Goal: Communication & Community: Answer question/provide support

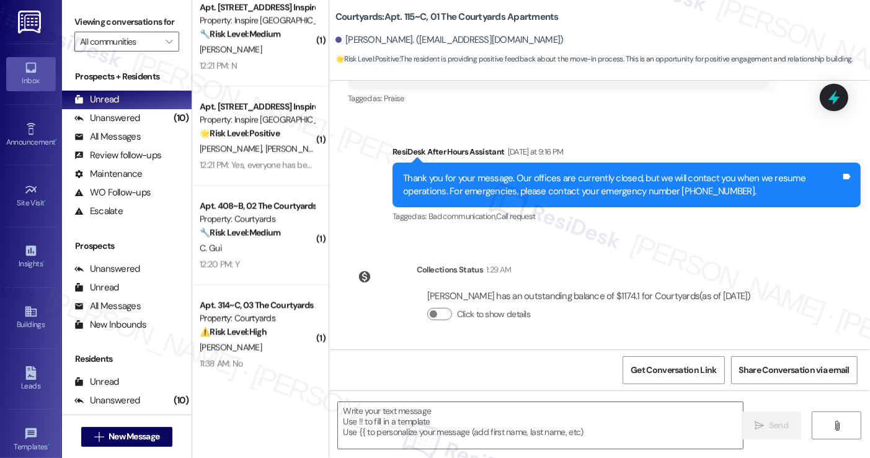
scroll to position [2012, 0]
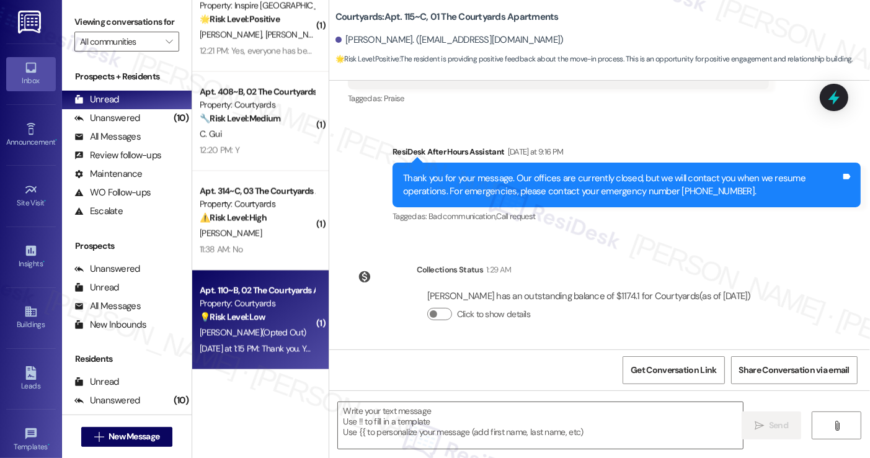
click at [293, 317] on div "💡 Risk Level: Low The resident replied 'STOP' to an optional survey message. Th…" at bounding box center [257, 317] width 115 height 13
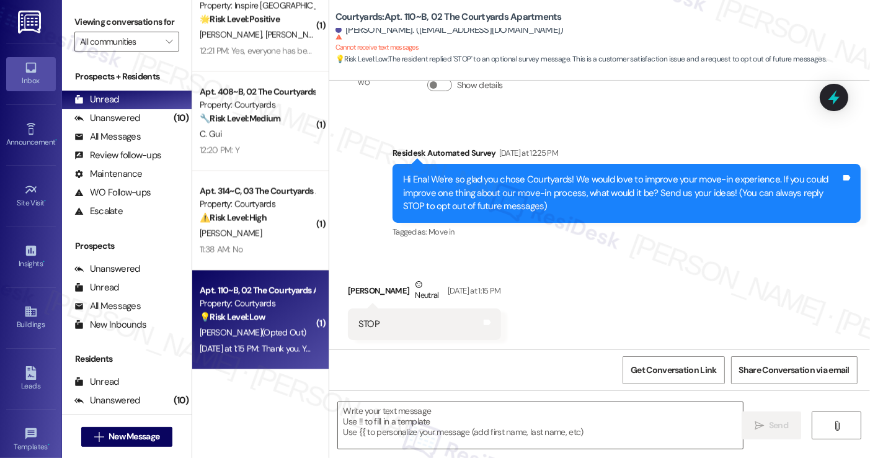
type textarea "Fetching suggested responses. Please feel free to read through the conversation…"
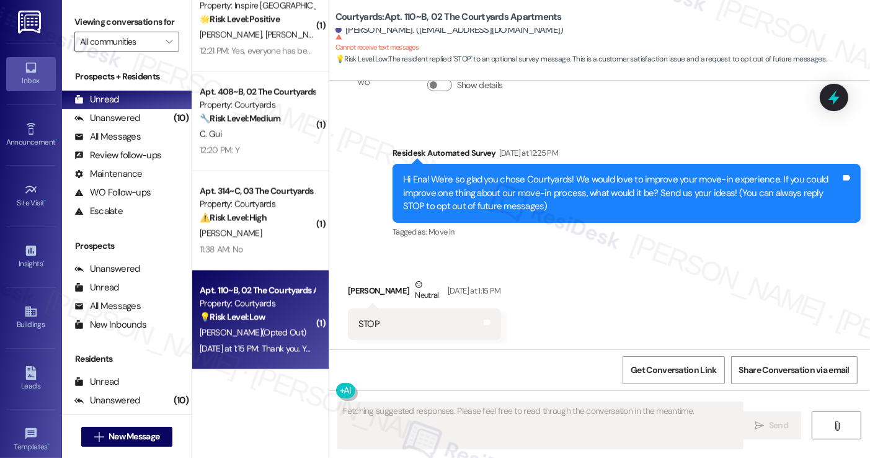
scroll to position [188, 0]
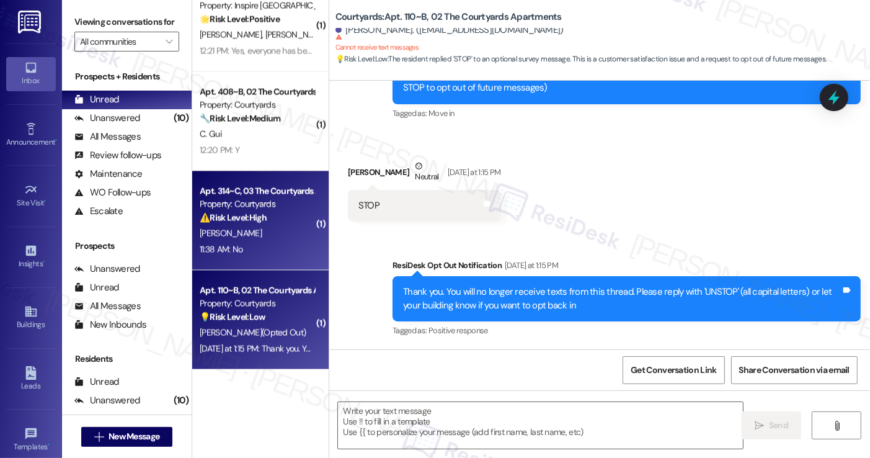
click at [260, 242] on div "11:38 AM: No 11:38 AM: No" at bounding box center [256, 250] width 117 height 16
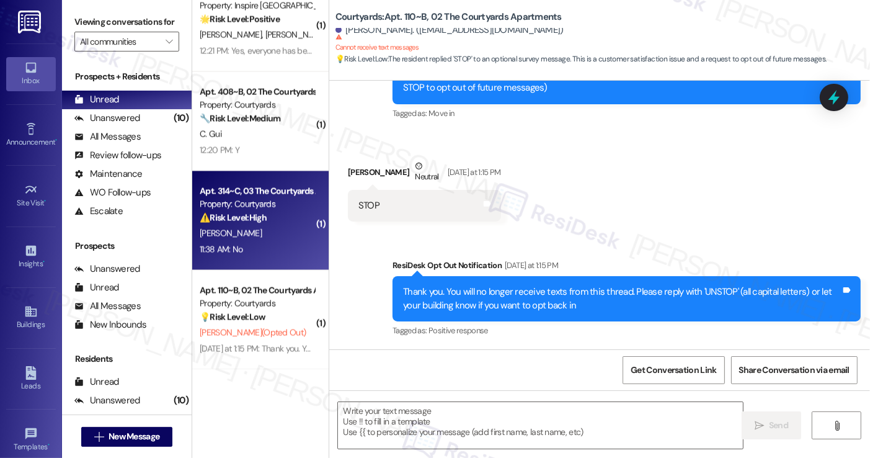
type textarea "Fetching suggested responses. Please feel free to read through the conversation…"
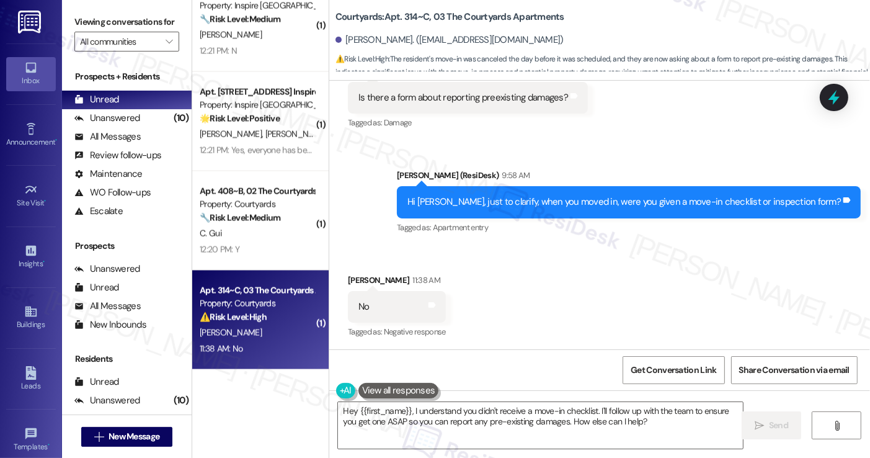
scroll to position [648, 0]
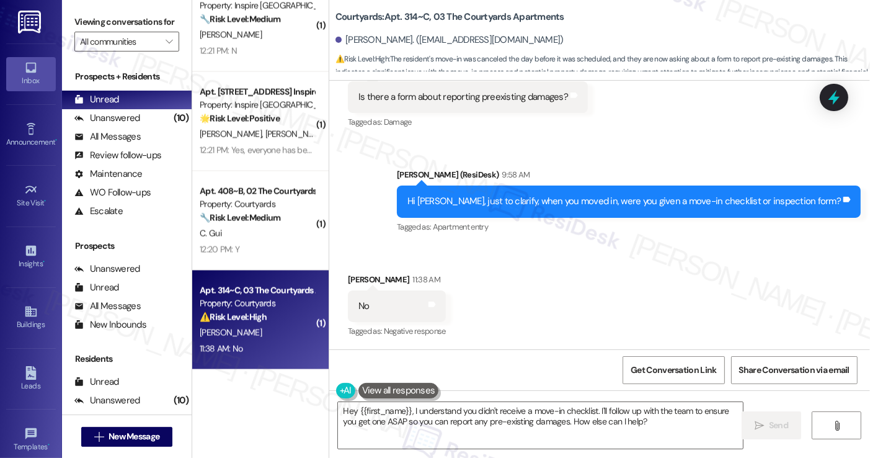
click at [530, 202] on div "Hi [PERSON_NAME], just to clarify, when you moved in, were you given a move-in …" at bounding box center [624, 201] width 434 height 13
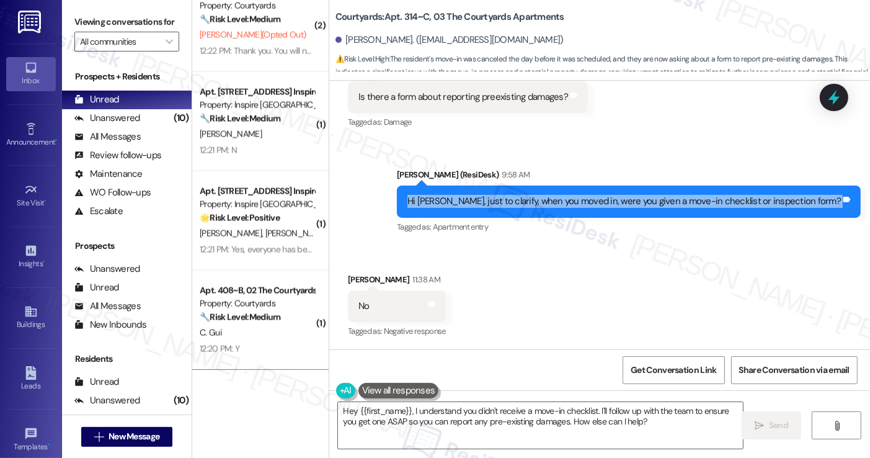
click at [530, 202] on div "Hi [PERSON_NAME], just to clarify, when you moved in, were you given a move-in …" at bounding box center [624, 201] width 434 height 13
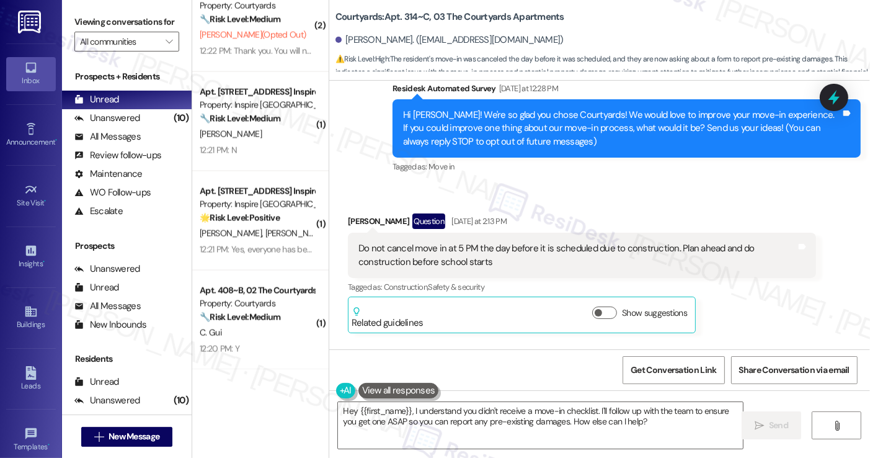
scroll to position [91, 0]
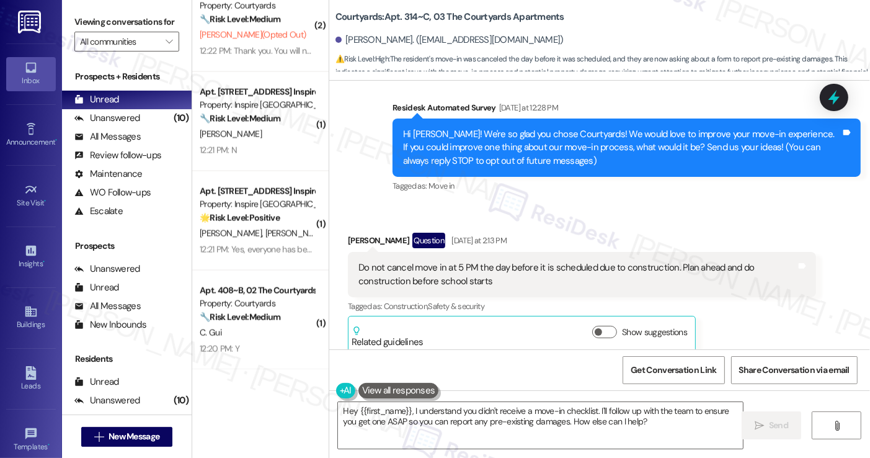
click at [518, 269] on div "Do not cancel move in at 5 PM the day before it is scheduled due to constructio…" at bounding box center [577, 274] width 438 height 27
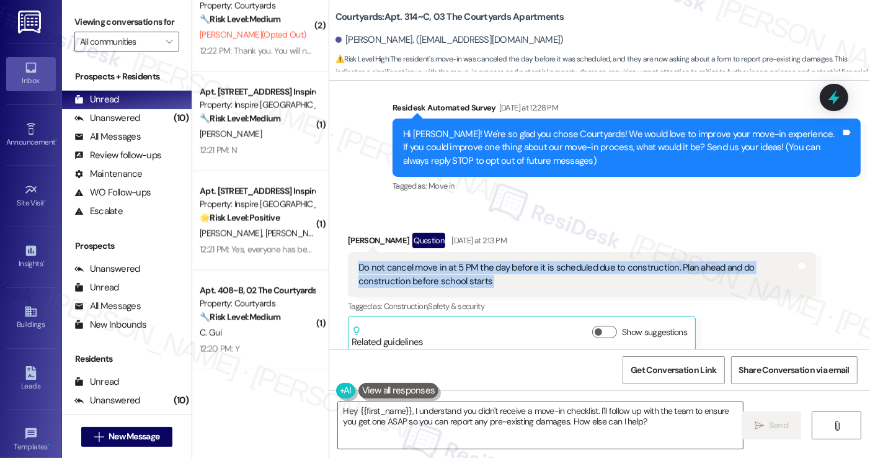
click at [518, 269] on div "Do not cancel move in at 5 PM the day before it is scheduled due to constructio…" at bounding box center [577, 274] width 438 height 27
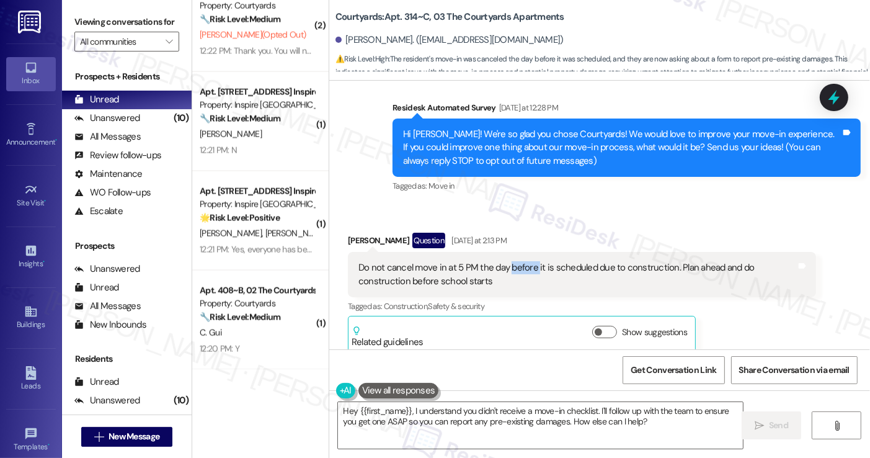
click at [518, 269] on div "Do not cancel move in at 5 PM the day before it is scheduled due to constructio…" at bounding box center [577, 274] width 438 height 27
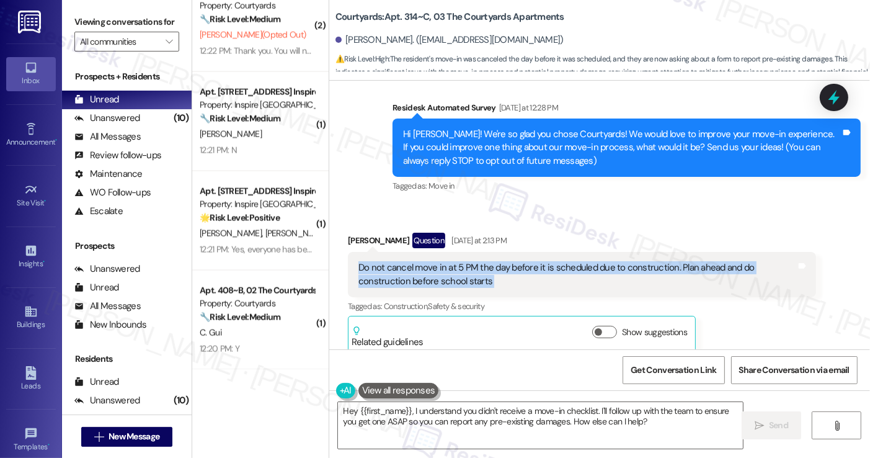
click at [518, 269] on div "Do not cancel move in at 5 PM the day before it is scheduled due to constructio…" at bounding box center [577, 274] width 438 height 27
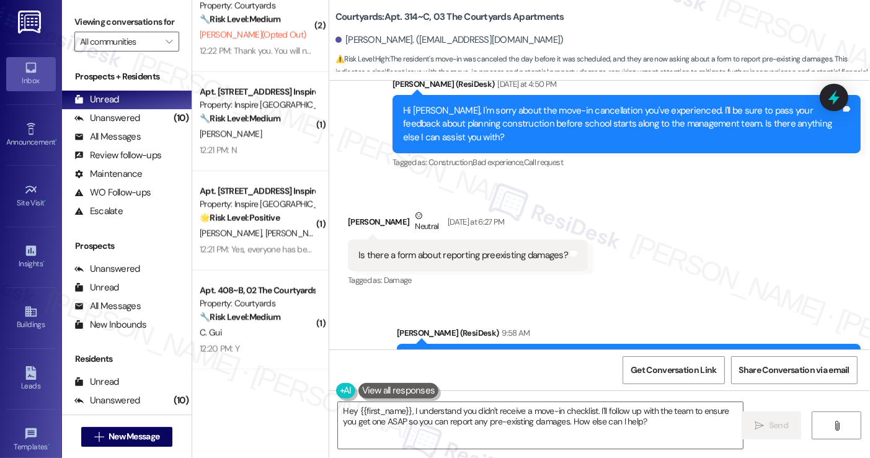
scroll to position [587, 0]
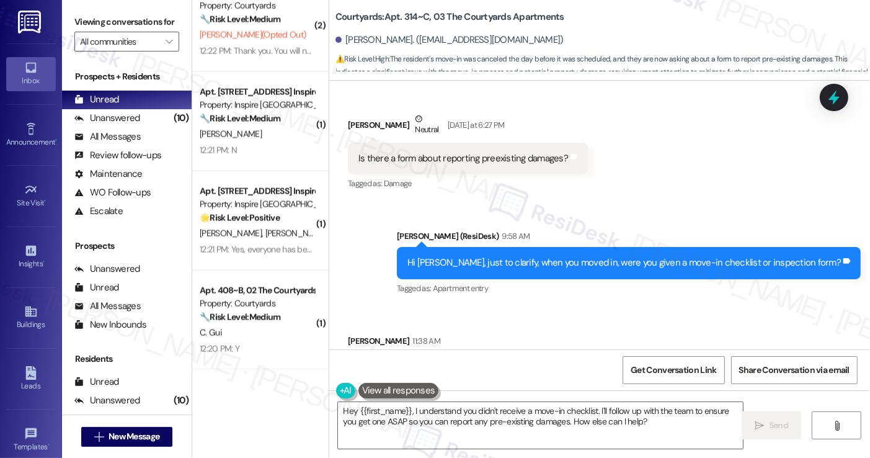
click at [465, 156] on div "Is there a form about reporting preexisting damages?" at bounding box center [463, 158] width 210 height 13
click at [517, 258] on div "Hi [PERSON_NAME], just to clarify, when you moved in, were you given a move-in …" at bounding box center [624, 262] width 434 height 13
click at [517, 257] on div "Hi [PERSON_NAME], just to clarify, when you moved in, were you given a move-in …" at bounding box center [624, 262] width 434 height 13
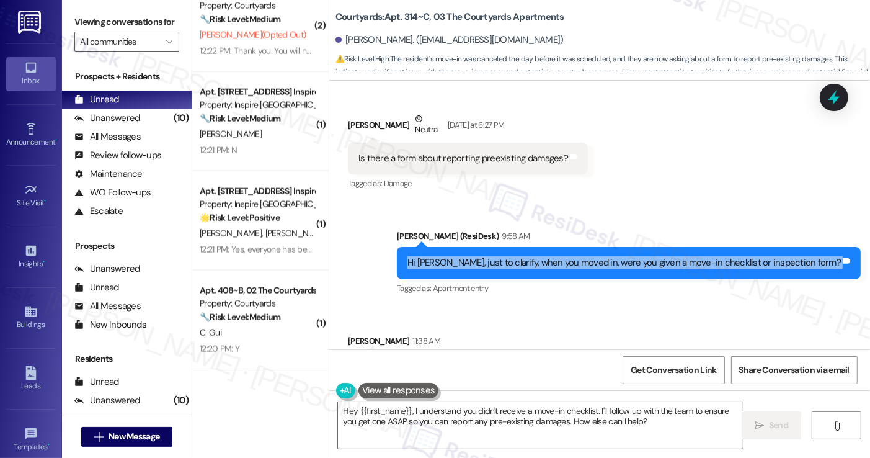
click at [518, 257] on div "Hi [PERSON_NAME], just to clarify, when you moved in, were you given a move-in …" at bounding box center [624, 262] width 434 height 13
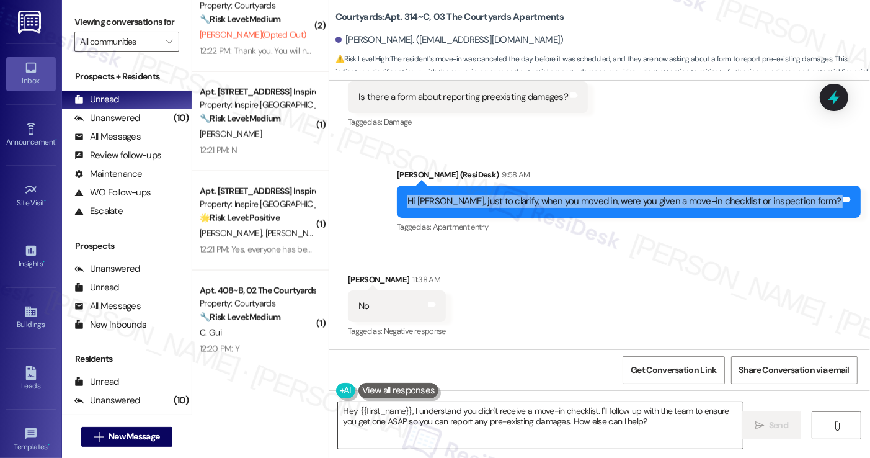
click at [429, 429] on textarea "Hey {{first_name}}, I understand you didn't receive a move-in checklist. I'll f…" at bounding box center [540, 425] width 404 height 47
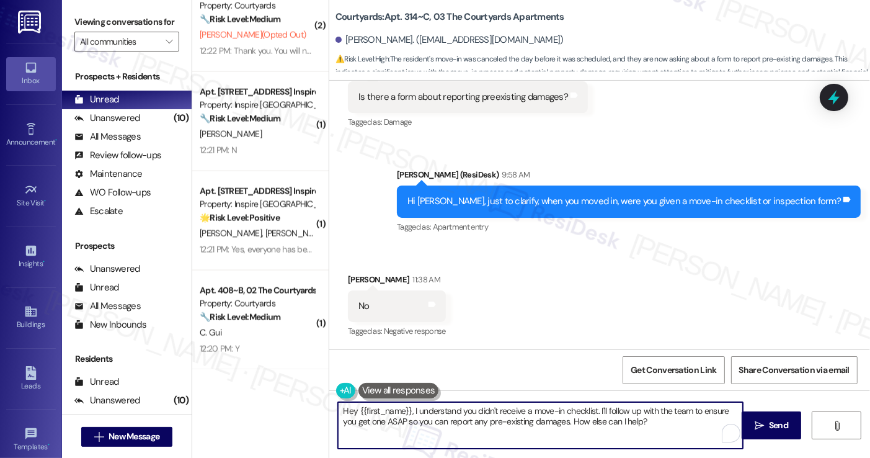
click at [507, 417] on textarea "Hey {{first_name}}, I understand you didn't receive a move-in checklist. I'll f…" at bounding box center [540, 425] width 404 height 47
click at [634, 418] on textarea "Hey {{first_name}}, I understand you didn't receive a move-in checklist. I'll f…" at bounding box center [540, 425] width 404 height 47
drag, startPoint x: 592, startPoint y: 409, endPoint x: 305, endPoint y: 402, distance: 287.2
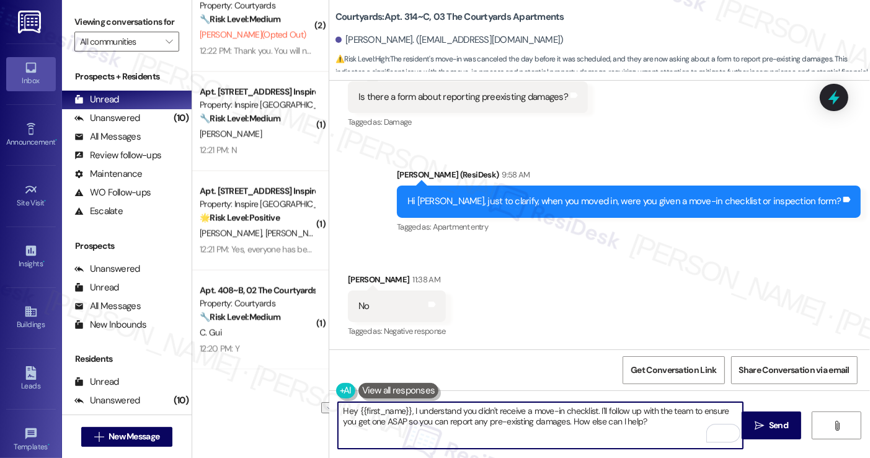
click at [304, 404] on div "( 2 ) Apt. [STREET_ADDRESS] Inspire Homes Bonds Ranch Property: Inspire Bond Ra…" at bounding box center [531, 229] width 678 height 458
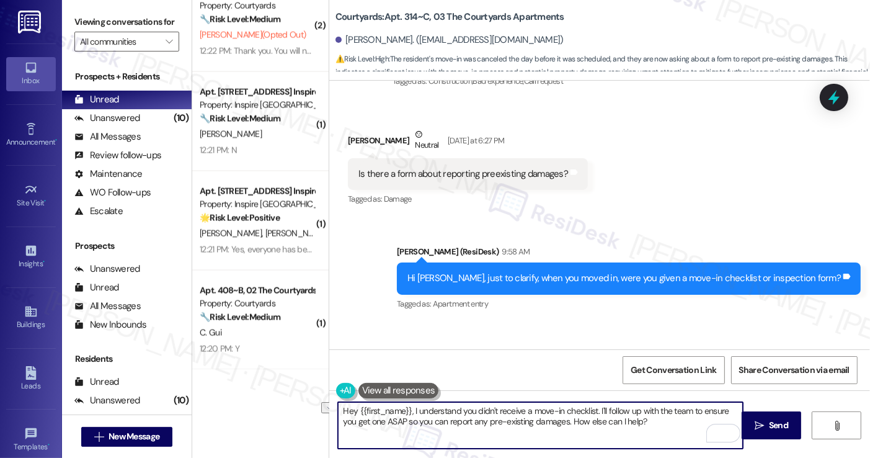
scroll to position [462, 0]
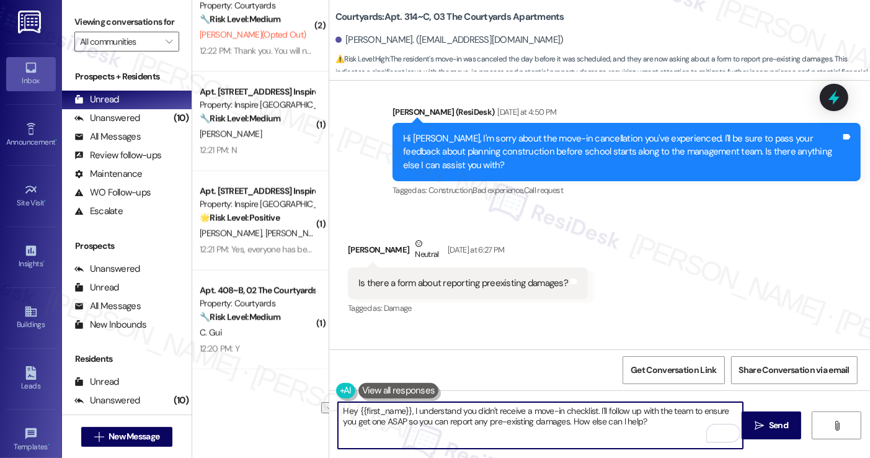
click at [580, 421] on textarea "Hey {{first_name}}, I understand you didn't receive a move-in checklist. I'll f…" at bounding box center [540, 425] width 404 height 47
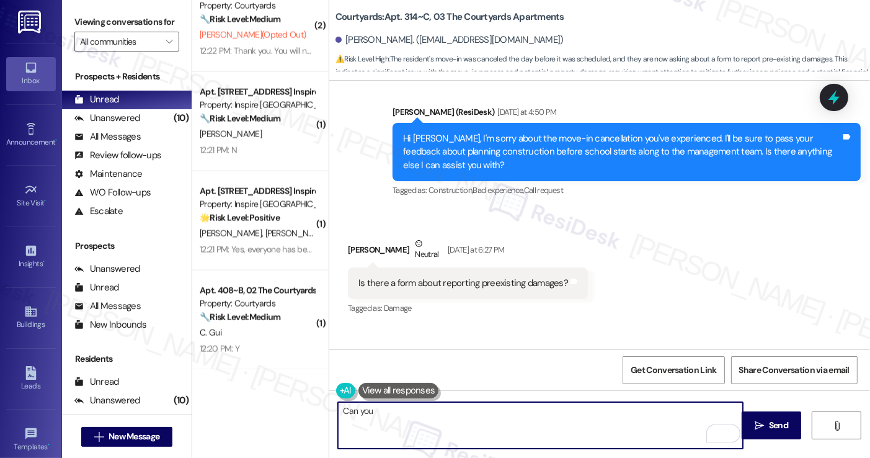
click at [358, 14] on b "Courtyards: Apt. 314~C, 03 The Courtyards Apartments" at bounding box center [450, 17] width 229 height 13
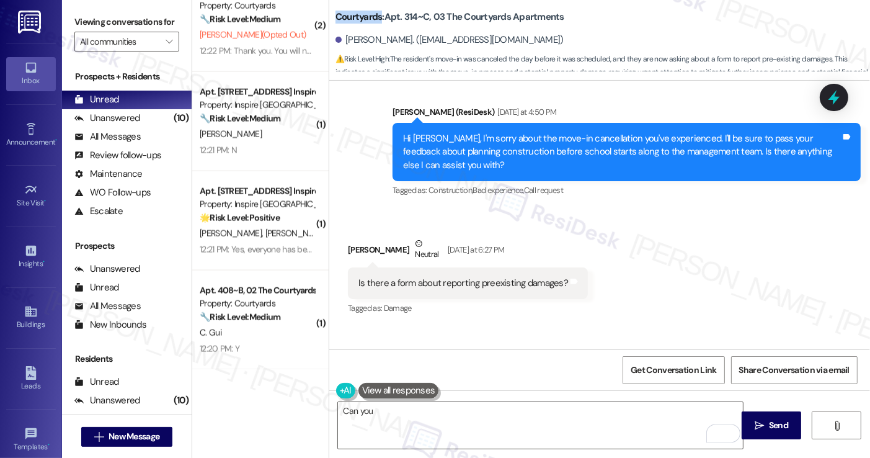
copy b "Courtyards"
click at [94, 20] on label "Viewing conversations for" at bounding box center [126, 21] width 105 height 19
click at [438, 280] on div "Is there a form about reporting preexisting damages?" at bounding box center [463, 283] width 210 height 13
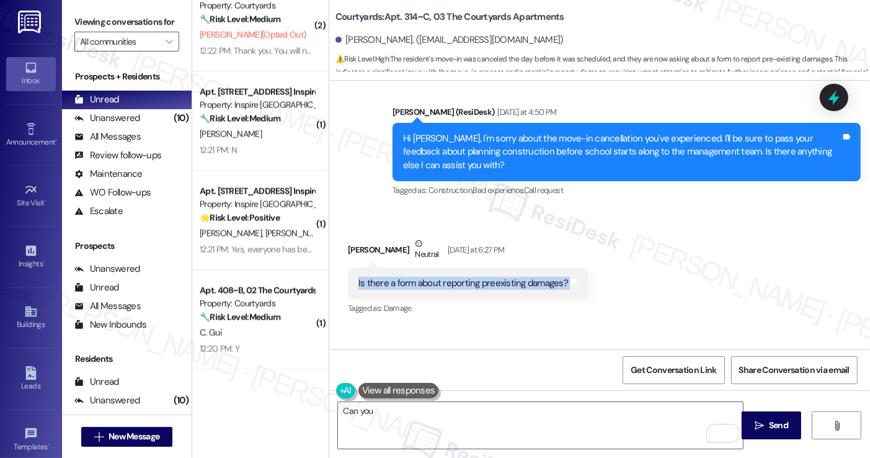
click at [438, 280] on div "Is there a form about reporting preexisting damages?" at bounding box center [463, 283] width 210 height 13
copy div "Is there a form about reporting preexisting damages? Tags and notes"
click at [79, 29] on label "Viewing conversations for" at bounding box center [126, 21] width 105 height 19
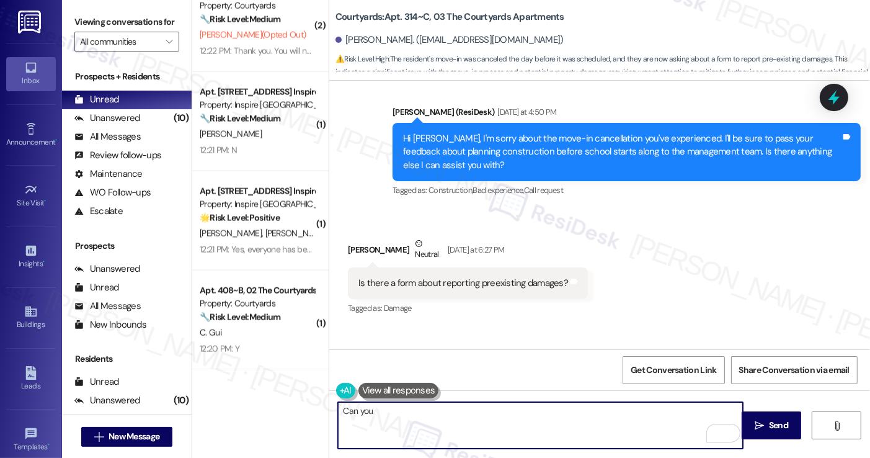
drag, startPoint x: 426, startPoint y: 416, endPoint x: 319, endPoint y: 416, distance: 106.7
click at [319, 416] on div "( 2 ) Apt. [STREET_ADDRESS] Inspire Homes Bonds Ranch Property: Inspire Bond Ra…" at bounding box center [531, 229] width 678 height 458
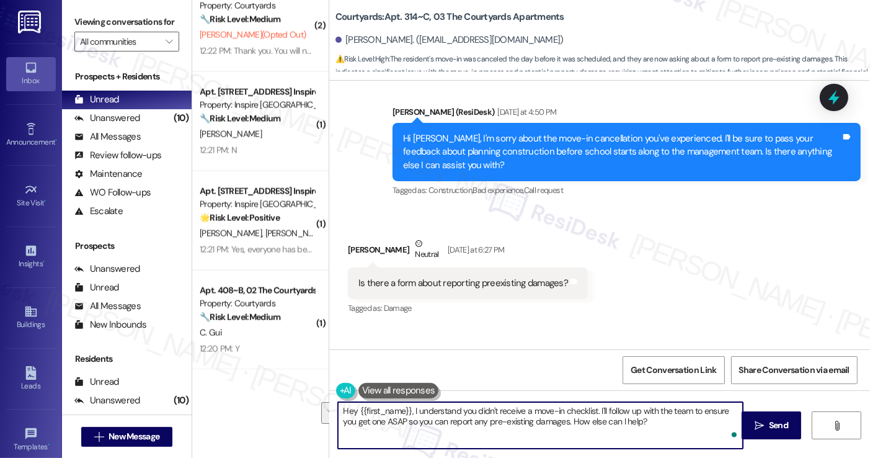
click at [478, 420] on textarea "Hey {{first_name}}, I understand you didn't receive a move-in checklist. I'll f…" at bounding box center [540, 425] width 404 height 47
click at [340, 409] on textarea "Hey {{first_name}}, I understand you didn't receive a move-in checklist. I'll f…" at bounding box center [540, 425] width 404 height 47
drag, startPoint x: 408, startPoint y: 409, endPoint x: 224, endPoint y: 401, distance: 184.4
click at [219, 401] on div "( 2 ) Apt. [STREET_ADDRESS] Inspire Homes Bonds Ranch Property: Inspire Bond Ra…" at bounding box center [531, 229] width 678 height 458
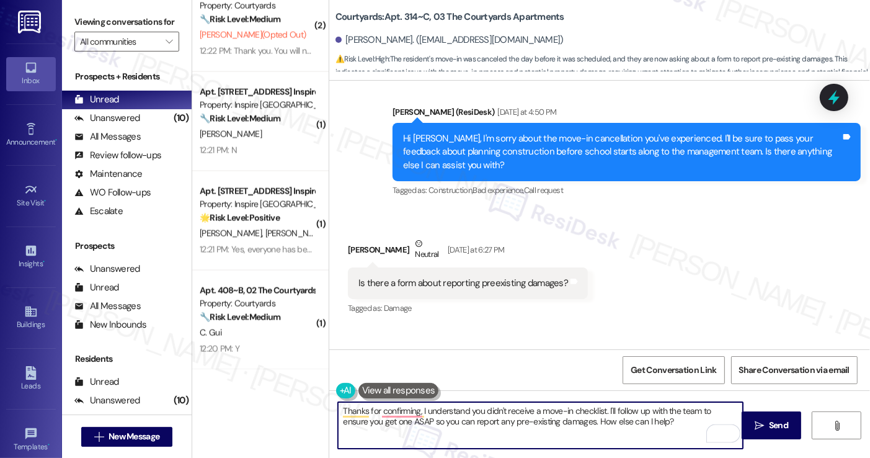
click at [350, 250] on div "[PERSON_NAME] Neutral [DATE] at 6:27 PM" at bounding box center [468, 252] width 240 height 30
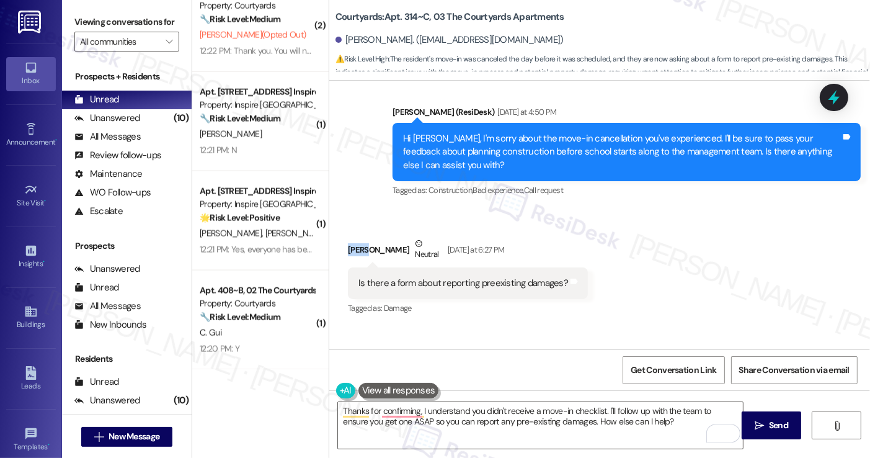
click at [350, 250] on div "[PERSON_NAME] Neutral [DATE] at 6:27 PM" at bounding box center [468, 252] width 240 height 30
copy div "[PERSON_NAME]"
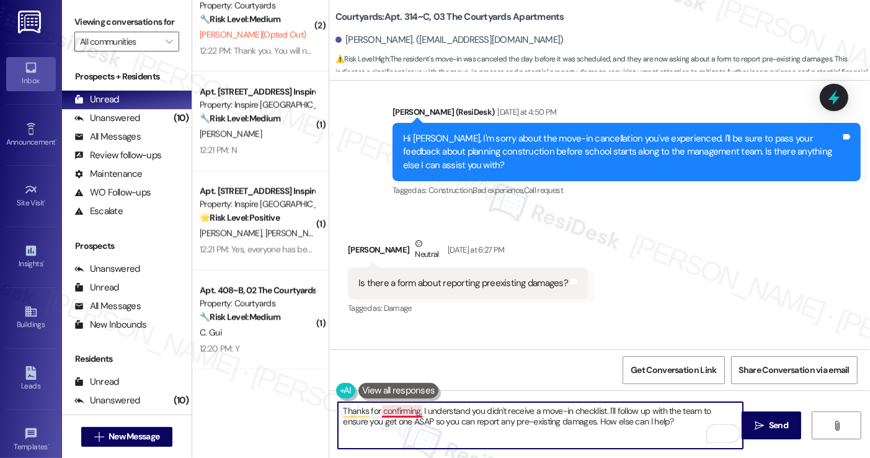
click at [414, 409] on textarea "Thanks for confirming, I understand you didn't receive a move-in checklist. I'l…" at bounding box center [540, 425] width 404 height 47
paste textarea "[PERSON_NAME]"
click at [511, 403] on textarea "Thanks for confirming, [PERSON_NAME]. I understand you didn't receive a move-in…" at bounding box center [540, 425] width 404 height 47
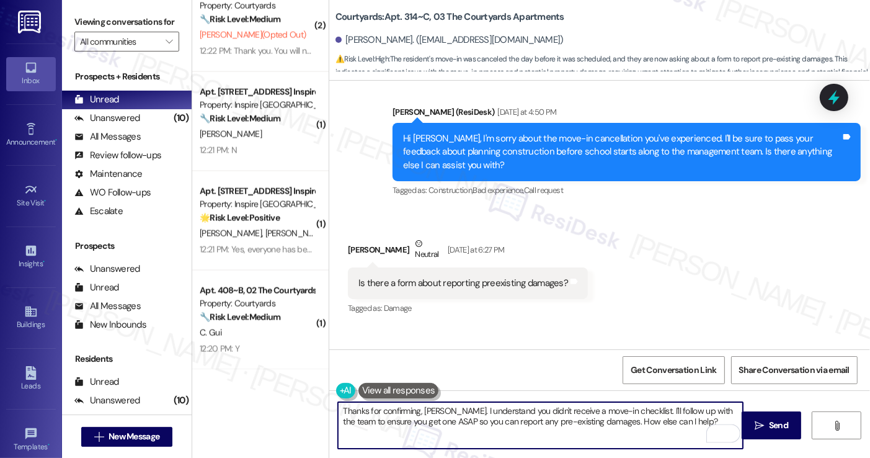
click at [511, 403] on textarea "Thanks for confirming, [PERSON_NAME]. I understand you didn't receive a move-in…" at bounding box center [540, 425] width 404 height 47
click at [629, 402] on textarea "Thanks for confirming, [PERSON_NAME]. I understand you didn't receive a move-in…" at bounding box center [540, 425] width 404 height 47
drag, startPoint x: 665, startPoint y: 425, endPoint x: 502, endPoint y: 424, distance: 162.5
click at [502, 424] on textarea "Thanks for confirming, [PERSON_NAME]. I understand you didn't receive a move-in…" at bounding box center [540, 425] width 404 height 47
click at [406, 416] on textarea "Thanks for confirming, [PERSON_NAME]. I understand you didn't receive a move-in…" at bounding box center [540, 425] width 404 height 47
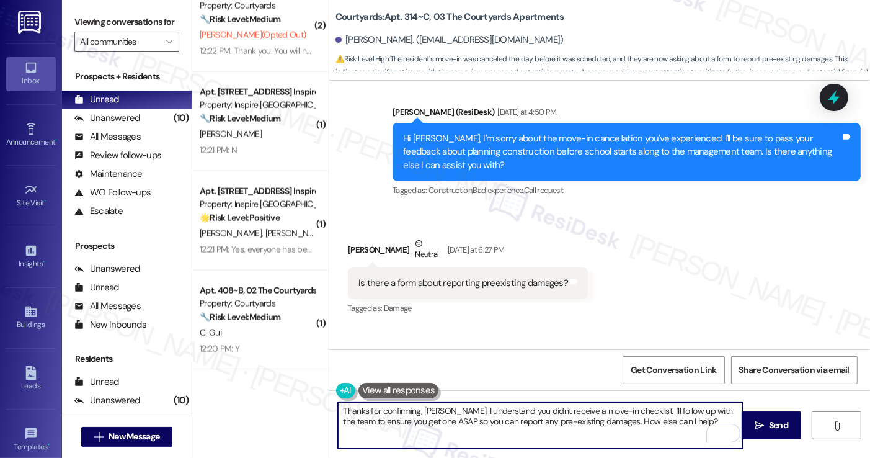
click at [426, 422] on textarea "Thanks for confirming, [PERSON_NAME]. I understand you didn't receive a move-in…" at bounding box center [540, 425] width 404 height 47
click at [417, 422] on textarea "Thanks for confirming, [PERSON_NAME]. I understand you didn't receive a move-in…" at bounding box center [540, 425] width 404 height 47
click at [484, 425] on textarea "Thanks for confirming, [PERSON_NAME]. I understand you didn't receive a move-in…" at bounding box center [540, 425] width 404 height 47
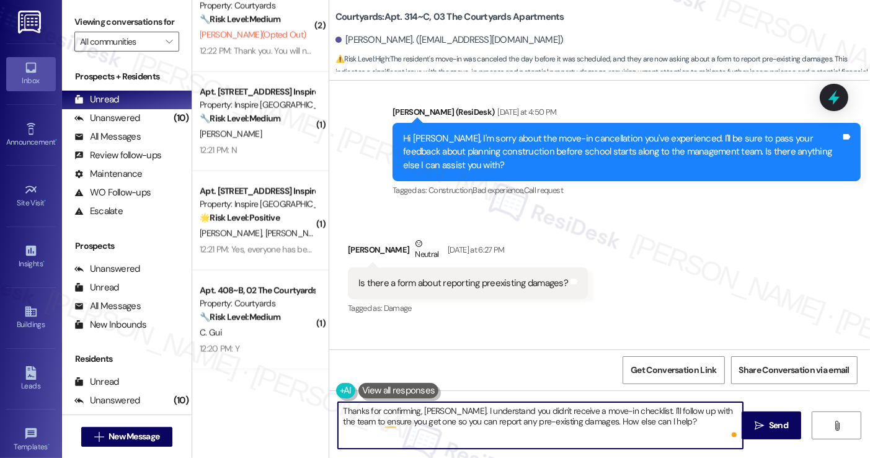
click at [484, 425] on textarea "Thanks for confirming, [PERSON_NAME]. I understand you didn't receive a move-in…" at bounding box center [540, 425] width 404 height 47
click at [605, 283] on div "Received via SMS [PERSON_NAME] Neutral [DATE] at 6:27 PM Is there a form about …" at bounding box center [599, 268] width 541 height 118
drag, startPoint x: 657, startPoint y: 427, endPoint x: 626, endPoint y: 409, distance: 36.7
click at [626, 409] on textarea "Thanks for confirming, [PERSON_NAME]. I understand you didn't receive a move-in…" at bounding box center [540, 425] width 404 height 47
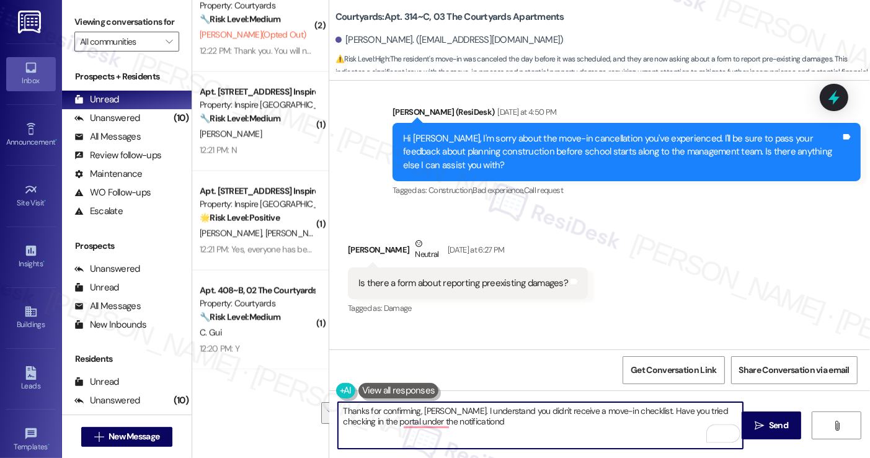
drag, startPoint x: 566, startPoint y: 422, endPoint x: 629, endPoint y: 410, distance: 65.0
click at [629, 410] on textarea "Thanks for confirming, [PERSON_NAME]. I understand you didn't receive a move-in…" at bounding box center [540, 425] width 404 height 47
type textarea "Thanks for confirming, [PERSON_NAME]. I understand you didn't receive a move-in…"
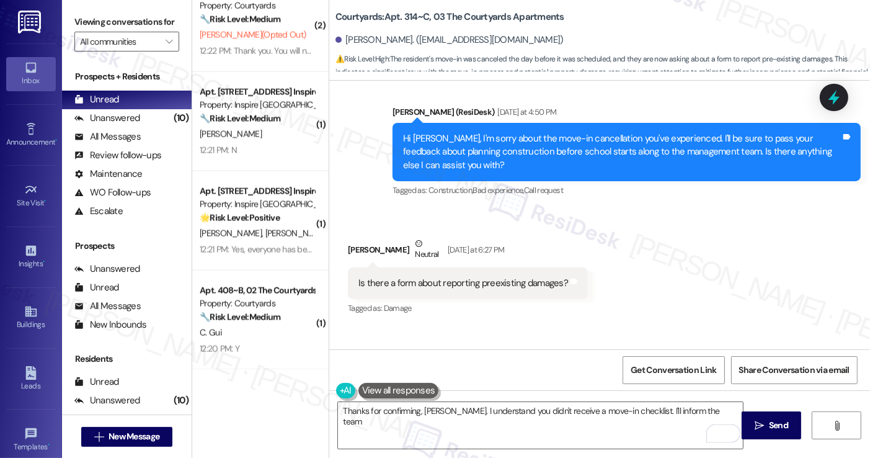
click at [380, 389] on button at bounding box center [398, 391] width 81 height 16
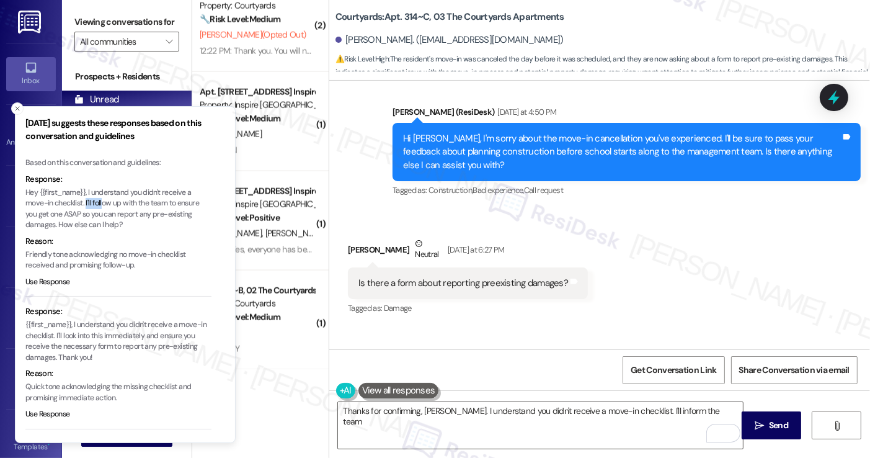
drag, startPoint x: 85, startPoint y: 203, endPoint x: 104, endPoint y: 202, distance: 18.6
click at [104, 202] on p "Hey {{first_name}}, I understand you didn't receive a move-in checklist. I'll f…" at bounding box center [118, 208] width 186 height 43
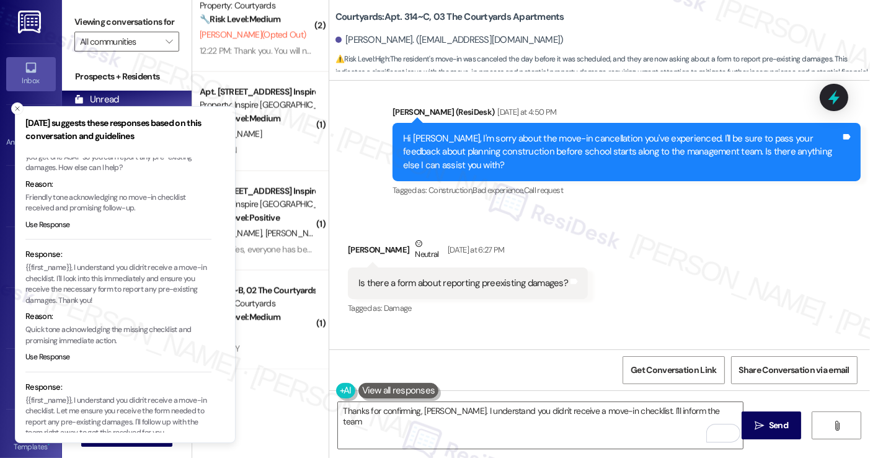
scroll to position [128, 0]
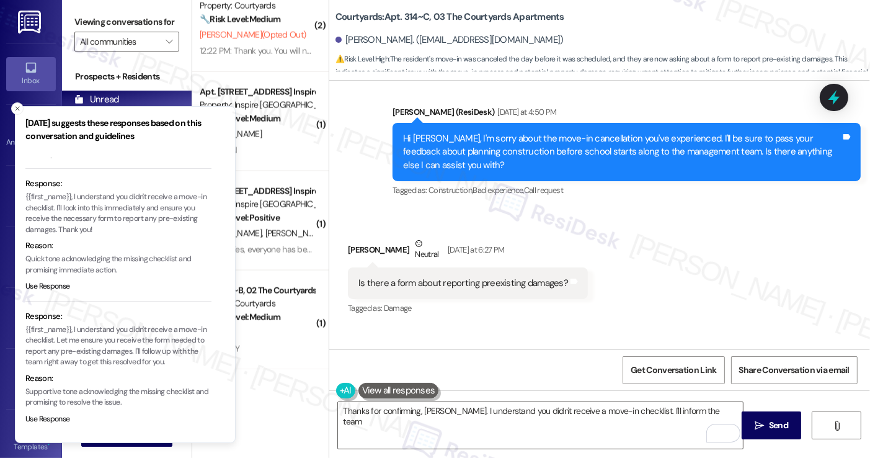
click at [149, 327] on p "{{first_name}}, I understand you didn't receive a move-in checklist. Let me ens…" at bounding box center [118, 345] width 186 height 43
click at [125, 340] on p "{{first_name}}, I understand you didn't receive a move-in checklist. Let me ens…" at bounding box center [118, 345] width 186 height 43
click at [703, 411] on textarea "Thanks for confirming, [PERSON_NAME]. I understand you didn't receive a move-in…" at bounding box center [540, 425] width 404 height 47
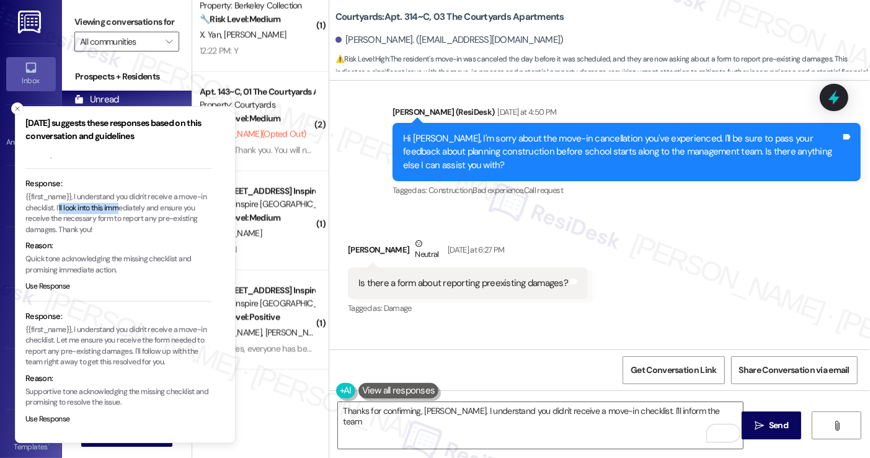
drag, startPoint x: 67, startPoint y: 208, endPoint x: 127, endPoint y: 208, distance: 59.5
click at [127, 208] on p "{{first_name}}, I understand you didn't receive a move-in checklist. I'll look …" at bounding box center [118, 213] width 186 height 43
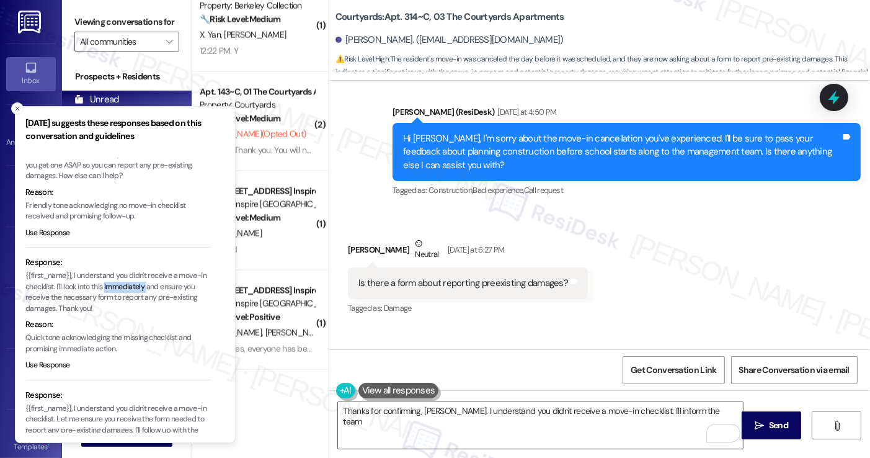
scroll to position [0, 0]
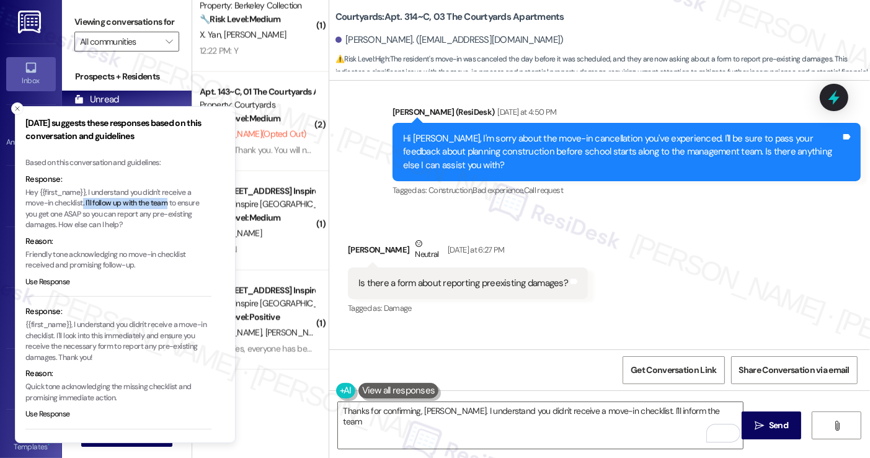
drag, startPoint x: 84, startPoint y: 202, endPoint x: 167, endPoint y: 205, distance: 83.2
click at [167, 205] on p "Hey {{first_name}}, I understand you didn't receive a move-in checklist. I'll f…" at bounding box center [118, 208] width 186 height 43
copy p ". I'll follow up with the team"
click at [486, 424] on textarea "Thanks for confirming, [PERSON_NAME]. I understand you didn't receive a move-in…" at bounding box center [540, 425] width 404 height 47
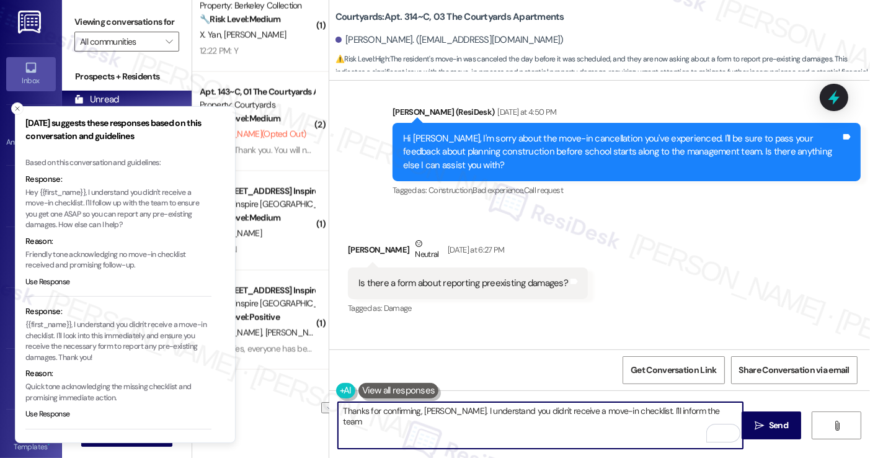
drag, startPoint x: 687, startPoint y: 409, endPoint x: 627, endPoint y: 405, distance: 60.3
click at [627, 405] on textarea "Thanks for confirming, [PERSON_NAME]. I understand you didn't receive a move-in…" at bounding box center [540, 425] width 404 height 47
paste textarea ". I'll follow up with the team"
click at [22, 110] on button "Close toast" at bounding box center [17, 108] width 12 height 12
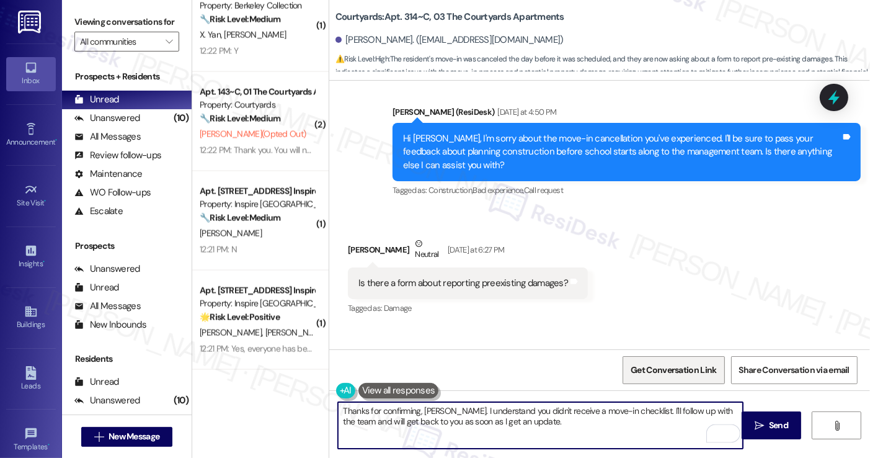
type textarea "Thanks for confirming, [PERSON_NAME]. I understand you didn't receive a move-in…"
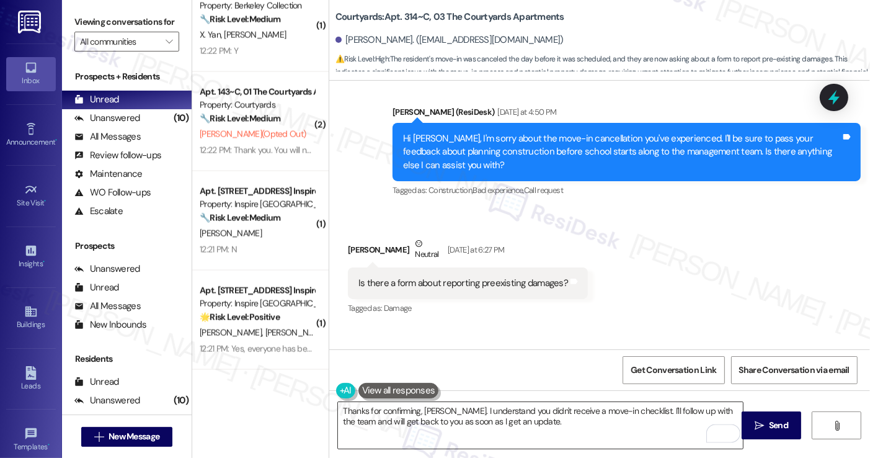
click at [590, 420] on textarea "Thanks for confirming, [PERSON_NAME]. I understand you didn't receive a move-in…" at bounding box center [540, 425] width 404 height 47
click at [780, 429] on span "Send" at bounding box center [778, 425] width 19 height 13
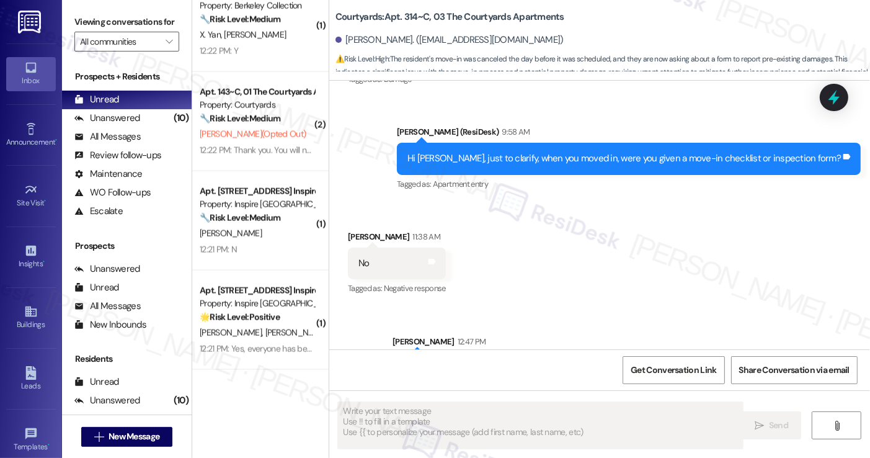
scroll to position [748, 0]
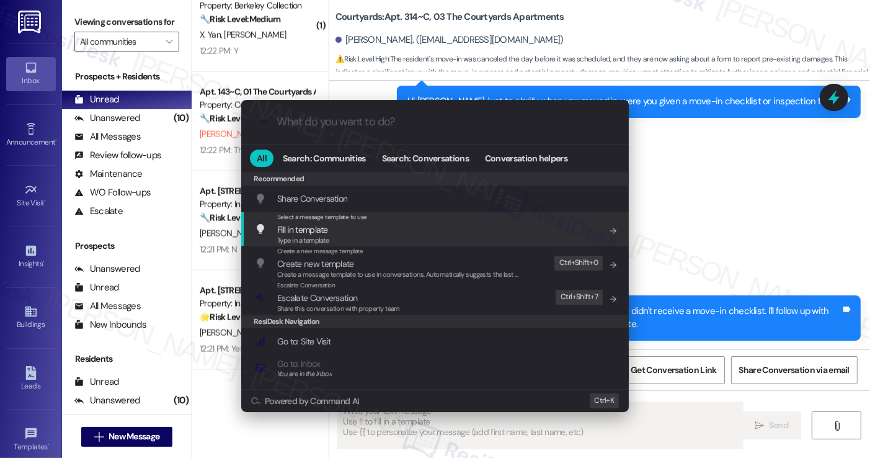
click at [741, 181] on div ".cls-1{fill:#0a055f;}.cls-2{fill:#0cc4c4;} resideskLogoBlueOrange All Search: C…" at bounding box center [435, 229] width 870 height 458
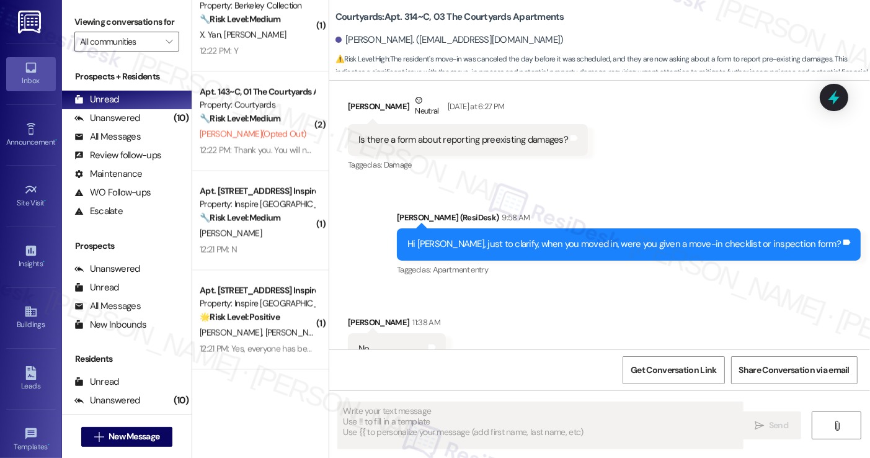
scroll to position [500, 0]
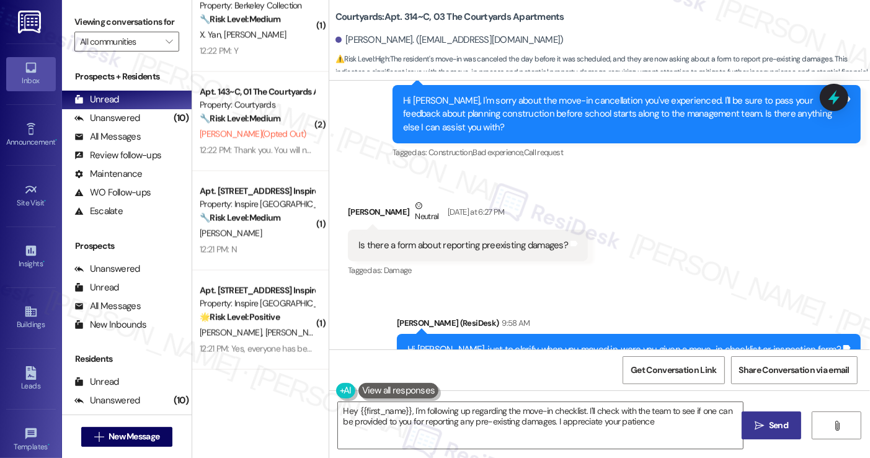
type textarea "Hey {{first_name}}, I'm following up regarding the move-in checklist. I'll chec…"
click at [104, 9] on div "Viewing conversations for All communities " at bounding box center [127, 32] width 130 height 64
click at [442, 234] on div "Is there a form about reporting preexisting damages? Tags and notes" at bounding box center [468, 245] width 240 height 32
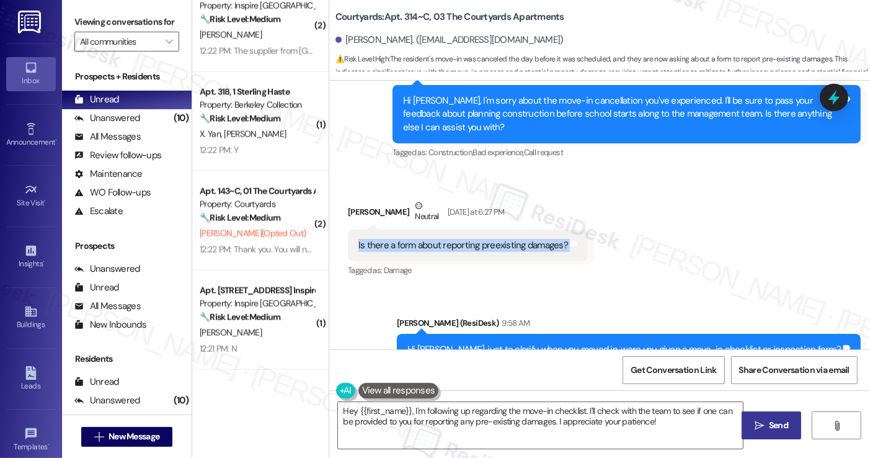
copy div "Is there a form about reporting preexisting damages? Tags and notes"
click at [647, 291] on div "Sent via SMS [PERSON_NAME] (ResiDesk) 9:58 AM Hi [PERSON_NAME], just to clarify…" at bounding box center [599, 340] width 541 height 105
click at [518, 242] on div "Is there a form about reporting preexisting damages?" at bounding box center [463, 245] width 210 height 13
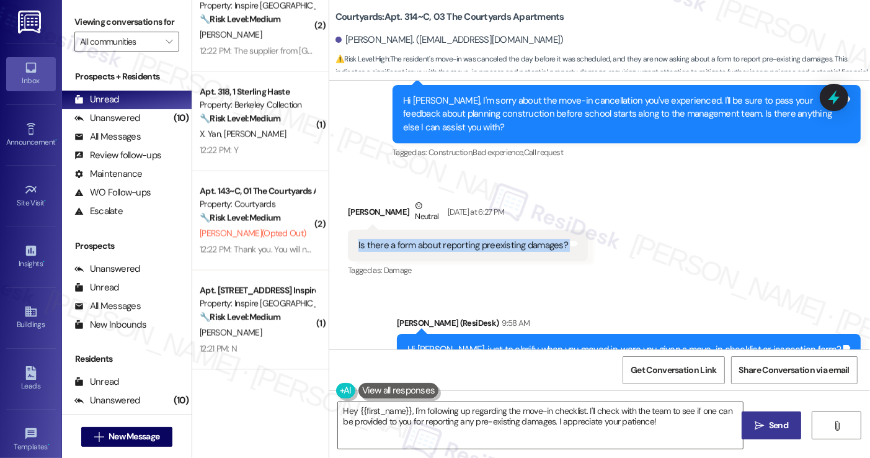
click at [585, 256] on div "Received via SMS [PERSON_NAME] Neutral [DATE] at 6:27 PM Is there a form about …" at bounding box center [468, 239] width 259 height 99
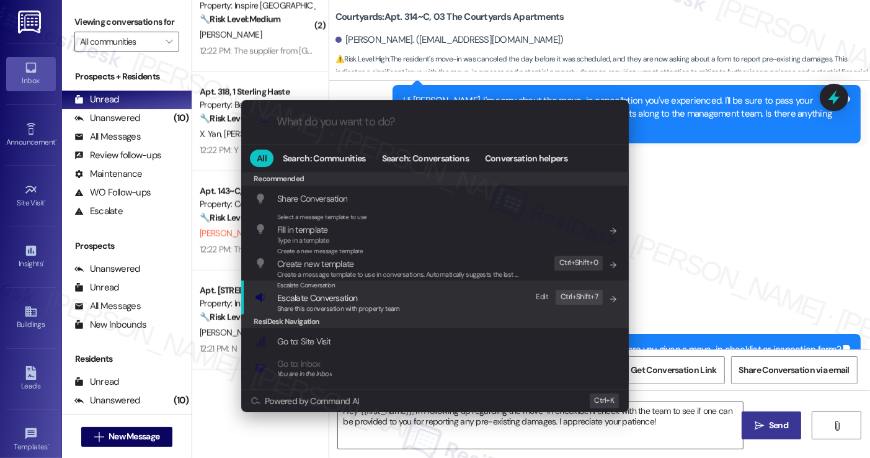
click at [378, 293] on span "Escalate Conversation" at bounding box center [338, 298] width 123 height 14
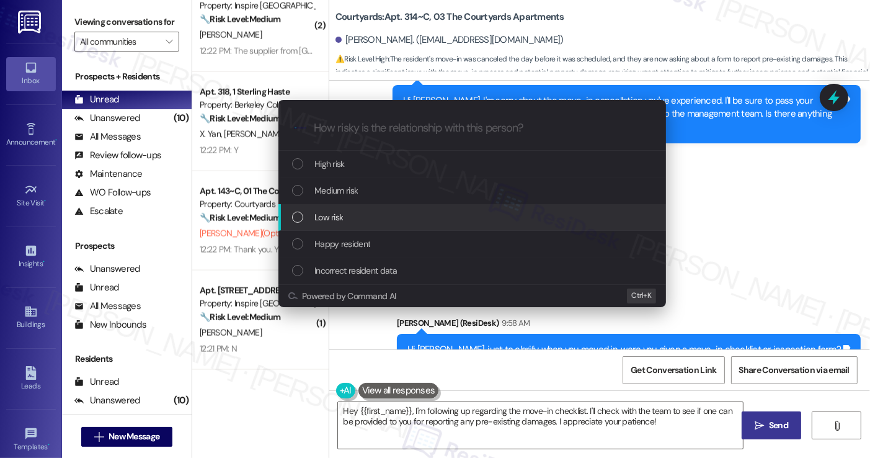
click at [318, 207] on div "Low risk" at bounding box center [472, 217] width 388 height 27
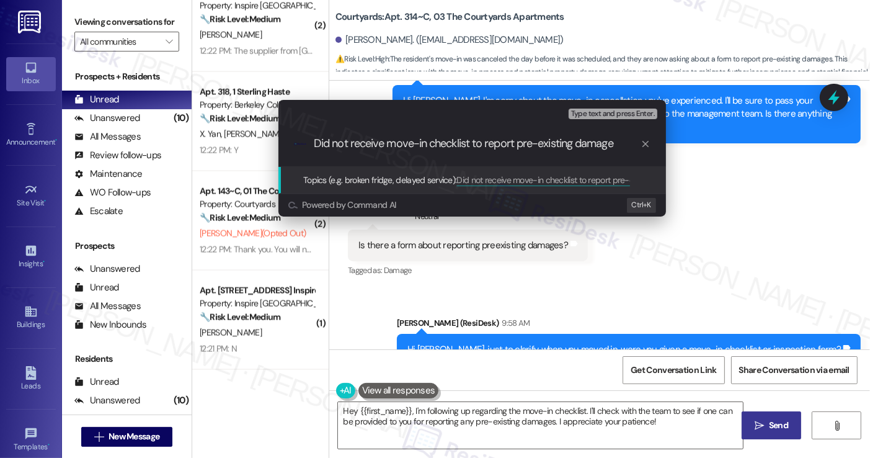
type input "Did not receive move-in checklist to report pre-existing damages"
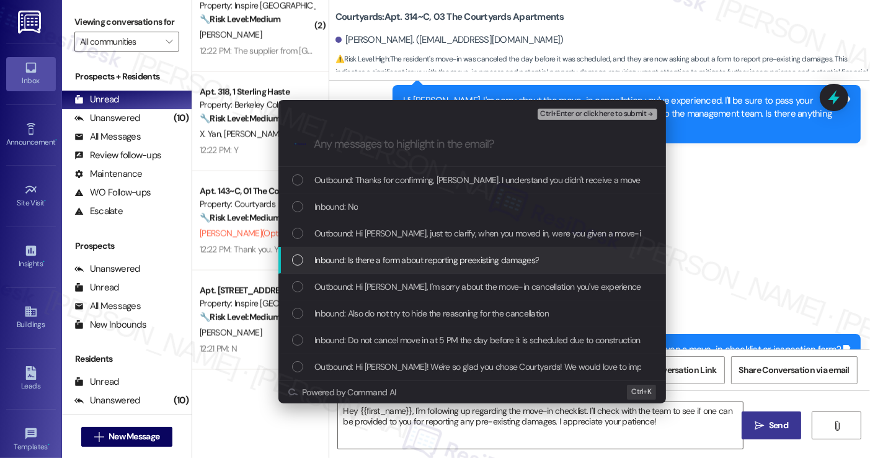
click at [414, 262] on span "Inbound: Is there a form about reporting preexisting damages?" at bounding box center [426, 260] width 225 height 14
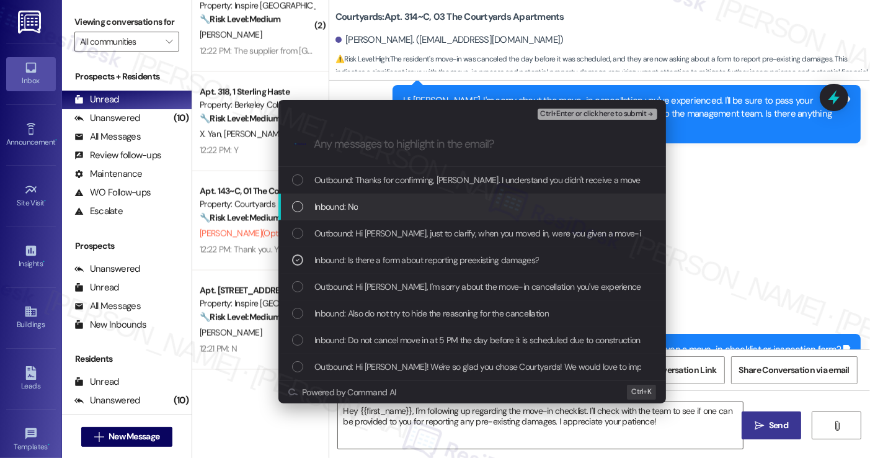
click at [392, 202] on div "Inbound: No" at bounding box center [473, 207] width 363 height 14
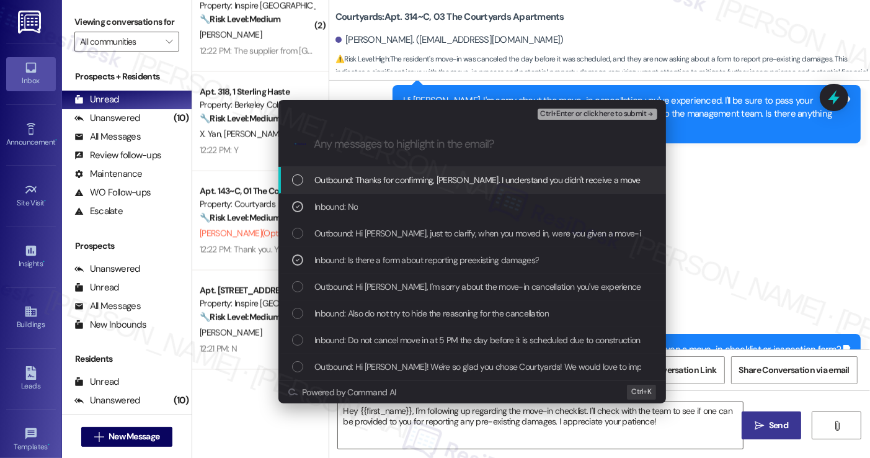
click at [588, 113] on span "Ctrl+Enter or click here to submit" at bounding box center [593, 114] width 106 height 9
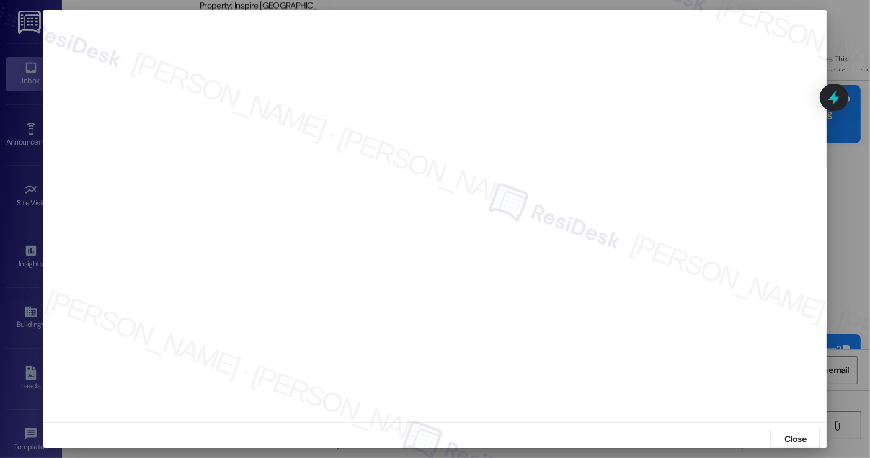
scroll to position [0, 0]
click at [783, 431] on span "Close" at bounding box center [796, 438] width 27 height 19
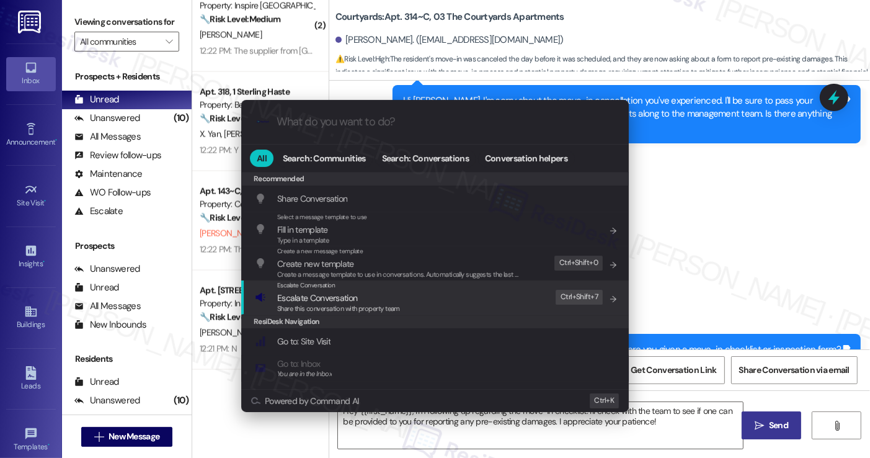
click at [414, 290] on div "Escalate Conversation Escalate Conversation Share this conversation with proper…" at bounding box center [436, 296] width 363 height 33
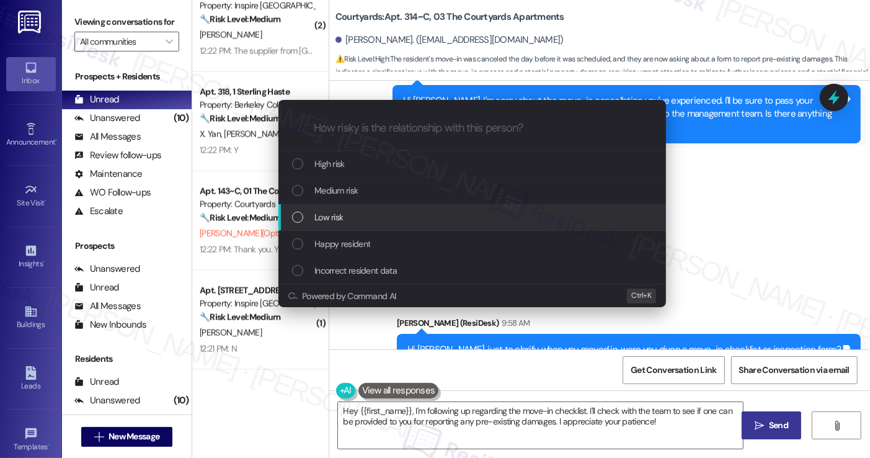
click at [340, 215] on span "Low risk" at bounding box center [328, 217] width 29 height 14
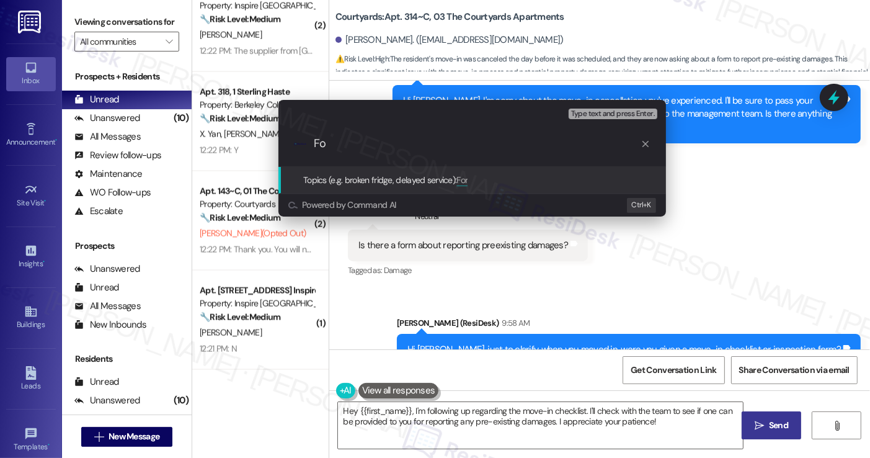
type input "F"
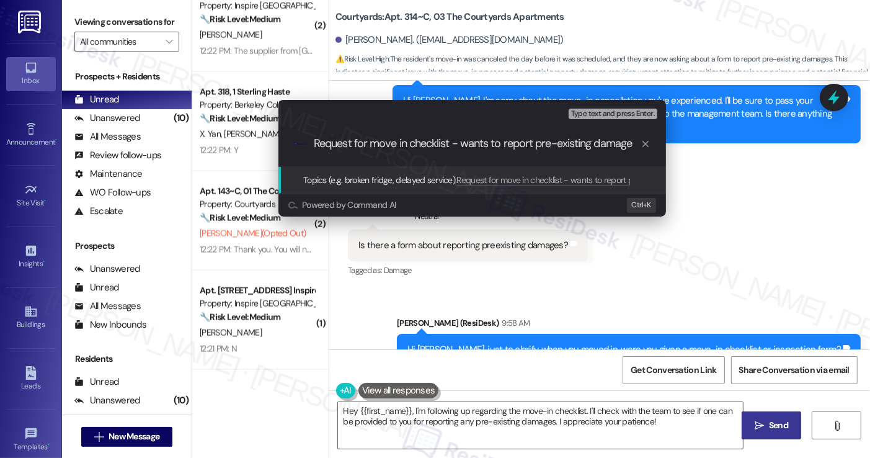
type input "Request for move in checklist - wants to report pre-existing damages"
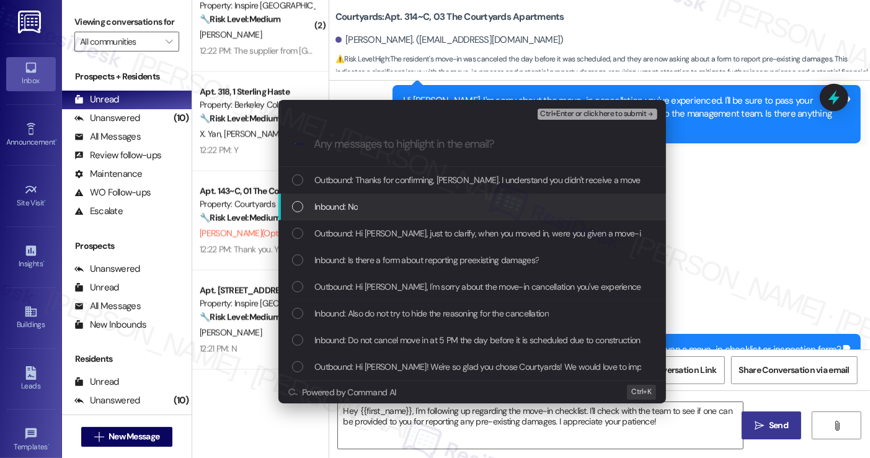
click at [391, 208] on div "Inbound: No" at bounding box center [473, 207] width 363 height 14
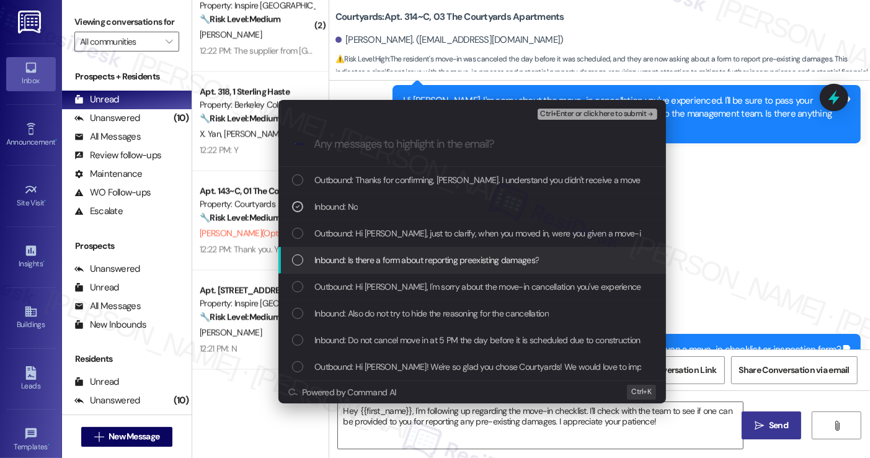
click at [388, 260] on span "Inbound: Is there a form about reporting preexisting damages?" at bounding box center [426, 260] width 225 height 14
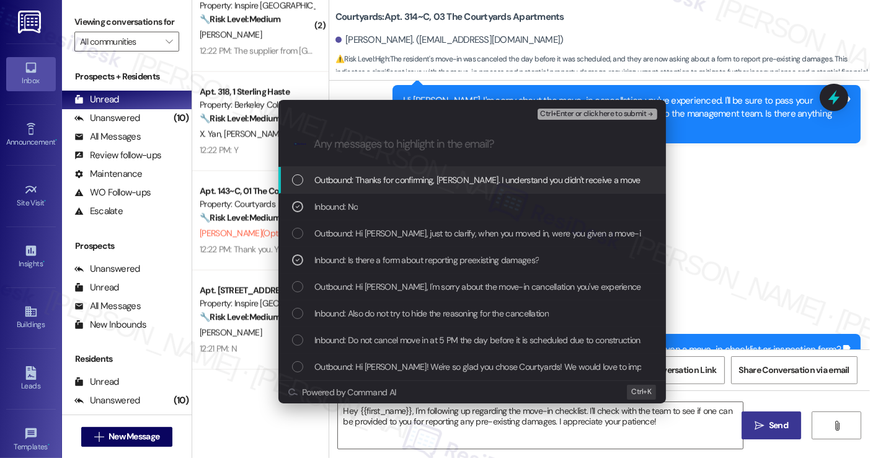
click at [567, 115] on span "Ctrl+Enter or click here to submit" at bounding box center [593, 114] width 106 height 9
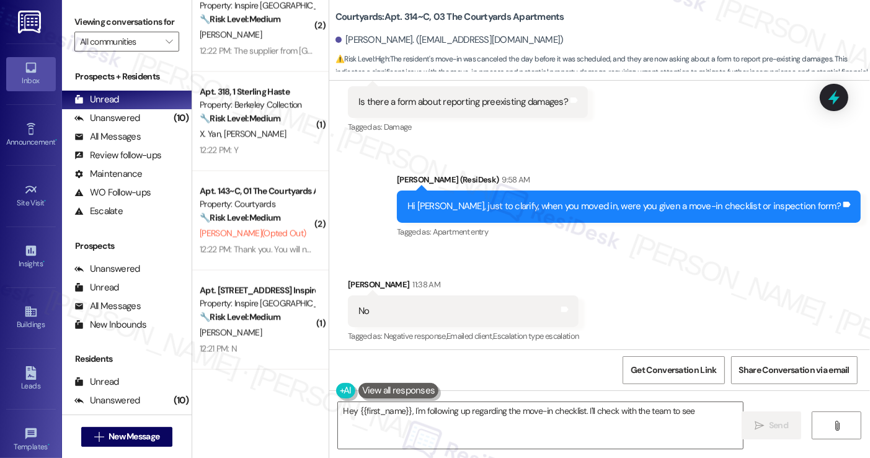
scroll to position [767, 0]
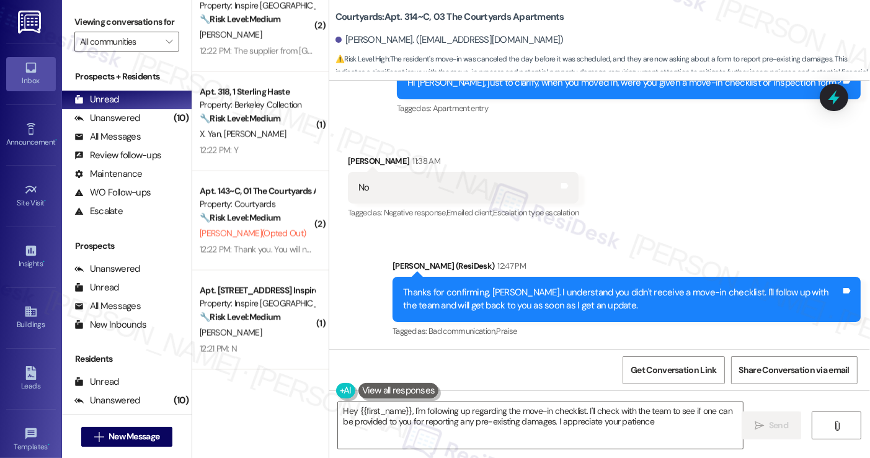
type textarea "Hey {{first_name}}, I'm following up regarding the move-in checklist. I'll chec…"
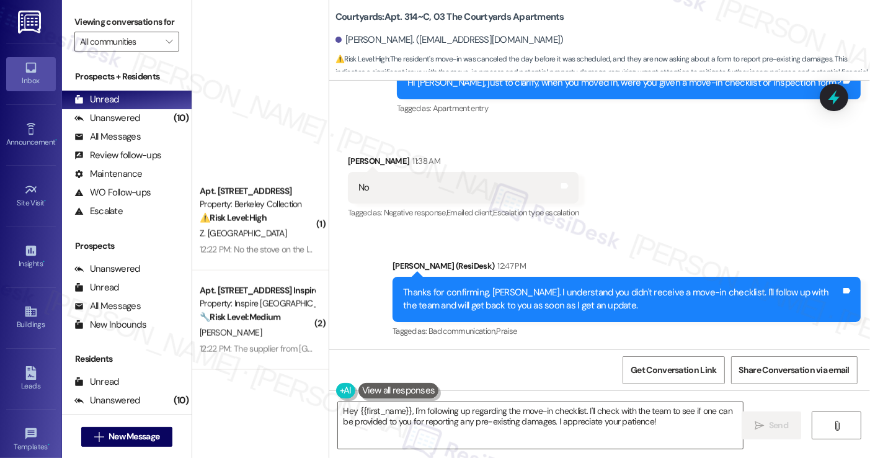
scroll to position [2012, 0]
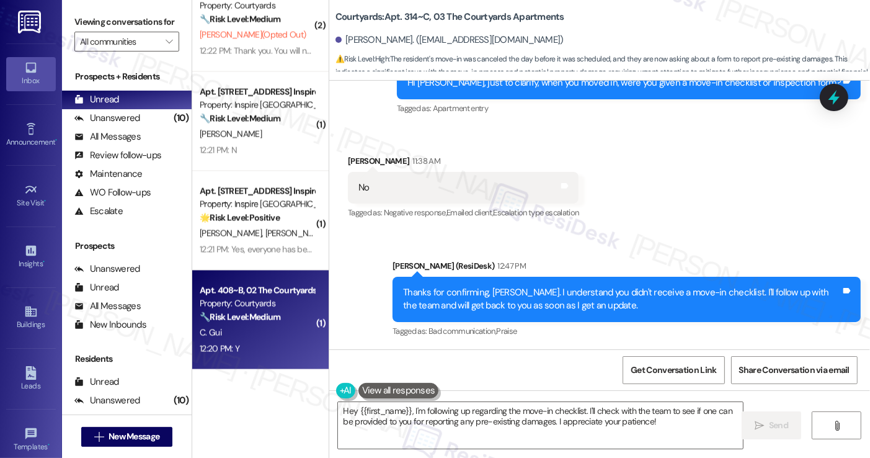
click at [233, 334] on div "C. Gui" at bounding box center [256, 333] width 117 height 16
type textarea "Hey {{first_name}}, I'm following up regarding the move-in checklist. I'll chec…"
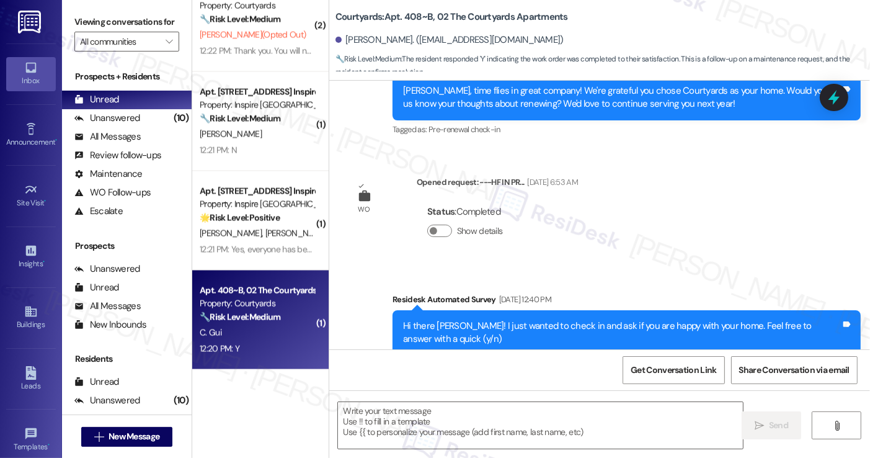
type textarea "Fetching suggested responses. Please feel free to read through the conversation…"
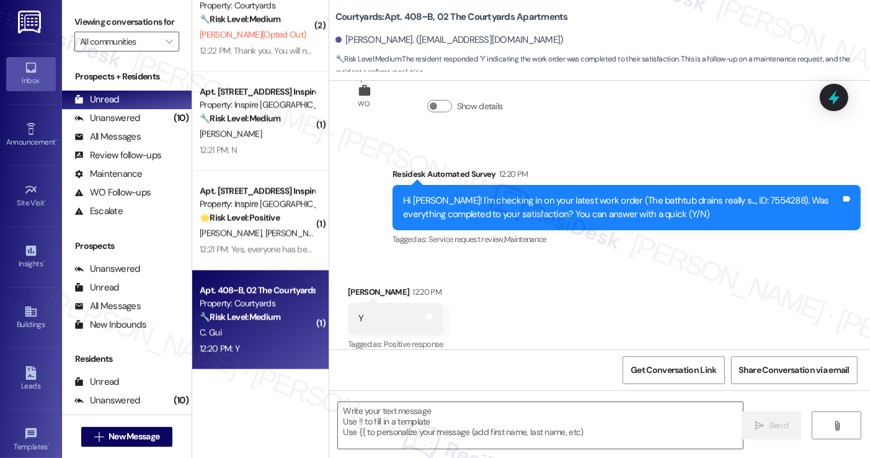
scroll to position [1913, 0]
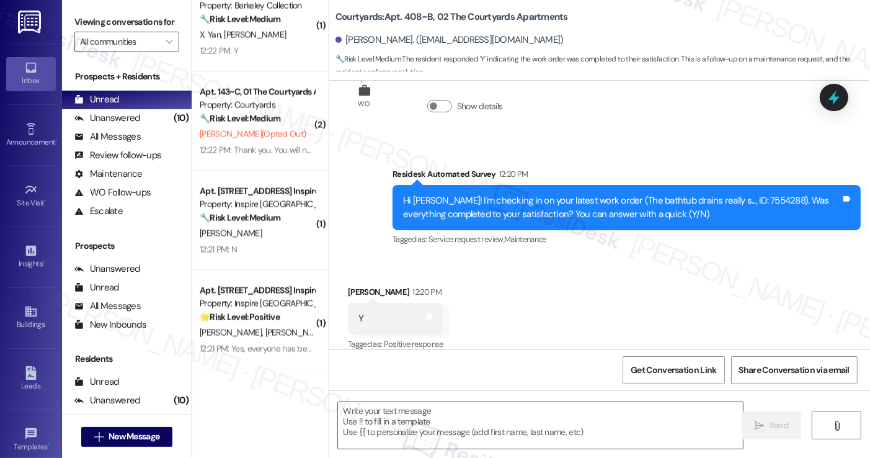
click at [104, 24] on label "Viewing conversations for" at bounding box center [126, 21] width 105 height 19
click at [385, 416] on textarea at bounding box center [540, 425] width 404 height 47
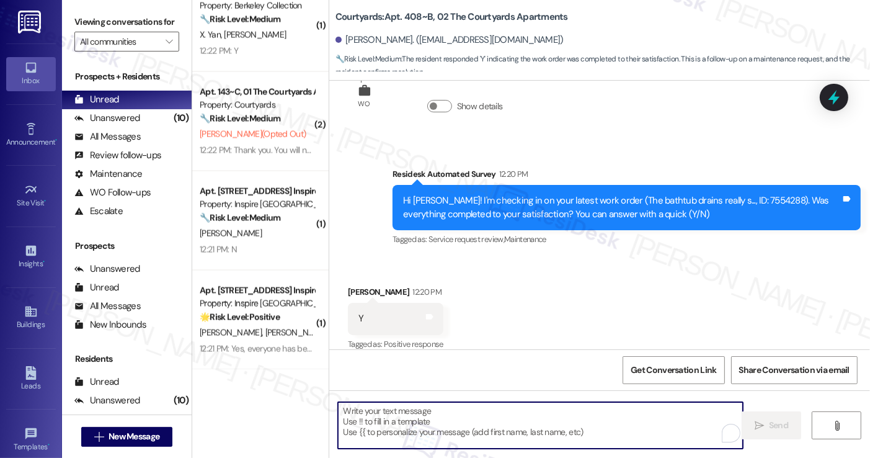
paste textarea "Hi {{first_name}}! I'm glad to hear that the latest work order was completed to…"
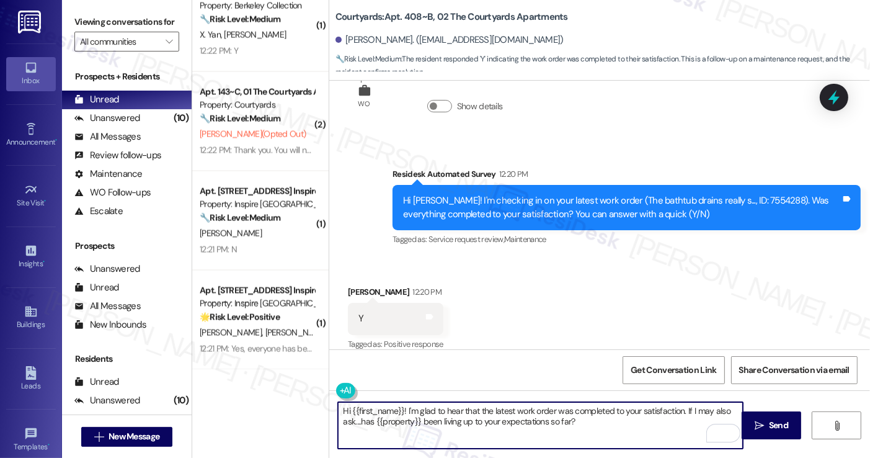
click at [497, 407] on textarea "Hi {{first_name}}! I'm glad to hear that the latest work order was completed to…" at bounding box center [540, 425] width 404 height 47
type textarea "Hi {{first_name}}! I'm glad to hear that the bathtub work order was completed t…"
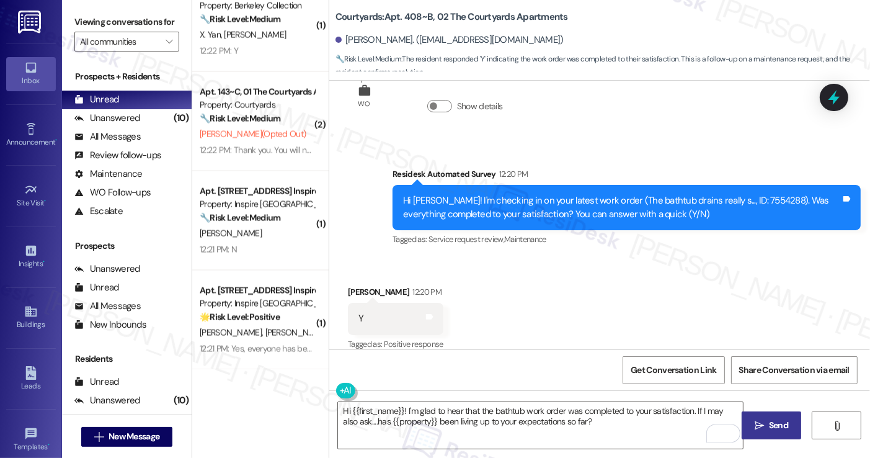
click at [768, 414] on button " Send" at bounding box center [772, 425] width 60 height 28
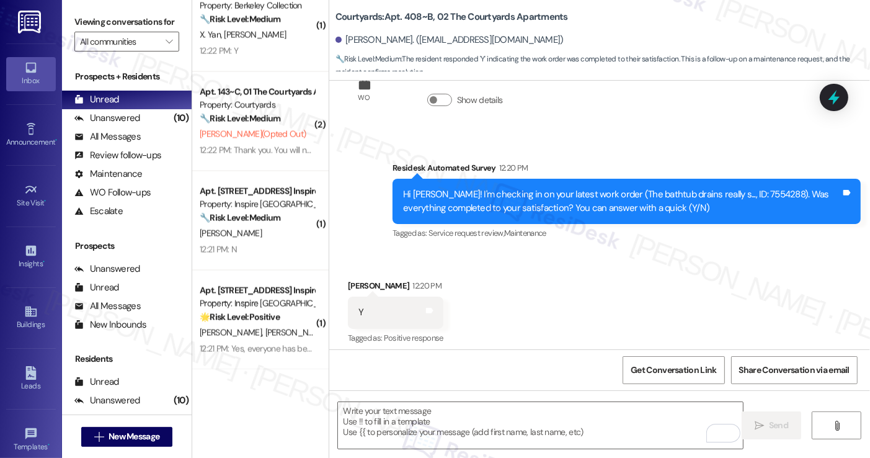
scroll to position [1262, 0]
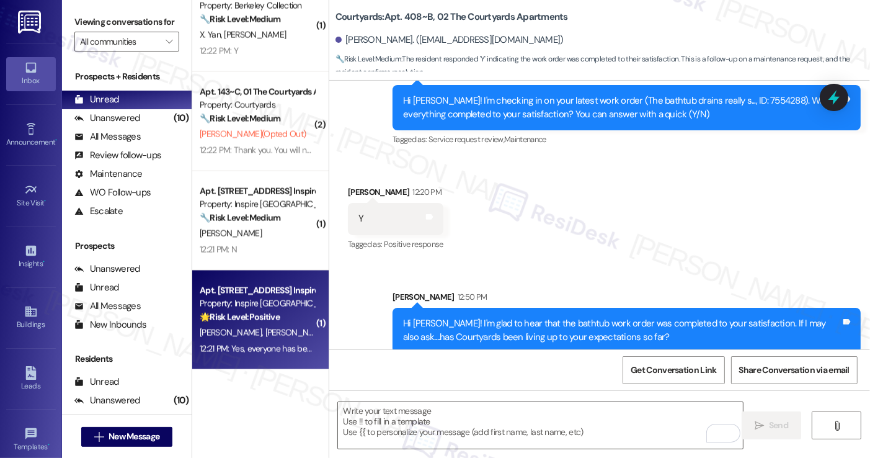
click at [236, 300] on div "Property: Inspire [GEOGRAPHIC_DATA]" at bounding box center [257, 303] width 115 height 13
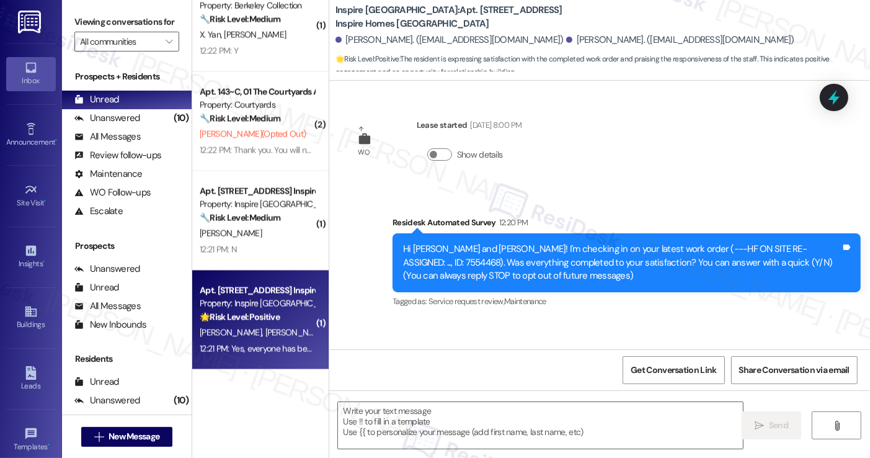
scroll to position [74, 0]
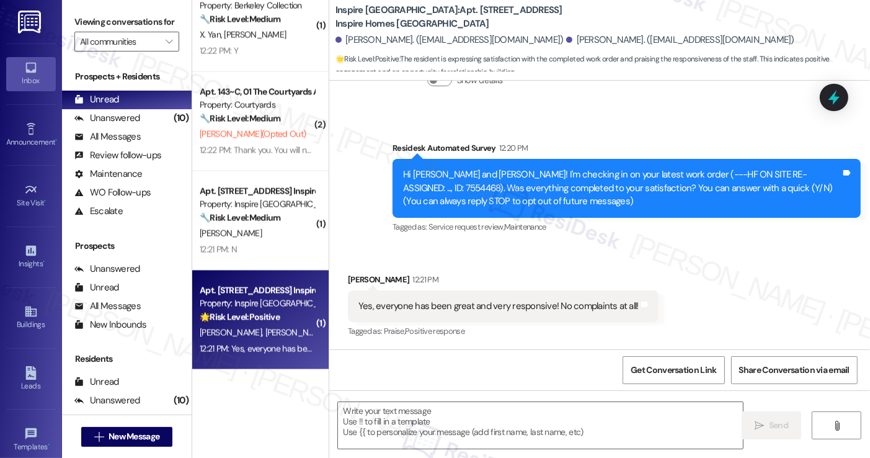
type textarea "Fetching suggested responses. Please feel free to read through the conversation…"
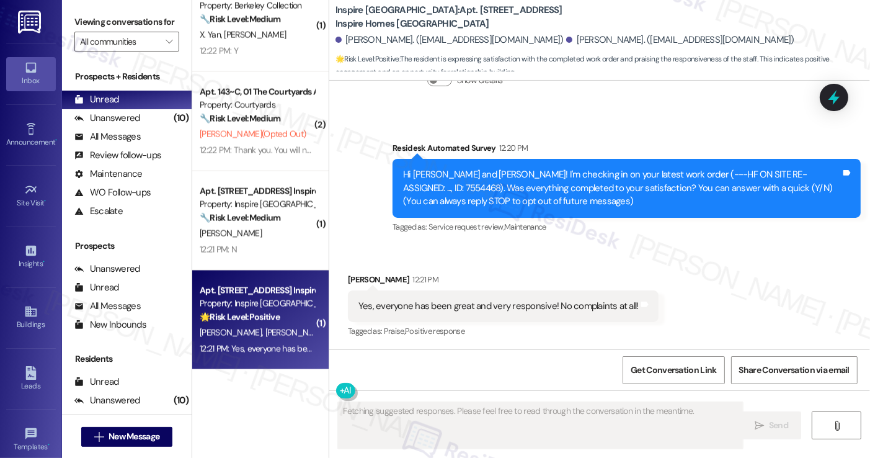
click at [511, 314] on div "Yes, everyone has been great and very responsive! No complaints at all! Tags an…" at bounding box center [503, 306] width 311 height 32
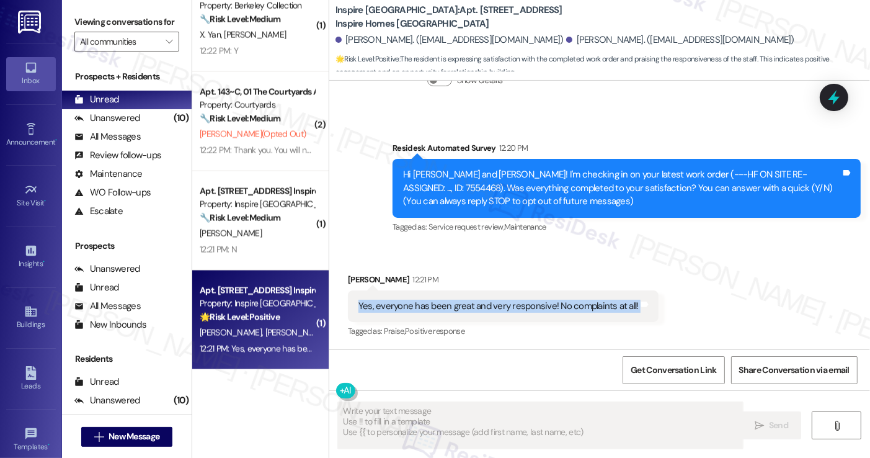
click at [511, 314] on div "Yes, everyone has been great and very responsive! No complaints at all! Tags an…" at bounding box center [503, 306] width 311 height 32
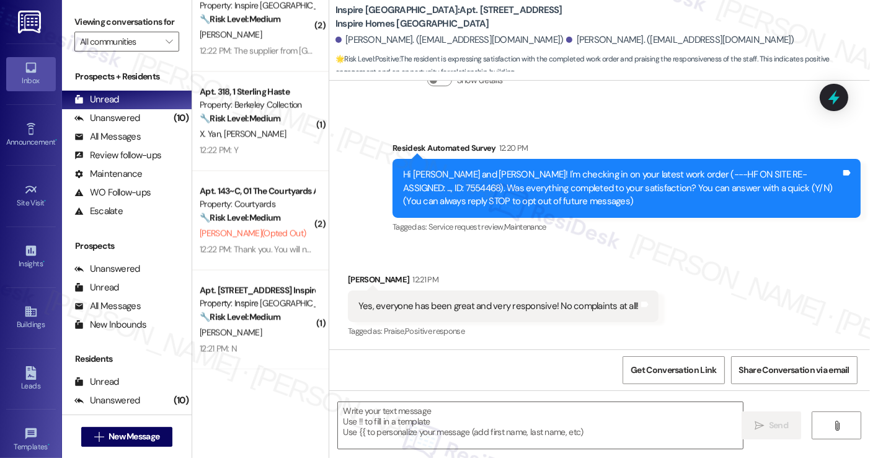
click at [526, 196] on div "Hi Austin and Brittany! I'm checking in on your latest work order (---HF ON SIT…" at bounding box center [622, 188] width 438 height 40
click at [88, 14] on label "Viewing conversations for" at bounding box center [126, 21] width 105 height 19
click at [414, 424] on textarea at bounding box center [540, 425] width 404 height 47
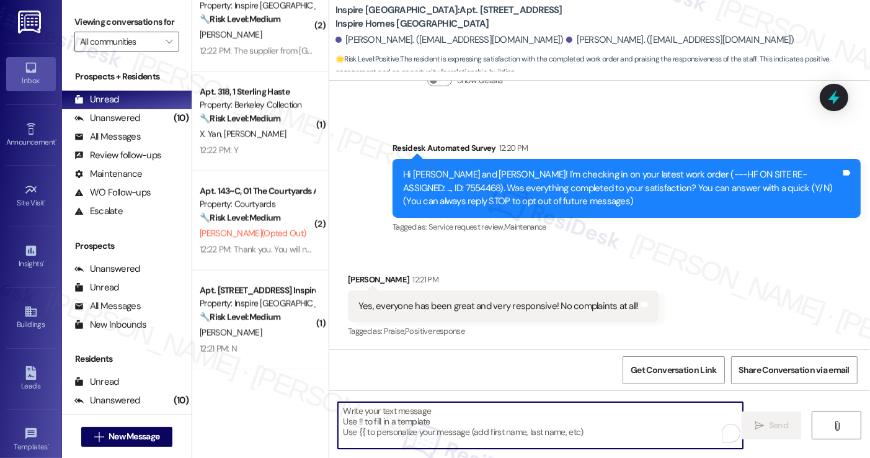
click at [418, 411] on textarea "To enrich screen reader interactions, please activate Accessibility in Grammarl…" at bounding box center [540, 425] width 404 height 47
paste textarea "Hi {{first_name}}! I'm glad to hear that you're happy with your home. If I may …"
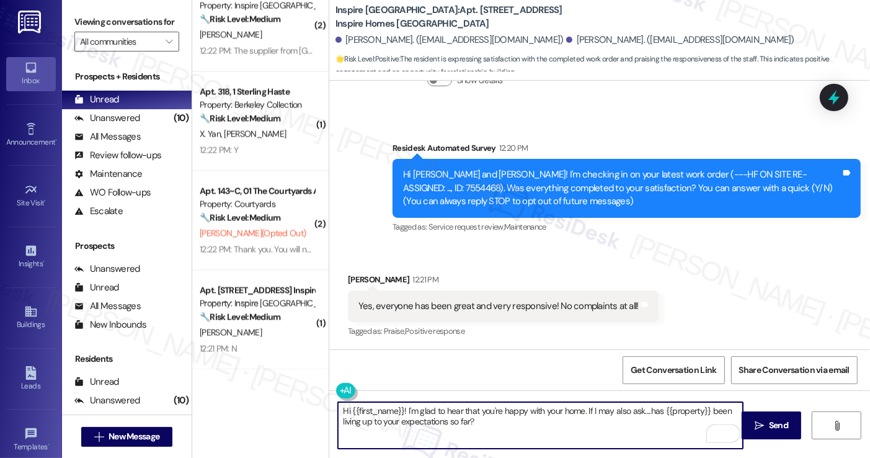
click at [425, 301] on div "Yes, everyone has been great and very responsive! No complaints at all!" at bounding box center [498, 306] width 280 height 13
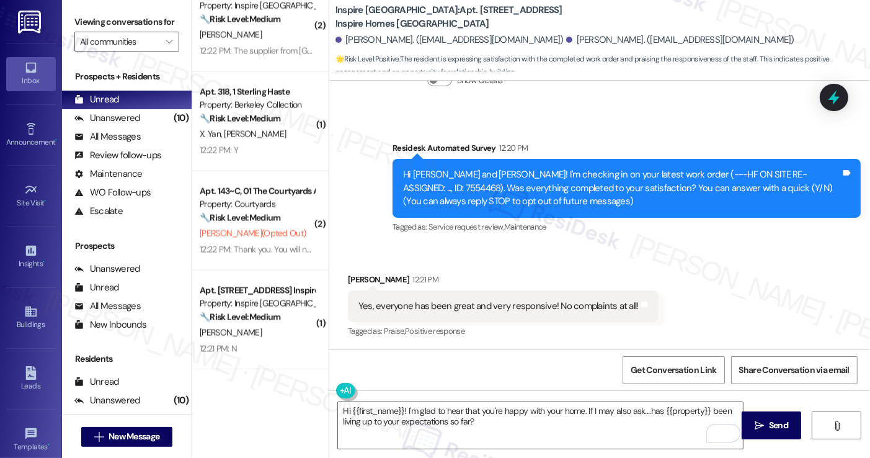
click at [425, 301] on div "Yes, everyone has been great and very responsive! No complaints at all!" at bounding box center [498, 306] width 280 height 13
copy div "Yes, everyone has been great and very responsive! No complaints at all! Tags an…"
click at [112, 14] on label "Viewing conversations for" at bounding box center [126, 21] width 105 height 19
click at [116, 16] on label "Viewing conversations for" at bounding box center [126, 21] width 105 height 19
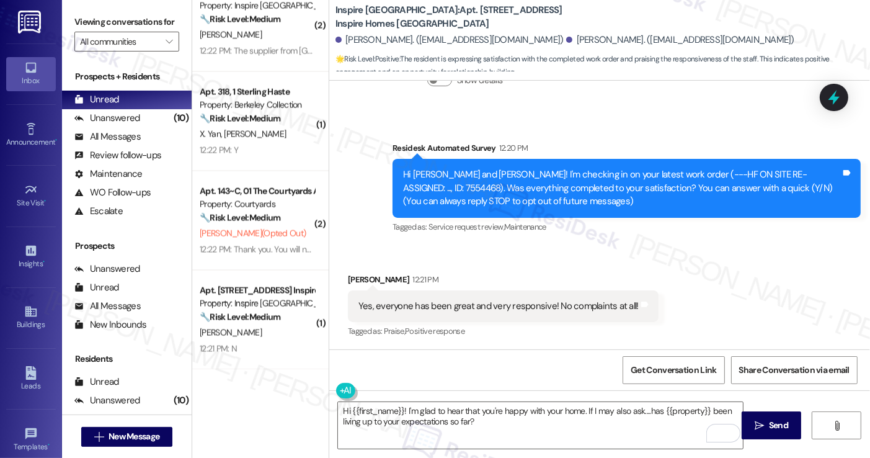
click at [471, 293] on div "Yes, everyone has been great and very responsive! No complaints at all! Tags an…" at bounding box center [503, 306] width 311 height 32
click at [475, 308] on div "Yes, everyone has been great and very responsive! No complaints at all!" at bounding box center [498, 306] width 280 height 13
copy div "Yes, everyone has been great and very responsive! No complaints at all! Tags an…"
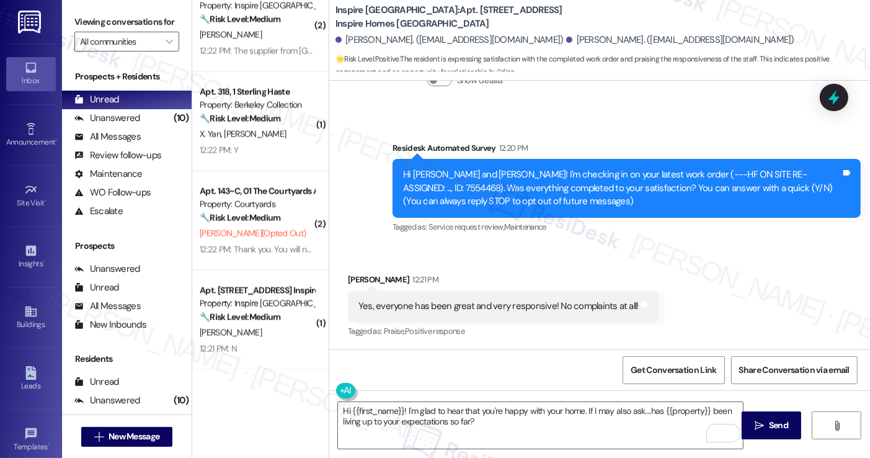
click at [102, 19] on label "Viewing conversations for" at bounding box center [126, 21] width 105 height 19
click at [112, 28] on label "Viewing conversations for" at bounding box center [126, 21] width 105 height 19
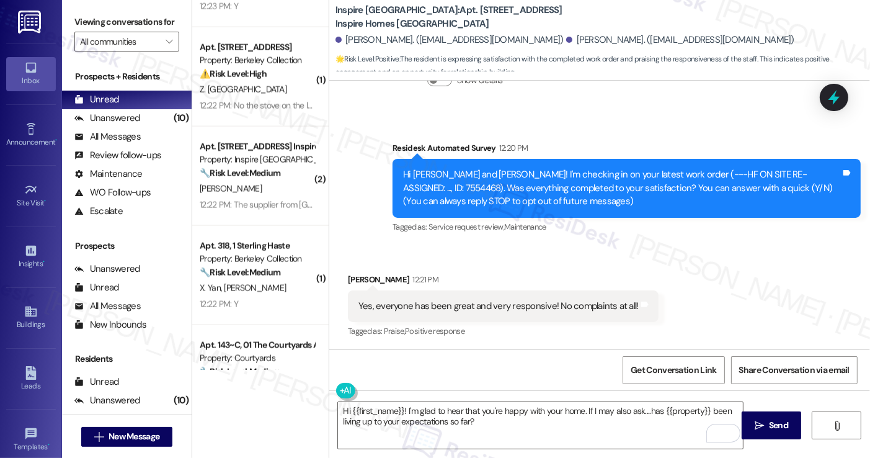
scroll to position [1913, 0]
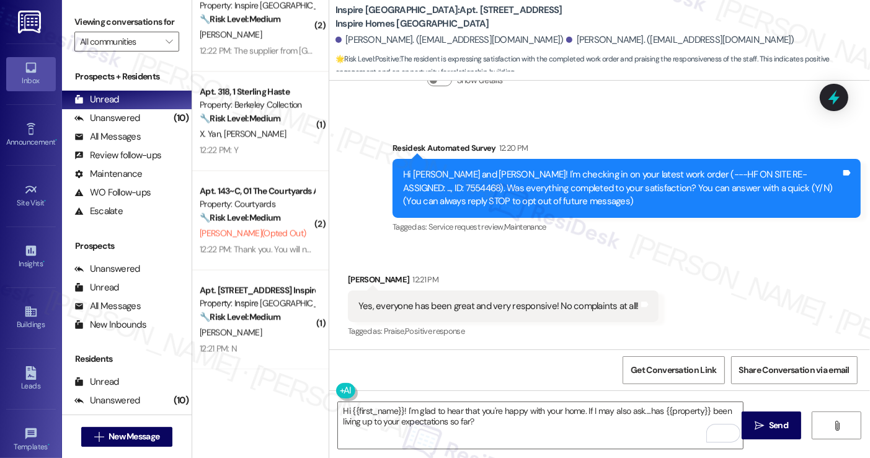
drag, startPoint x: 97, startPoint y: 24, endPoint x: 161, endPoint y: 69, distance: 78.8
click at [97, 24] on label "Viewing conversations for" at bounding box center [126, 21] width 105 height 19
click at [494, 424] on textarea "Hi {{first_name}}! I'm glad to hear that you're happy with your home. If I may …" at bounding box center [540, 425] width 404 height 47
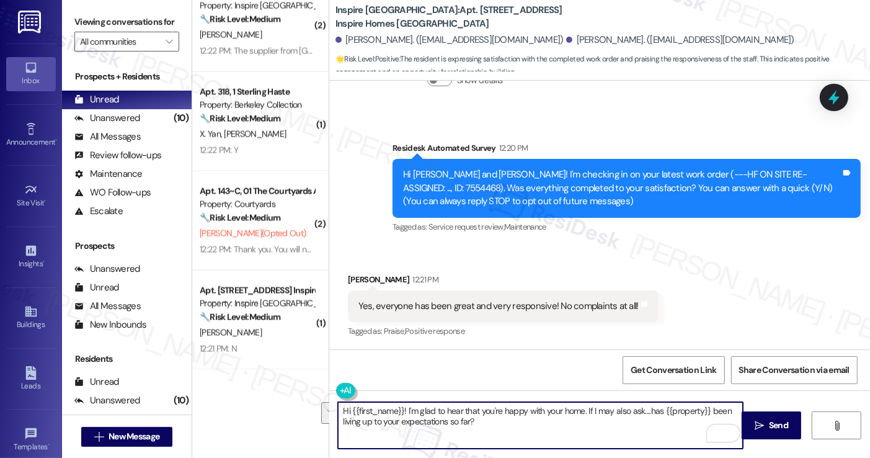
drag, startPoint x: 497, startPoint y: 422, endPoint x: 402, endPoint y: 408, distance: 96.0
click at [402, 408] on textarea "Hi {{first_name}}! I'm glad to hear that you're happy with your home. If I may …" at bounding box center [540, 425] width 404 height 47
paste textarea "That’s so wonderful to hear — thank you for sharing! I’m glad the team has been…"
drag, startPoint x: 499, startPoint y: 411, endPoint x: 585, endPoint y: 407, distance: 86.3
click at [585, 407] on textarea "Hi {{first_name}}! That’s so wonderful to hear — thank you for sharing! I’m gla…" at bounding box center [540, 425] width 404 height 47
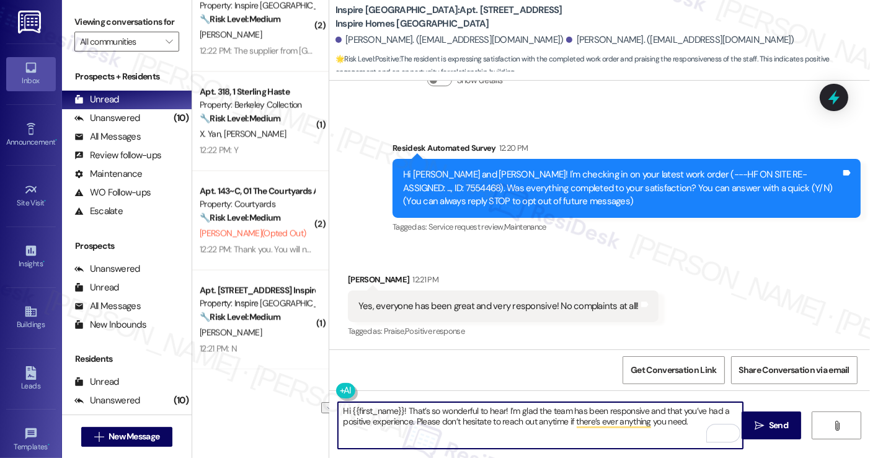
drag, startPoint x: 692, startPoint y: 424, endPoint x: 410, endPoint y: 425, distance: 282.2
click at [410, 425] on textarea "Hi {{first_name}}! That’s so wonderful to hear! I’m glad the team has been resp…" at bounding box center [540, 425] width 404 height 47
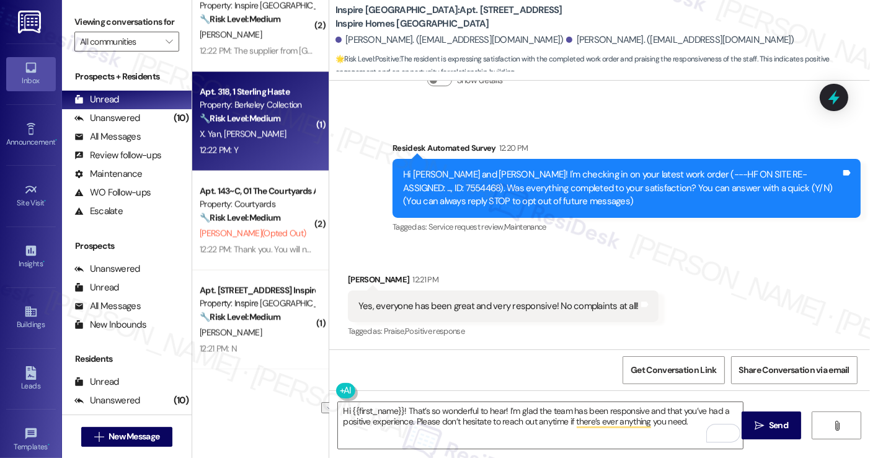
drag, startPoint x: 121, startPoint y: 10, endPoint x: 252, endPoint y: 95, distance: 156.5
click at [121, 10] on div "Viewing conversations for All communities " at bounding box center [127, 32] width 130 height 64
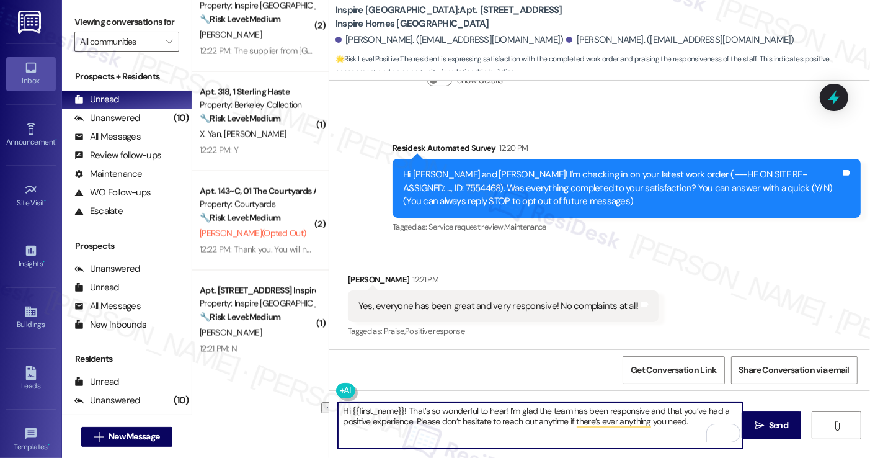
drag, startPoint x: 690, startPoint y: 419, endPoint x: 412, endPoint y: 431, distance: 277.5
click at [412, 431] on textarea "Hi {{first_name}}! That’s so wonderful to hear! I’m glad the team has been resp…" at bounding box center [540, 425] width 404 height 47
paste textarea "If I may also ask....has {{property}} been living up to your expectations so fa…"
click at [348, 275] on div "Austin Phillips 12:21 PM" at bounding box center [503, 281] width 311 height 17
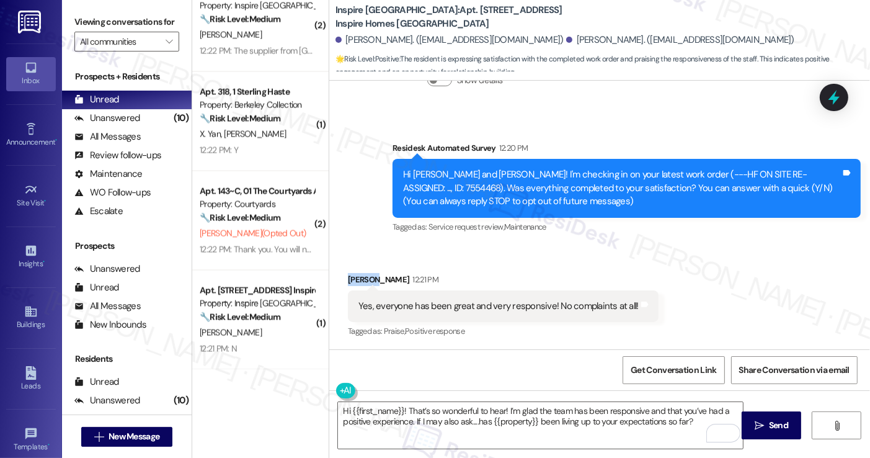
click at [348, 275] on div "Austin Phillips 12:21 PM" at bounding box center [503, 281] width 311 height 17
copy div "Austin"
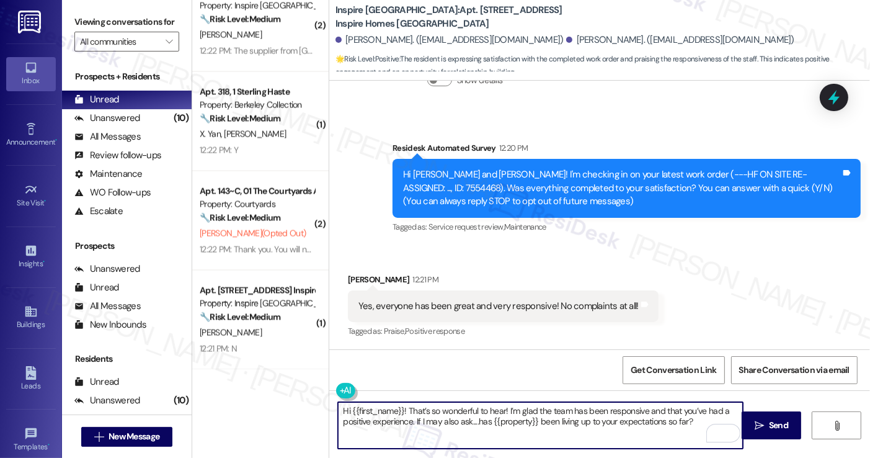
drag, startPoint x: 347, startPoint y: 409, endPoint x: 397, endPoint y: 408, distance: 49.6
click at [398, 408] on textarea "Hi {{first_name}}! That’s so wonderful to hear! I’m glad the team has been resp…" at bounding box center [540, 425] width 404 height 47
paste textarea "Austin"
type textarea "Hi Austin! That’s so wonderful to hear! I’m glad the team has been responsive a…"
click at [693, 264] on div "Received via SMS Austin Phillips 12:21 PM Yes, everyone has been great and very…" at bounding box center [599, 297] width 541 height 105
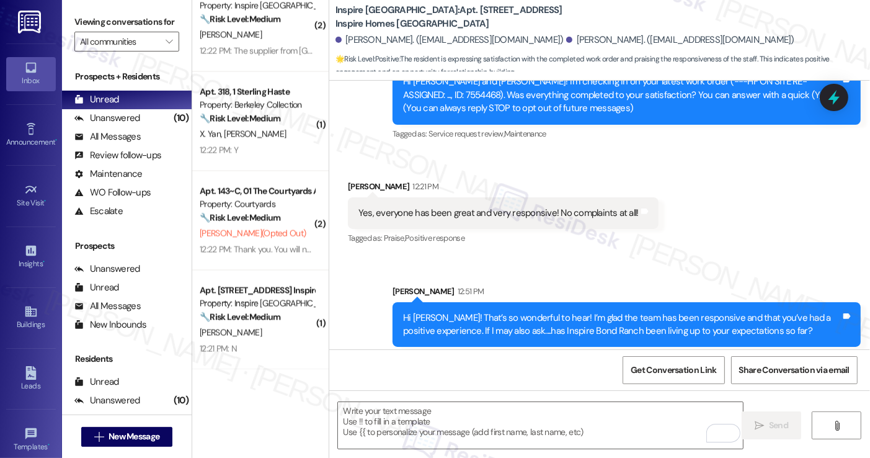
scroll to position [174, 0]
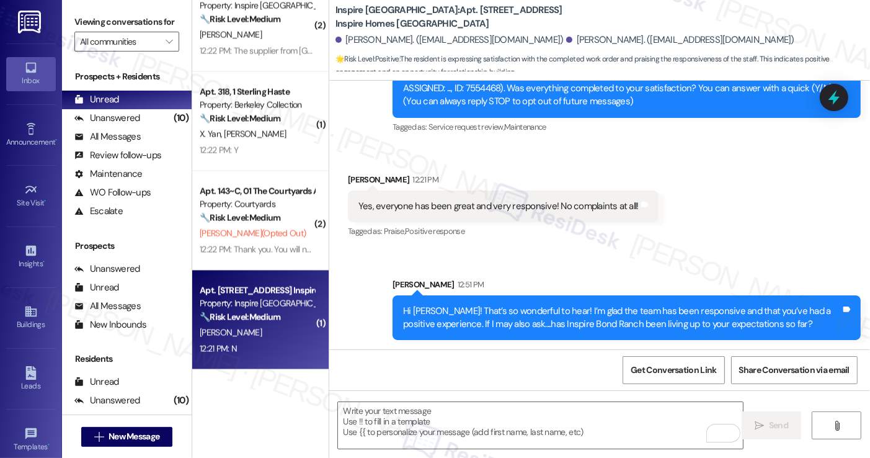
click at [249, 304] on div "Property: Inspire [GEOGRAPHIC_DATA]" at bounding box center [257, 303] width 115 height 13
type textarea "Fetching suggested responses. Please feel free to read through the conversation…"
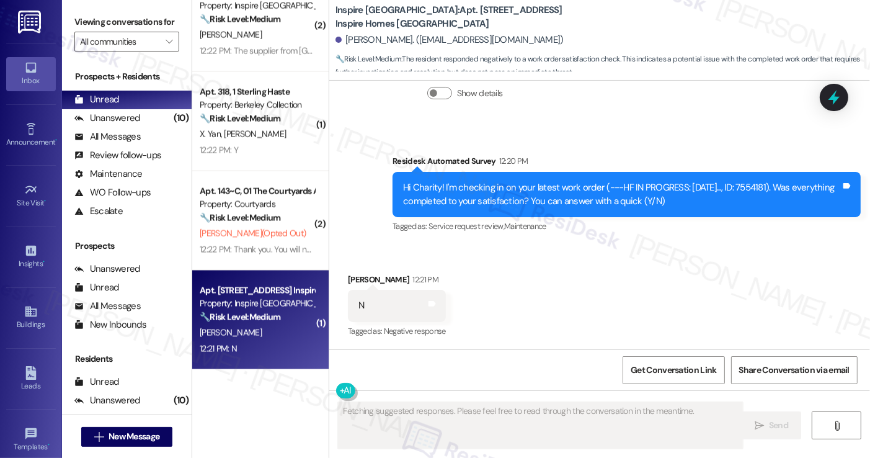
scroll to position [1813, 0]
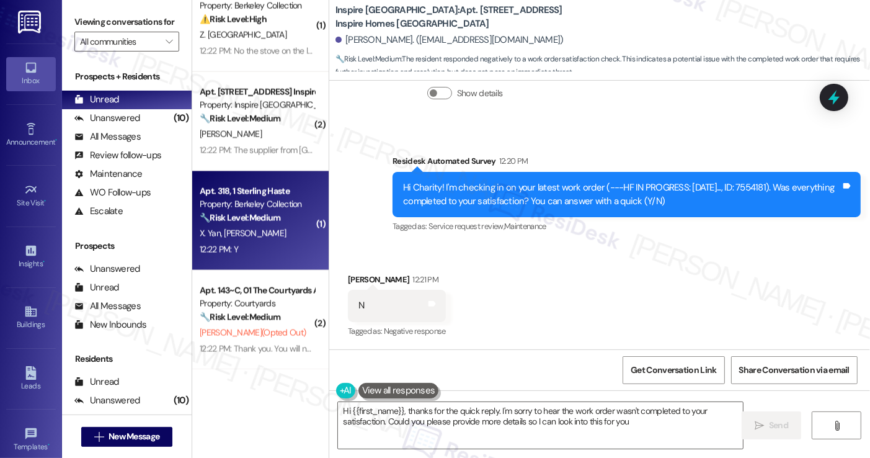
type textarea "Hi {{first_name}}, thanks for the quick reply. I'm sorry to hear the work order…"
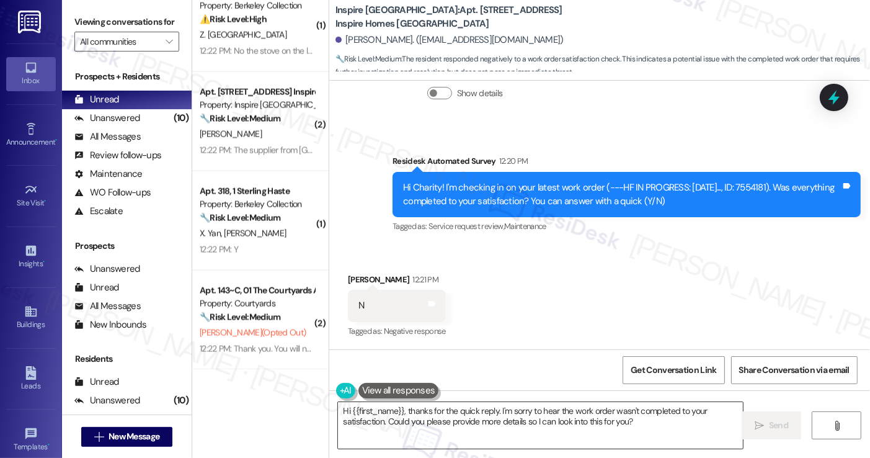
click at [481, 412] on textarea "Hi {{first_name}}, thanks for the quick reply. I'm sorry to hear the work order…" at bounding box center [540, 425] width 404 height 47
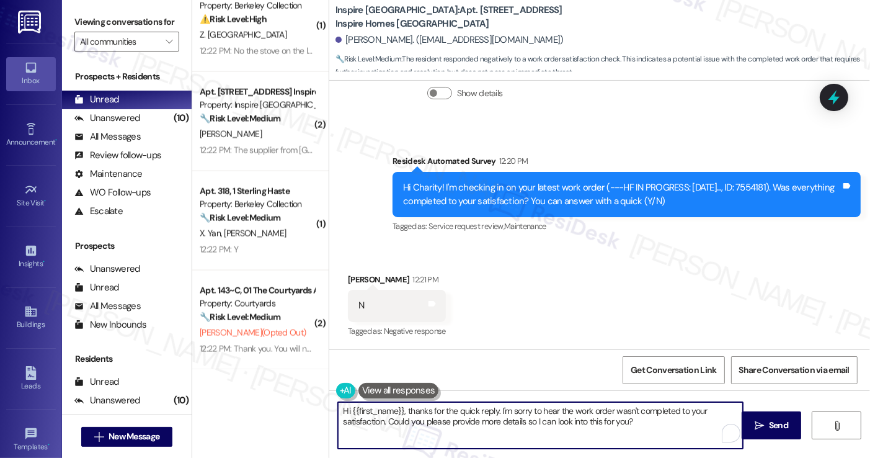
click at [481, 412] on textarea "Hi {{first_name}}, thanks for the quick reply. I'm sorry to hear the work order…" at bounding box center [540, 425] width 404 height 47
click at [584, 411] on textarea "Hi {{first_name}}, thanks for the quick reply. I'm sorry to hear the work order…" at bounding box center [540, 425] width 404 height 47
click at [652, 420] on textarea "Hi {{first_name}}, thanks for the quick reply. I'm sorry to hear the work order…" at bounding box center [540, 425] width 404 height 47
click at [763, 424] on icon "" at bounding box center [759, 425] width 9 height 10
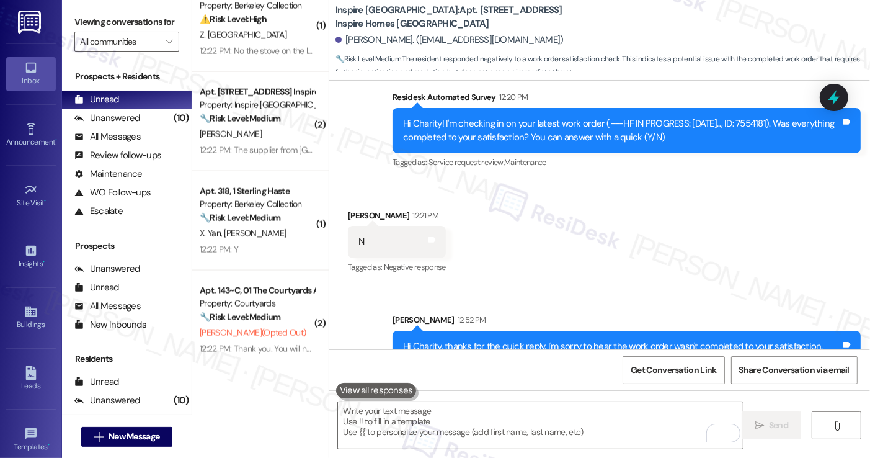
scroll to position [767, 0]
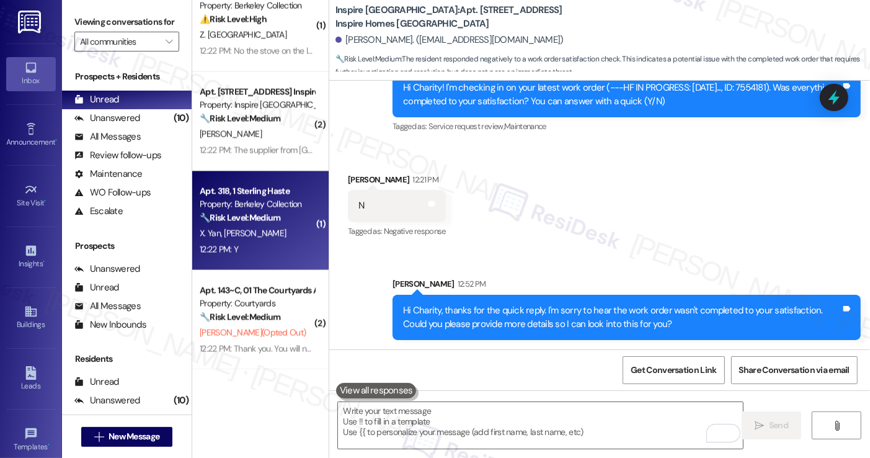
click at [248, 245] on div "12:22 PM: Y 12:22 PM: Y" at bounding box center [256, 250] width 117 height 16
type textarea "Fetching suggested responses. Please feel free to read through the conversation…"
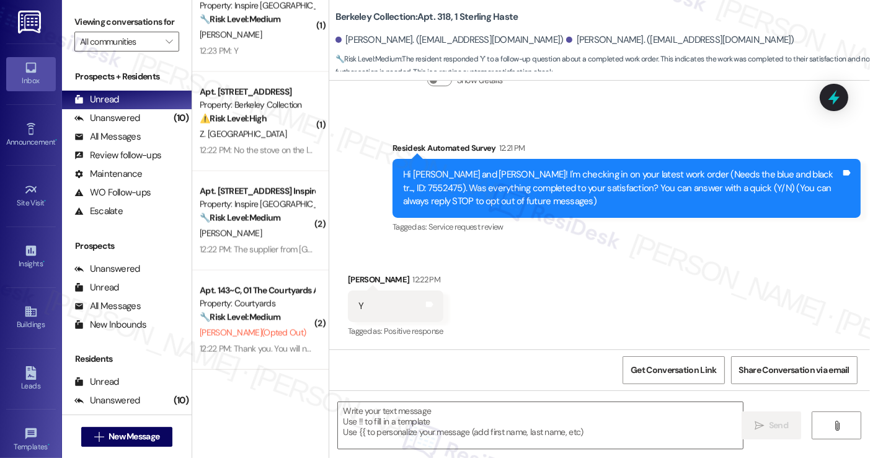
scroll to position [1714, 0]
drag, startPoint x: 87, startPoint y: 29, endPoint x: 97, endPoint y: 30, distance: 9.3
click at [87, 29] on label "Viewing conversations for" at bounding box center [126, 21] width 105 height 19
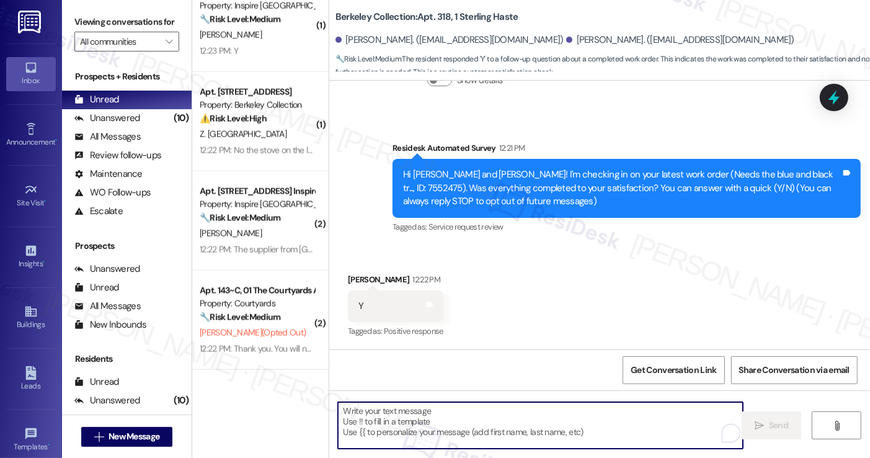
click at [449, 417] on textarea "To enrich screen reader interactions, please activate Accessibility in Grammarl…" at bounding box center [540, 425] width 404 height 47
paste textarea "Hi {{first_name}}! I'm glad to hear that the latest work order was completed to…"
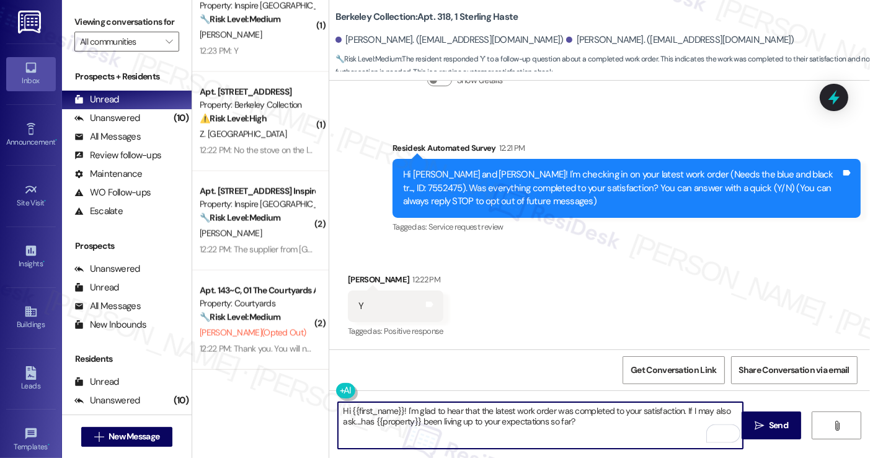
click at [348, 274] on div "Xu Yan 12:22 PM" at bounding box center [396, 281] width 96 height 17
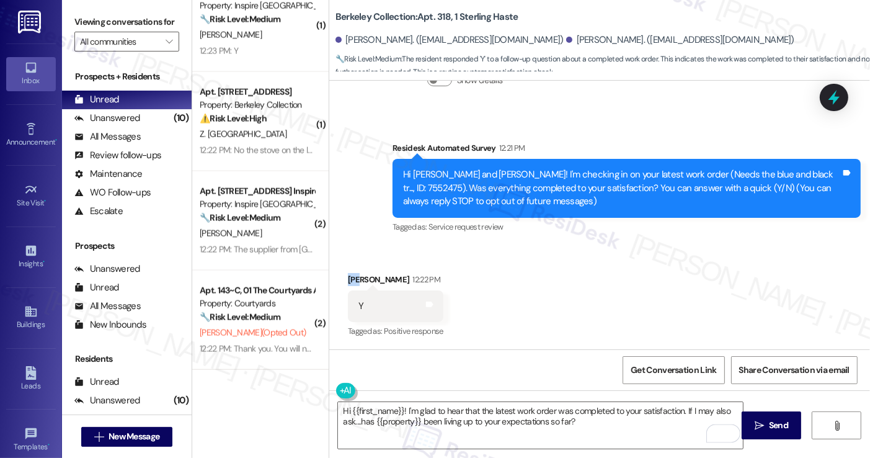
click at [348, 274] on div "Xu Yan 12:22 PM" at bounding box center [396, 281] width 96 height 17
copy div "Xu"
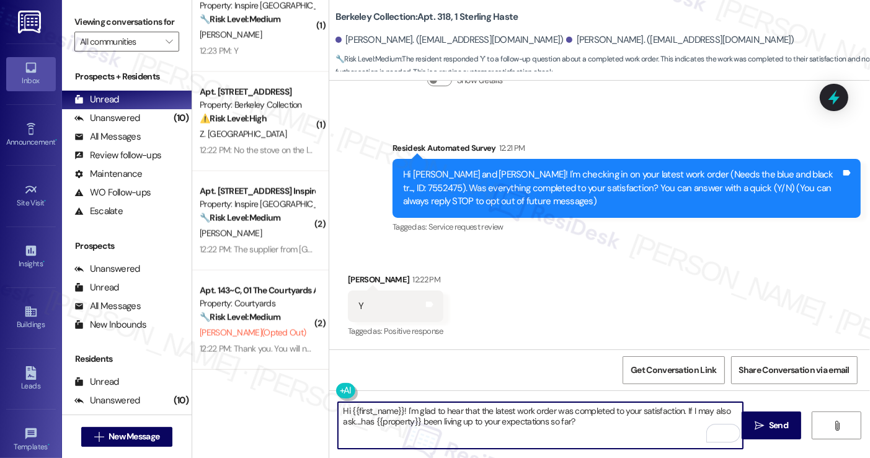
drag, startPoint x: 345, startPoint y: 406, endPoint x: 399, endPoint y: 399, distance: 53.9
click at [399, 399] on div "Hi {{first_name}}! I'm glad to hear that the latest work order was completed to…" at bounding box center [599, 436] width 541 height 93
paste textarea "Xu"
type textarea "Hi Xu! I'm glad to hear that the latest work order was completed to your satisf…"
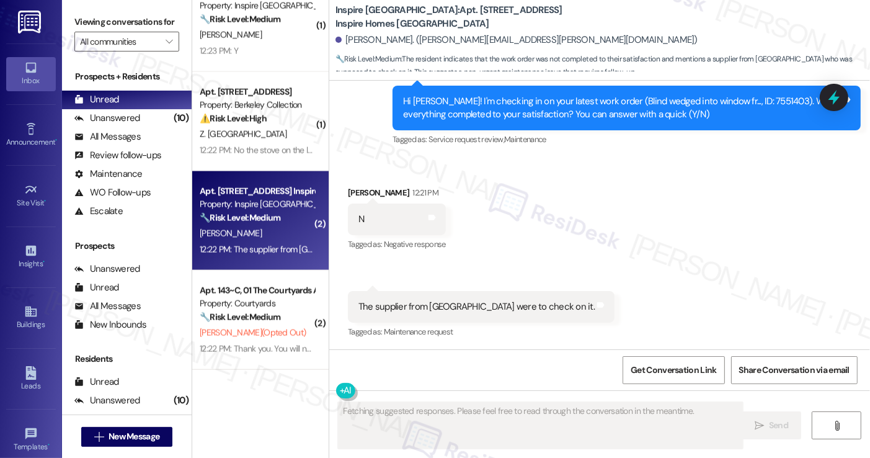
scroll to position [725, 0]
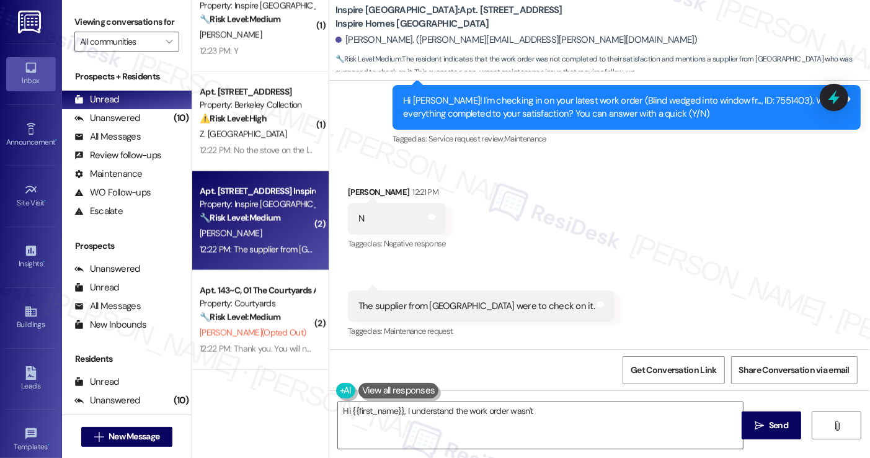
click at [483, 305] on div "The supplier from Houston were to check on it." at bounding box center [476, 306] width 236 height 13
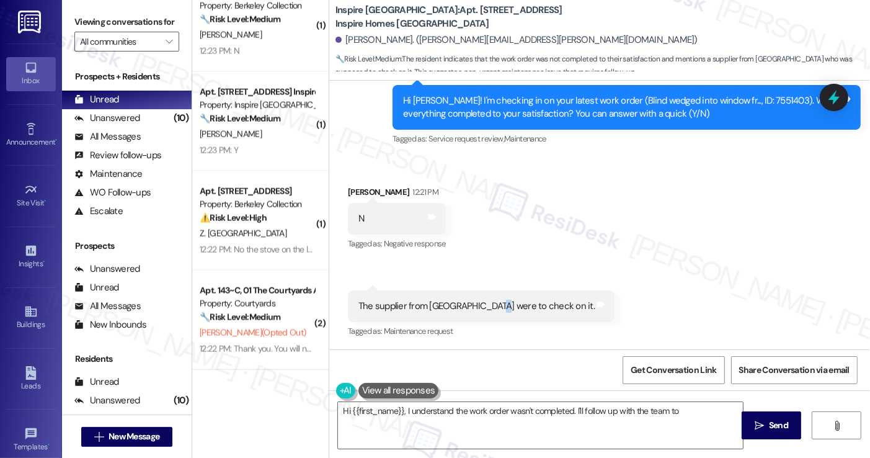
click at [483, 305] on div "The supplier from Houston were to check on it." at bounding box center [476, 306] width 236 height 13
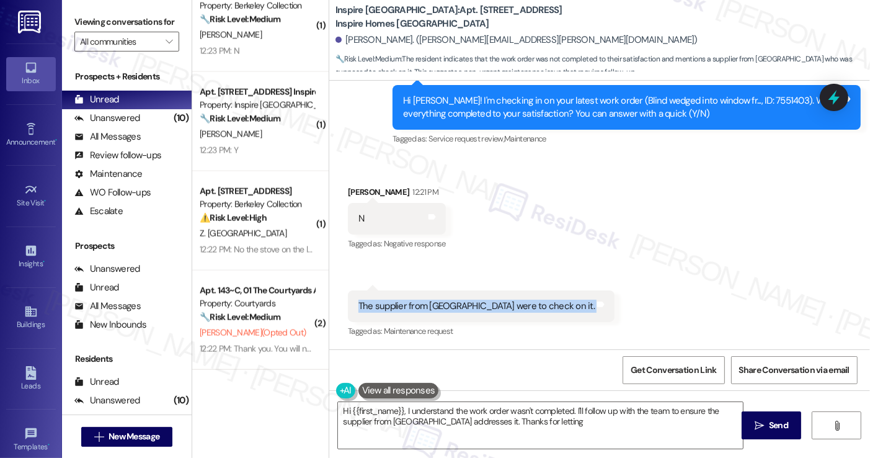
click at [483, 305] on div "The supplier from Houston were to check on it." at bounding box center [476, 306] width 236 height 13
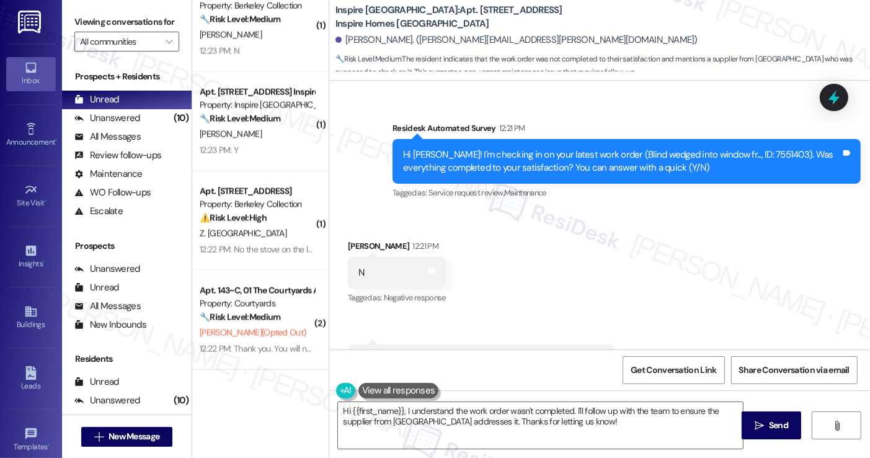
scroll to position [725, 0]
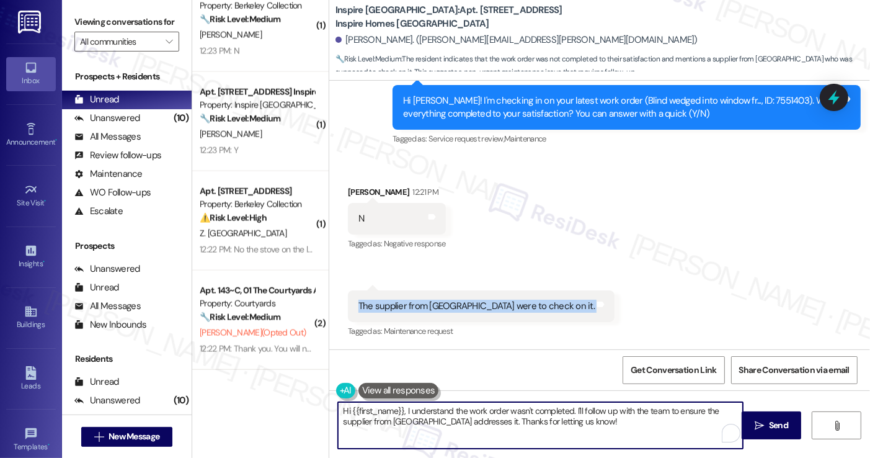
click at [481, 412] on textarea "Hi {{first_name}}, I understand the work order wasn't completed. I'll follow up…" at bounding box center [540, 425] width 404 height 47
click at [354, 192] on div "Alan Beaudette 12:21 PM" at bounding box center [397, 193] width 98 height 17
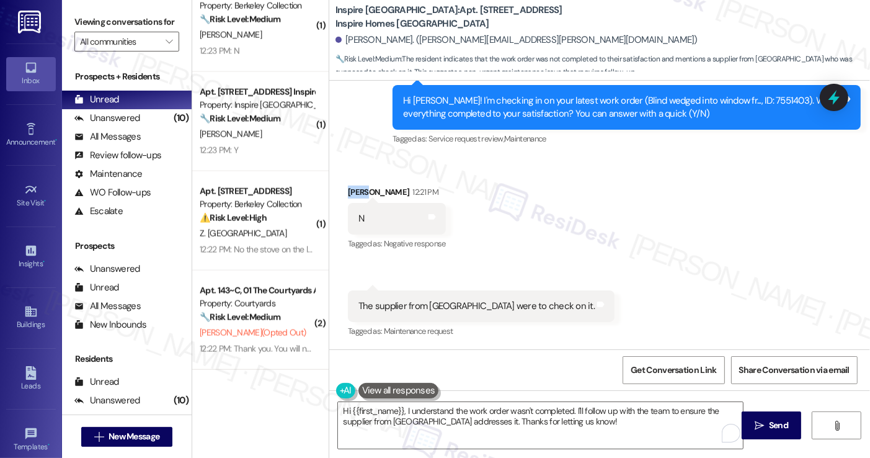
click at [354, 192] on div "Alan Beaudette 12:21 PM" at bounding box center [397, 193] width 98 height 17
click at [506, 406] on textarea "Hi {{first_name}}, I understand the work order wasn't completed. I'll follow up…" at bounding box center [540, 425] width 404 height 47
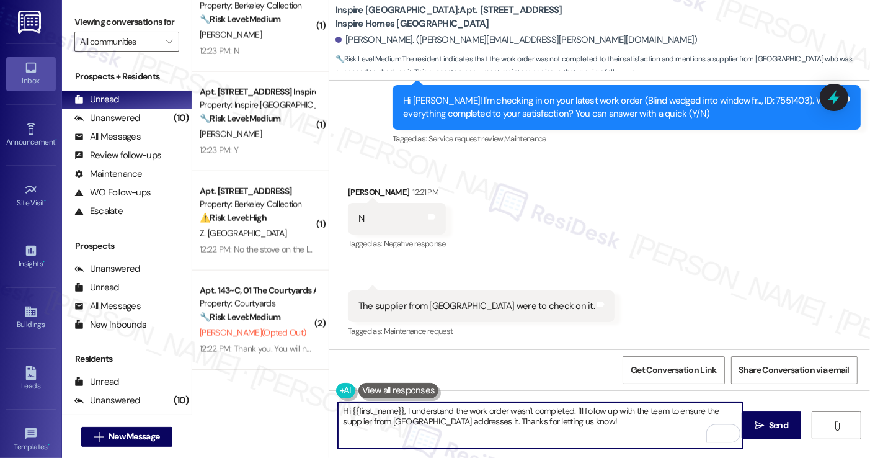
click at [506, 406] on textarea "Hi {{first_name}}, I understand the work order wasn't completed. I'll follow up…" at bounding box center [540, 425] width 404 height 47
click at [598, 313] on div "Received via SMS Alan Beaudette 12:21 PM N Tags and notes Tagged as: Negative r…" at bounding box center [599, 254] width 541 height 192
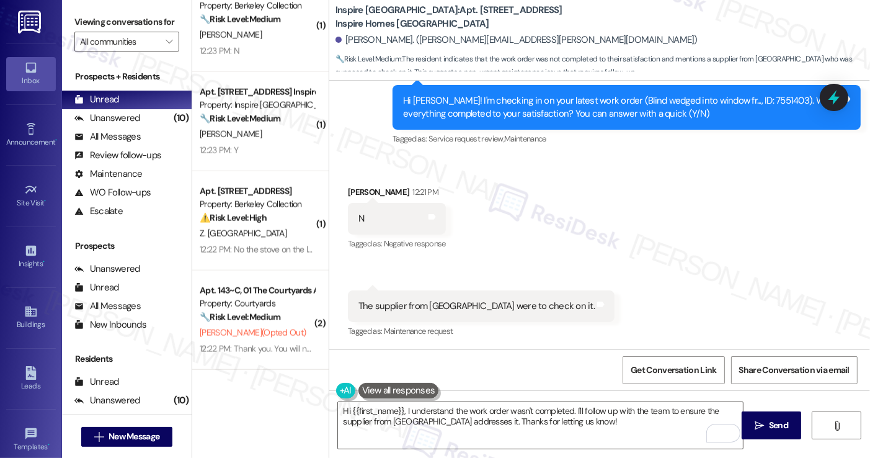
click at [445, 298] on div "The supplier from Houston were to check on it. Tags and notes" at bounding box center [481, 306] width 267 height 32
click at [594, 262] on div "Received via SMS Alan Beaudette 12:21 PM N Tags and notes Tagged as: Negative r…" at bounding box center [599, 254] width 541 height 192
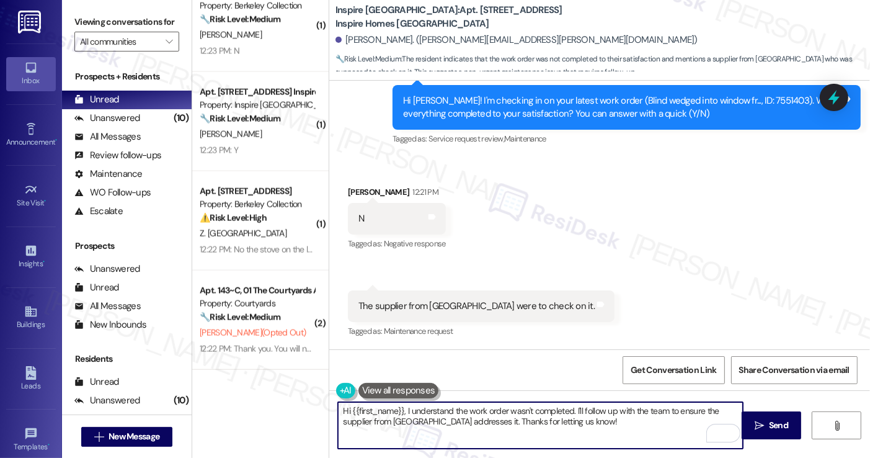
drag, startPoint x: 571, startPoint y: 410, endPoint x: 589, endPoint y: 425, distance: 24.2
click at [589, 425] on textarea "Hi {{first_name}}, I understand the work order wasn't completed. I'll follow up…" at bounding box center [540, 425] width 404 height 47
click at [588, 426] on textarea "Hi {{first_name}}, I understand the work order wasn't completed. I'll follow up…" at bounding box center [540, 425] width 404 height 47
click at [461, 109] on div "Hi Alan! I'm checking in on your latest work order (Blind wedged into window fr…" at bounding box center [622, 107] width 438 height 27
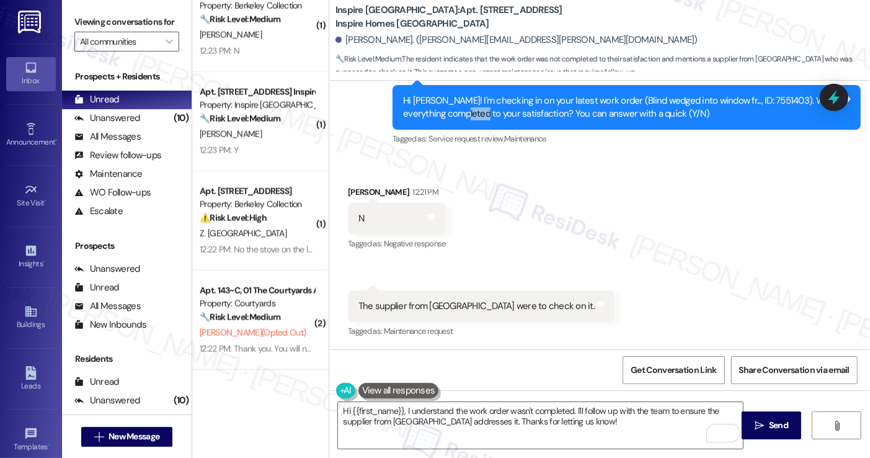
click at [461, 109] on div "Hi Alan! I'm checking in on your latest work order (Blind wedged into window fr…" at bounding box center [622, 107] width 438 height 27
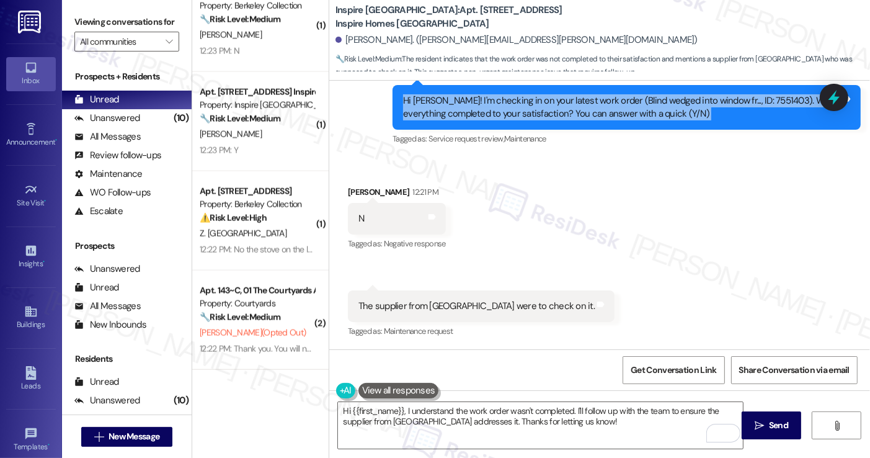
click at [461, 108] on div "Hi Alan! I'm checking in on your latest work order (Blind wedged into window fr…" at bounding box center [622, 107] width 438 height 27
copy div "Hi Alan! I'm checking in on your latest work order (Blind wedged into window fr…"
click at [92, 9] on div "Viewing conversations for All communities " at bounding box center [127, 32] width 130 height 64
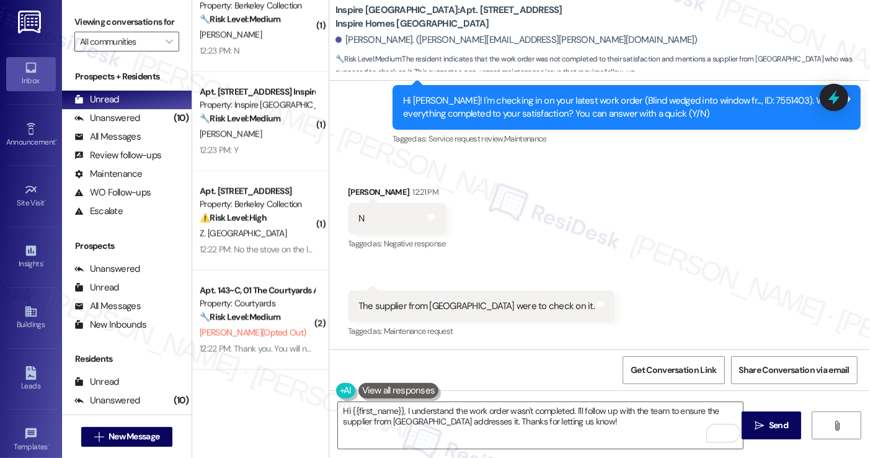
click at [414, 309] on div "The supplier from Houston were to check on it." at bounding box center [476, 306] width 236 height 13
click at [104, 32] on label "Viewing conversations for" at bounding box center [126, 21] width 105 height 19
click at [444, 419] on textarea "Hi {{first_name}}, I understand the work order wasn't completed. I'll follow up…" at bounding box center [540, 425] width 404 height 47
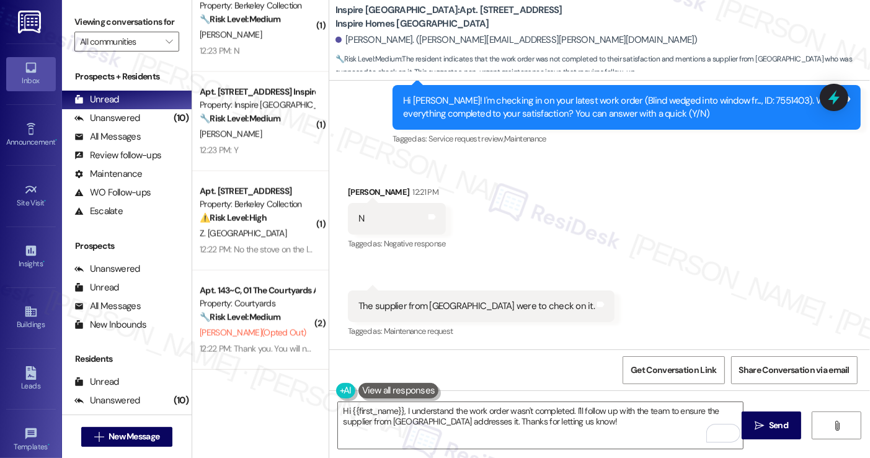
click at [86, 17] on label "Viewing conversations for" at bounding box center [126, 21] width 105 height 19
click at [101, 17] on label "Viewing conversations for" at bounding box center [126, 21] width 105 height 19
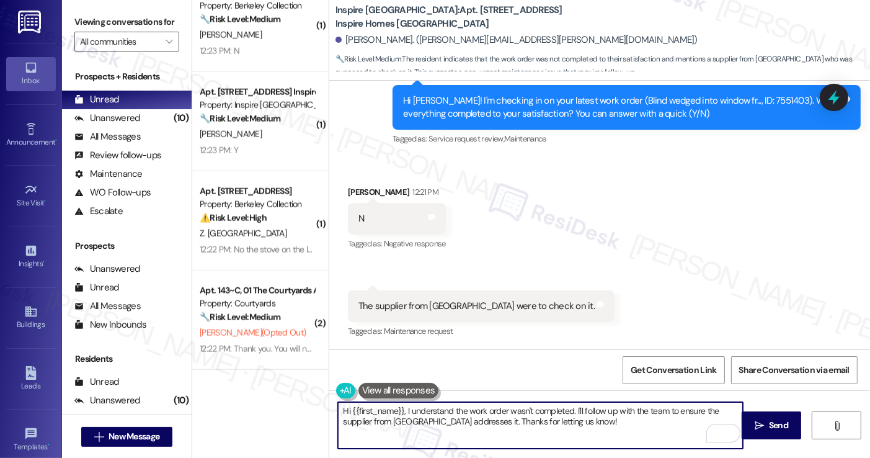
click at [524, 411] on textarea "Hi {{first_name}}, I understand the work order wasn't completed. I'll follow up…" at bounding box center [540, 425] width 404 height 47
drag, startPoint x: 593, startPoint y: 421, endPoint x: 571, endPoint y: 402, distance: 29.5
click at [571, 402] on textarea "Hi {{first_name}}, I understand the work order wasn't completed. I'll follow up…" at bounding box center [540, 425] width 404 height 47
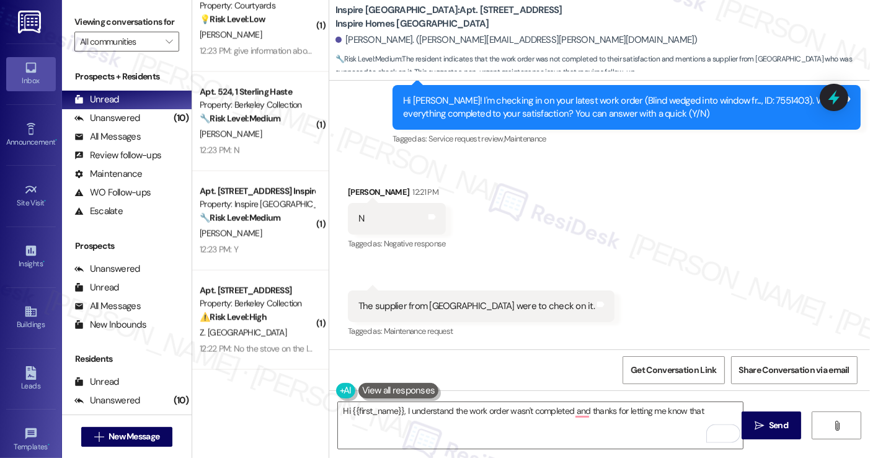
click at [438, 303] on div "The supplier from Houston were to check on it." at bounding box center [476, 306] width 236 height 13
drag, startPoint x: 367, startPoint y: 304, endPoint x: 454, endPoint y: 304, distance: 86.8
click at [454, 304] on div "The supplier from Houston were to check on it." at bounding box center [476, 306] width 236 height 13
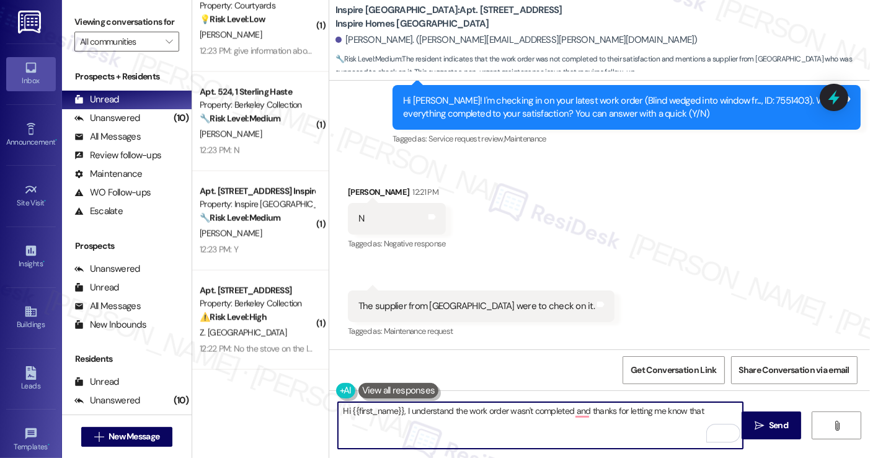
click at [715, 406] on textarea "Hi {{first_name}}, I understand the work order wasn't completed and thanks for …" at bounding box center [540, 425] width 404 height 47
paste textarea "supplier from Houston"
drag, startPoint x: 424, startPoint y: 425, endPoint x: 412, endPoint y: 424, distance: 12.4
click at [424, 425] on textarea "Hi {{first_name}}, I understand the work order wasn't completed and thanks for …" at bounding box center [540, 425] width 404 height 47
type textarea "Hi {{first_name}}, I understand the work order wasn't completed and thanks for …"
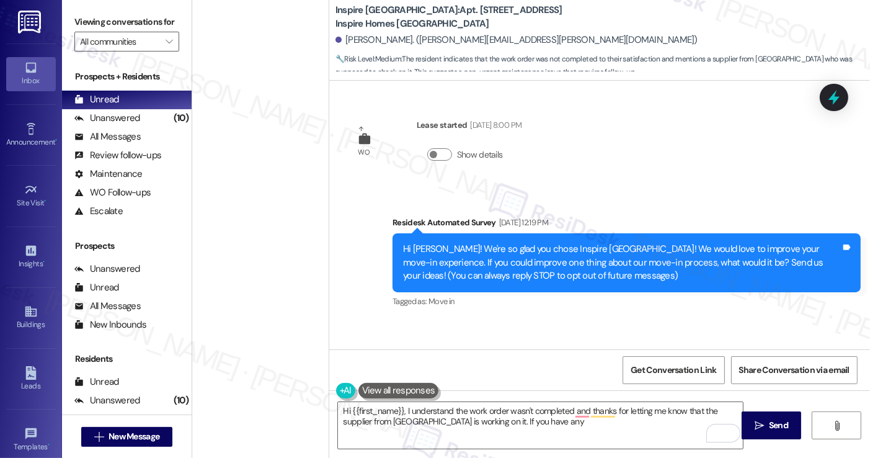
scroll to position [725, 0]
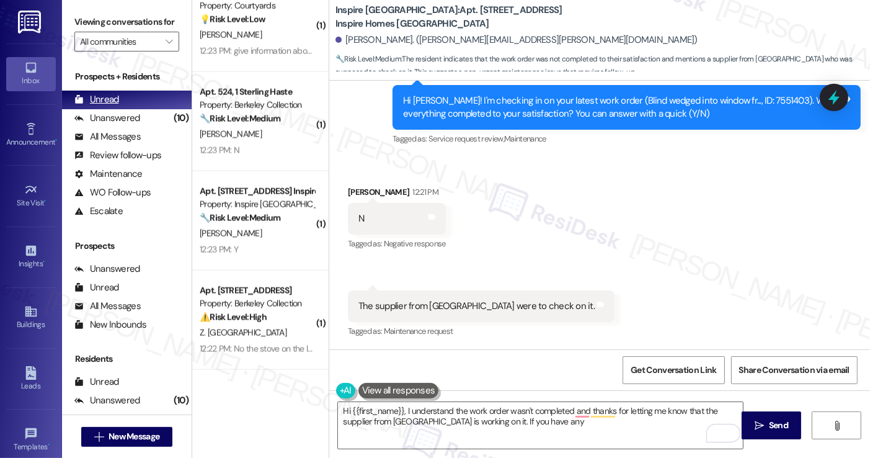
drag, startPoint x: 97, startPoint y: 70, endPoint x: 150, endPoint y: 104, distance: 62.5
click at [97, 64] on div "Viewing conversations for All communities " at bounding box center [127, 32] width 130 height 64
click at [551, 427] on textarea "Hi {{first_name}}, I understand the work order wasn't completed and thanks for …" at bounding box center [540, 425] width 404 height 47
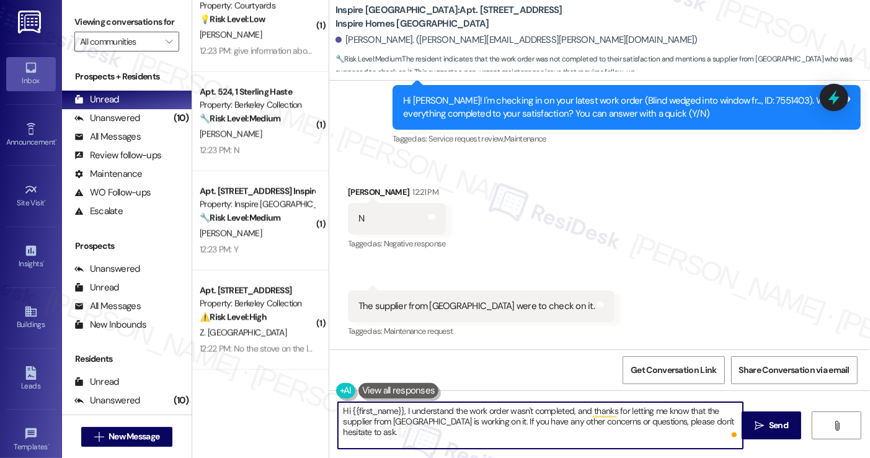
click at [619, 418] on textarea "Hi {{first_name}}, I understand the work order wasn't completed, and thanks for…" at bounding box center [540, 425] width 404 height 47
type textarea "Hi {{first_name}}, I understand the work order wasn't completed, and thanks for…"
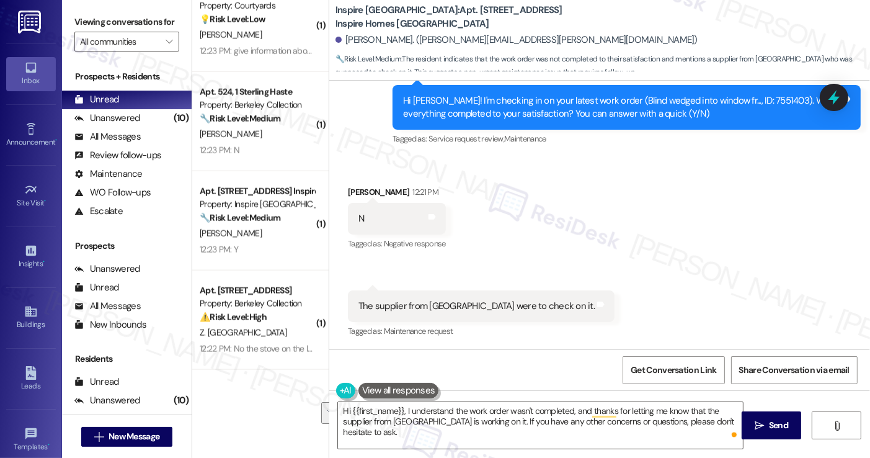
click at [645, 264] on div "Received via SMS [PERSON_NAME] 12:21 PM N Tags and notes Tagged as: Negative re…" at bounding box center [599, 254] width 541 height 192
drag, startPoint x: 745, startPoint y: 421, endPoint x: 724, endPoint y: 416, distance: 21.7
click at [745, 421] on button " Send" at bounding box center [772, 425] width 60 height 28
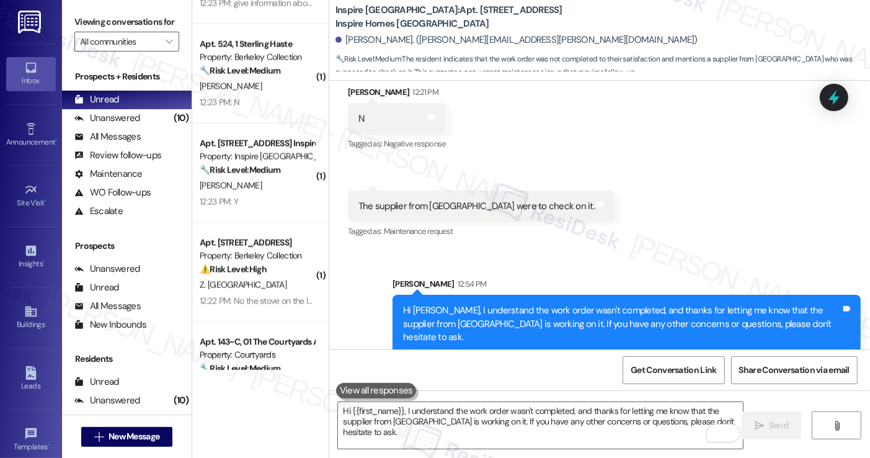
scroll to position [1913, 0]
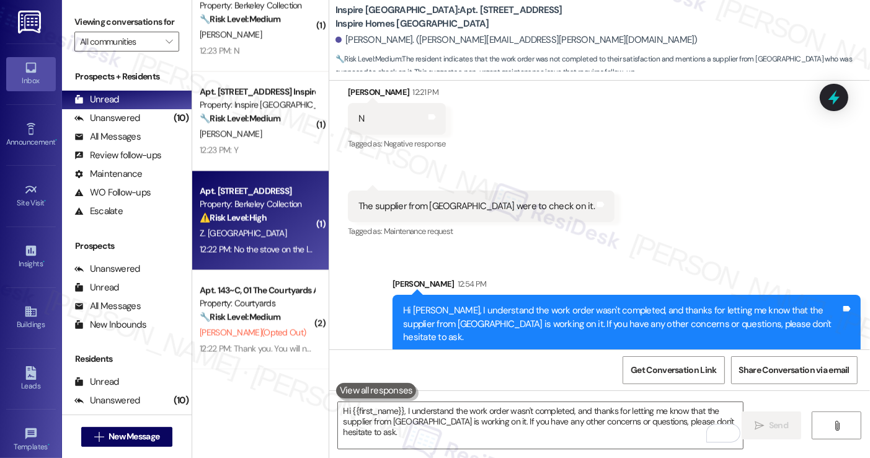
click at [266, 244] on div "12:22 PM: No the stove on the left down side is still out of working😞 12:22 PM:…" at bounding box center [320, 249] width 241 height 11
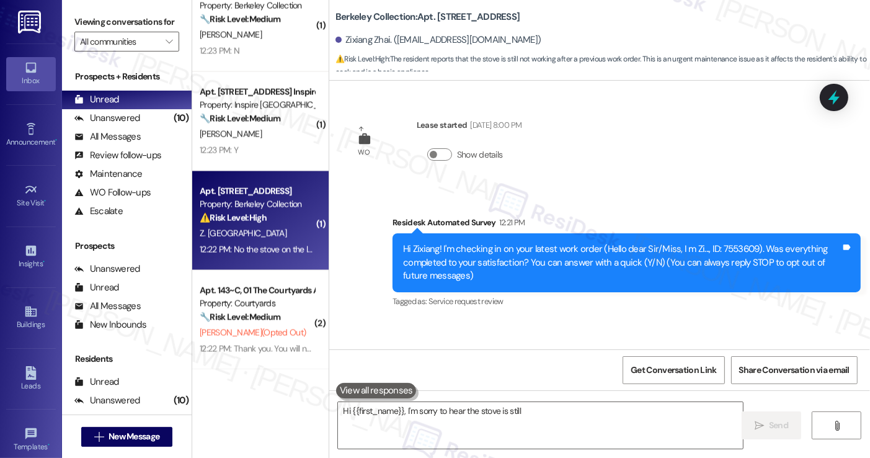
scroll to position [74, 0]
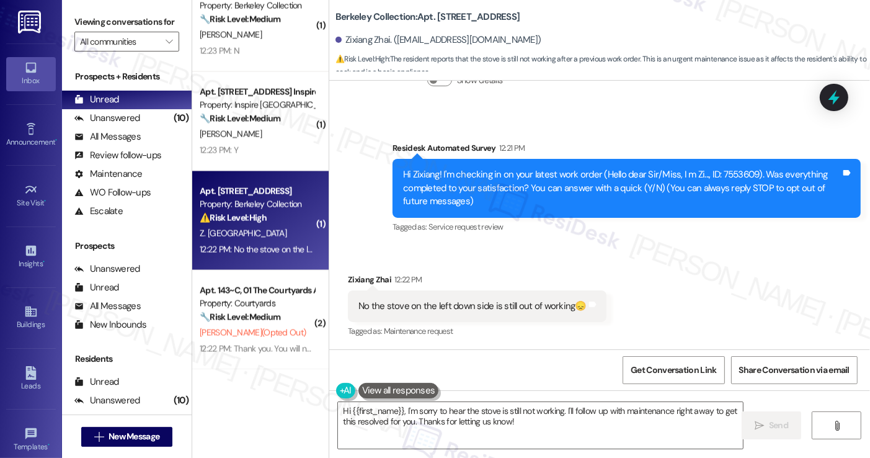
click at [456, 303] on div "No the stove on the left down side is still out of working😞" at bounding box center [472, 306] width 228 height 13
click at [518, 195] on div "Hi Zixiang! I'm checking in on your latest work order (Hello dear Sir/Miss, I m…" at bounding box center [622, 188] width 438 height 40
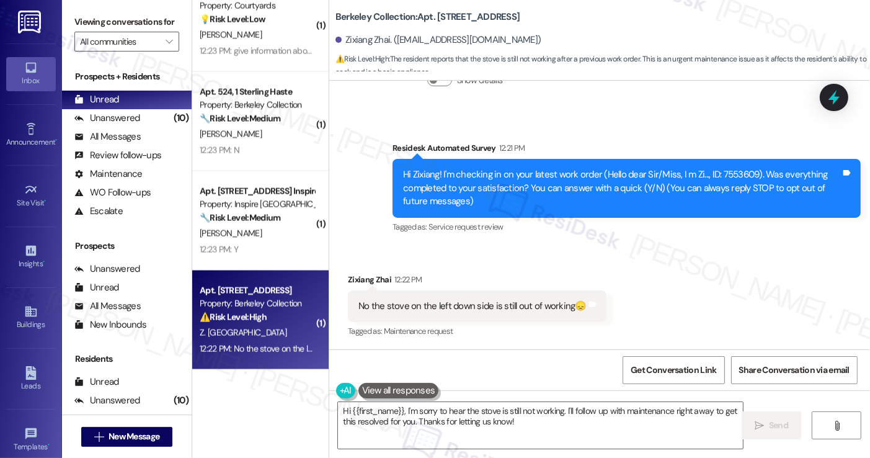
click at [518, 195] on div "Hi Zixiang! I'm checking in on your latest work order (Hello dear Sir/Miss, I m…" at bounding box center [622, 188] width 438 height 40
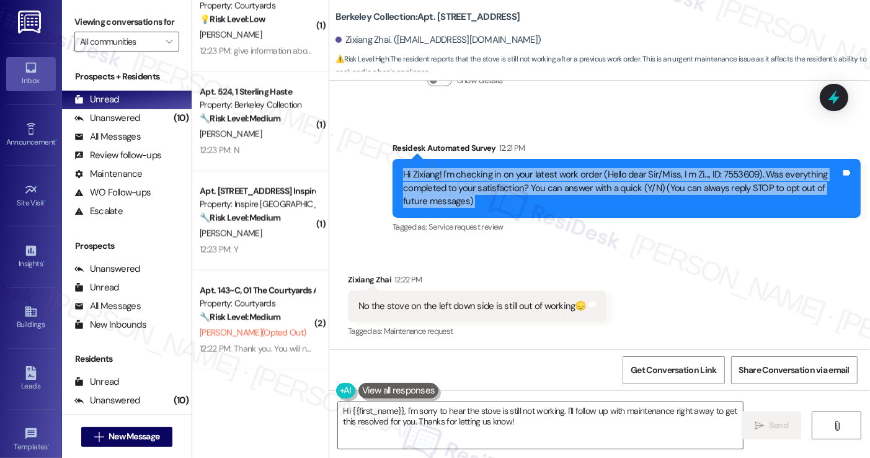
click at [518, 195] on div "Hi Zixiang! I'm checking in on your latest work order (Hello dear Sir/Miss, I m…" at bounding box center [622, 188] width 438 height 40
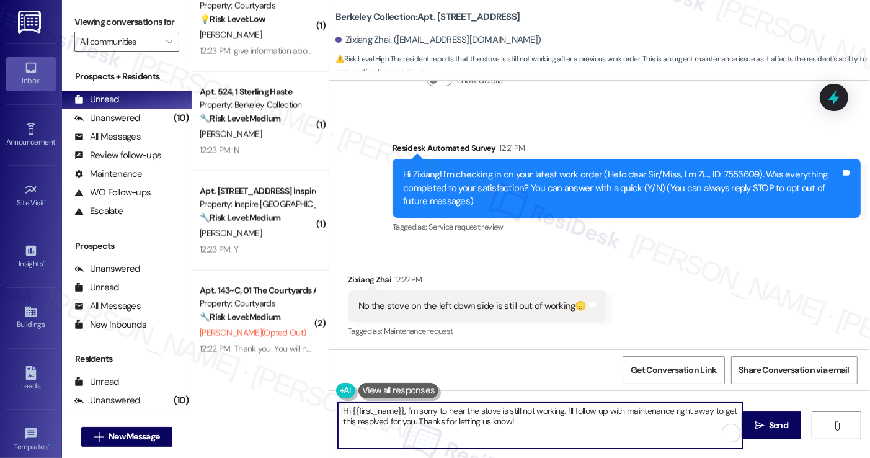
drag, startPoint x: 560, startPoint y: 422, endPoint x: 571, endPoint y: 410, distance: 15.8
click at [571, 410] on textarea "Hi {{first_name}}, I'm sorry to hear the stove is still not working. I'll follo…" at bounding box center [540, 425] width 404 height 47
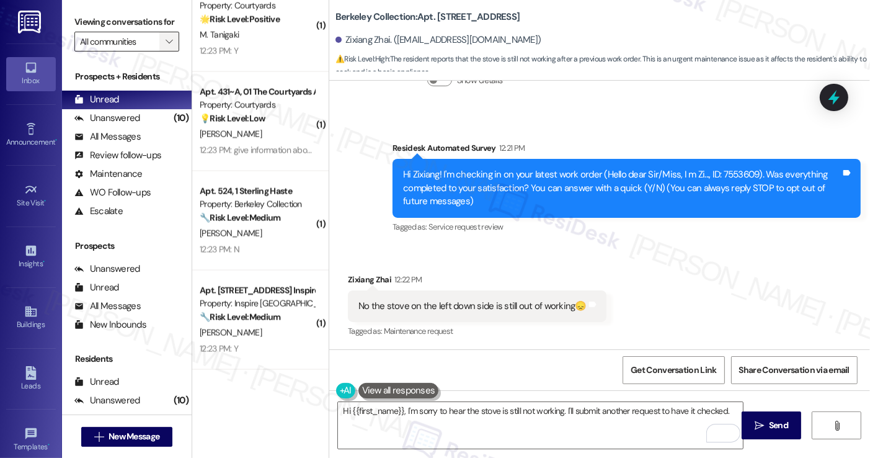
drag, startPoint x: 104, startPoint y: 20, endPoint x: 171, endPoint y: 55, distance: 75.4
click at [104, 20] on label "Viewing conversations for" at bounding box center [126, 21] width 105 height 19
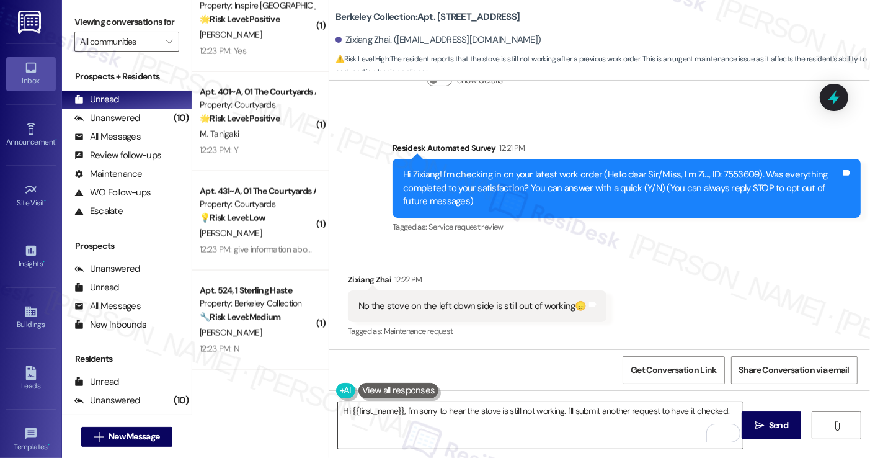
click at [692, 402] on textarea "Hi {{first_name}}, I'm sorry to hear the stove is still not working. I'll submi…" at bounding box center [540, 425] width 404 height 47
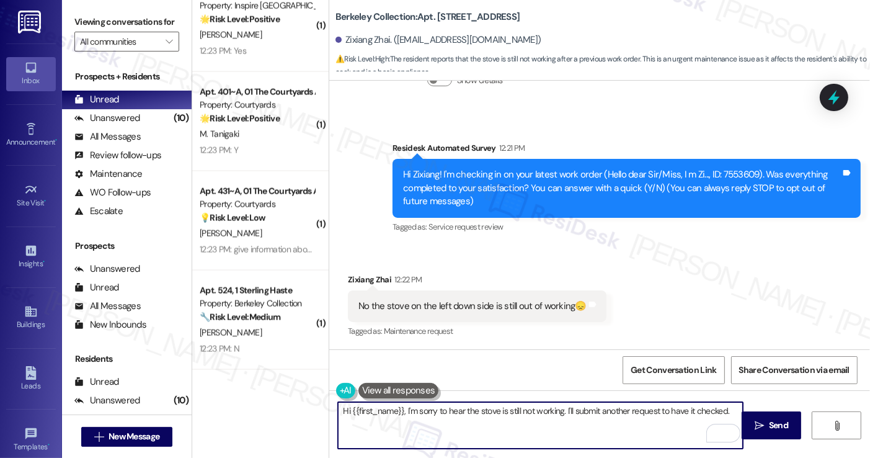
click at [729, 409] on textarea "Hi {{first_name}}, I'm sorry to hear the stove is still not working. I'll submi…" at bounding box center [540, 425] width 404 height 47
paste textarea "Please confirm we have your permission to enter when you're not home, and if yo…"
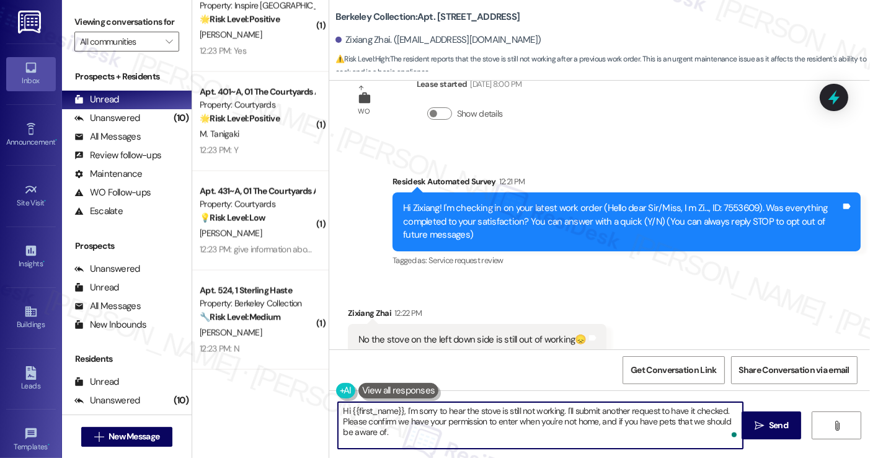
scroll to position [12, 0]
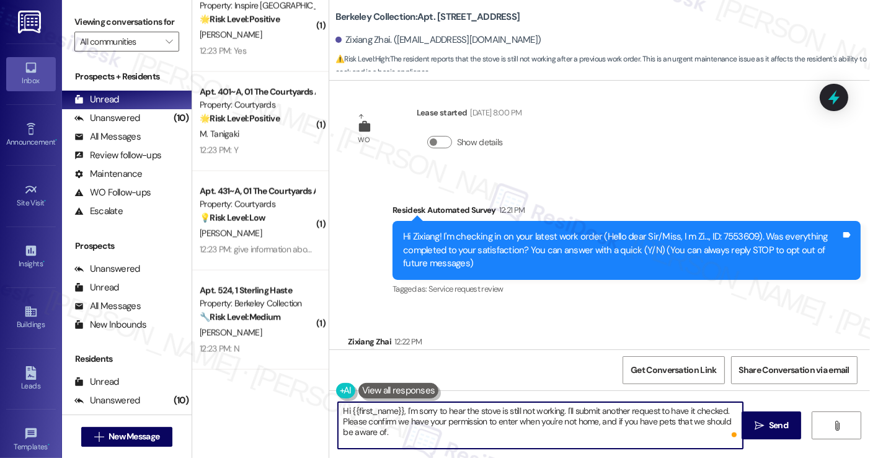
type textarea "Hi {{first_name}}, I'm sorry to hear the stove is still not working. I'll submi…"
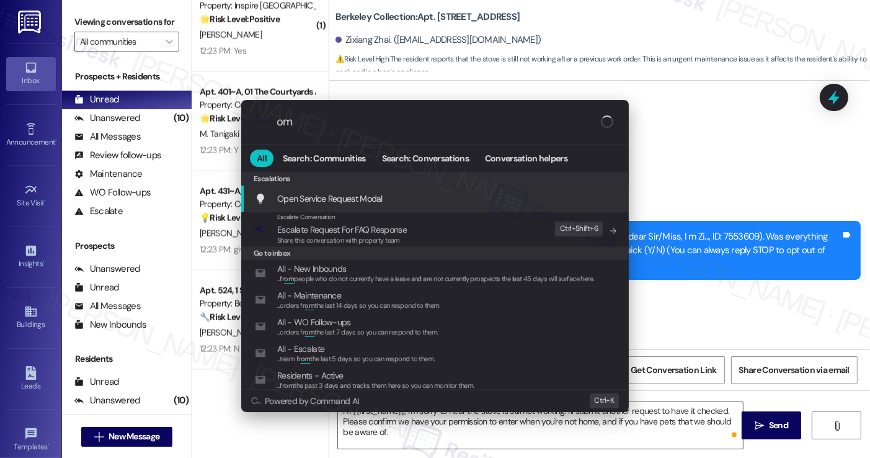
type input "o"
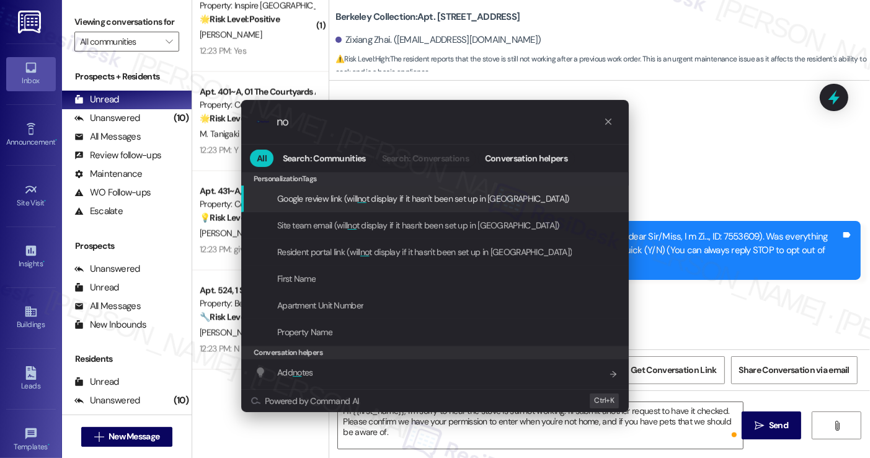
type input "n"
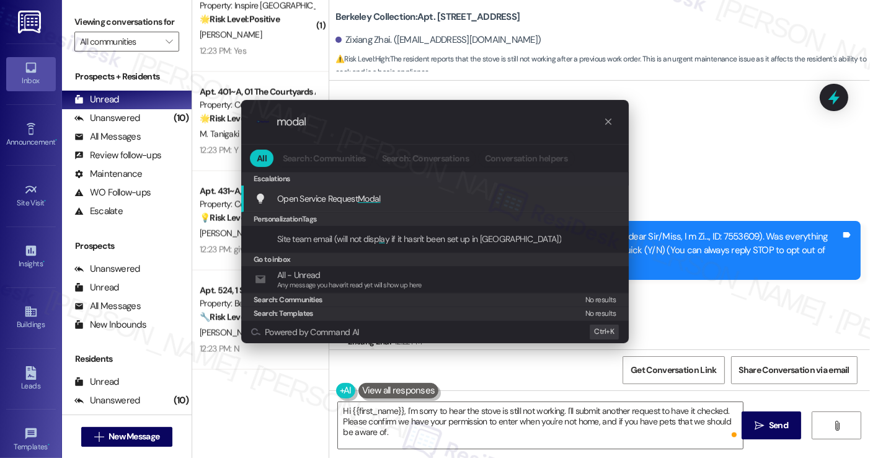
type input "modal"
click at [376, 194] on span "Modal" at bounding box center [369, 198] width 23 height 11
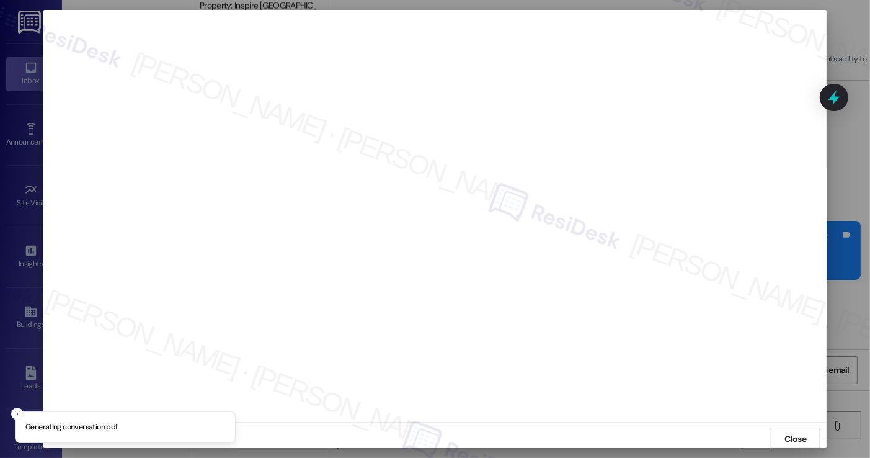
scroll to position [0, 0]
click at [777, 441] on button "Close" at bounding box center [796, 439] width 50 height 20
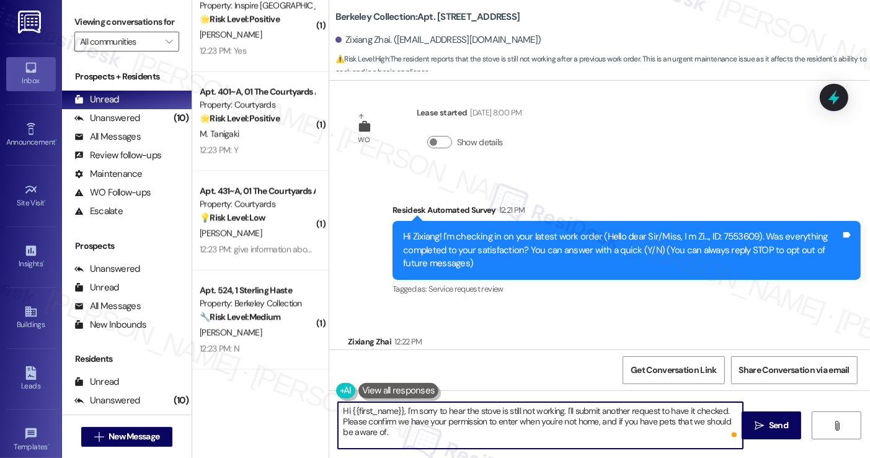
click at [719, 233] on div "Hi Zixiang! I'm checking in on your latest work order (Hello dear Sir/Miss, I m…" at bounding box center [622, 250] width 438 height 40
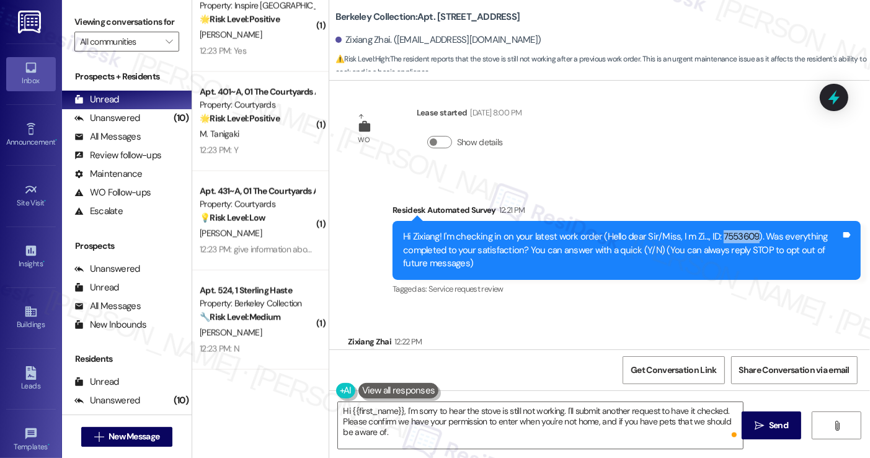
click at [719, 233] on div "Hi Zixiang! I'm checking in on your latest work order (Hello dear Sir/Miss, I m…" at bounding box center [622, 250] width 438 height 40
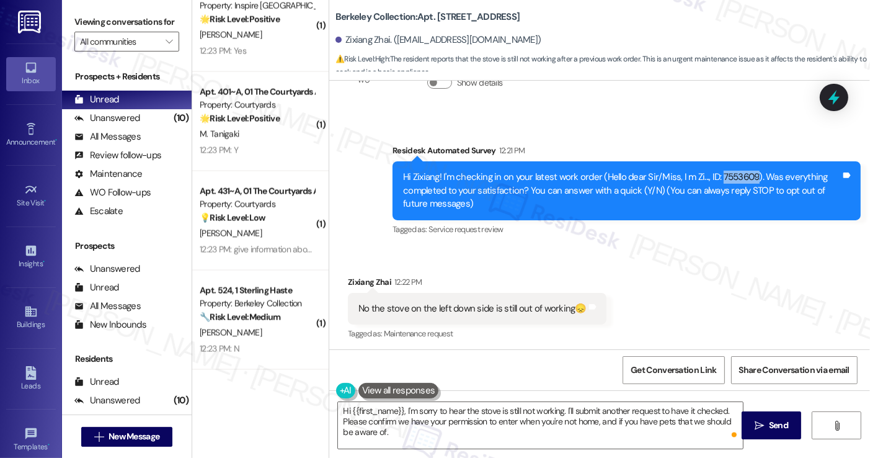
scroll to position [74, 0]
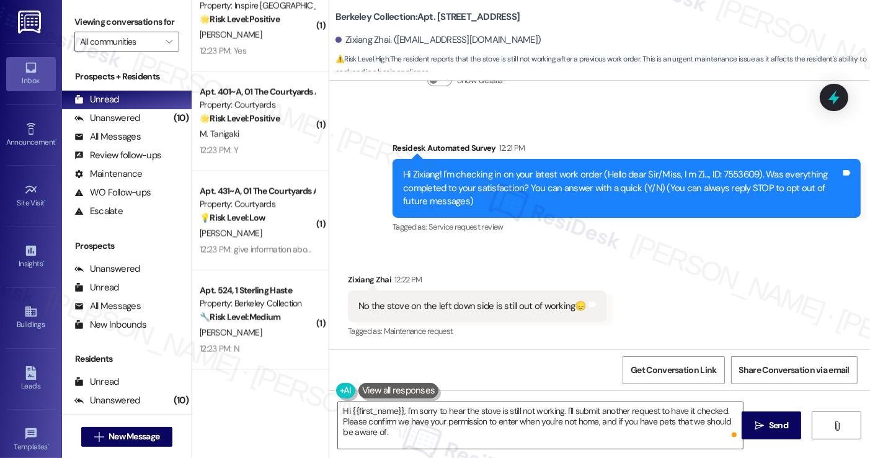
click at [412, 302] on div "No the stove on the left down side is still out of working😞" at bounding box center [472, 306] width 228 height 13
click at [489, 264] on div "Received via SMS Zixiang Zhai 12:22 PM No the stove on the left down side is st…" at bounding box center [477, 307] width 277 height 86
drag, startPoint x: 378, startPoint y: 305, endPoint x: 563, endPoint y: 305, distance: 184.8
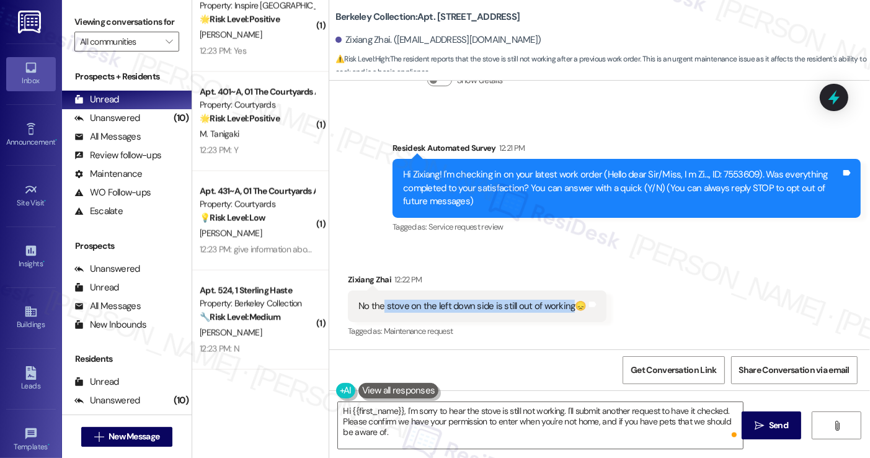
click at [563, 305] on div "No the stove on the left down side is still out of working😞" at bounding box center [472, 306] width 228 height 13
copy div "stove on the left down side is still out of working"
click at [85, 17] on label "Viewing conversations for" at bounding box center [126, 21] width 105 height 19
click at [109, 14] on label "Viewing conversations for" at bounding box center [126, 21] width 105 height 19
click at [483, 414] on textarea "Hi {{first_name}}, I'm sorry to hear the stove is still not working. I'll submi…" at bounding box center [540, 425] width 404 height 47
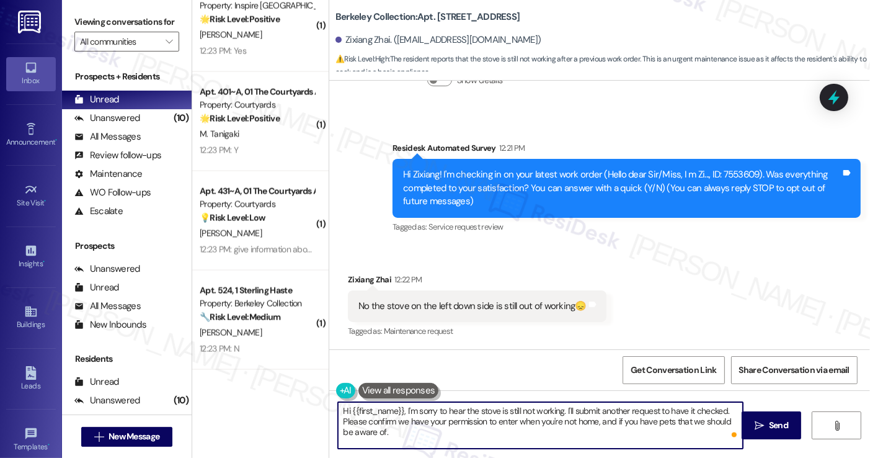
click at [483, 414] on textarea "Hi {{first_name}}, I'm sorry to hear the stove is still not working. I'll submi…" at bounding box center [540, 425] width 404 height 47
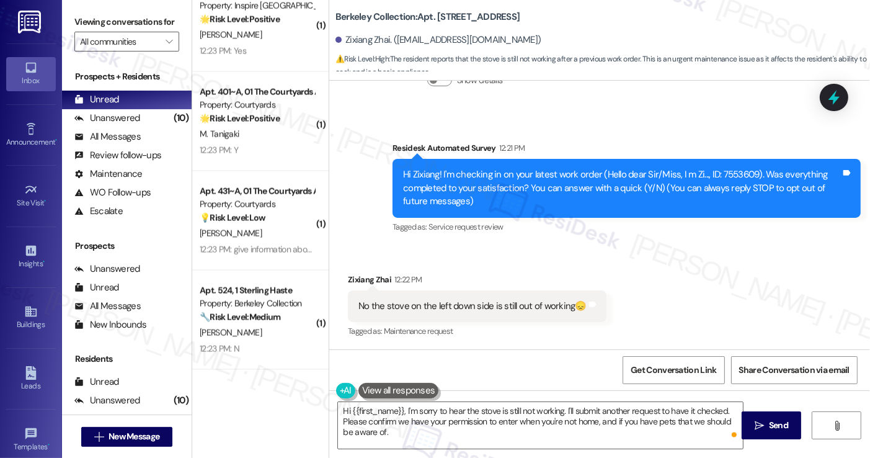
click at [74, 9] on div "Viewing conversations for All communities " at bounding box center [127, 32] width 130 height 64
click at [628, 180] on div "Hi Zixiang! I'm checking in on your latest work order (Hello dear Sir/Miss, I m…" at bounding box center [622, 188] width 438 height 40
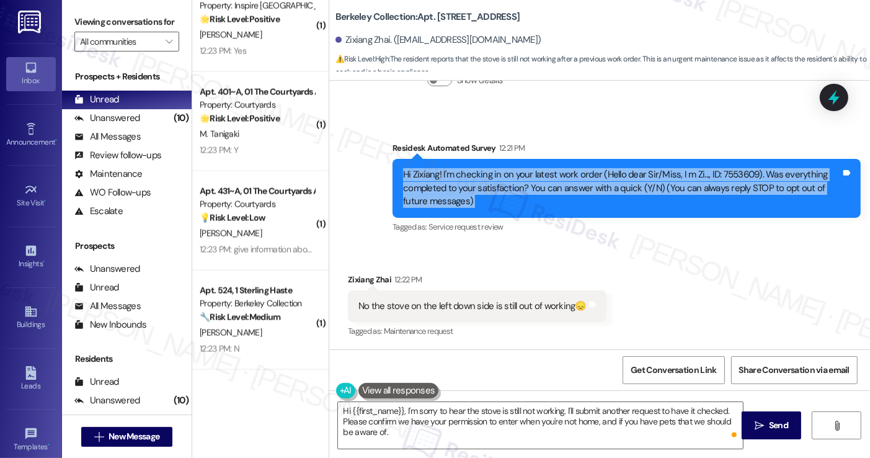
click at [628, 180] on div "Hi Zixiang! I'm checking in on your latest work order (Hello dear Sir/Miss, I m…" at bounding box center [622, 188] width 438 height 40
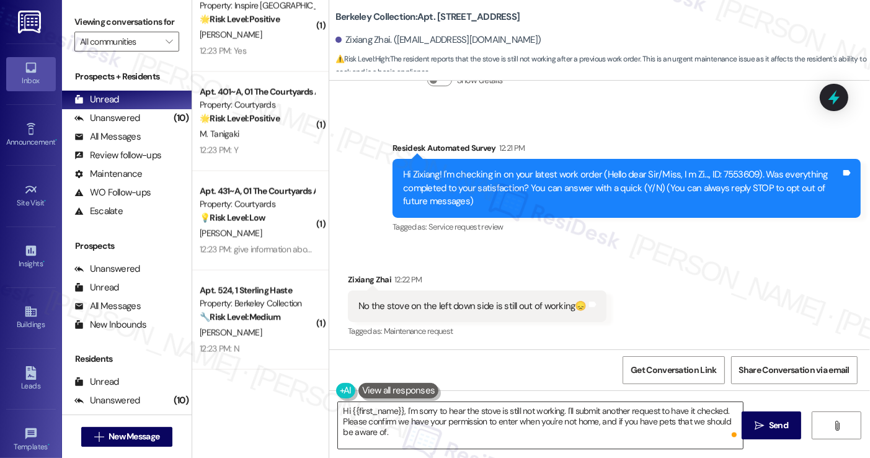
click at [447, 417] on textarea "Hi {{first_name}}, I'm sorry to hear the stove is still not working. I'll submi…" at bounding box center [540, 425] width 404 height 47
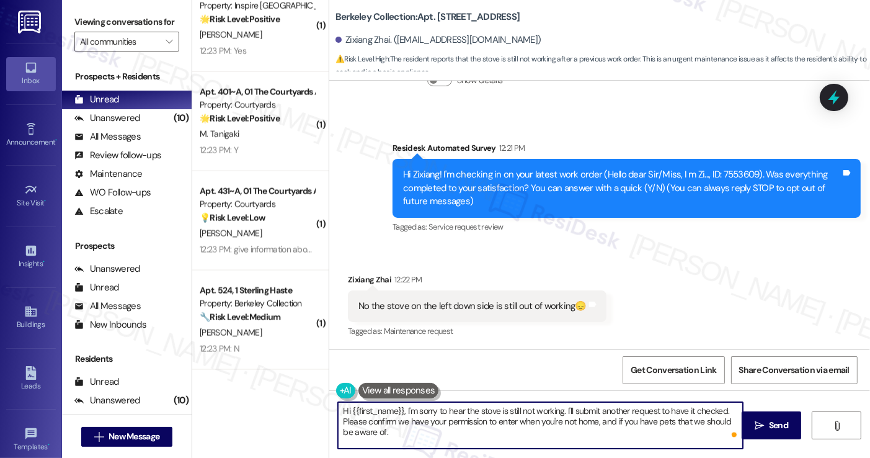
click at [447, 417] on textarea "Hi {{first_name}}, I'm sorry to hear the stove is still not working. I'll submi…" at bounding box center [540, 425] width 404 height 47
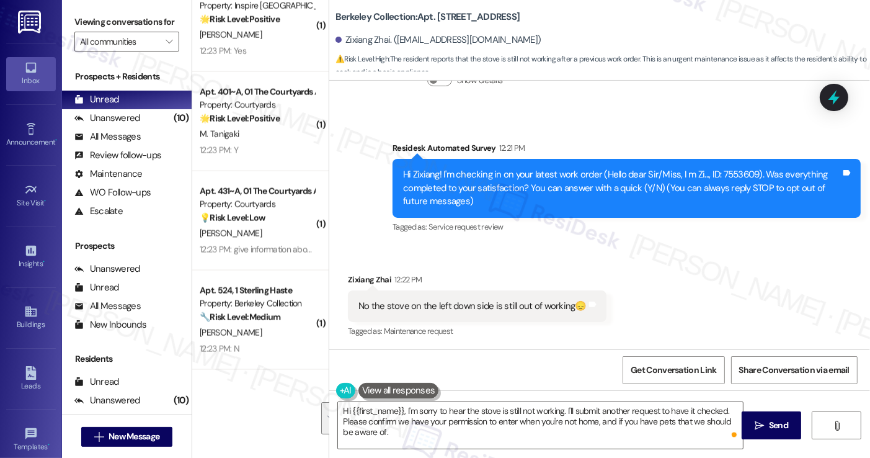
click at [105, 32] on label "Viewing conversations for" at bounding box center [126, 21] width 105 height 19
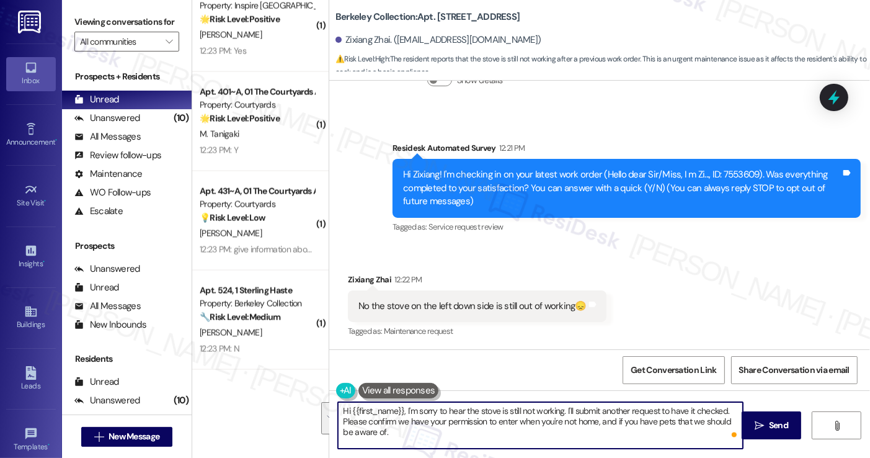
drag, startPoint x: 543, startPoint y: 434, endPoint x: 562, endPoint y: 409, distance: 31.0
click at [562, 409] on textarea "Hi {{first_name}}, I'm sorry to hear the stove is still not working. I'll submi…" at bounding box center [540, 425] width 404 height 47
paste textarea "Has maintenance already come by to take a look, or is this the first time you’r…"
drag, startPoint x: 401, startPoint y: 410, endPoint x: 417, endPoint y: 405, distance: 16.3
click at [401, 410] on textarea "Hi {{first_name}}, I'm sorry to hear the stove is still not working. Has mainte…" at bounding box center [540, 425] width 404 height 47
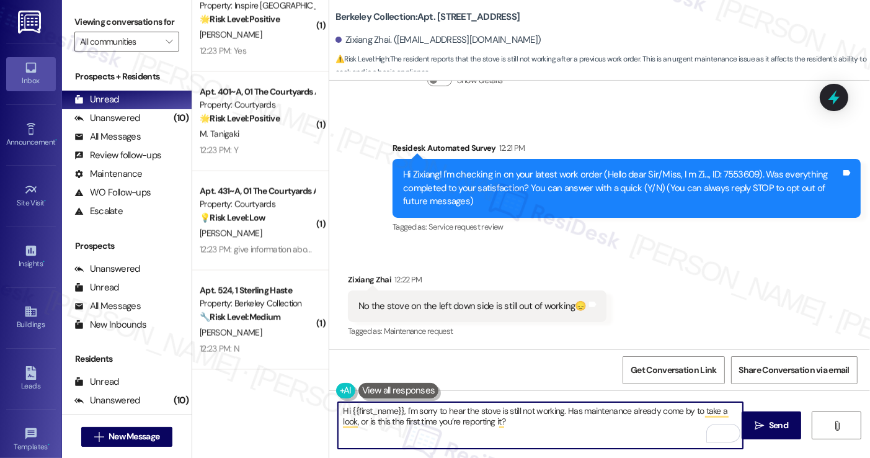
click at [551, 414] on textarea "Hi {{first_name}}, I'm sorry to hear the stove is still not working. Has mainte…" at bounding box center [540, 425] width 404 height 47
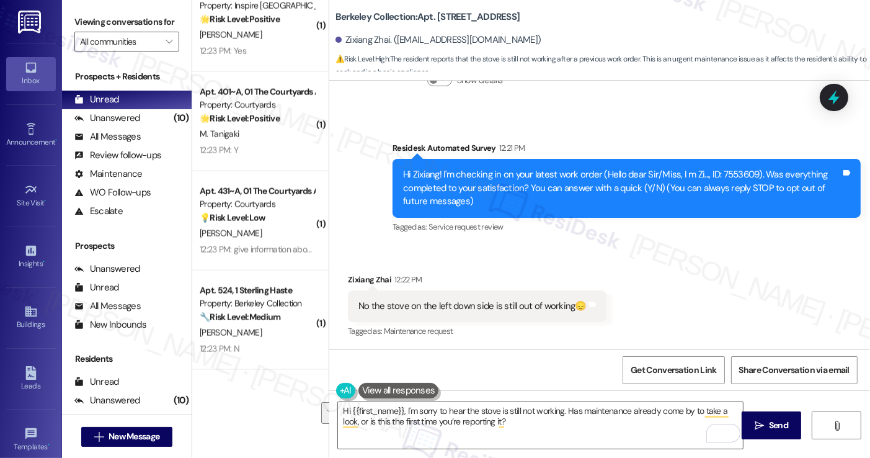
click at [640, 322] on div "Received via SMS Zixiang Zhai 12:22 PM No the stove on the left down side is st…" at bounding box center [599, 297] width 541 height 105
click at [784, 427] on span "Send" at bounding box center [778, 425] width 19 height 13
type textarea "Fetching suggested responses. Please feel free to read through the conversation…"
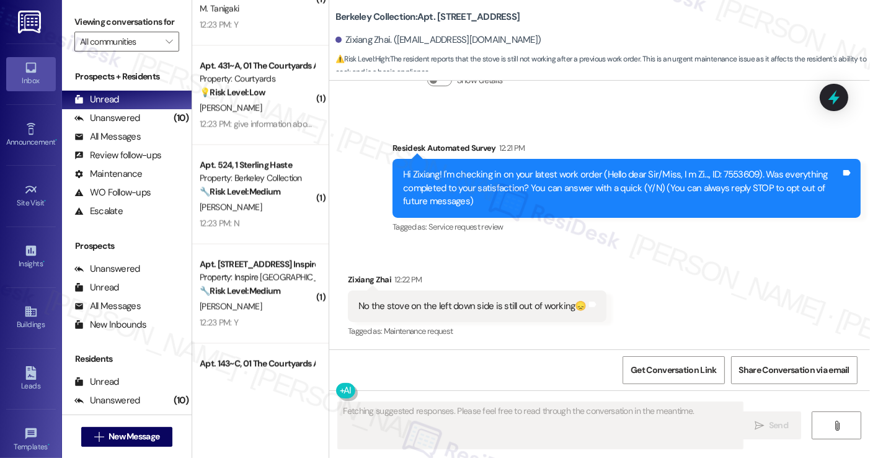
scroll to position [2012, 0]
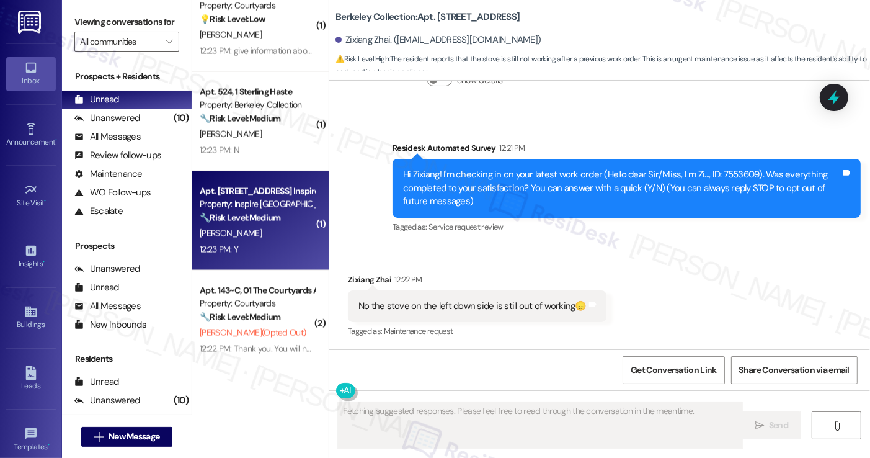
click at [271, 242] on div "12:23 PM: Y 12:23 PM: Y" at bounding box center [256, 250] width 117 height 16
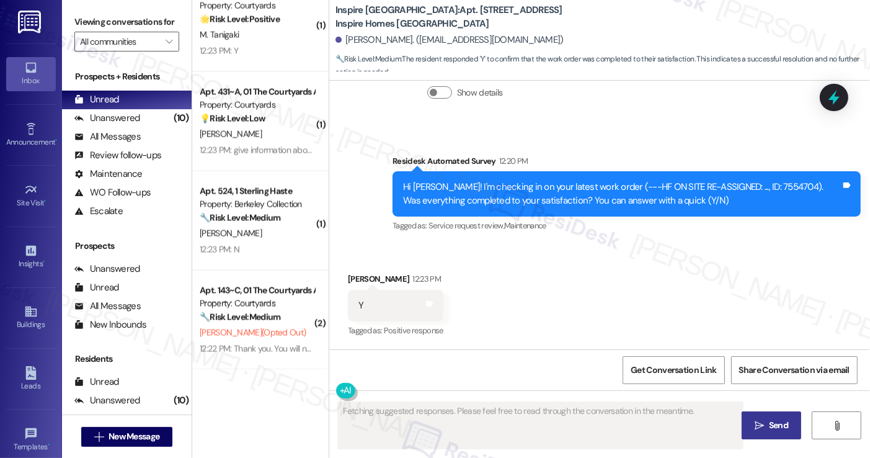
scroll to position [1913, 0]
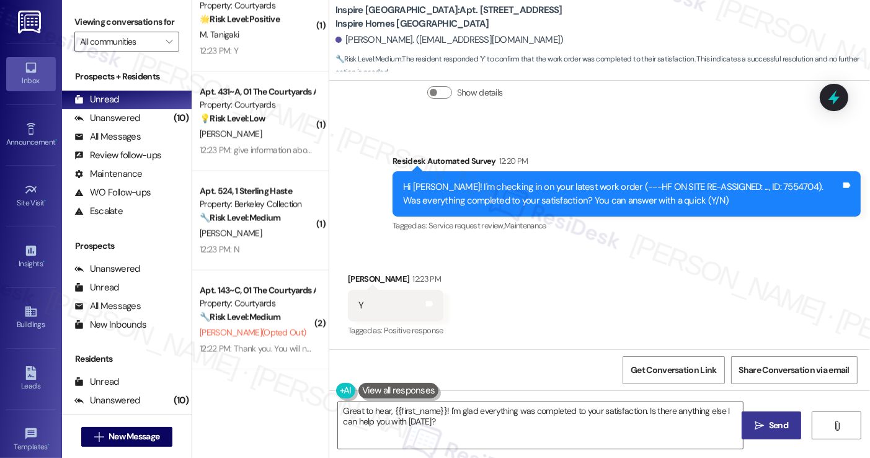
click at [107, 27] on label "Viewing conversations for" at bounding box center [126, 21] width 105 height 19
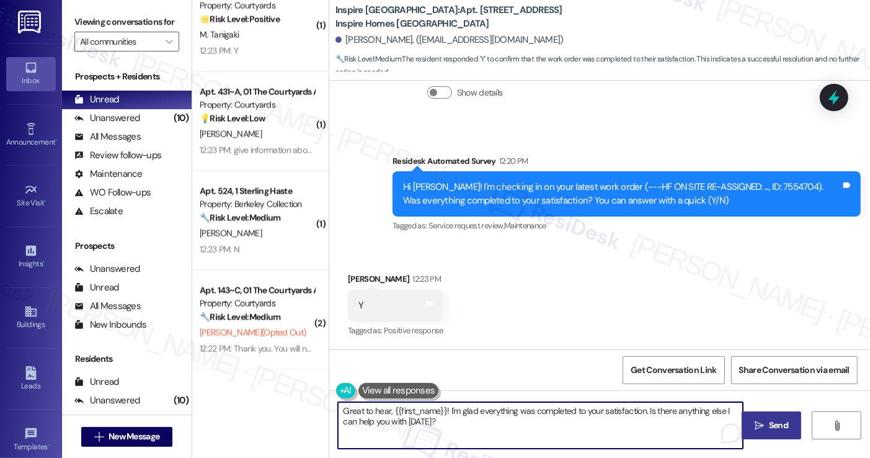
click at [412, 419] on textarea "Great to hear, {{first_name}}! I'm glad everything was completed to your satisf…" at bounding box center [540, 425] width 404 height 47
paste textarea "Hi {{first_name}}! I'm glad to hear that the latest work order was completed to…"
type textarea "Hi {{first_name}}! I'm glad to hear that the latest work order was completed to…"
click at [355, 277] on div "Shavonne Johnson 12:23 PM" at bounding box center [396, 280] width 96 height 17
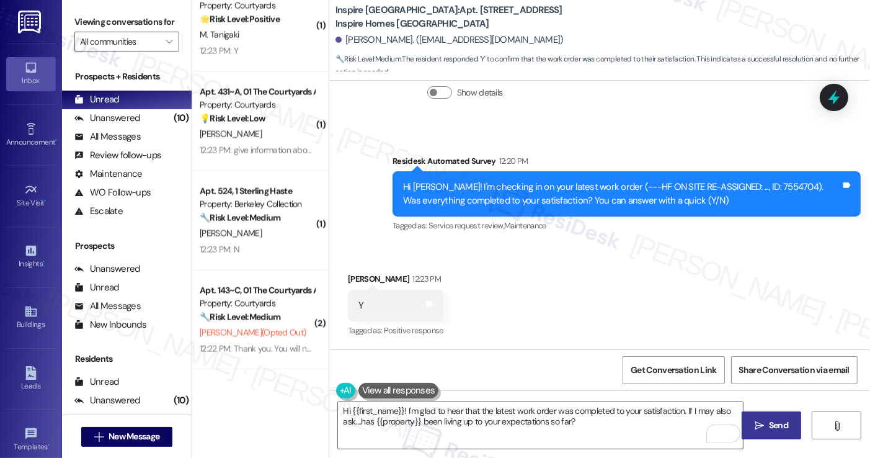
click at [355, 277] on div "Shavonne Johnson 12:23 PM" at bounding box center [396, 280] width 96 height 17
click at [605, 421] on textarea "Hi {{first_name}}! I'm glad to hear that the latest work order was completed to…" at bounding box center [540, 425] width 404 height 47
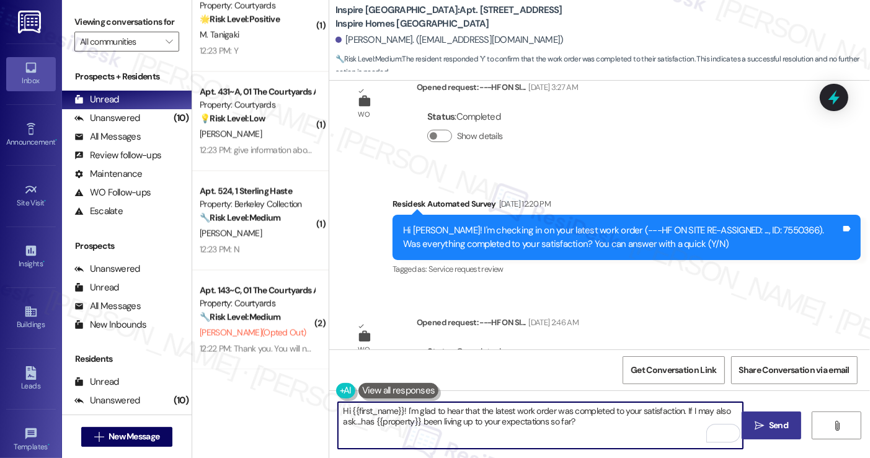
scroll to position [547, 0]
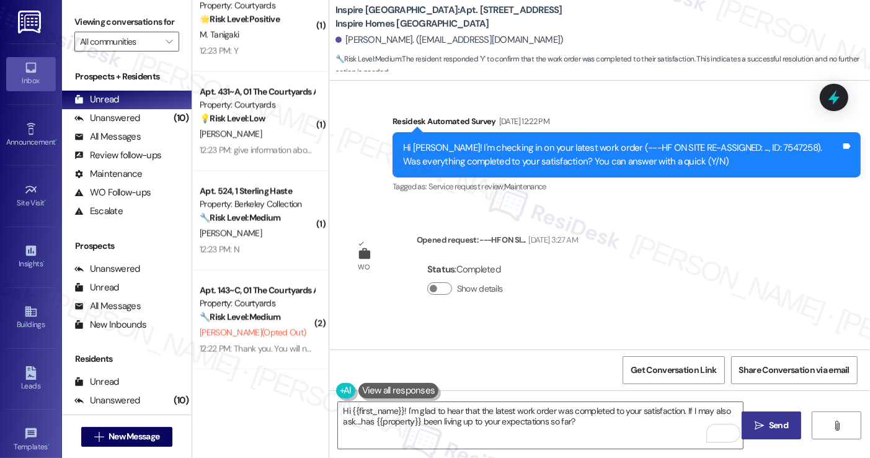
click at [776, 418] on button " Send" at bounding box center [772, 425] width 60 height 28
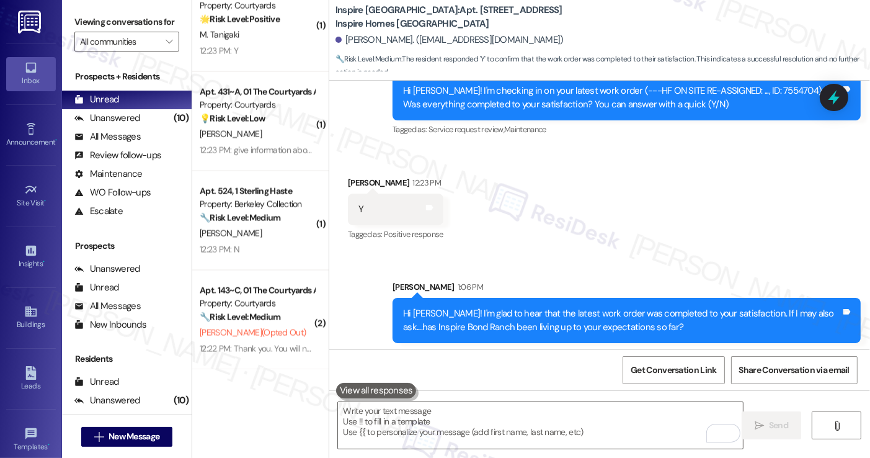
scroll to position [1825, 0]
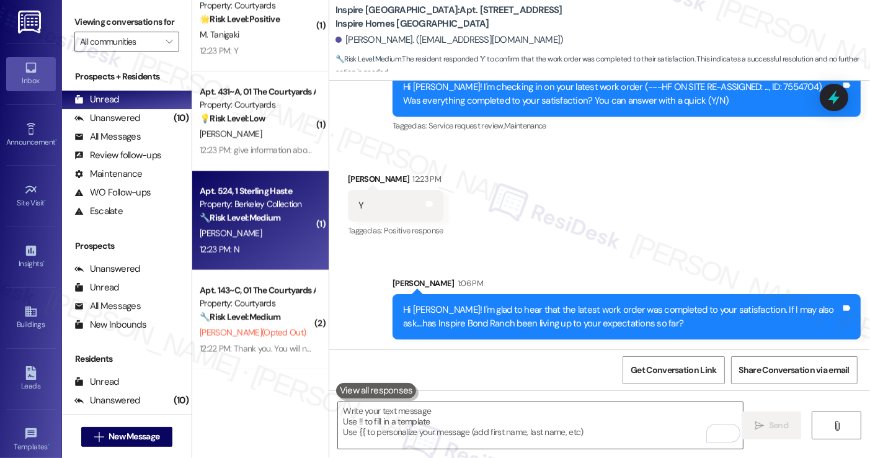
click at [255, 245] on div "12:23 PM: N 12:23 PM: N" at bounding box center [256, 250] width 117 height 16
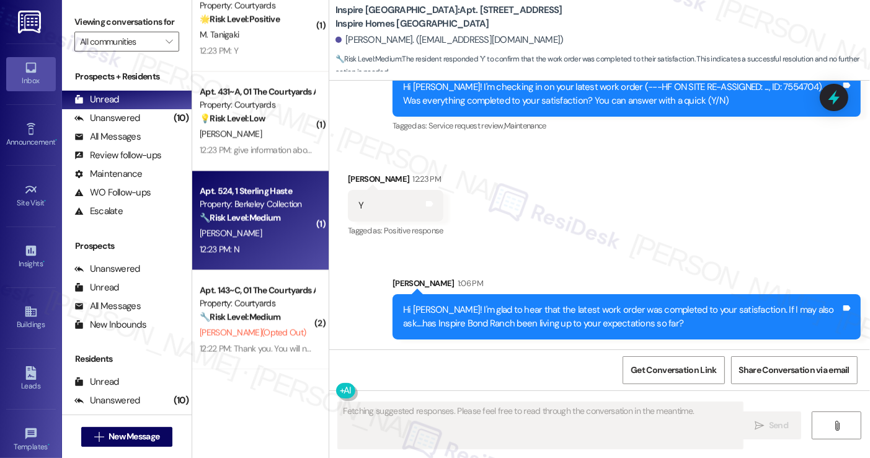
scroll to position [309, 0]
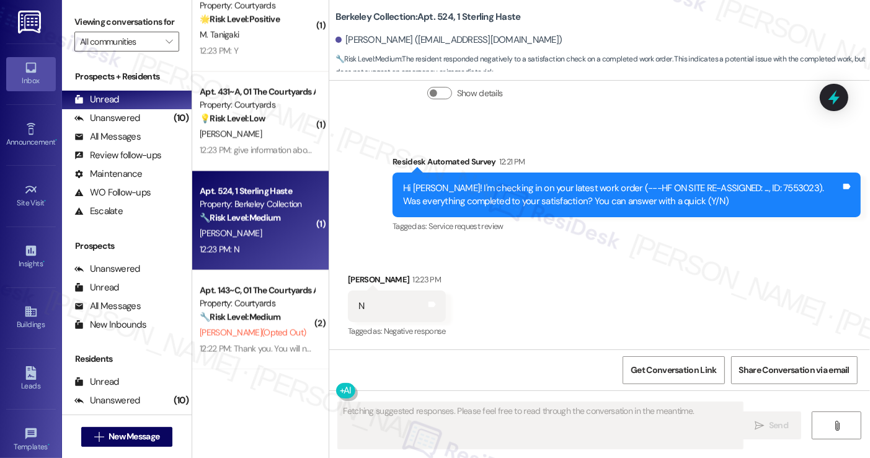
click at [496, 192] on div "Hi Carl Damon! I'm checking in on your latest work order (---HF ON SITE RE-ASSI…" at bounding box center [622, 195] width 438 height 27
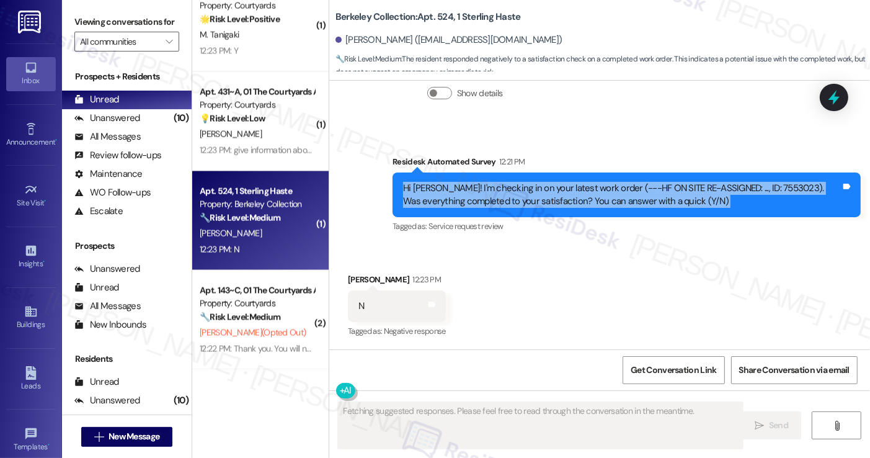
click at [496, 192] on div "Hi Carl Damon! I'm checking in on your latest work order (---HF ON SITE RE-ASSI…" at bounding box center [622, 195] width 438 height 27
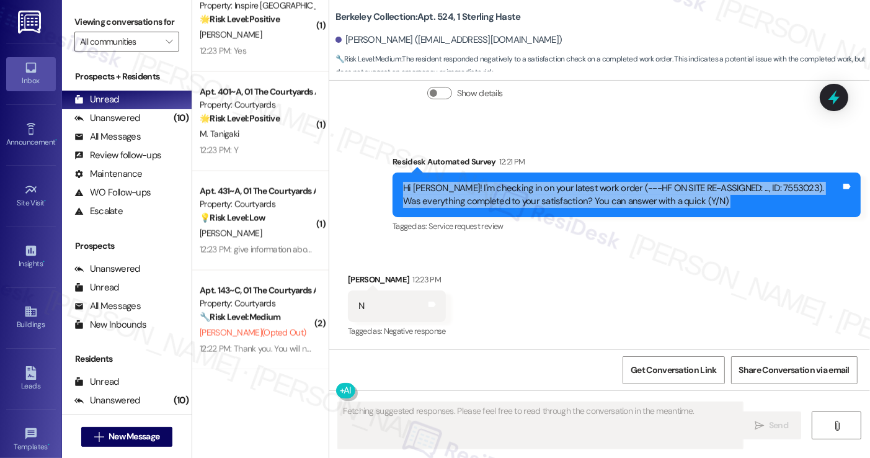
scroll to position [1813, 0]
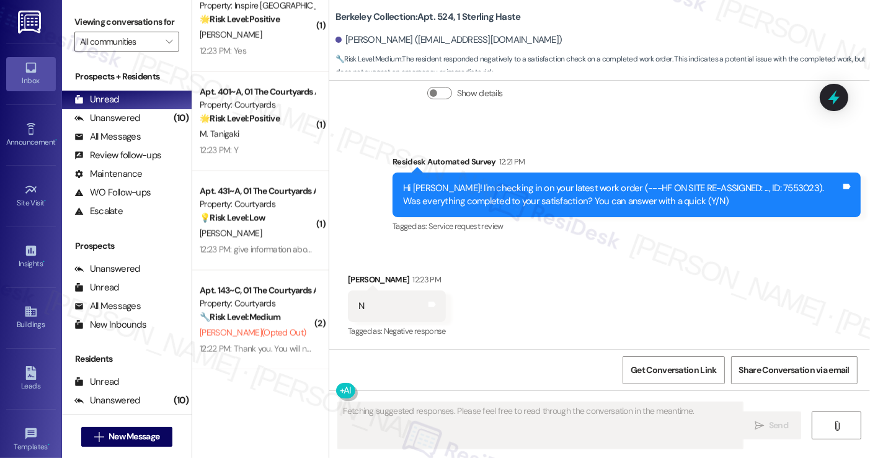
click at [595, 140] on div "Survey, sent via SMS Residesk Automated Survey 12:21 PM Hi Carl Damon! I'm chec…" at bounding box center [599, 186] width 541 height 118
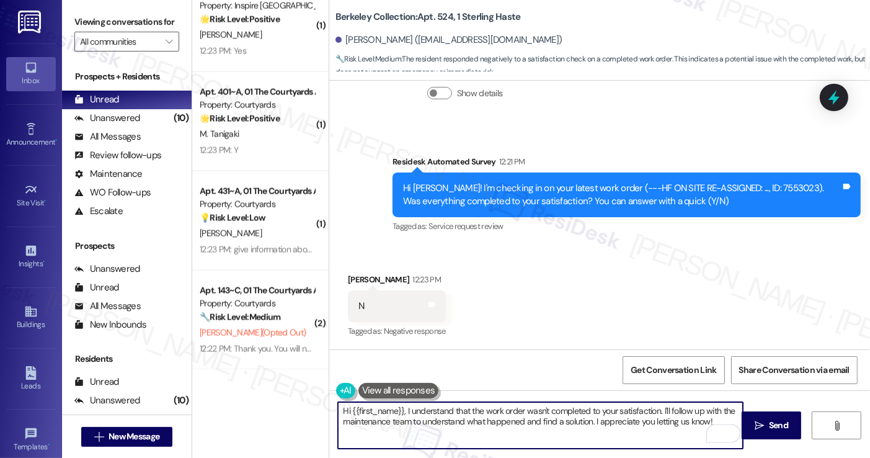
drag, startPoint x: 705, startPoint y: 420, endPoint x: 657, endPoint y: 402, distance: 51.3
click at [657, 402] on textarea "Hi {{first_name}}, I understand that the work order wasn't completed to your sa…" at bounding box center [540, 425] width 404 height 47
type textarea "Hi {{first_name}}, I understand that the work order wasn't completed to your sa…"
click at [444, 415] on textarea "Hi {{first_name}}, I understand that the work order wasn't completed to your sa…" at bounding box center [540, 425] width 404 height 47
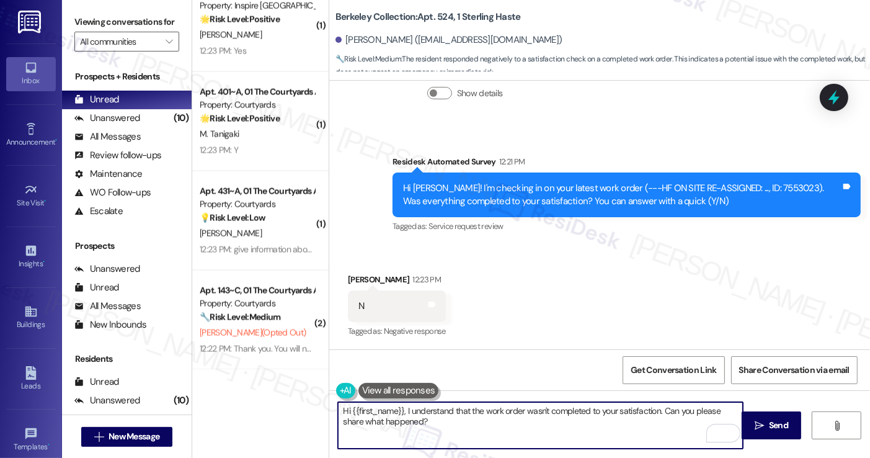
click at [444, 415] on textarea "Hi {{first_name}}, I understand that the work order wasn't completed to your sa…" at bounding box center [540, 425] width 404 height 47
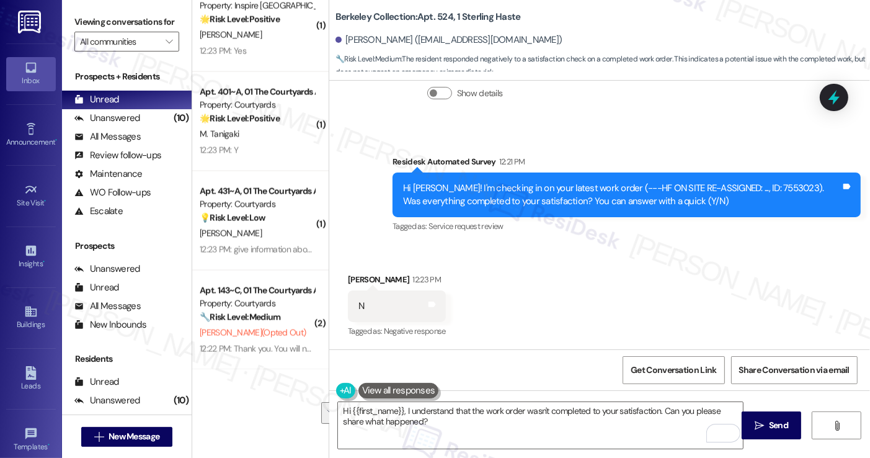
click at [638, 351] on div "Get Conversation Link Share Conversation via email" at bounding box center [599, 369] width 541 height 41
click at [772, 420] on span "Send" at bounding box center [778, 425] width 19 height 13
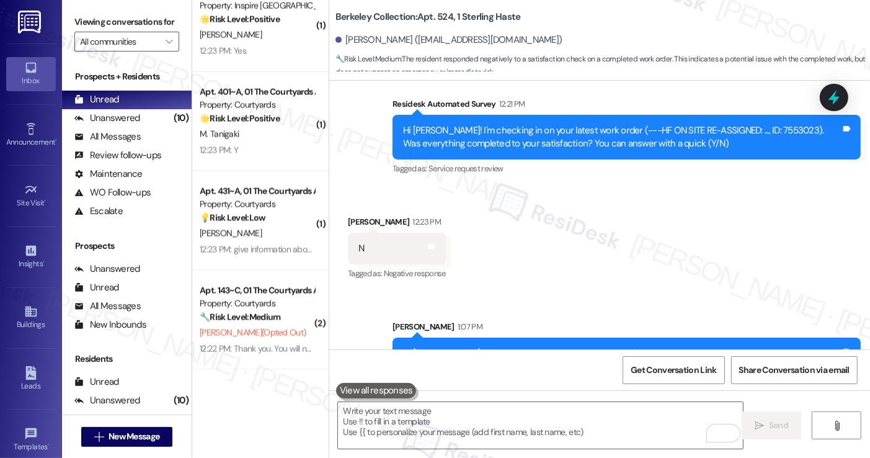
scroll to position [409, 0]
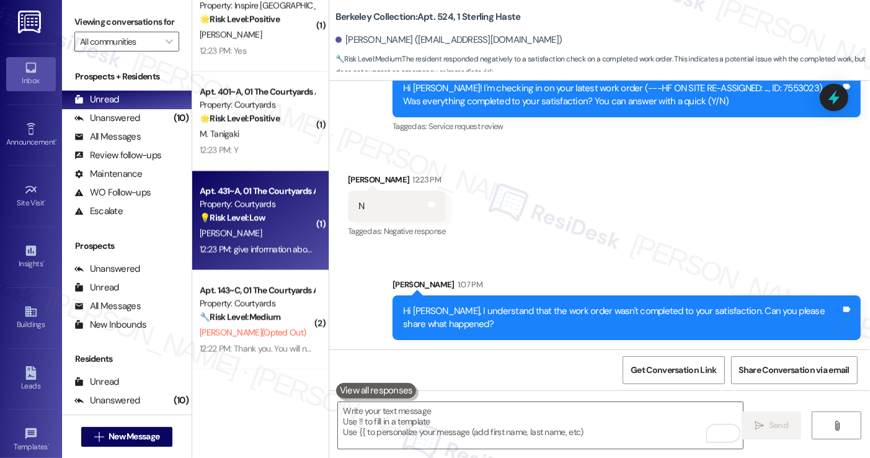
click at [241, 213] on strong "💡 Risk Level: Low" at bounding box center [233, 217] width 66 height 11
type textarea "Fetching suggested responses. Please feel free to read through the conversation…"
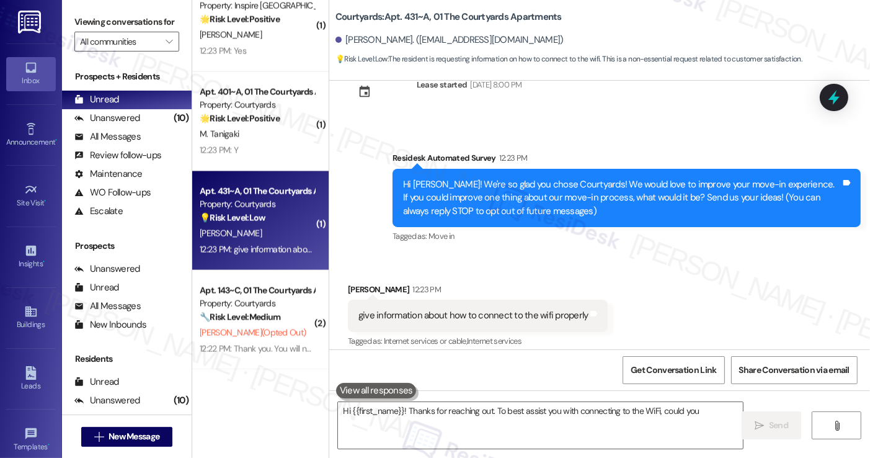
scroll to position [50, 0]
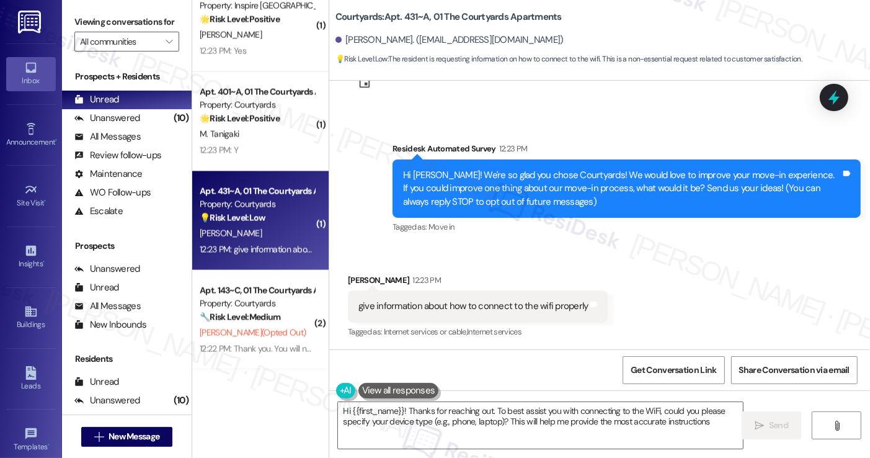
type textarea "Hi {{first_name}}! Thanks for reaching out. To best assist you with connecting …"
click at [460, 307] on div "give information about how to connect to the wifi properly" at bounding box center [473, 306] width 230 height 13
click at [539, 182] on div "Hi Brandon! We're so glad you chose Courtyards! We would love to improve your m…" at bounding box center [622, 189] width 438 height 40
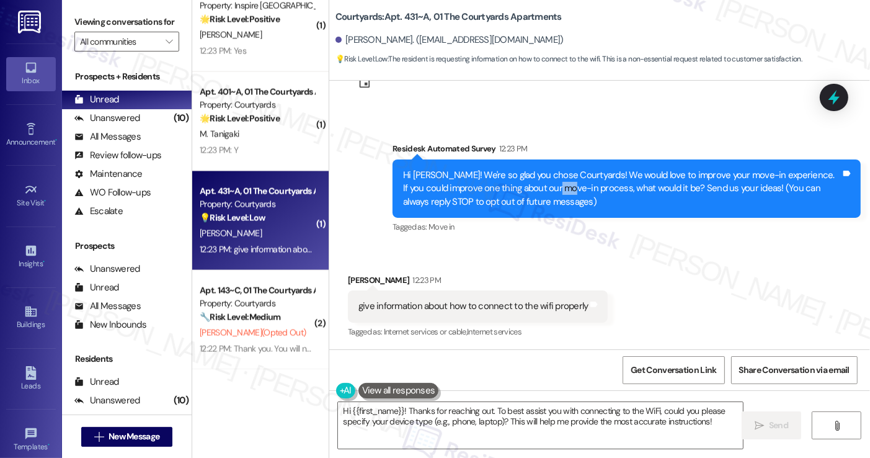
click at [539, 182] on div "Hi Brandon! We're so glad you chose Courtyards! We would love to improve your m…" at bounding box center [622, 189] width 438 height 40
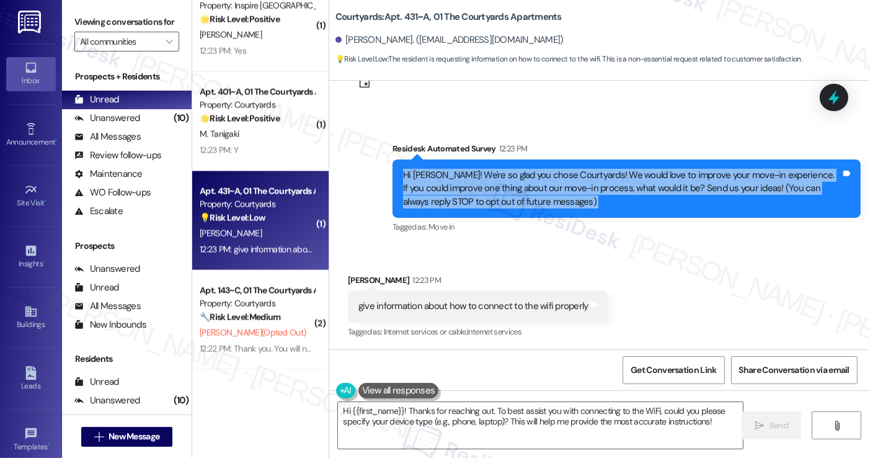
click at [539, 182] on div "Hi Brandon! We're so glad you chose Courtyards! We would love to improve your m…" at bounding box center [622, 189] width 438 height 40
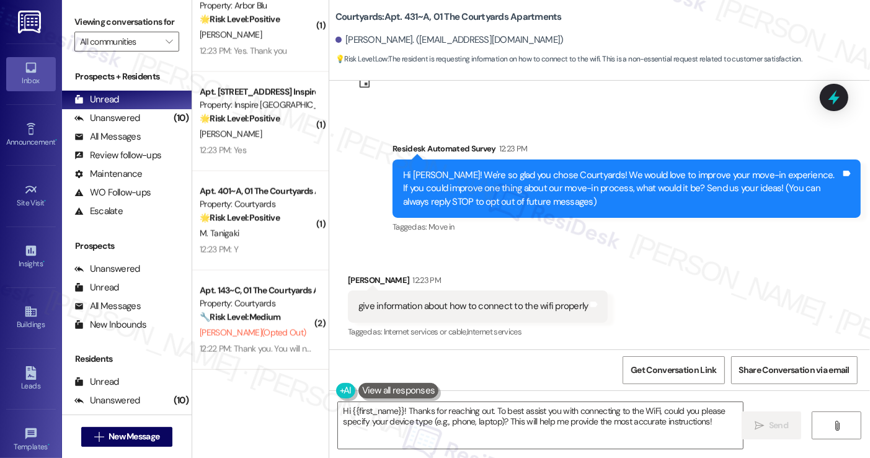
click at [530, 305] on div "give information about how to connect to the wifi properly" at bounding box center [473, 306] width 230 height 13
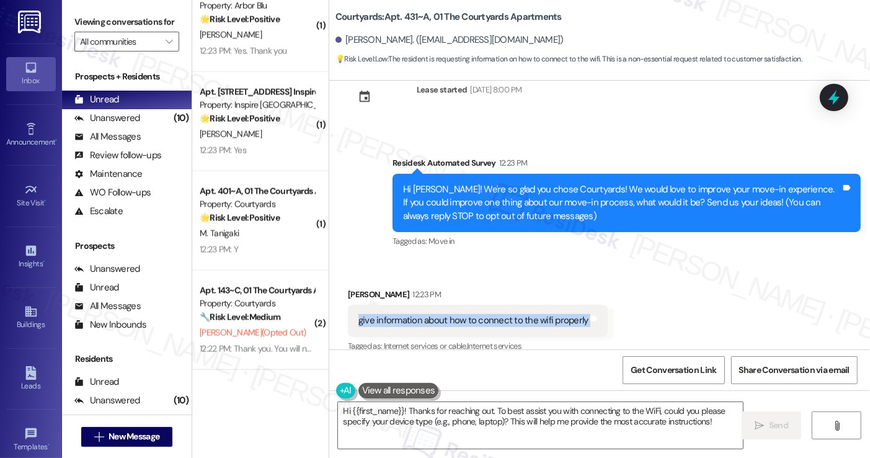
scroll to position [50, 0]
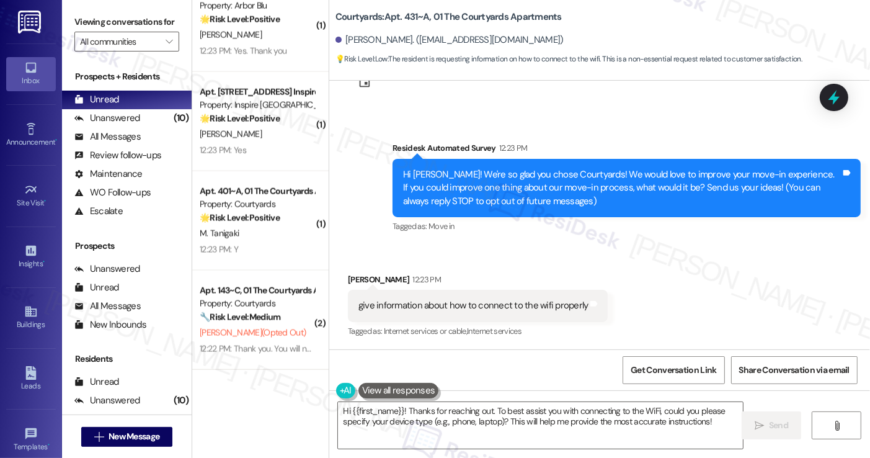
click at [349, 20] on b "Courtyards: Apt. 431~A, 01 The Courtyards Apartments" at bounding box center [449, 17] width 226 height 13
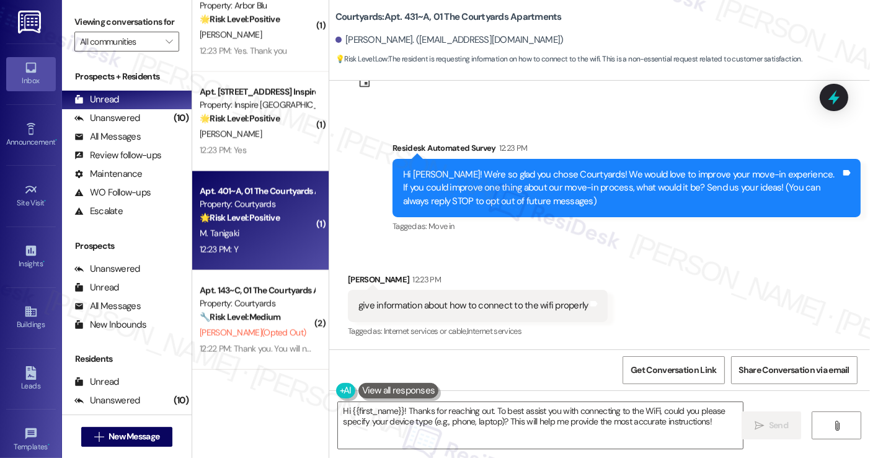
click at [275, 235] on div "M. Tanigaki" at bounding box center [256, 234] width 117 height 16
type textarea "Hi {{first_name}}! Thanks for reaching out. To best assist you with connecting …"
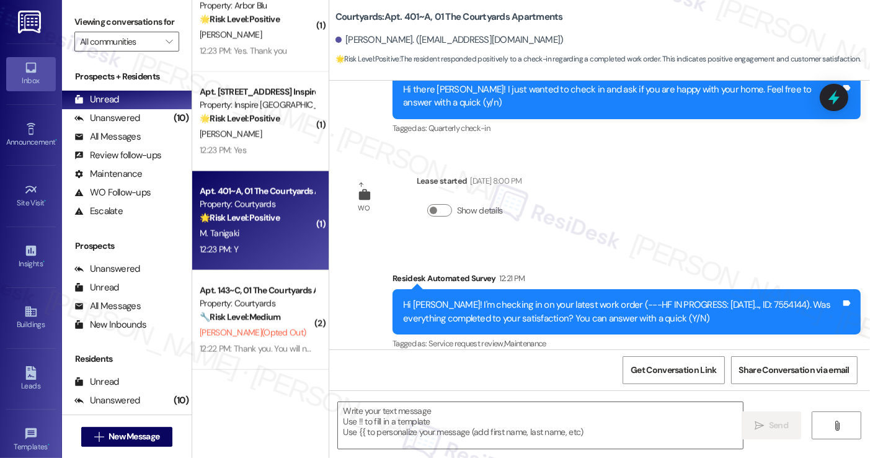
type textarea "Fetching suggested responses. Please feel free to read through the conversation…"
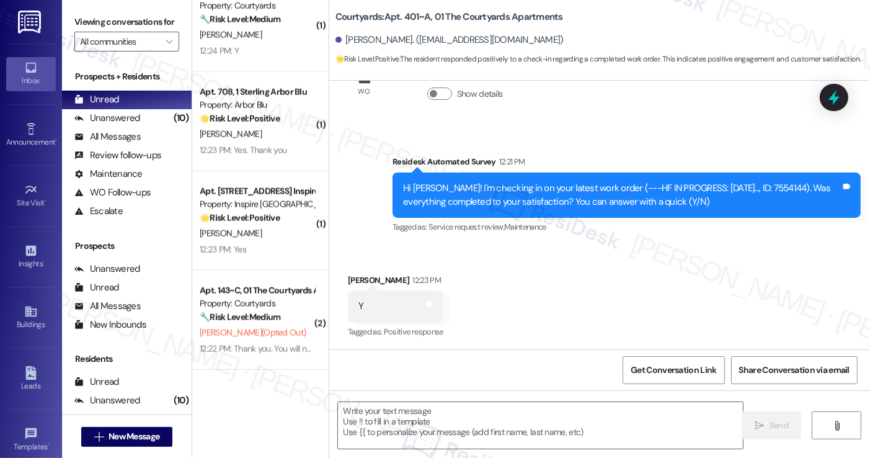
scroll to position [1615, 0]
click at [91, 20] on label "Viewing conversations for" at bounding box center [126, 21] width 105 height 19
click at [475, 419] on textarea at bounding box center [540, 425] width 404 height 47
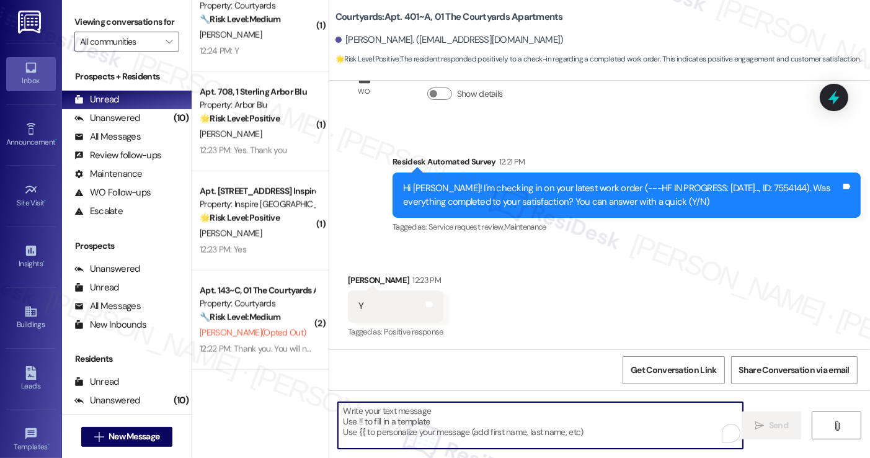
paste textarea "Hi {{first_name}}! I'm glad to hear that the latest work order was completed to…"
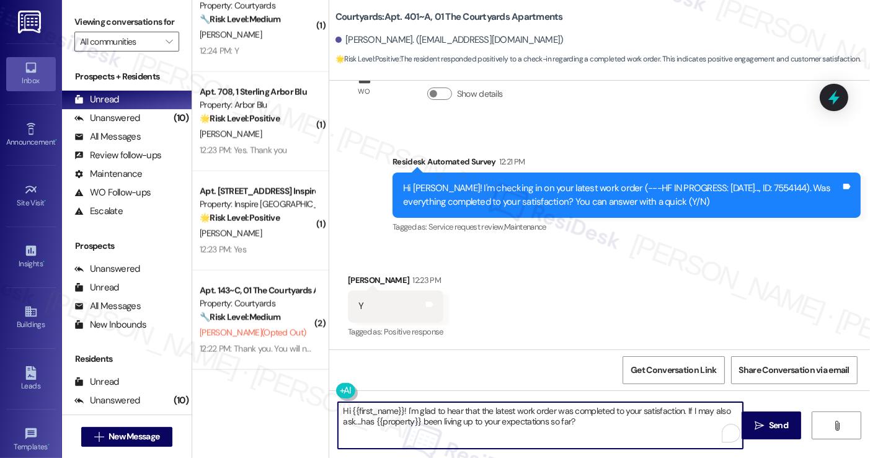
type textarea "Hi {{first_name}}! I'm glad to hear that the latest work order was completed to…"
click at [354, 271] on div "Received via SMS Martino Ryusuke Tanigaki 12:23 PM Y Tags and notes Tagged as: …" at bounding box center [396, 307] width 114 height 86
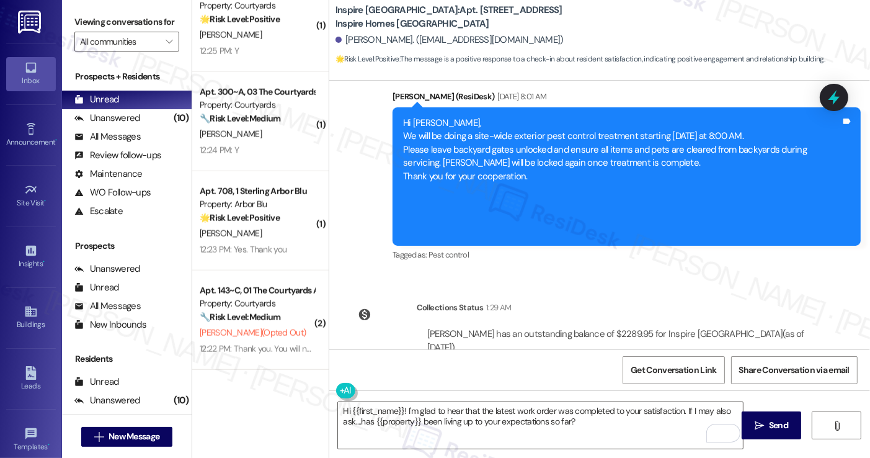
scroll to position [1266, 0]
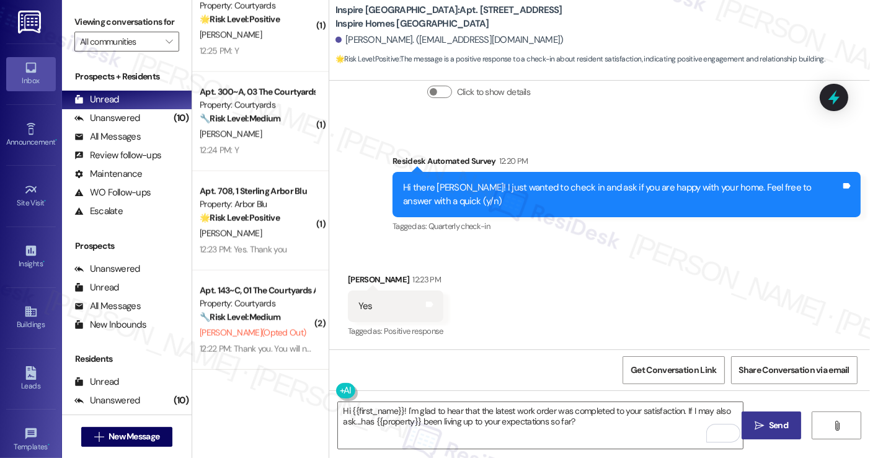
click at [749, 429] on button " Send" at bounding box center [772, 425] width 60 height 28
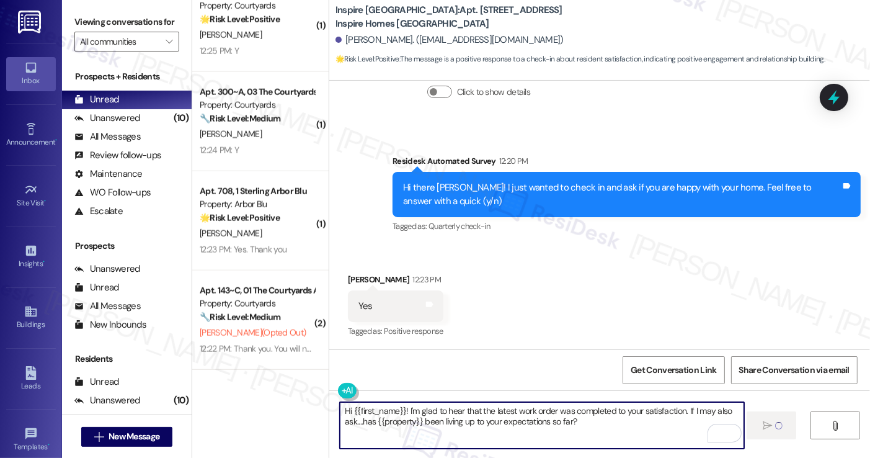
click at [507, 418] on textarea "Hi {{first_name}}! I'm glad to hear that the latest work order was completed to…" at bounding box center [542, 425] width 404 height 47
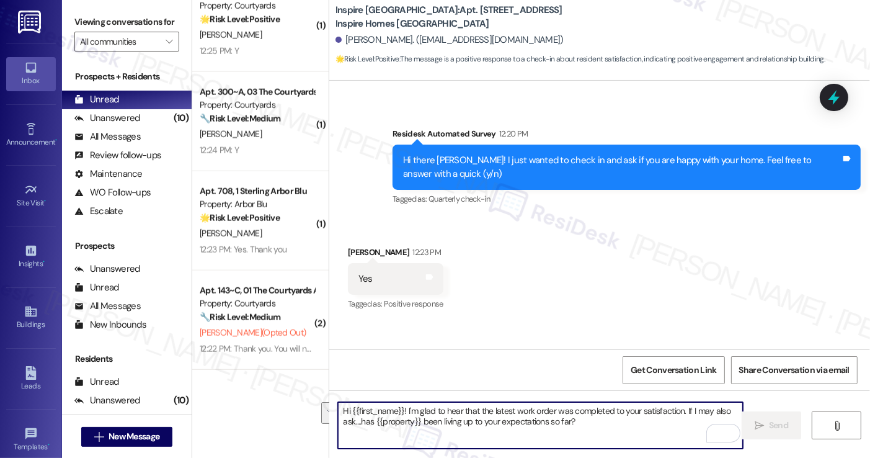
scroll to position [1366, 0]
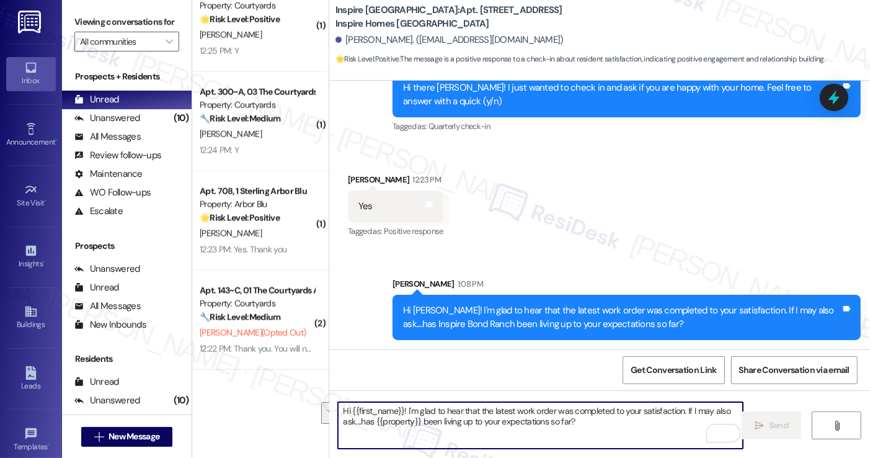
click at [625, 309] on div "Hi Matias! I'm glad to hear that the latest work order was completed to your sa…" at bounding box center [622, 317] width 438 height 27
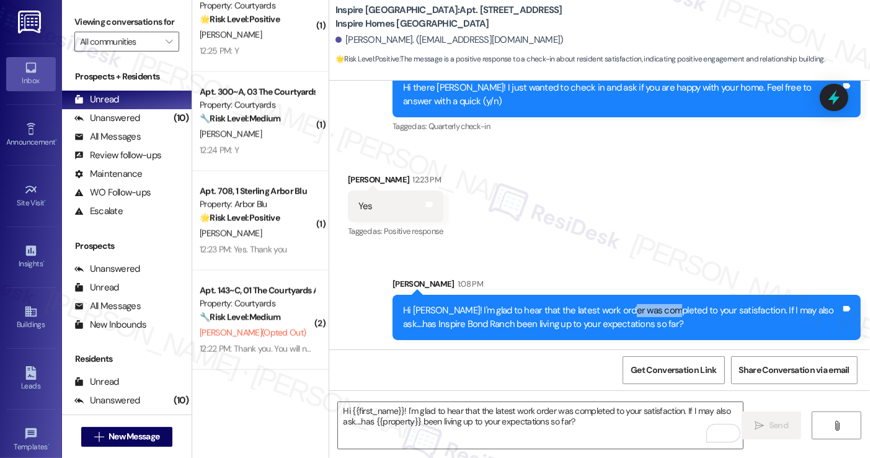
click at [625, 309] on div "Hi Matias! I'm glad to hear that the latest work order was completed to your sa…" at bounding box center [622, 317] width 438 height 27
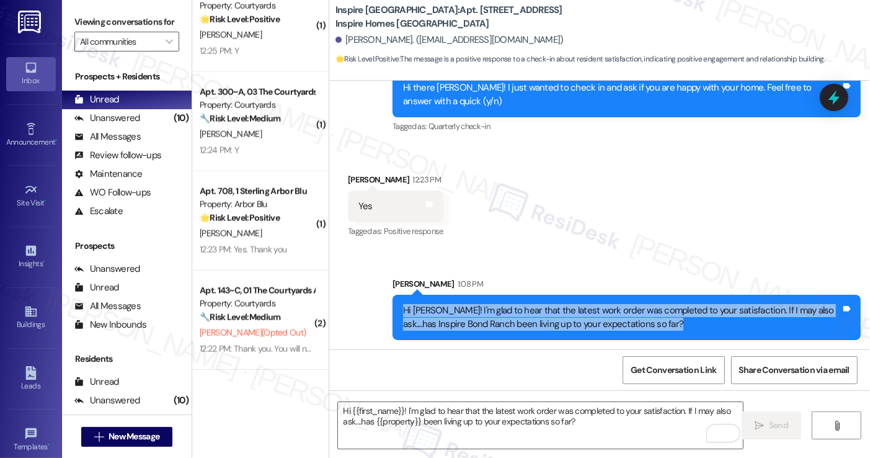
click at [625, 309] on div "Hi Matias! I'm glad to hear that the latest work order was completed to your sa…" at bounding box center [622, 317] width 438 height 27
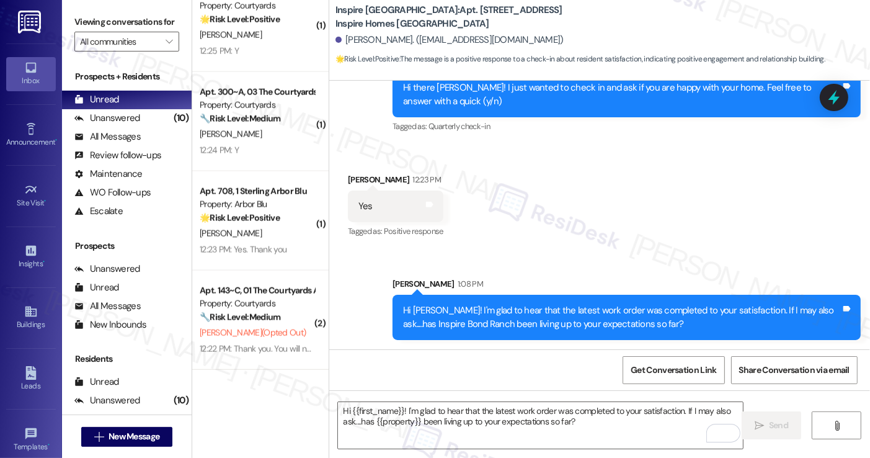
click at [83, 4] on div "Viewing conversations for All communities " at bounding box center [127, 32] width 130 height 64
click at [536, 312] on div "Hi Matias! I'm glad to hear that the latest work order was completed to your sa…" at bounding box center [622, 317] width 438 height 27
click at [533, 312] on div "Hi Matias! I'm glad to hear that the latest work order was completed to your sa…" at bounding box center [622, 317] width 438 height 27
click at [531, 312] on div "Hi Matias! I'm glad to hear that the latest work order was completed to your sa…" at bounding box center [622, 317] width 438 height 27
click at [559, 319] on div "Hi Matias! I'm glad to hear that the latest work order was completed to your sa…" at bounding box center [622, 317] width 438 height 27
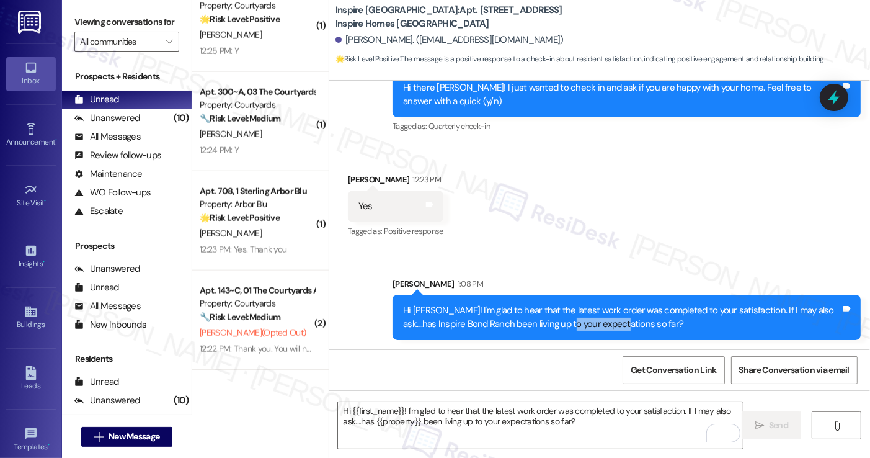
click at [559, 319] on div "Hi Matias! I'm glad to hear that the latest work order was completed to your sa…" at bounding box center [622, 317] width 438 height 27
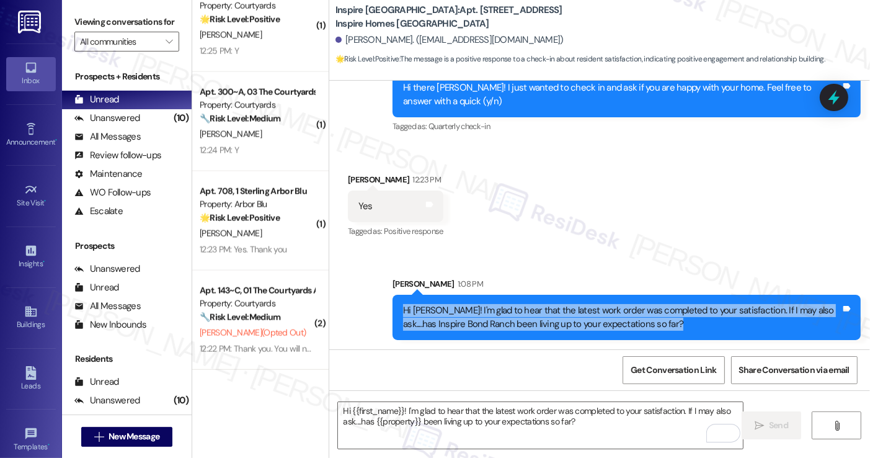
click at [559, 319] on div "Hi Matias! I'm glad to hear that the latest work order was completed to your sa…" at bounding box center [622, 317] width 438 height 27
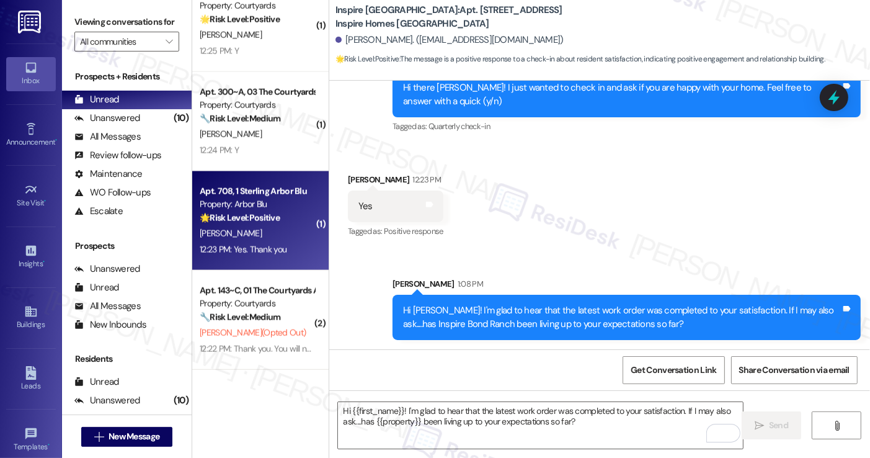
click at [243, 225] on div "🌟 Risk Level: Positive The message is a follow-up on a completed work order and…" at bounding box center [257, 217] width 115 height 13
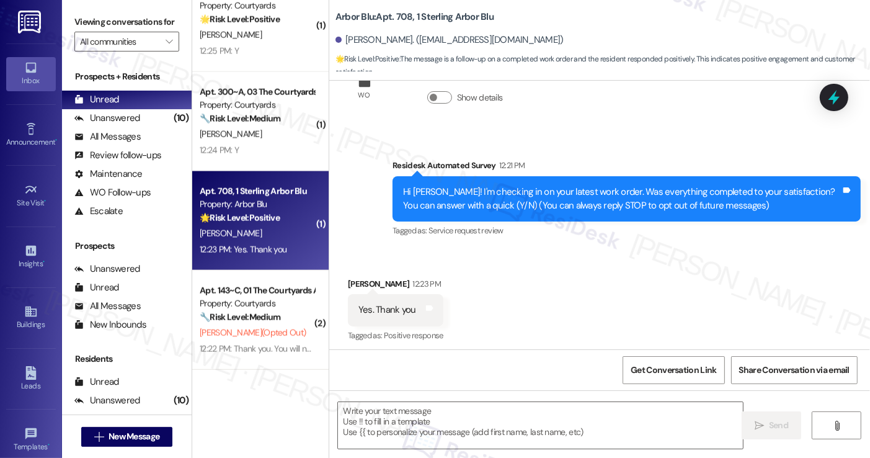
scroll to position [61, 0]
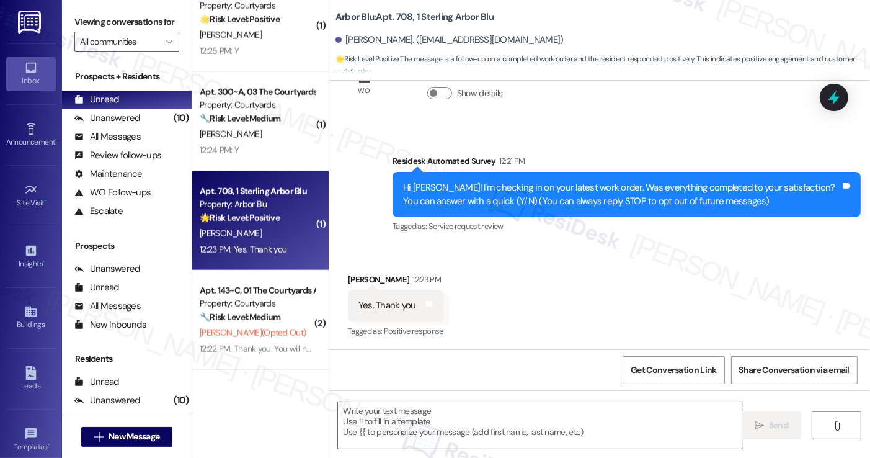
type textarea "Fetching suggested responses. Please feel free to read through the conversation…"
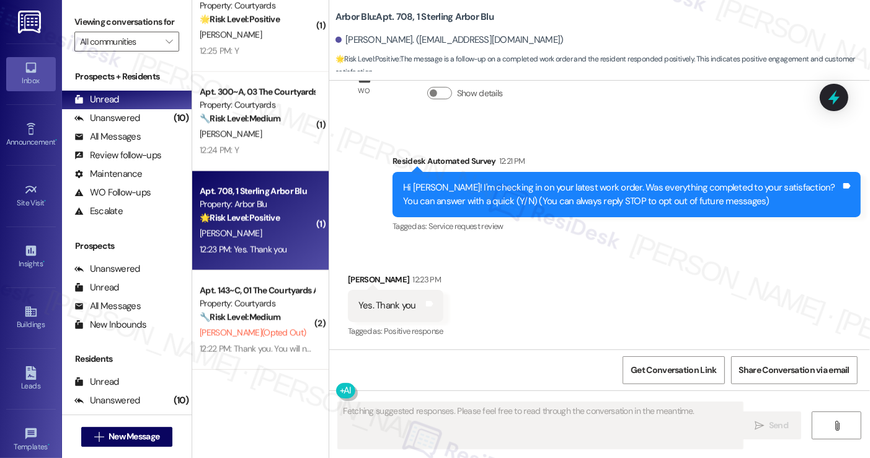
click at [570, 198] on div "Hi Drew! I'm checking in on your latest work order. Was everything completed to…" at bounding box center [622, 194] width 438 height 27
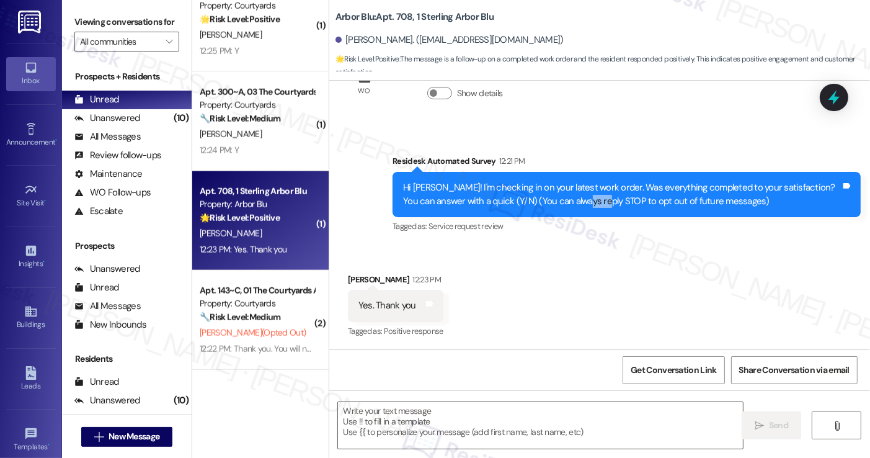
click at [570, 198] on div "Hi Drew! I'm checking in on your latest work order. Was everything completed to…" at bounding box center [622, 194] width 438 height 27
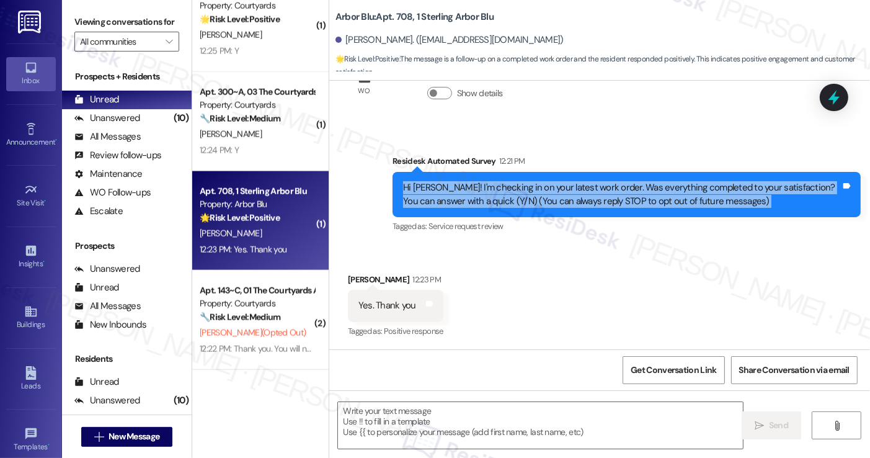
click at [570, 198] on div "Hi Drew! I'm checking in on your latest work order. Was everything completed to…" at bounding box center [622, 194] width 438 height 27
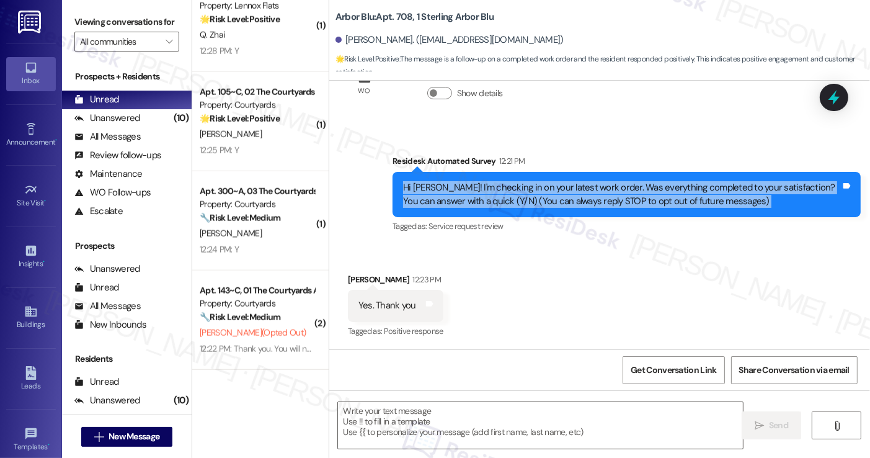
scroll to position [1417, 0]
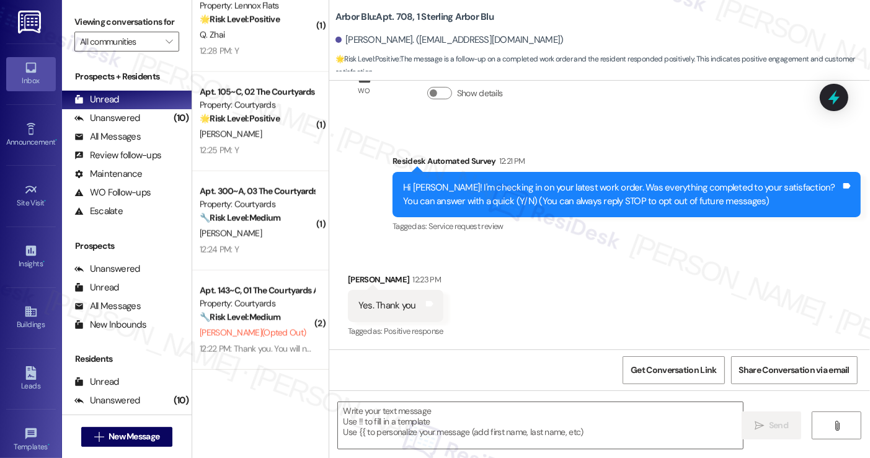
click at [98, 22] on label "Viewing conversations for" at bounding box center [126, 21] width 105 height 19
click at [431, 424] on textarea at bounding box center [540, 425] width 404 height 47
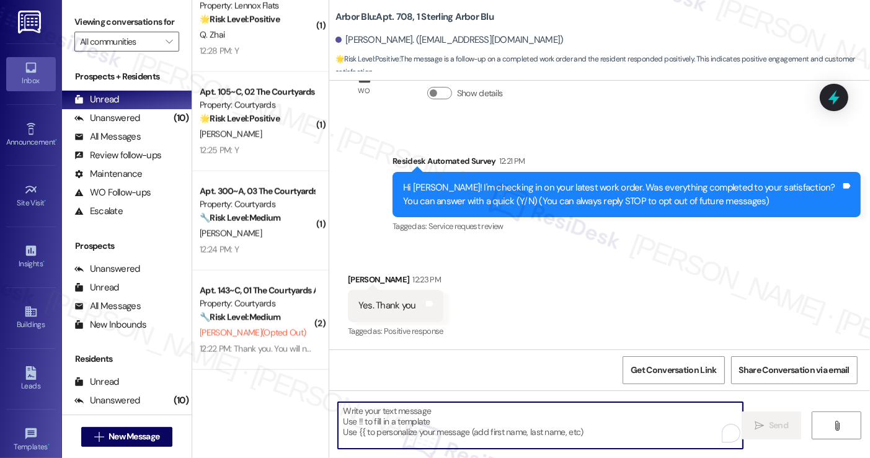
paste textarea "Hi {{first_name}}! I'm glad to hear that the latest work order was completed to…"
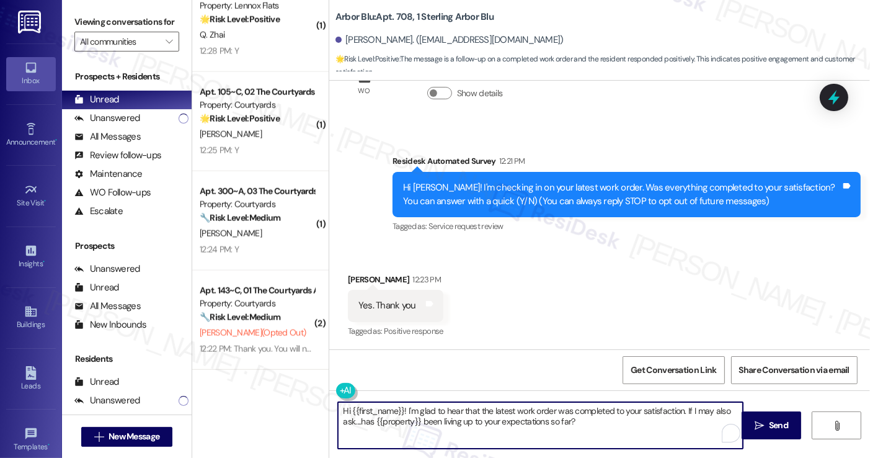
type textarea "Hi {{first_name}}! I'm glad to hear that the latest work order was completed to…"
click at [347, 272] on div "Received via SMS Drew Frendel 12:23 PM Yes. Thank you Tags and notes Tagged as:…" at bounding box center [396, 307] width 114 height 86
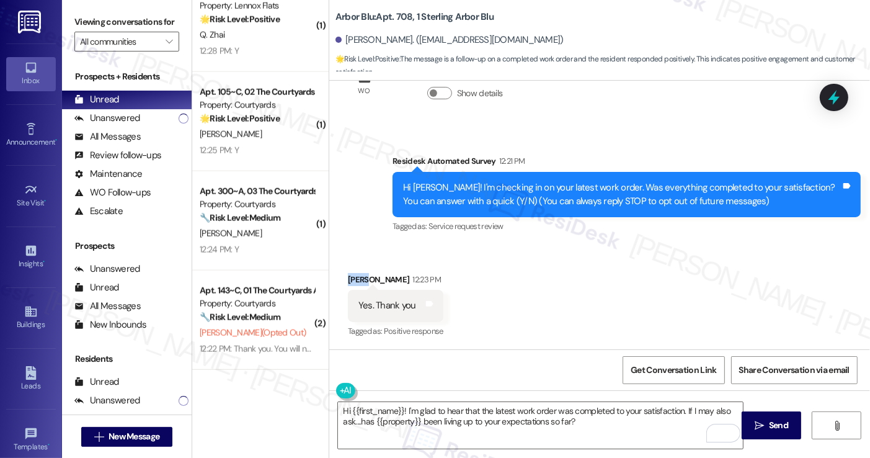
click at [347, 272] on div "Received via SMS Drew Frendel 12:23 PM Yes. Thank you Tags and notes Tagged as:…" at bounding box center [396, 307] width 114 height 86
click at [579, 327] on div "Received via SMS Drew Frendel 12:23 PM Yes. Thank you Tags and notes Tagged as:…" at bounding box center [599, 297] width 541 height 105
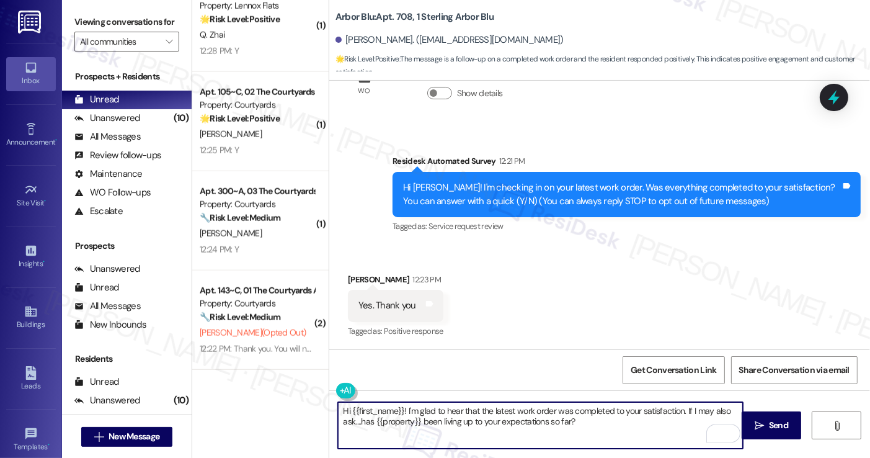
click at [522, 415] on textarea "Hi {{first_name}}! I'm glad to hear that the latest work order was completed to…" at bounding box center [540, 425] width 404 height 47
click at [603, 293] on div "Received via SMS Drew Frendel 12:23 PM Yes. Thank you Tags and notes Tagged as:…" at bounding box center [599, 297] width 541 height 105
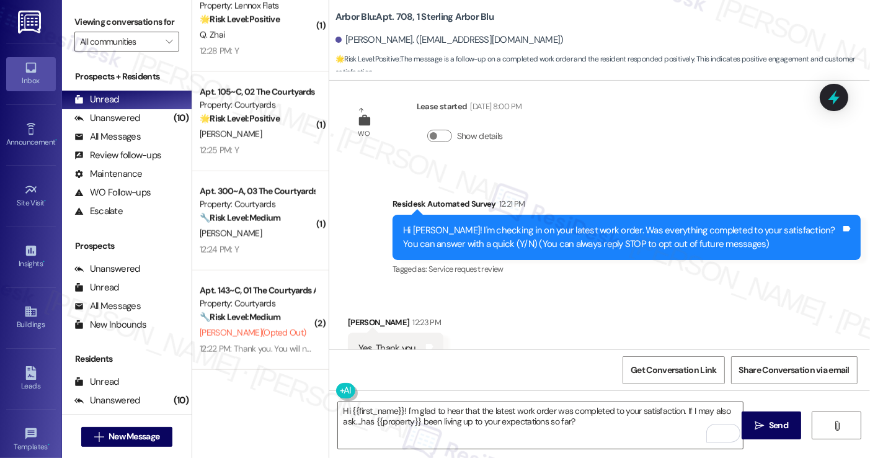
scroll to position [0, 0]
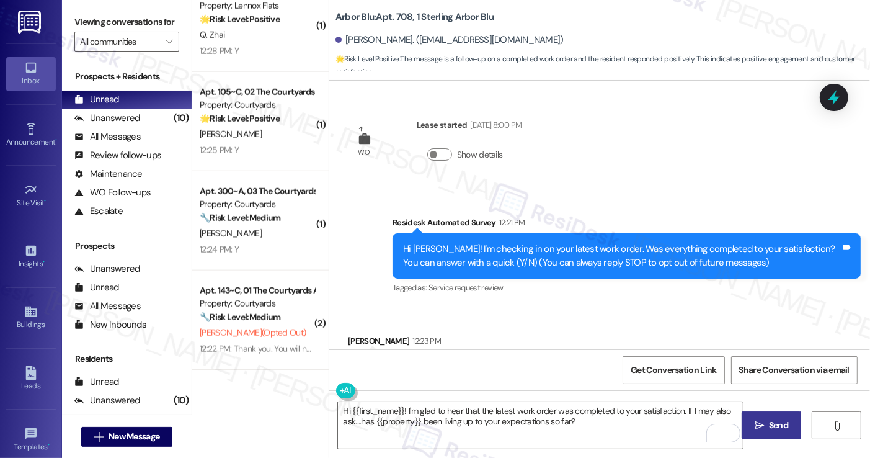
click at [769, 421] on span "Send" at bounding box center [778, 425] width 19 height 13
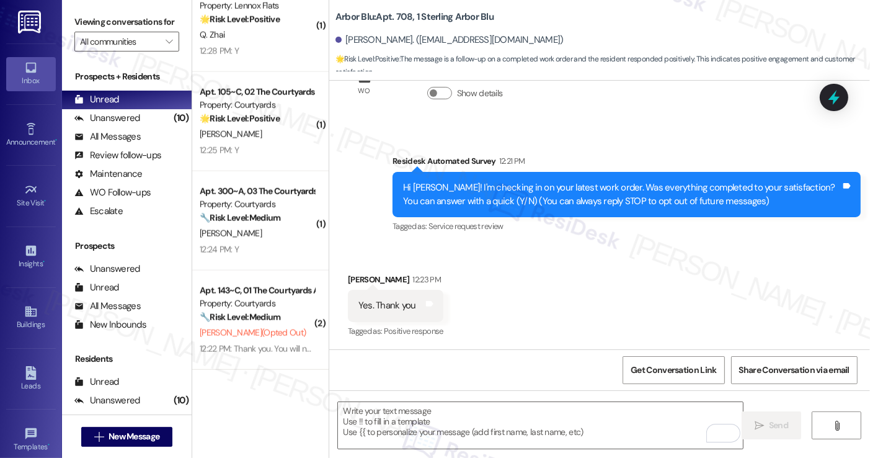
scroll to position [161, 0]
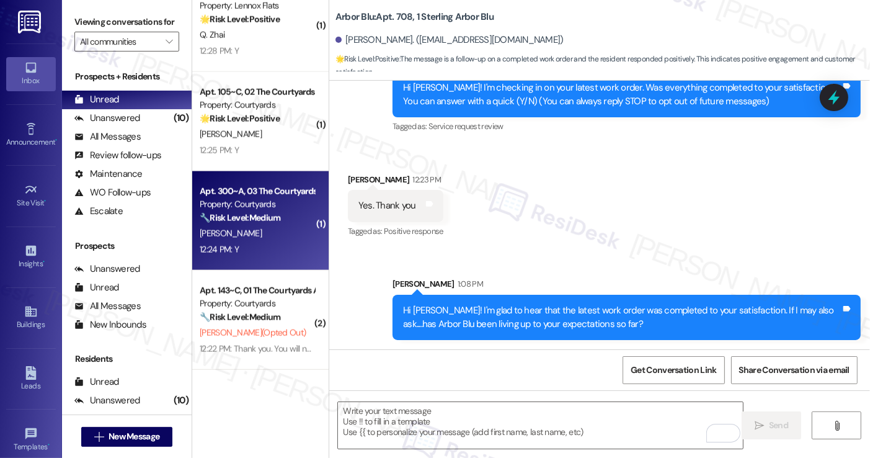
click at [271, 232] on div "[PERSON_NAME]" at bounding box center [256, 234] width 117 height 16
type textarea "Fetching suggested responses. Please feel free to read through the conversation…"
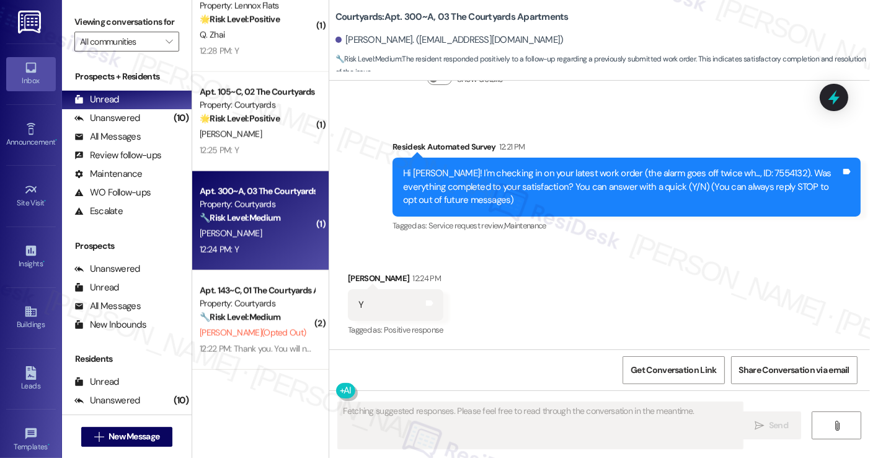
scroll to position [74, 0]
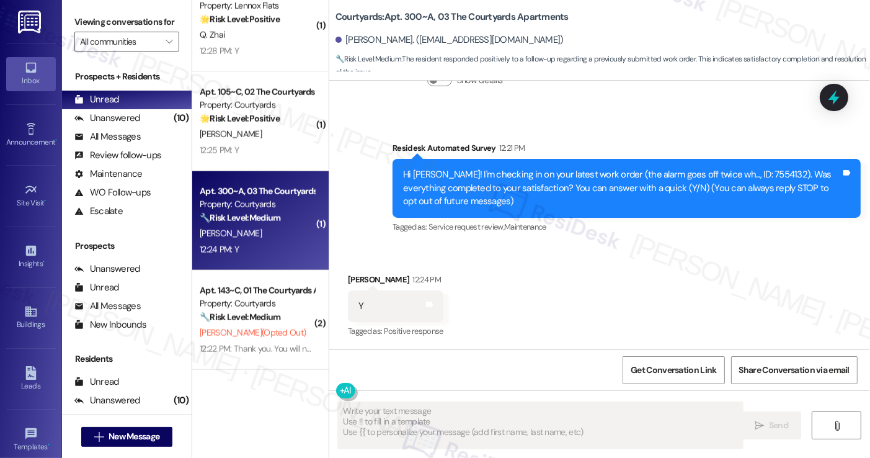
click at [573, 180] on div "Hi Nicole! I'm checking in on your latest work order (the alarm goes off twice …" at bounding box center [622, 188] width 438 height 40
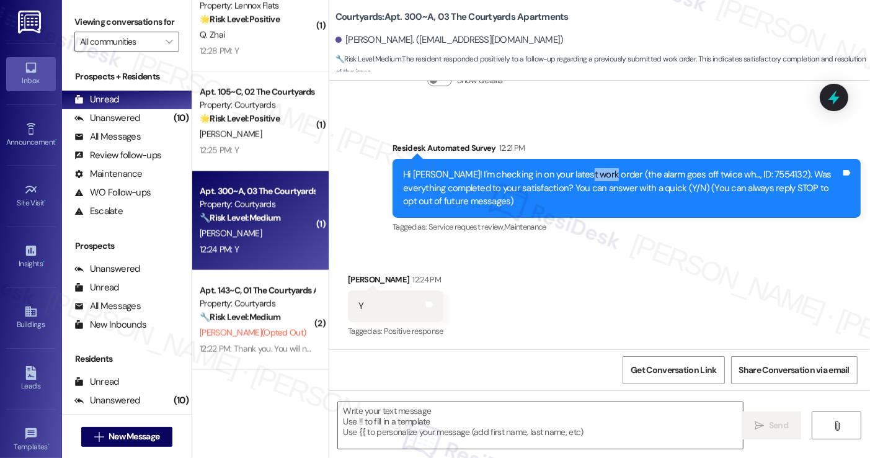
click at [573, 180] on div "Hi Nicole! I'm checking in on your latest work order (the alarm goes off twice …" at bounding box center [622, 188] width 438 height 40
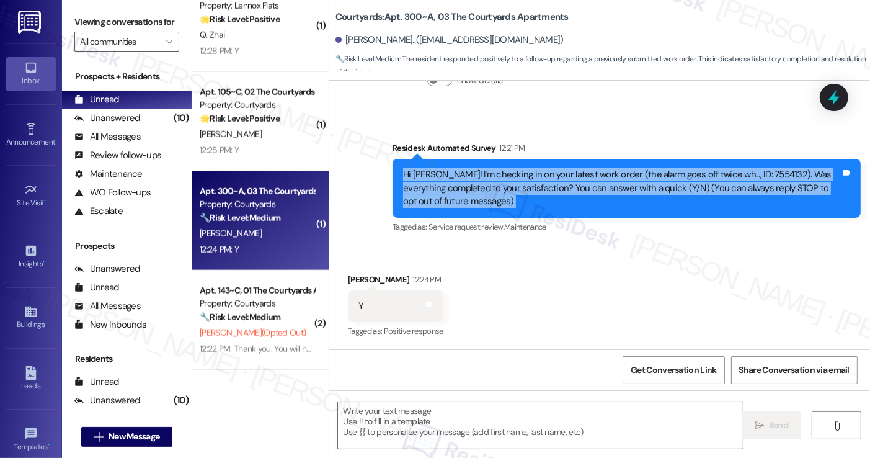
click at [573, 180] on div "Hi Nicole! I'm checking in on your latest work order (the alarm goes off twice …" at bounding box center [622, 188] width 438 height 40
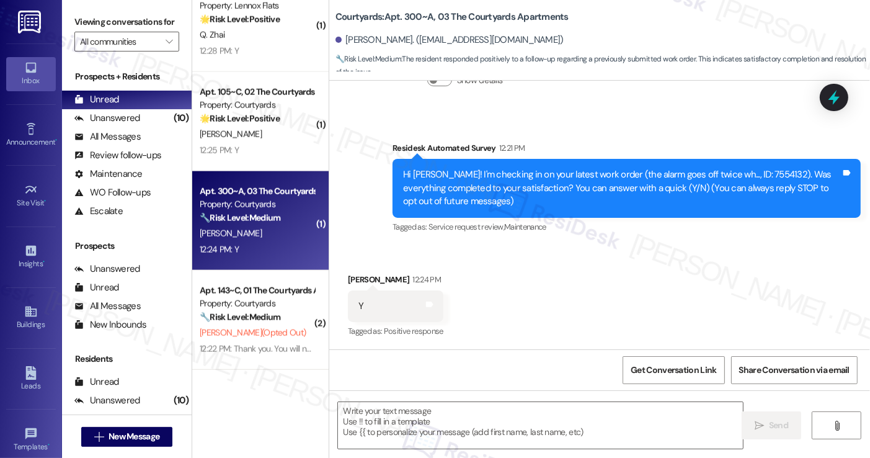
click at [448, 396] on div " Send " at bounding box center [599, 436] width 541 height 93
click at [435, 415] on textarea at bounding box center [540, 425] width 404 height 47
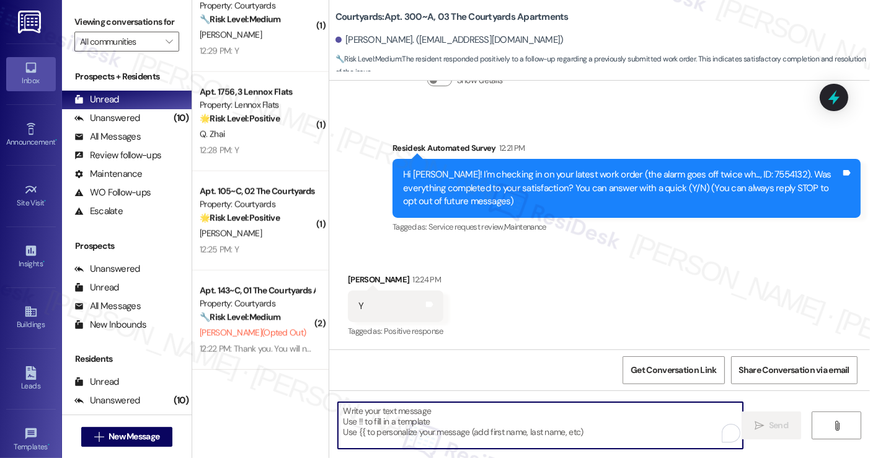
paste textarea "Hi {{first_name}}! I'm glad to hear that the latest work order was completed to…"
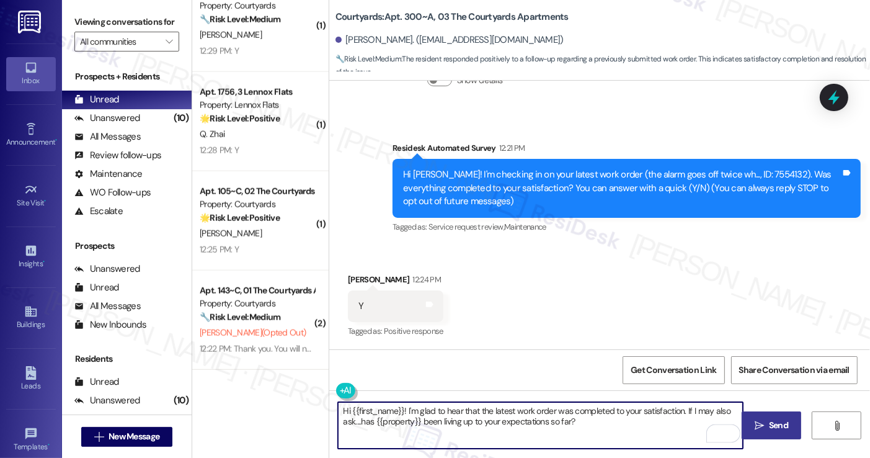
type textarea "Hi {{first_name}}! I'm glad to hear that the latest work order was completed to…"
click at [361, 277] on div "Nicole Hellebuyck 12:24 PM" at bounding box center [396, 281] width 96 height 17
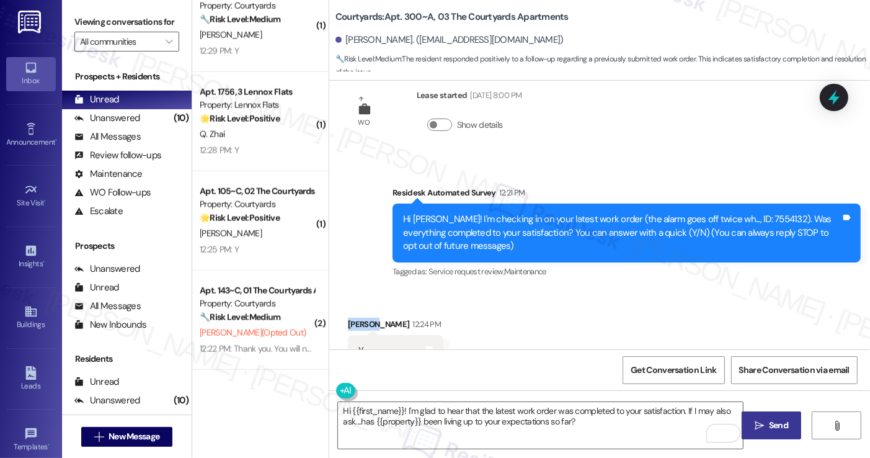
scroll to position [74, 0]
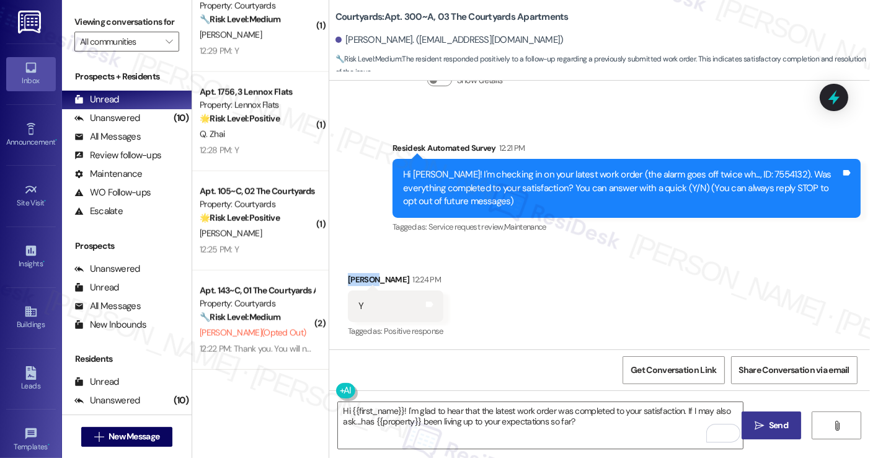
click at [757, 420] on icon "" at bounding box center [759, 425] width 9 height 10
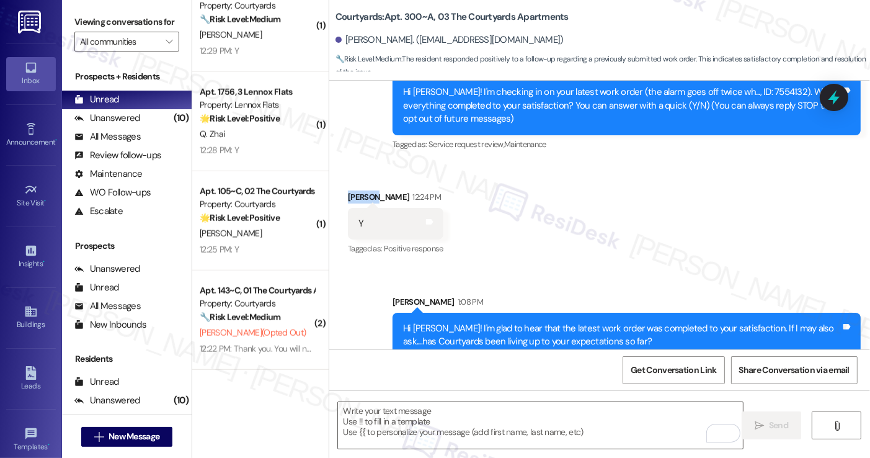
scroll to position [174, 0]
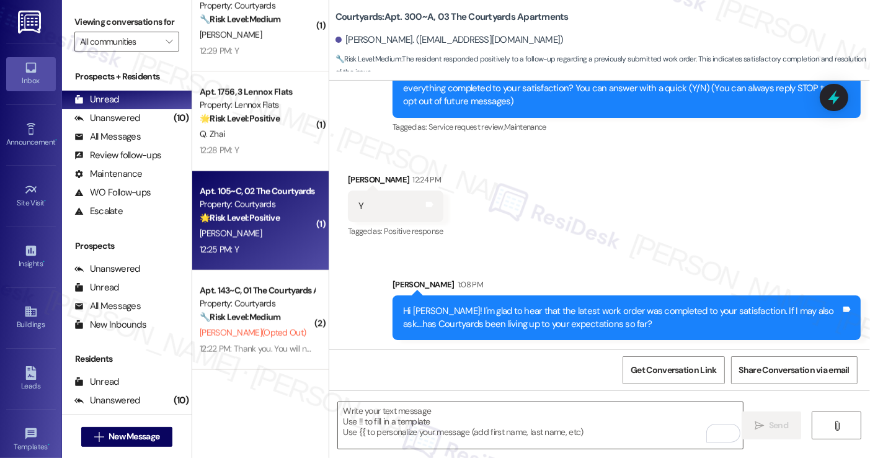
click at [251, 220] on strong "🌟 Risk Level: Positive" at bounding box center [240, 217] width 80 height 11
type textarea "Fetching suggested responses. Please feel free to read through the conversation…"
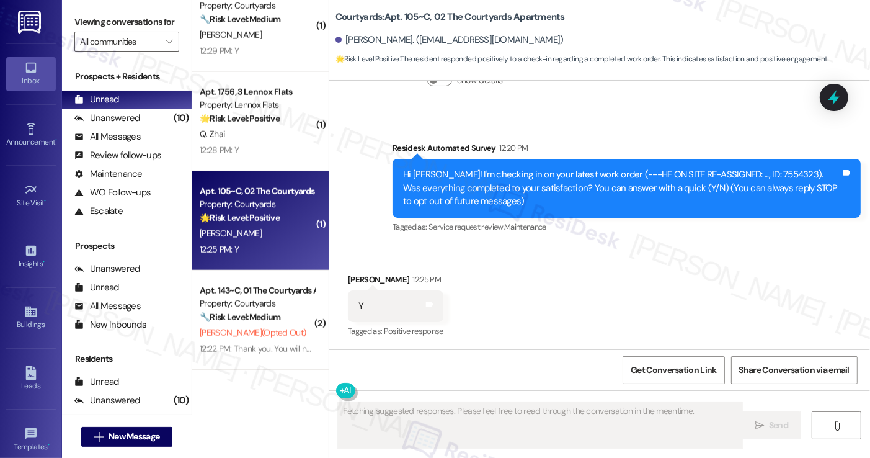
scroll to position [74, 0]
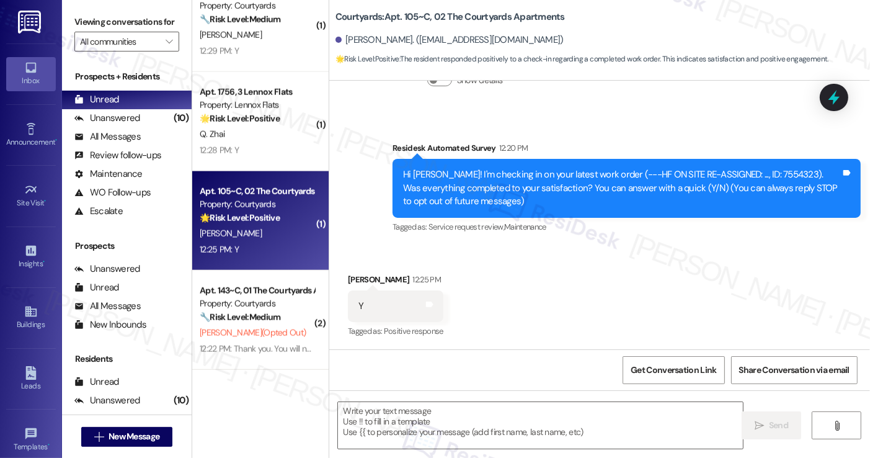
click at [529, 191] on div "Hi Jude! I'm checking in on your latest work order (---HF ON SITE RE-ASSIGNED: …" at bounding box center [622, 188] width 438 height 40
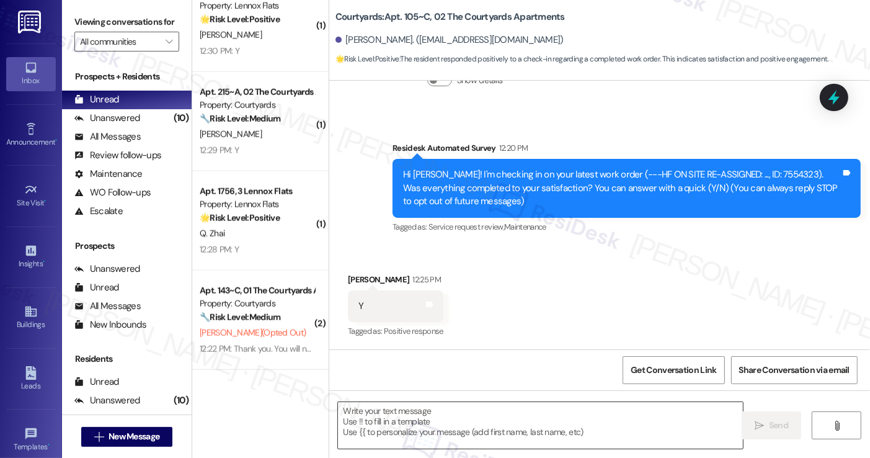
click at [473, 416] on textarea at bounding box center [540, 425] width 404 height 47
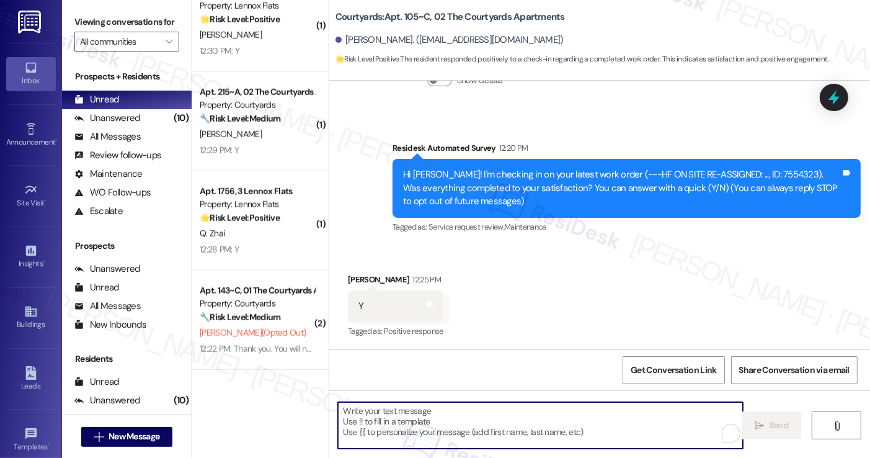
paste textarea "Hi {{first_name}}! I'm glad to hear that the latest work order was completed to…"
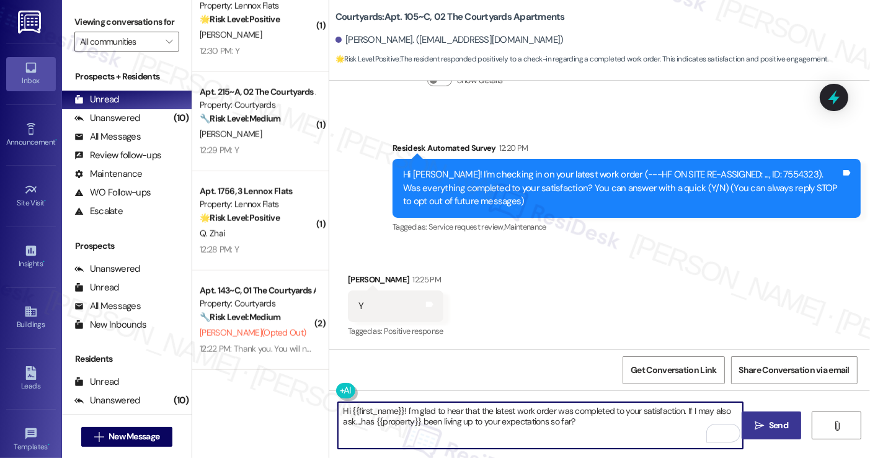
type textarea "Hi {{first_name}}! I'm glad to hear that the latest work order was completed to…"
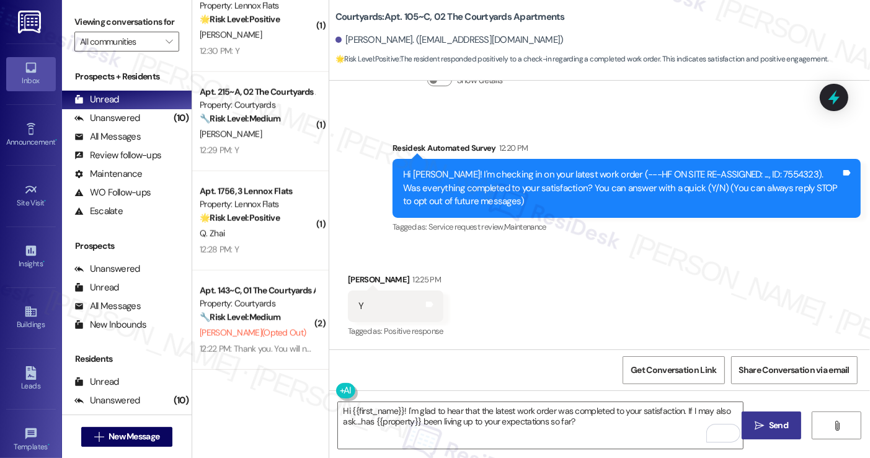
click at [759, 423] on icon "" at bounding box center [759, 425] width 9 height 10
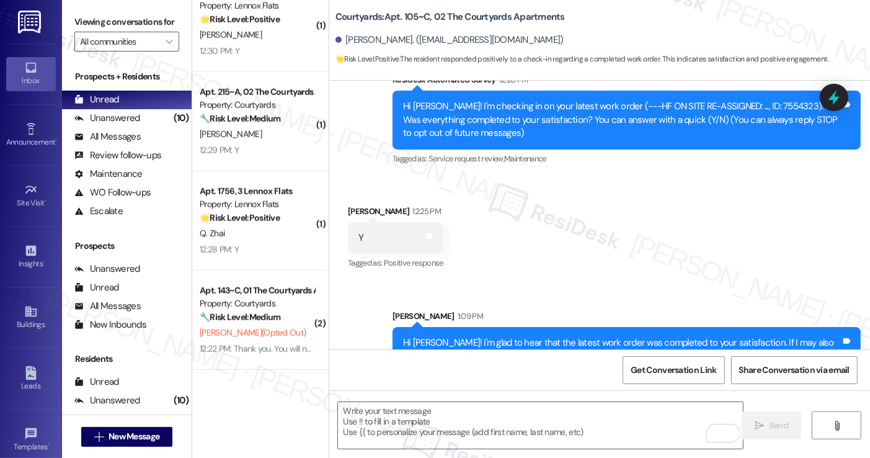
scroll to position [174, 0]
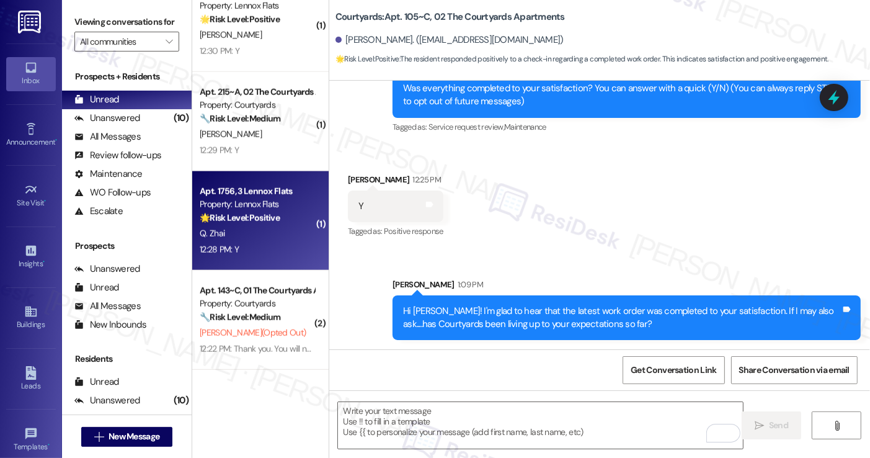
click at [243, 220] on strong "🌟 Risk Level: Positive" at bounding box center [240, 217] width 80 height 11
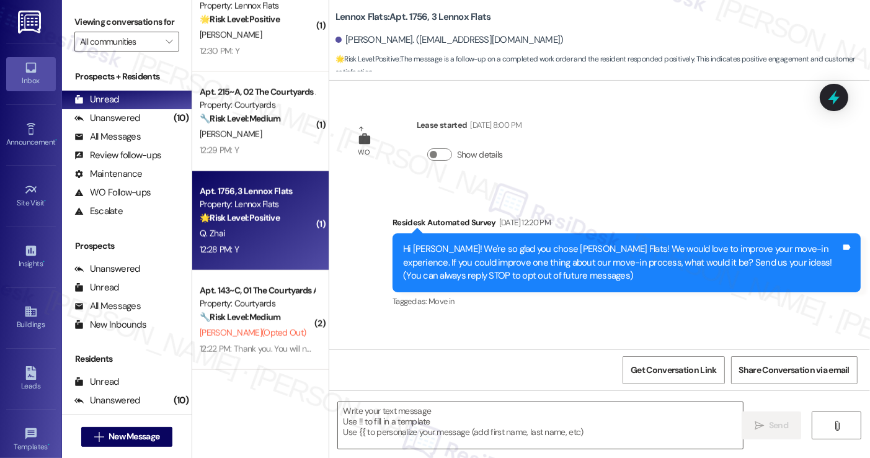
scroll to position [908, 0]
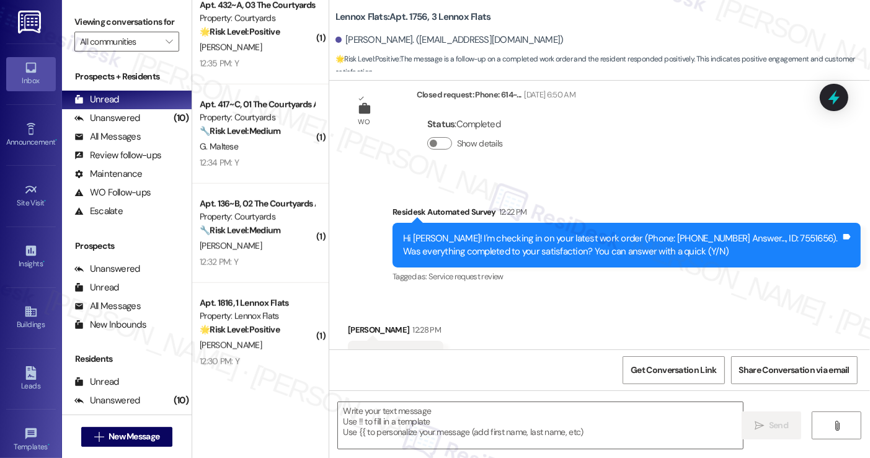
type textarea "Fetching suggested responses. Please feel free to read through the conversation…"
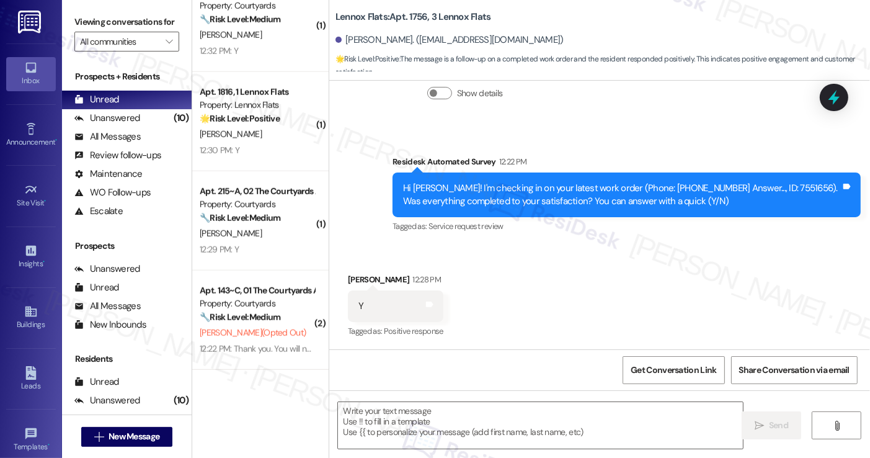
scroll to position [1119, 0]
click at [404, 412] on textarea at bounding box center [540, 425] width 404 height 47
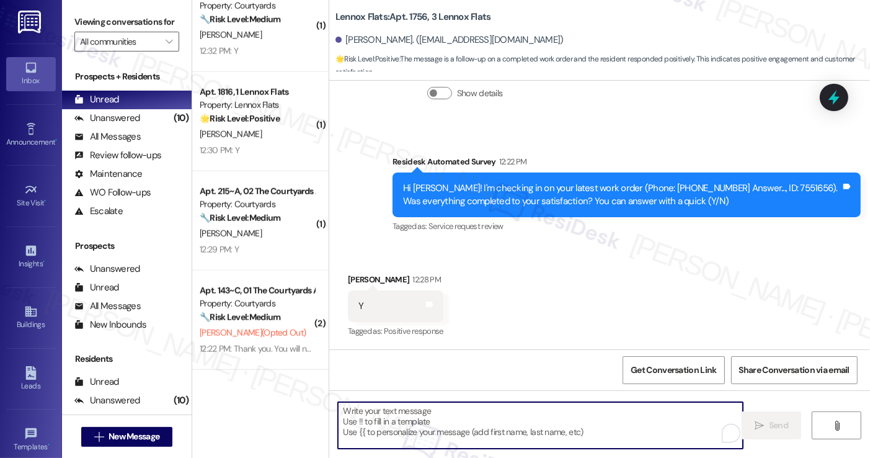
paste textarea "Hi {{first_name}}! I'm glad to hear that the latest work order was completed to…"
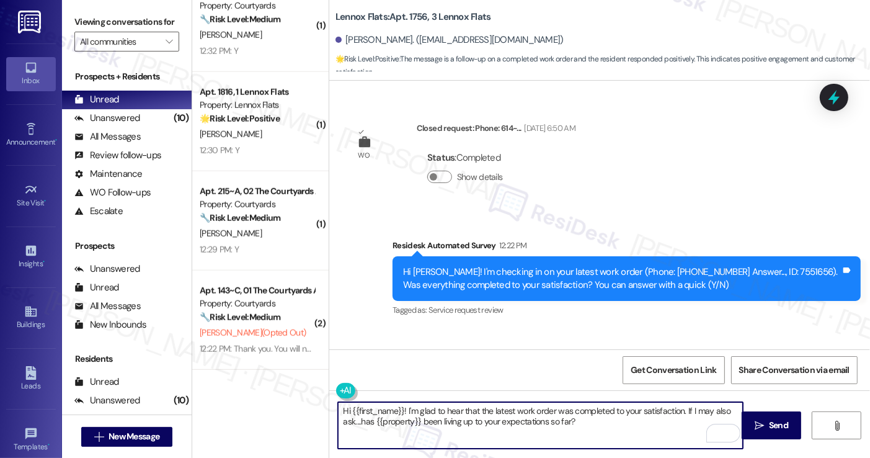
scroll to position [310, 0]
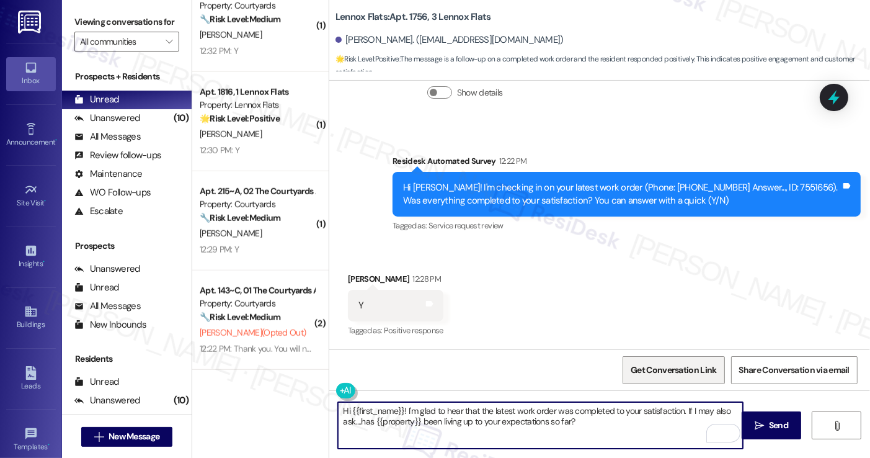
type textarea "Hi {{first_name}}! I'm glad to hear that the latest work order was completed to…"
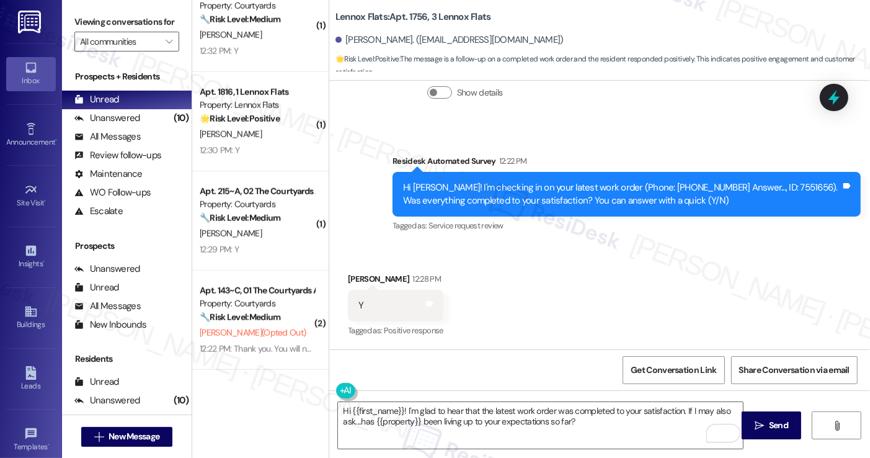
click at [640, 291] on div "Received via SMS Qian Zhai 12:28 PM Y Tags and notes Tagged as: Positive respon…" at bounding box center [599, 296] width 541 height 105
click at [615, 411] on textarea "Hi {{first_name}}! I'm glad to hear that the latest work order was completed to…" at bounding box center [540, 425] width 404 height 47
click at [796, 419] on button " Send" at bounding box center [772, 425] width 60 height 28
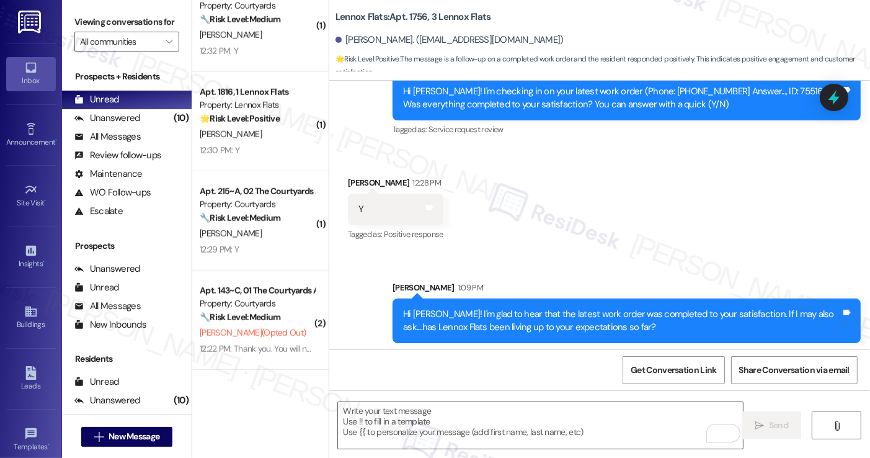
scroll to position [409, 0]
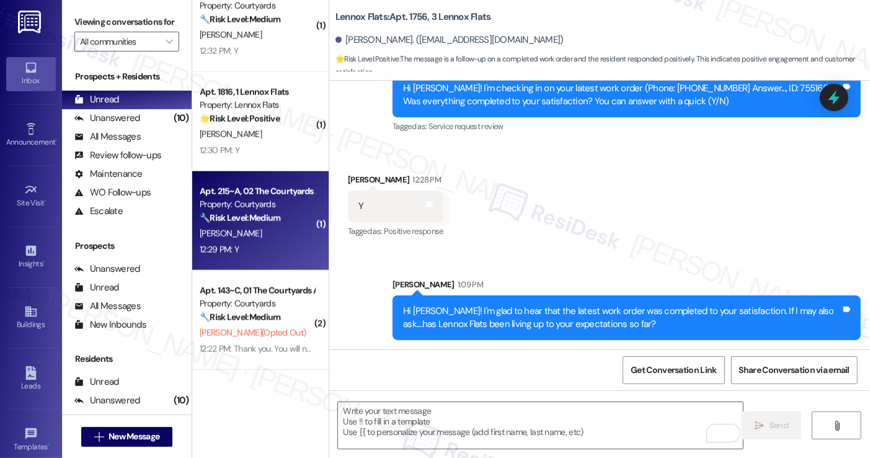
click at [240, 195] on div "Apt. 215~A, 02 The Courtyards Apartments" at bounding box center [257, 191] width 115 height 13
type textarea "Fetching suggested responses. Please feel free to read through the conversation…"
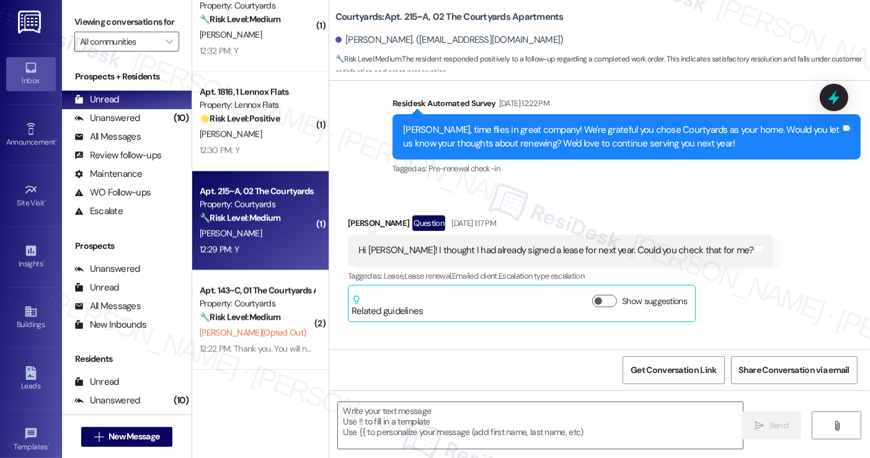
type textarea "Fetching suggested responses. Please feel free to read through the conversation…"
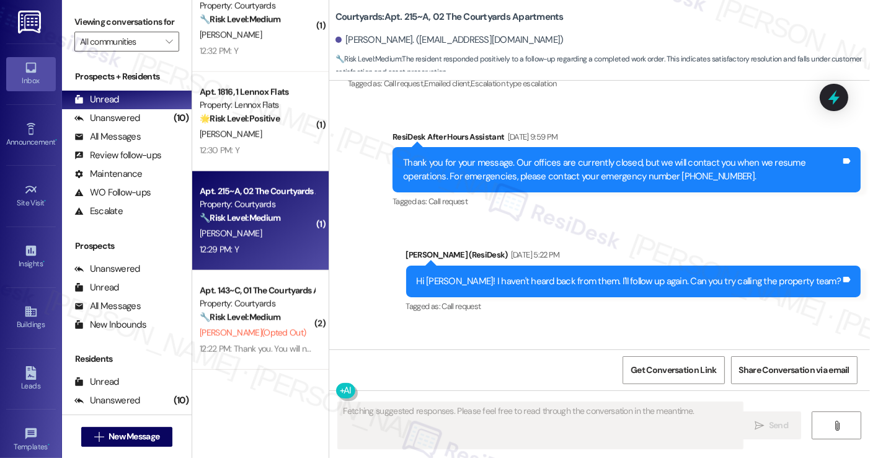
scroll to position [2483, 0]
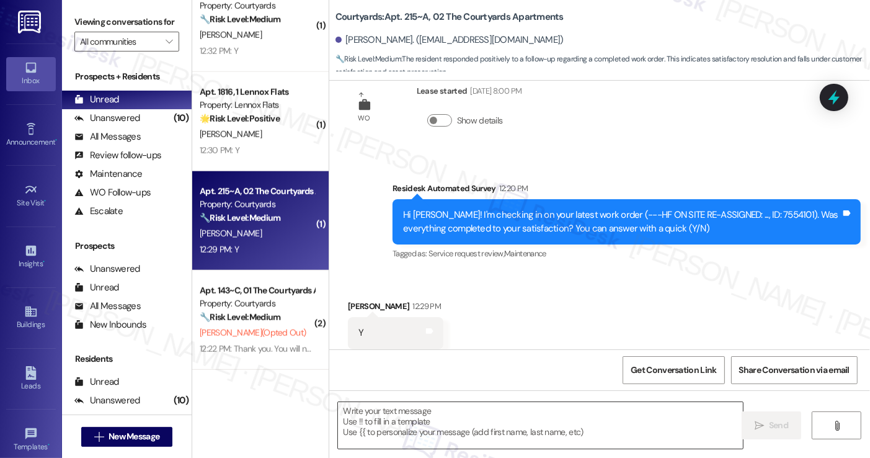
click at [444, 423] on textarea at bounding box center [540, 425] width 404 height 47
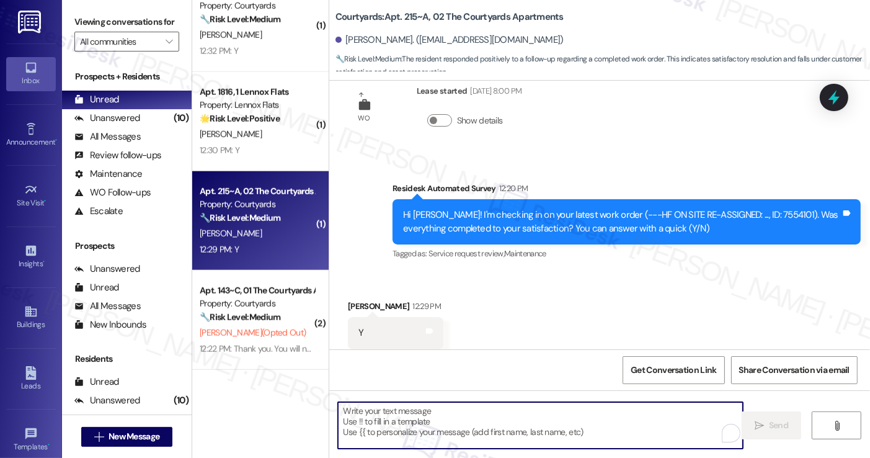
paste textarea "Hi {{first_name}}! I'm glad to hear that the latest work order was completed to…"
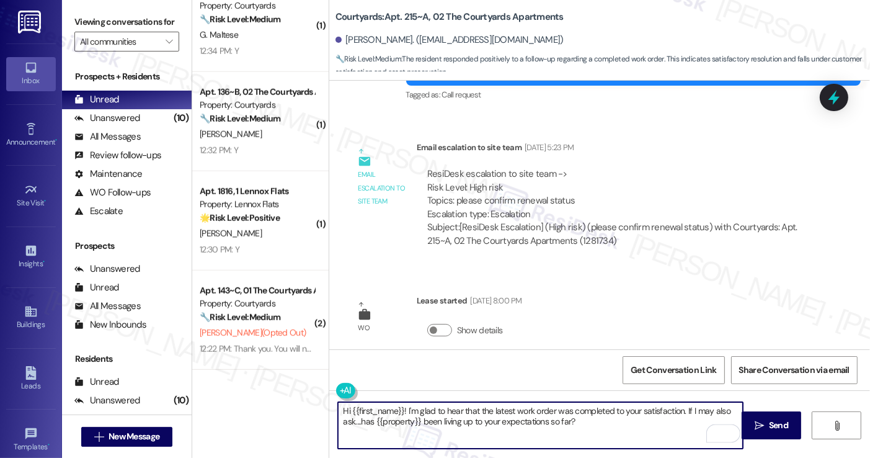
scroll to position [0, 0]
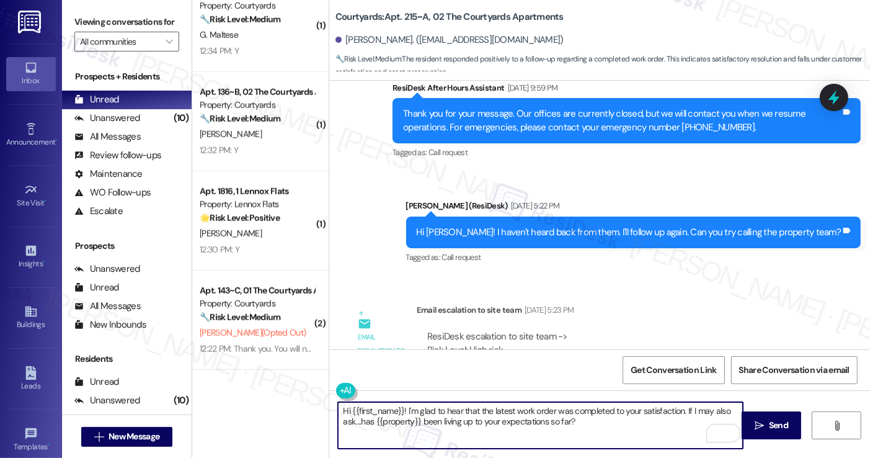
type textarea "Hi {{first_name}}! I'm glad to hear that the latest work order was completed to…"
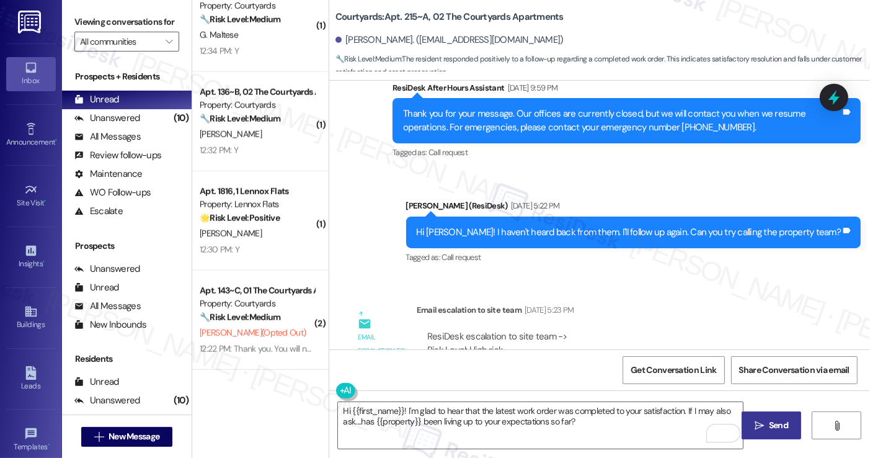
click at [766, 417] on button " Send" at bounding box center [772, 425] width 60 height 28
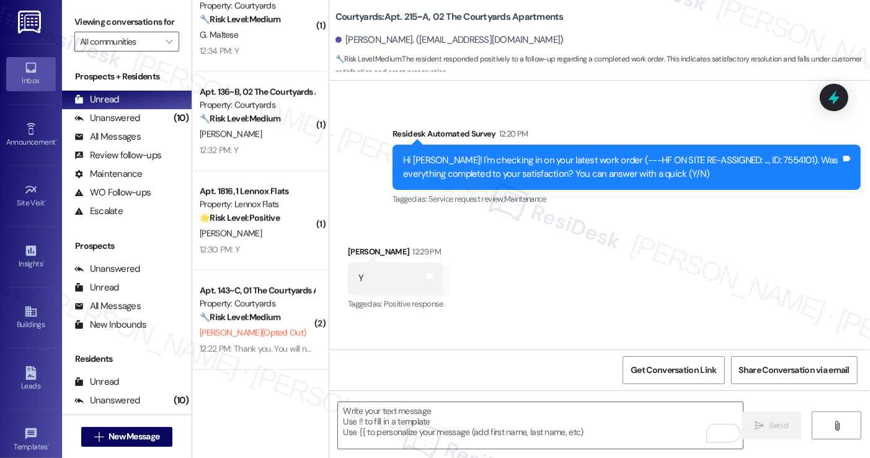
scroll to position [2584, 0]
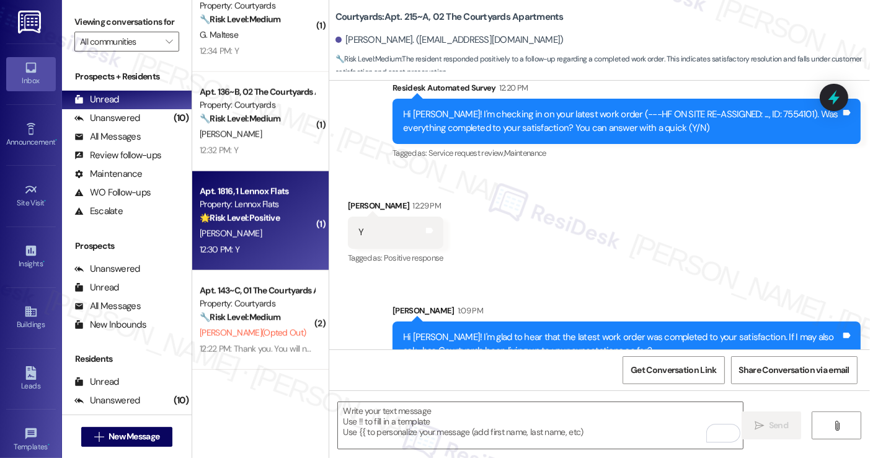
click at [275, 226] on div "[PERSON_NAME]" at bounding box center [256, 234] width 117 height 16
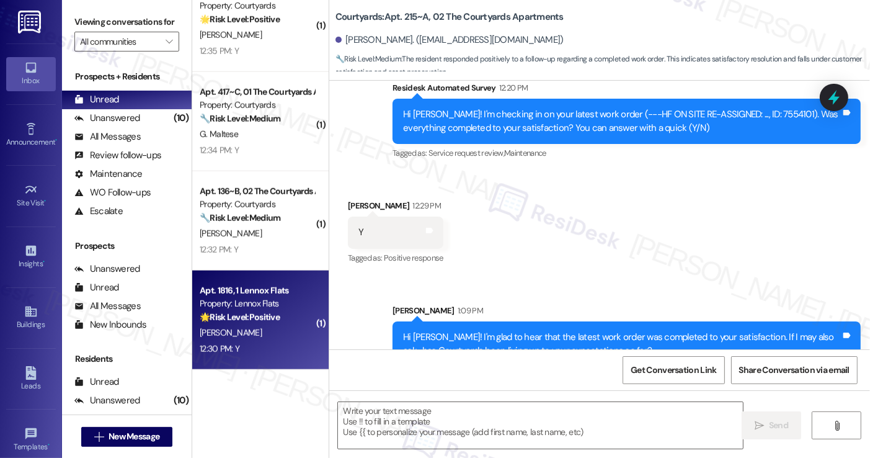
type textarea "Fetching suggested responses. Please feel free to read through the conversation…"
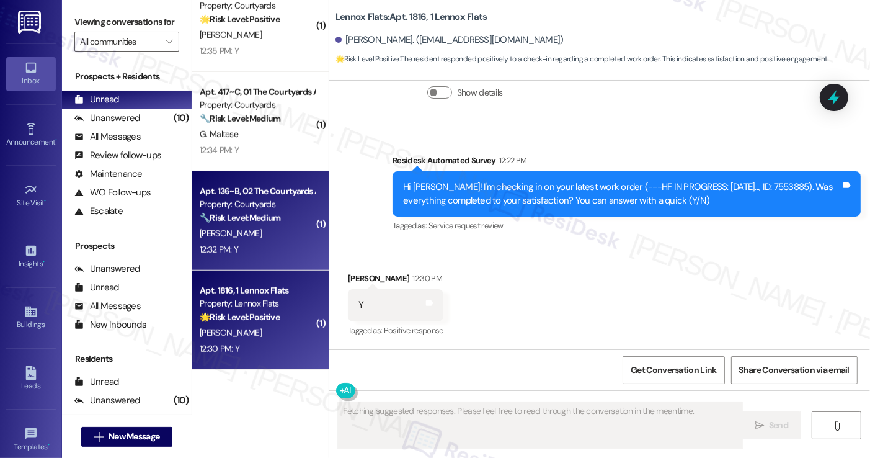
scroll to position [285, 0]
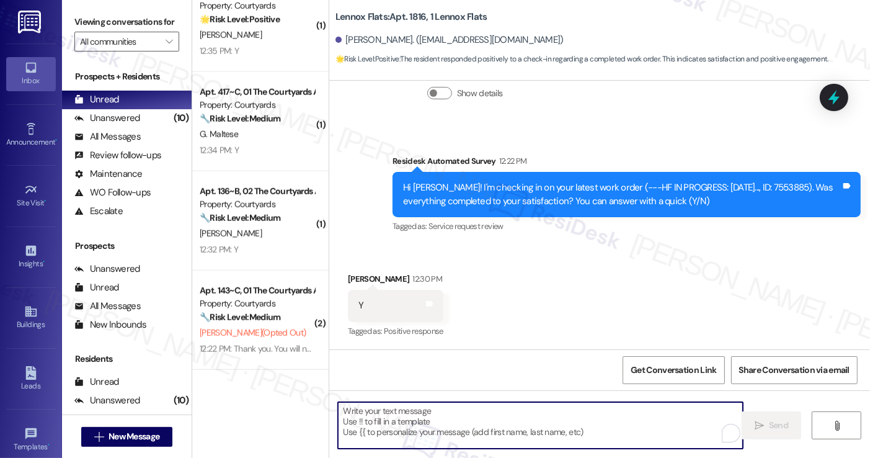
click at [437, 417] on textarea "To enrich screen reader interactions, please activate Accessibility in Grammarl…" at bounding box center [540, 425] width 404 height 47
paste textarea "Hi {{first_name}}! I'm glad to hear that the latest work order was completed to…"
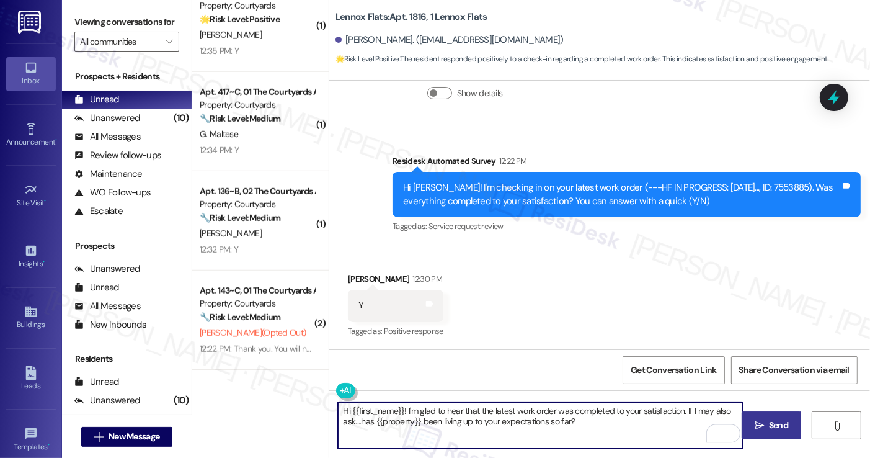
type textarea "Hi {{first_name}}! I'm glad to hear that the latest work order was completed to…"
click at [779, 414] on button " Send" at bounding box center [772, 425] width 60 height 28
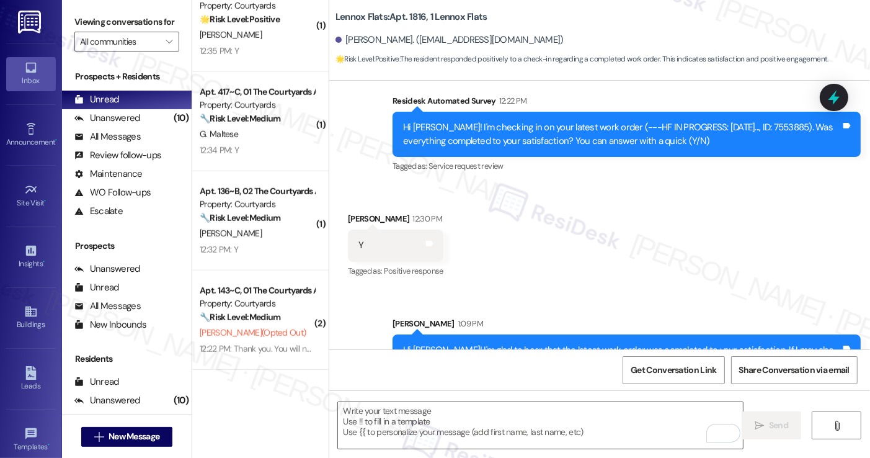
scroll to position [385, 0]
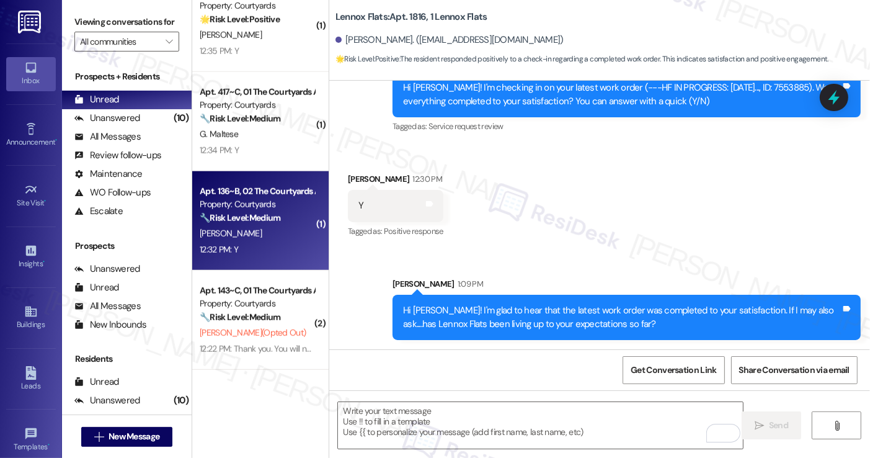
click at [241, 223] on strong "🔧 Risk Level: Medium" at bounding box center [240, 217] width 81 height 11
type textarea "Fetching suggested responses. Please feel free to read through the conversation…"
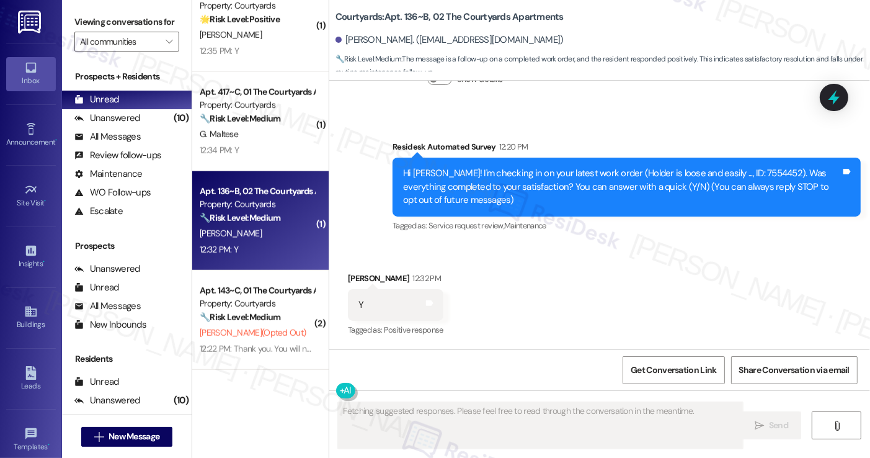
scroll to position [74, 0]
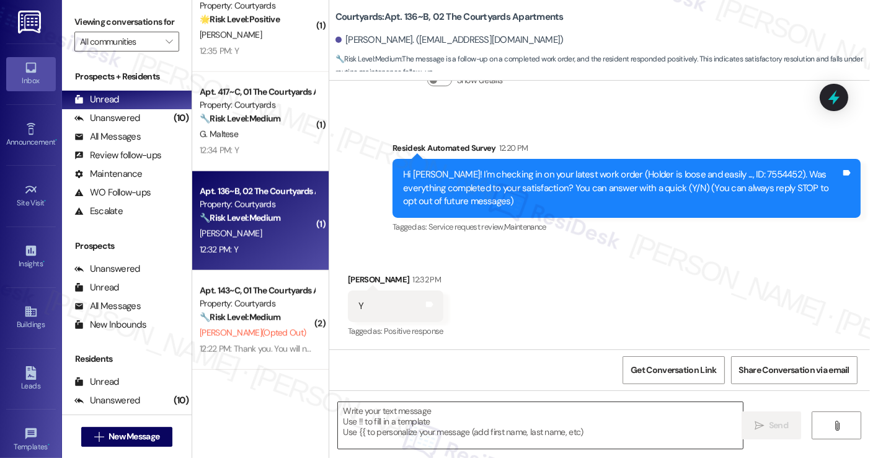
click at [448, 412] on textarea at bounding box center [540, 425] width 404 height 47
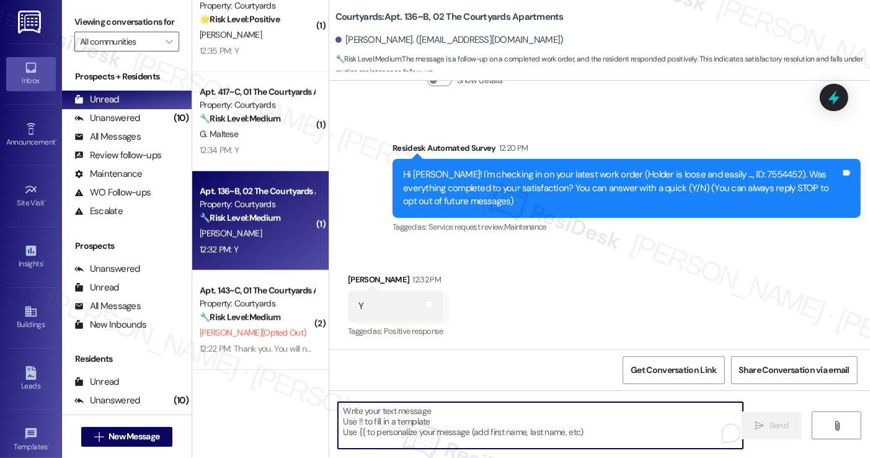
paste textarea "Hi {{first_name}}! I'm glad to hear that the latest work order was completed to…"
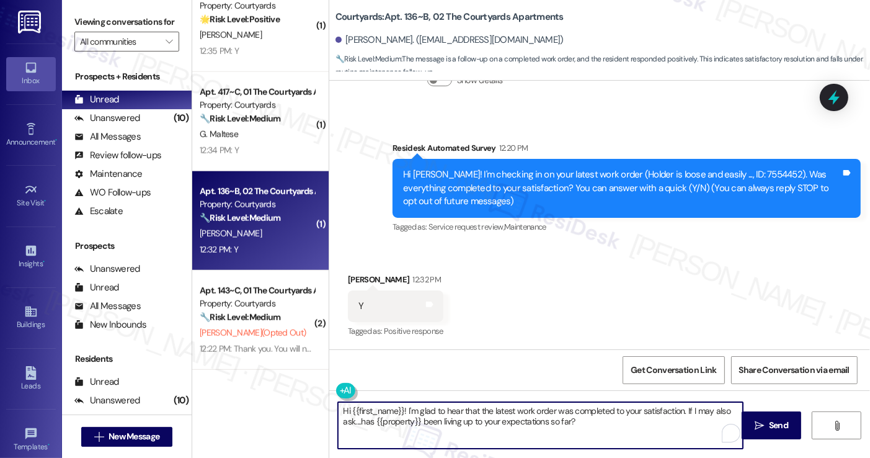
scroll to position [920, 0]
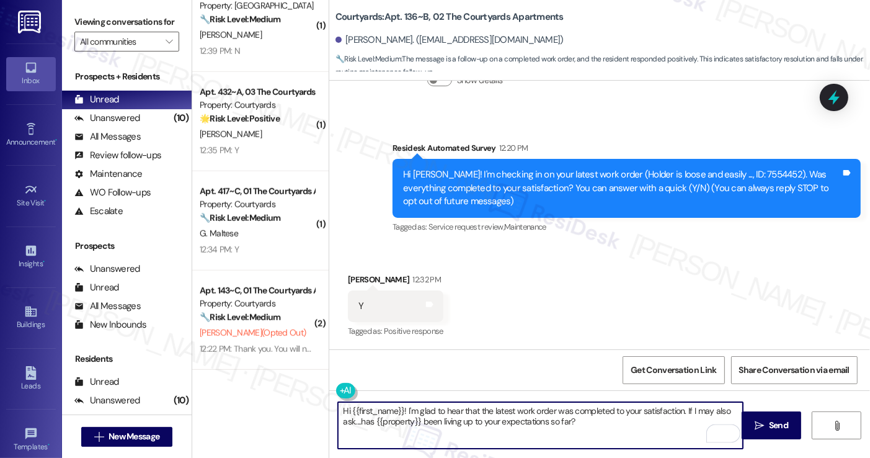
type textarea "Hi {{first_name}}! I'm glad to hear that the latest work order was completed to…"
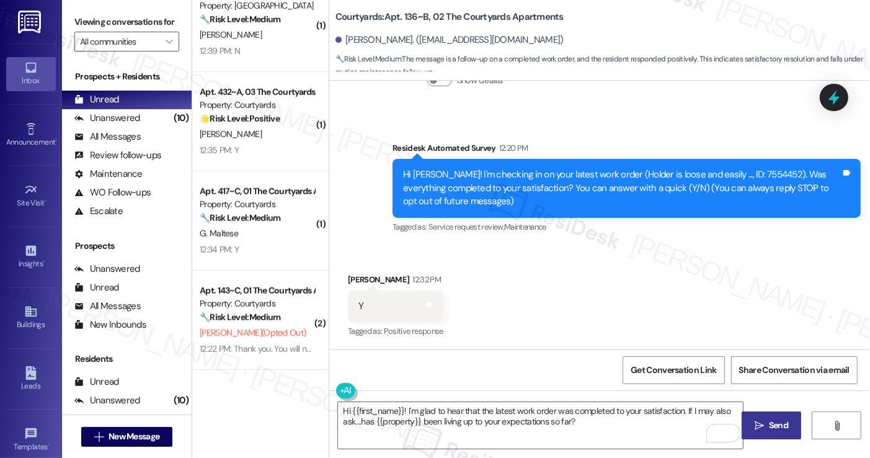
click at [770, 417] on button " Send" at bounding box center [772, 425] width 60 height 28
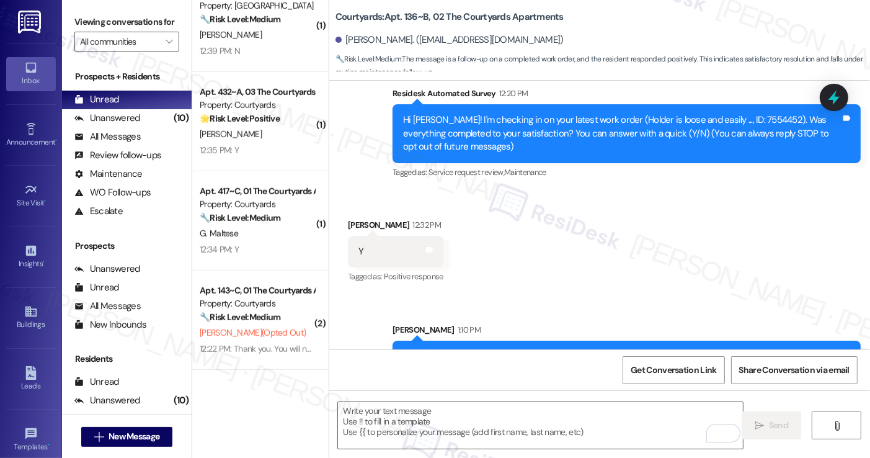
scroll to position [174, 0]
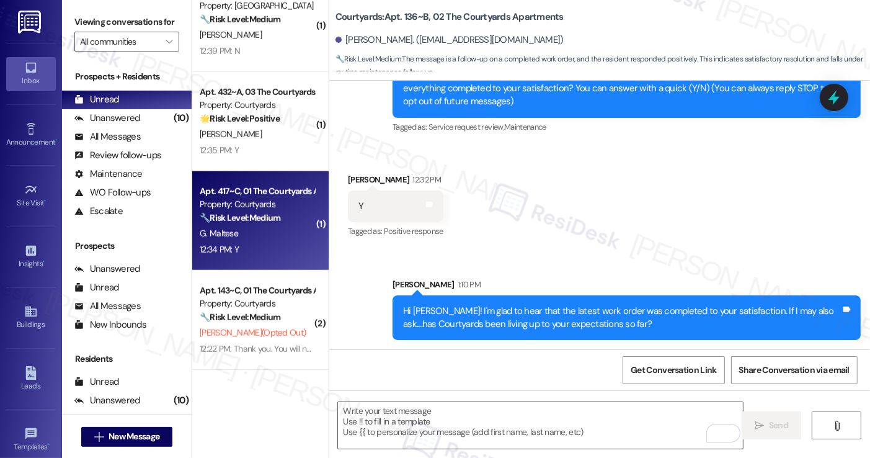
click at [285, 263] on div "Apt. 417~C, 01 The Courtyards Apartments Property: Courtyards 🔧 Risk Level: Med…" at bounding box center [260, 220] width 136 height 99
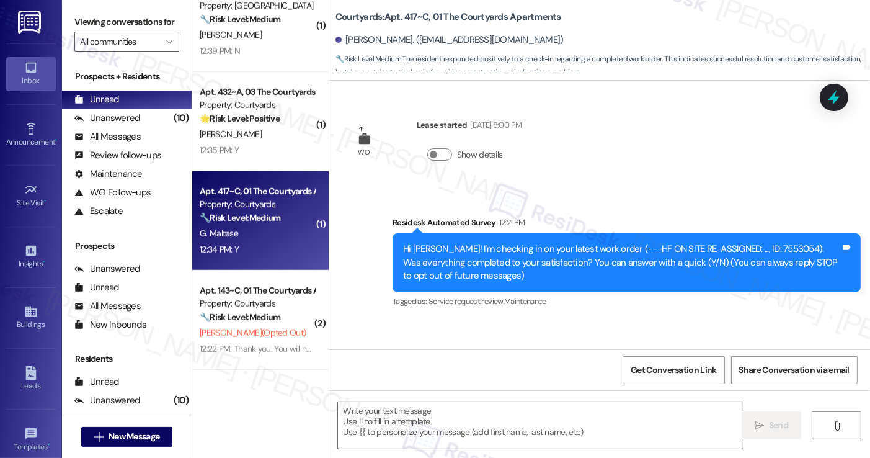
scroll to position [74, 0]
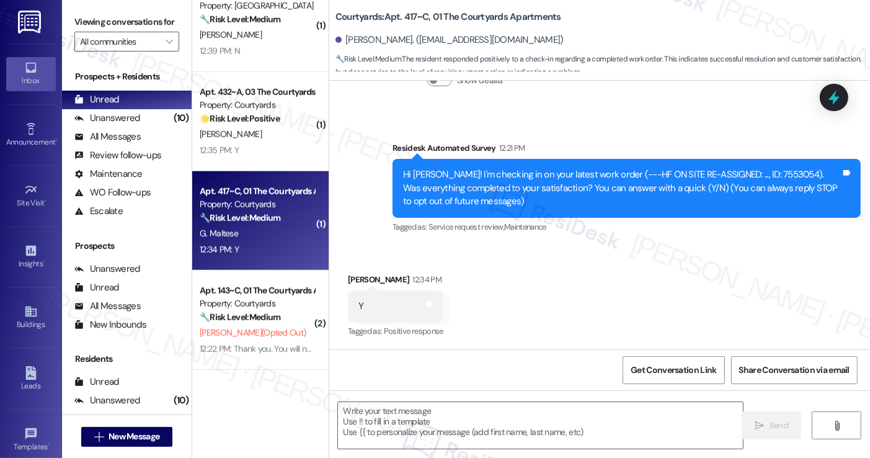
type textarea "Fetching suggested responses. Please feel free to read through the conversation…"
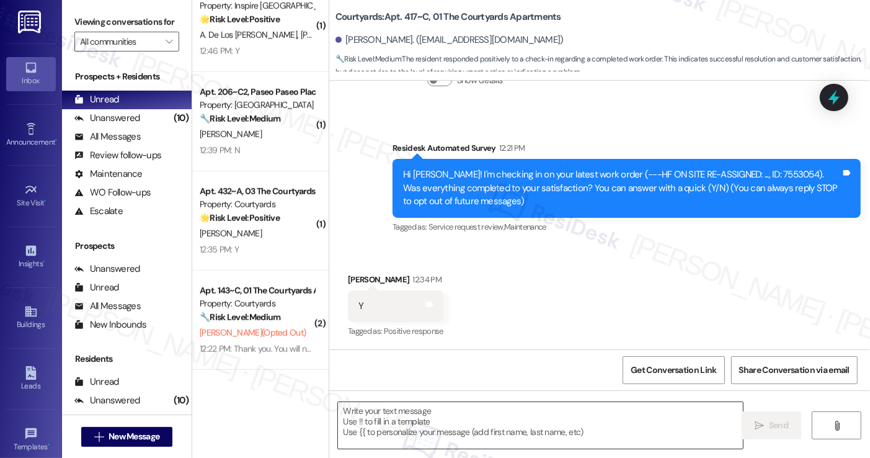
click at [500, 412] on textarea at bounding box center [540, 425] width 404 height 47
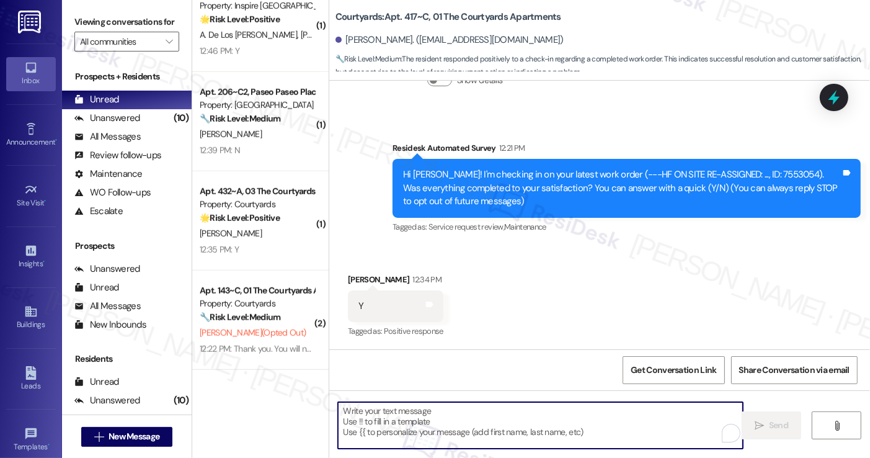
paste textarea "Hi {{first_name}}! I'm glad to hear that the latest work order was completed to…"
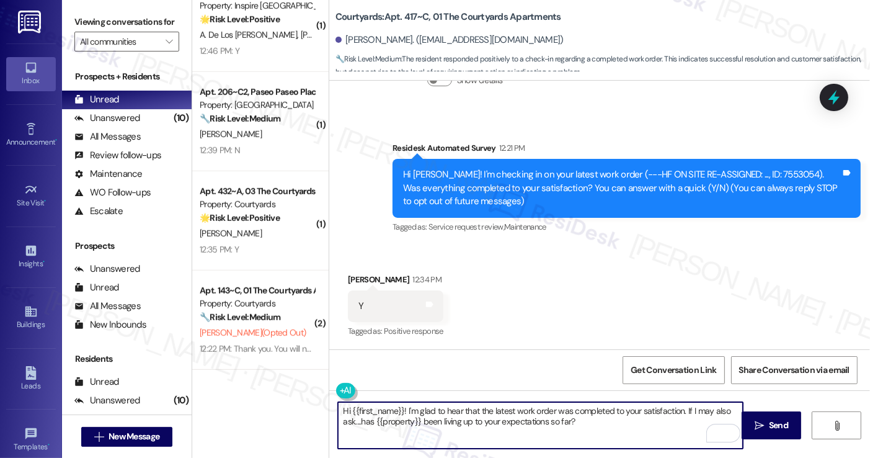
type textarea "Hi {{first_name}}! I'm glad to hear that the latest work order was completed to…"
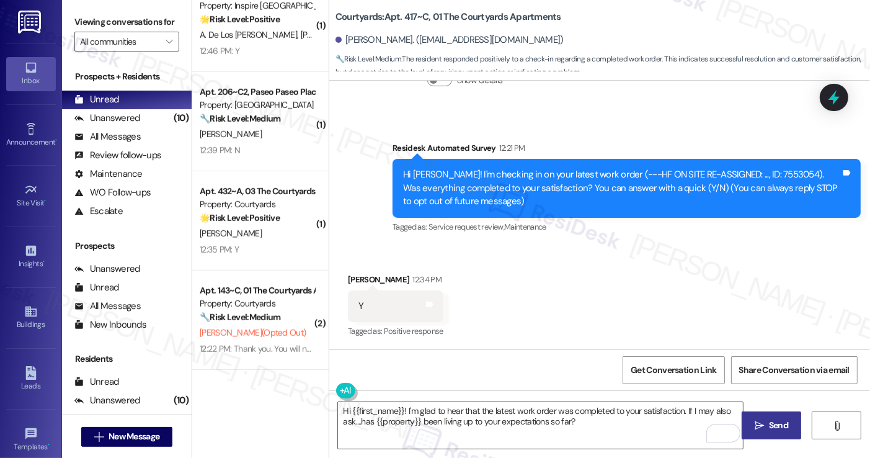
click at [784, 428] on span "Send" at bounding box center [778, 425] width 19 height 13
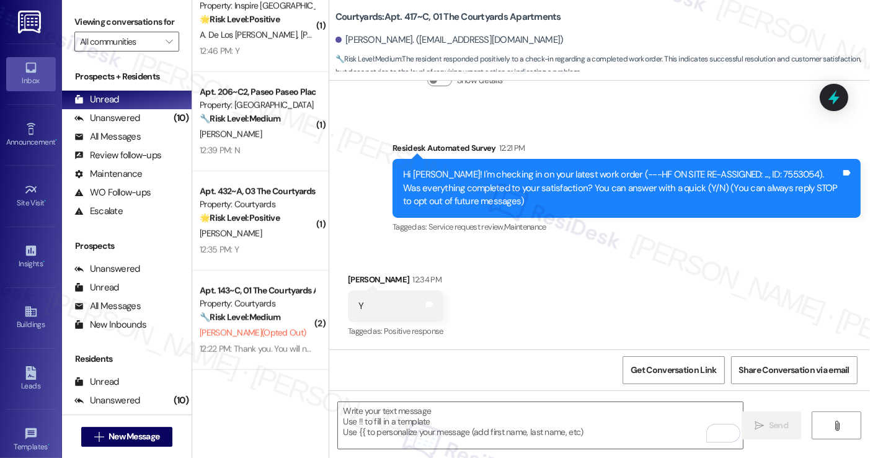
scroll to position [174, 0]
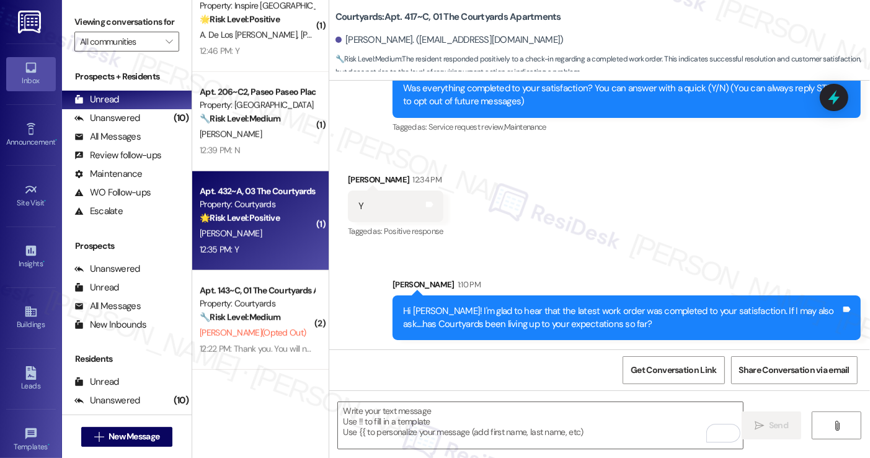
click at [303, 210] on div "Property: Courtyards" at bounding box center [257, 204] width 115 height 13
type textarea "Fetching suggested responses. Please feel free to read through the conversation…"
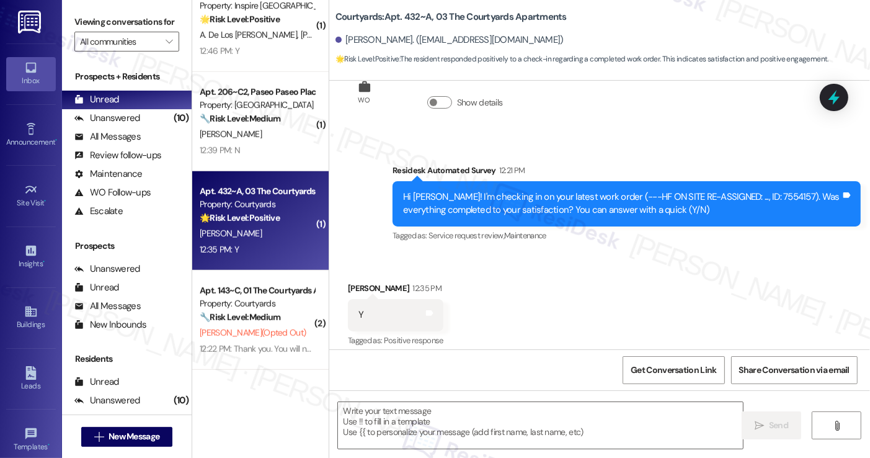
scroll to position [310, 0]
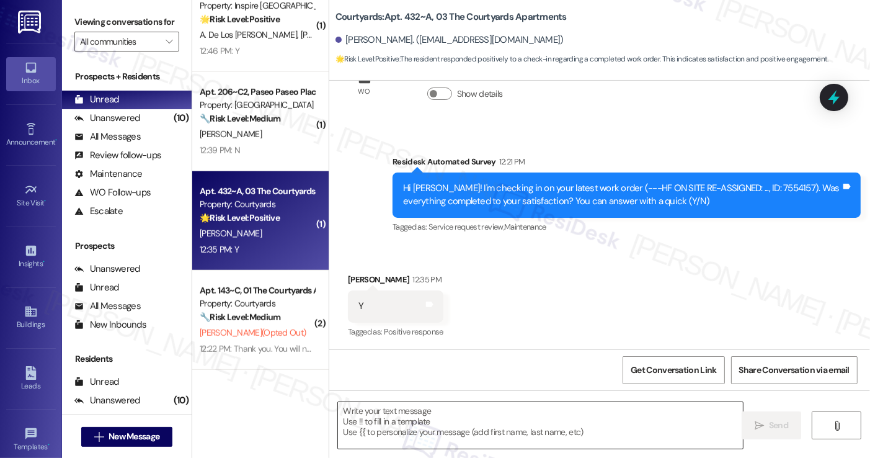
type textarea "Fetching suggested responses. Please feel free to read through the conversation…"
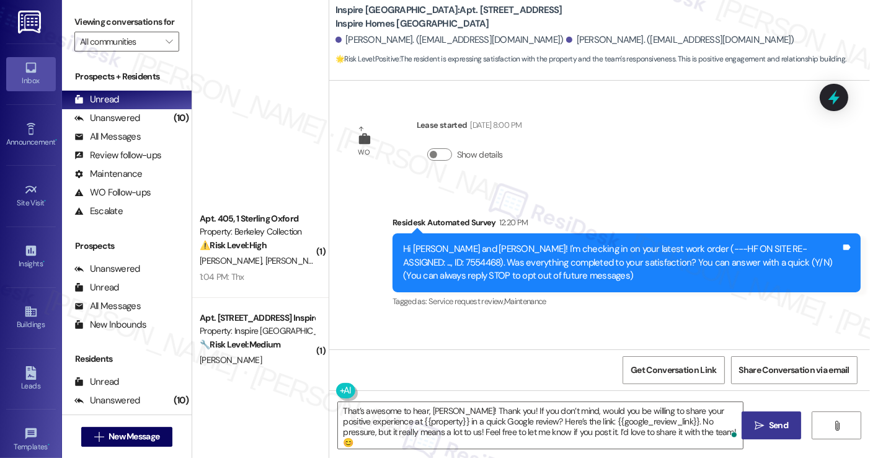
scroll to position [298, 0]
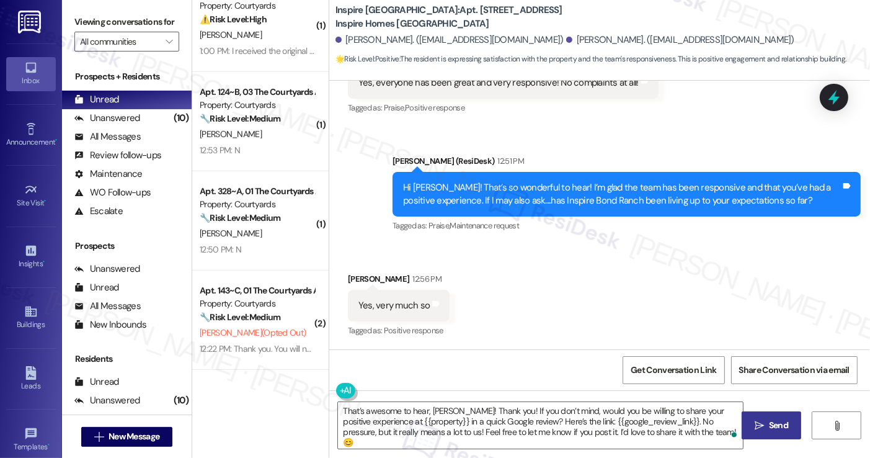
click at [757, 419] on span " Send" at bounding box center [771, 425] width 39 height 13
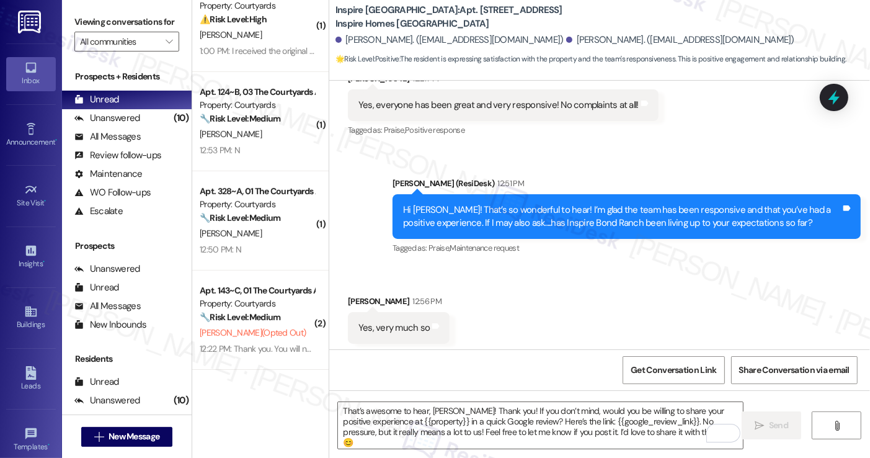
scroll to position [424, 0]
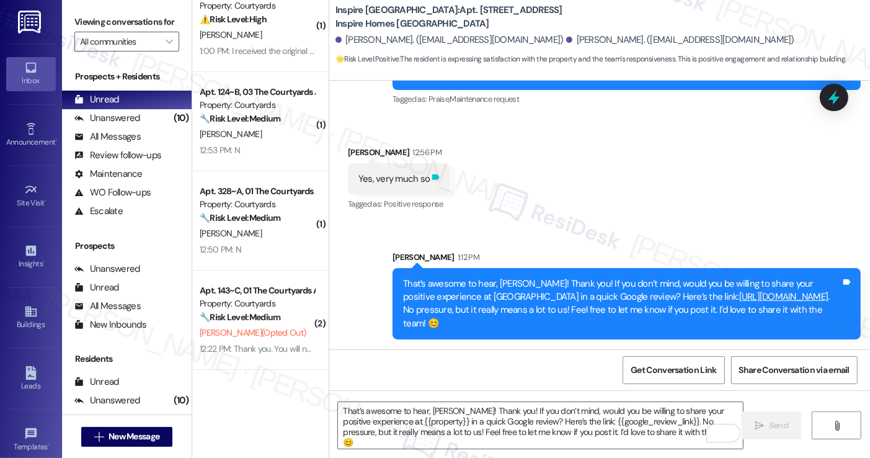
click at [431, 173] on icon at bounding box center [435, 176] width 9 height 9
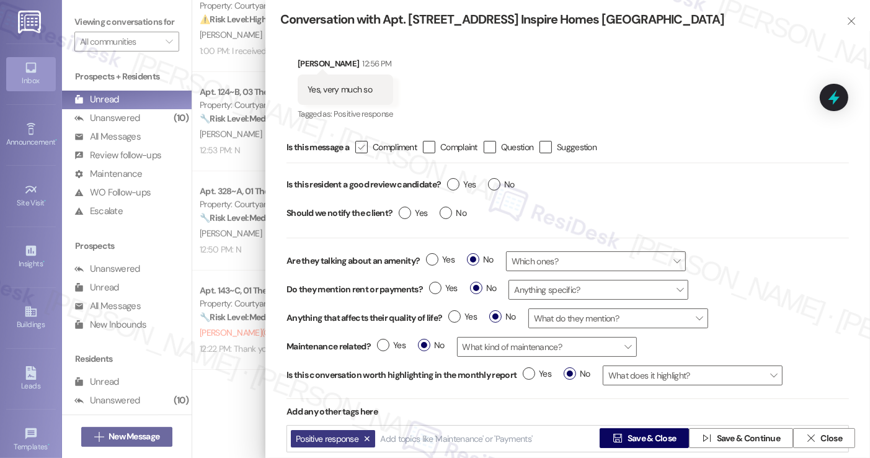
click at [362, 146] on icon "" at bounding box center [361, 147] width 8 height 13
click at [357, 146] on input " Compliment" at bounding box center [353, 147] width 8 height 8
checkbox input "true"
click at [462, 180] on span "Yes" at bounding box center [461, 184] width 29 height 13
click at [462, 180] on input "Yes" at bounding box center [461, 186] width 29 height 16
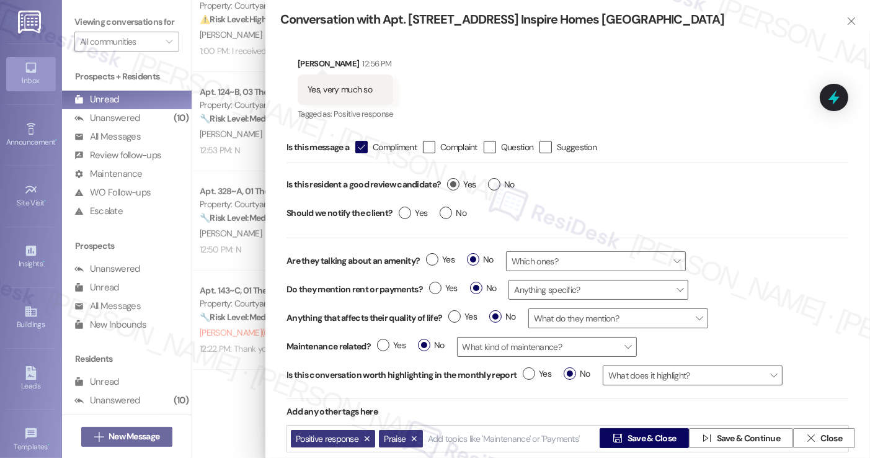
radio input "true"
click at [447, 209] on label "No" at bounding box center [453, 213] width 27 height 13
click at [447, 209] on input "No" at bounding box center [453, 215] width 27 height 16
radio input "true"
click at [630, 437] on span "Save & Close" at bounding box center [652, 438] width 49 height 13
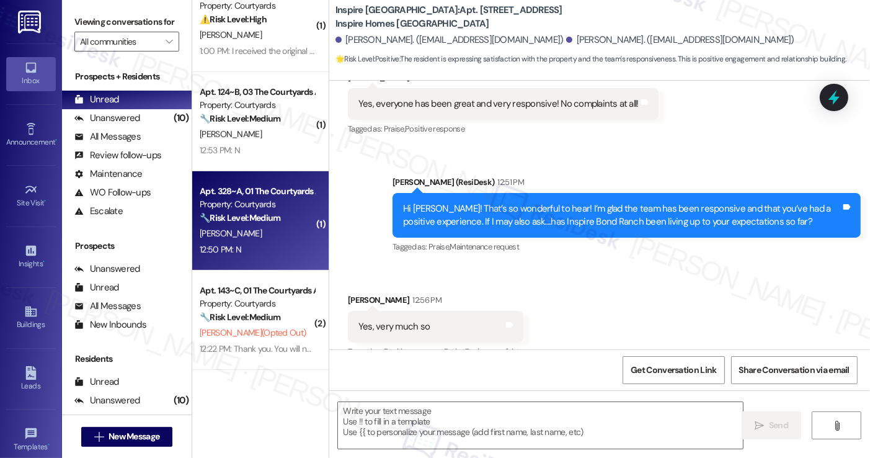
type textarea "Fetching suggested responses. Please feel free to read through the conversation…"
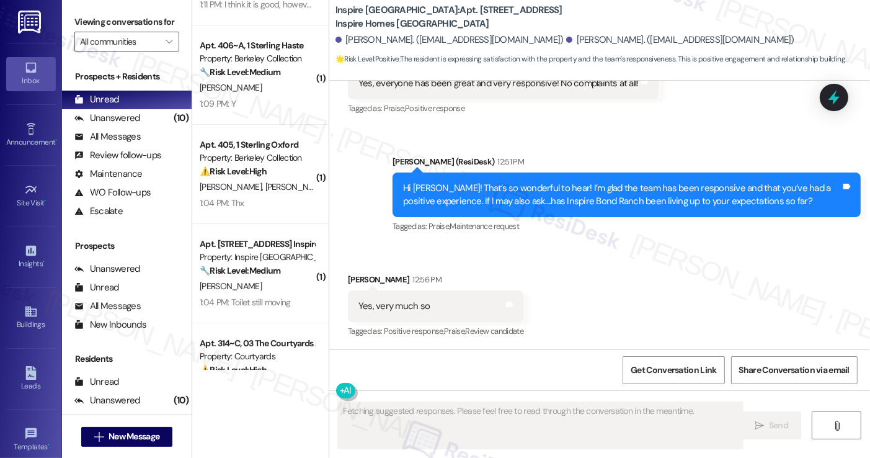
scroll to position [0, 0]
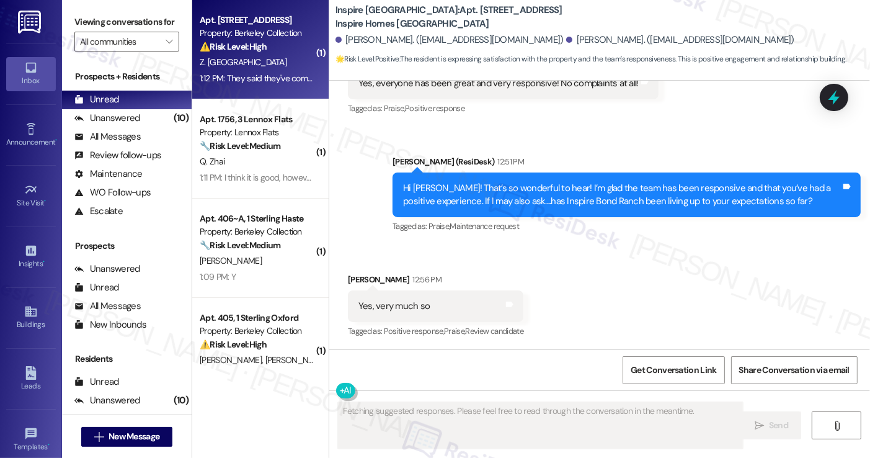
click at [244, 78] on div "1:12 PM: They said they've come to fix this, but that didn't work though... 1:1…" at bounding box center [325, 78] width 251 height 11
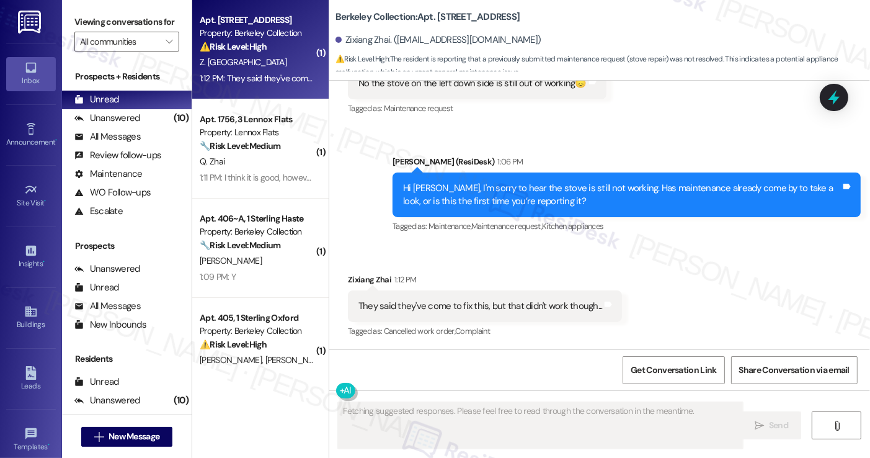
click at [457, 304] on div "They said they've come to fix this, but that didn't work though..." at bounding box center [480, 306] width 244 height 13
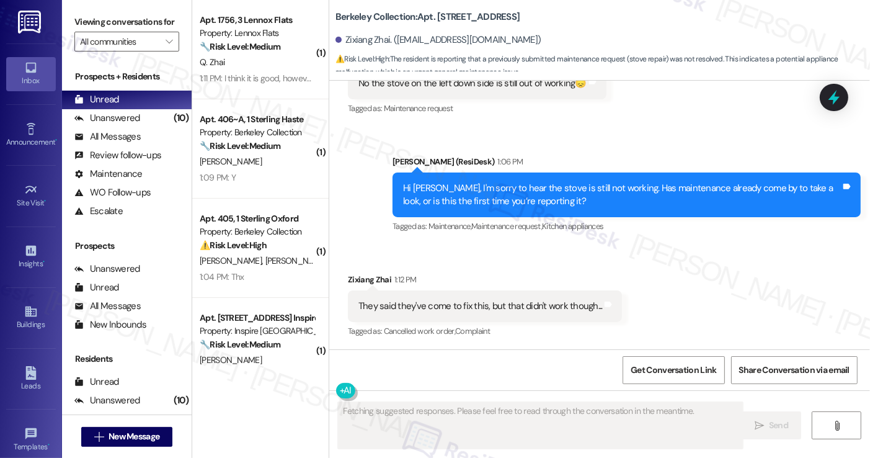
click at [479, 193] on div "Hi Zixiang, I'm sorry to hear the stove is still not working. Has maintenance a…" at bounding box center [622, 195] width 438 height 27
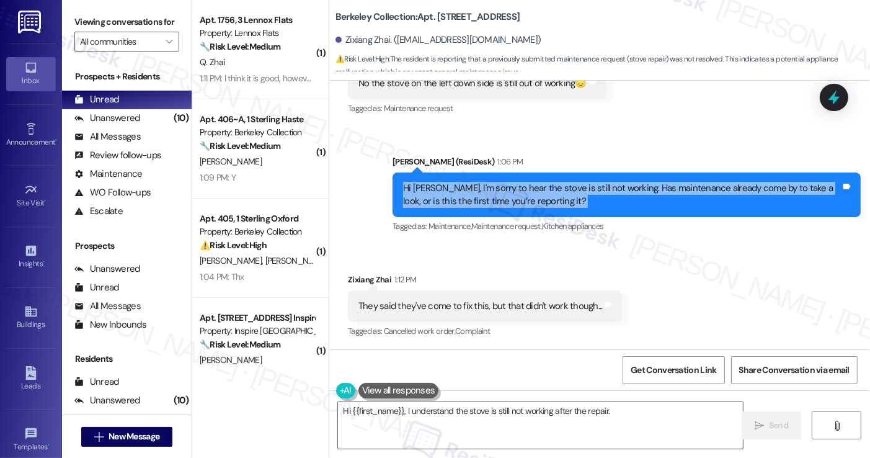
click at [479, 193] on div "Hi Zixiang, I'm sorry to hear the stove is still not working. Has maintenance a…" at bounding box center [622, 195] width 438 height 27
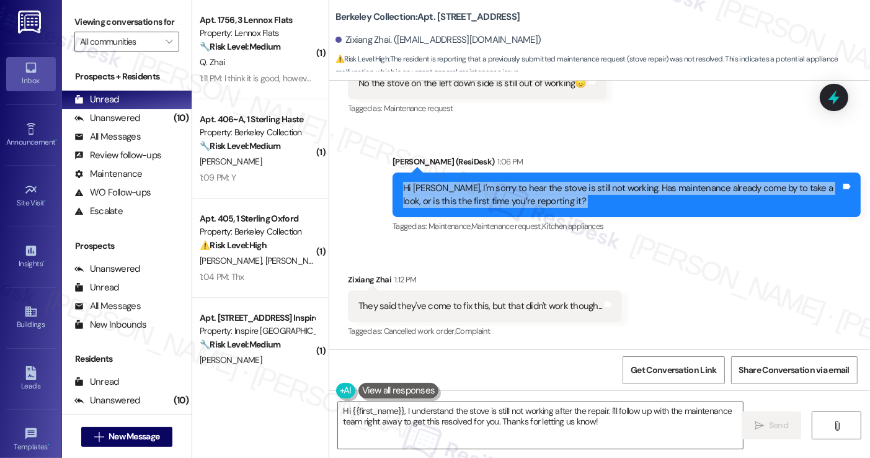
click at [621, 199] on div "Hi Zixiang, I'm sorry to hear the stove is still not working. Has maintenance a…" at bounding box center [622, 195] width 438 height 27
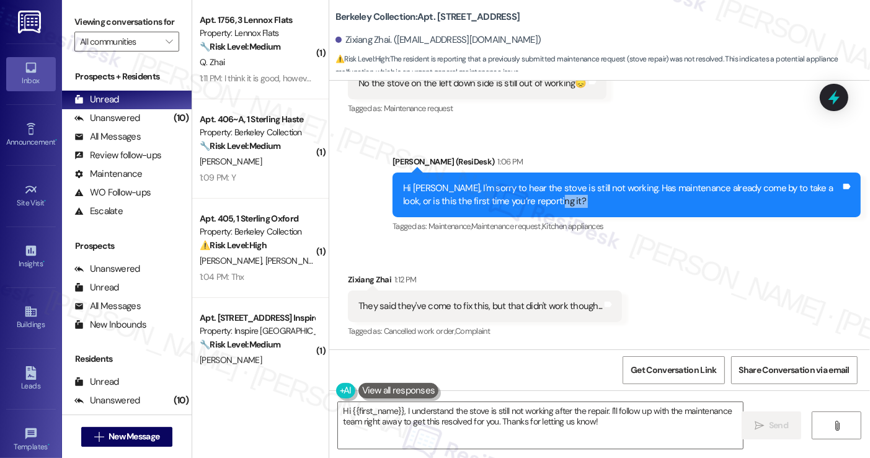
click at [621, 199] on div "Hi Zixiang, I'm sorry to hear the stove is still not working. Has maintenance a…" at bounding box center [622, 195] width 438 height 27
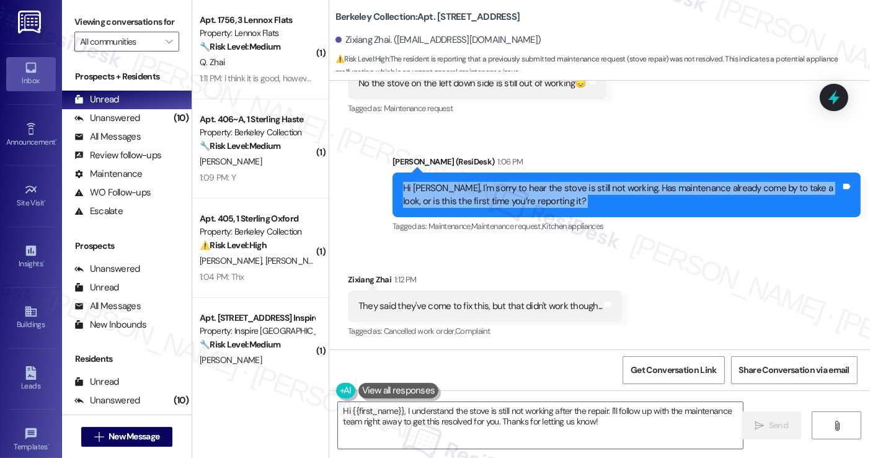
click at [621, 199] on div "Hi Zixiang, I'm sorry to hear the stove is still not working. Has maintenance a…" at bounding box center [622, 195] width 438 height 27
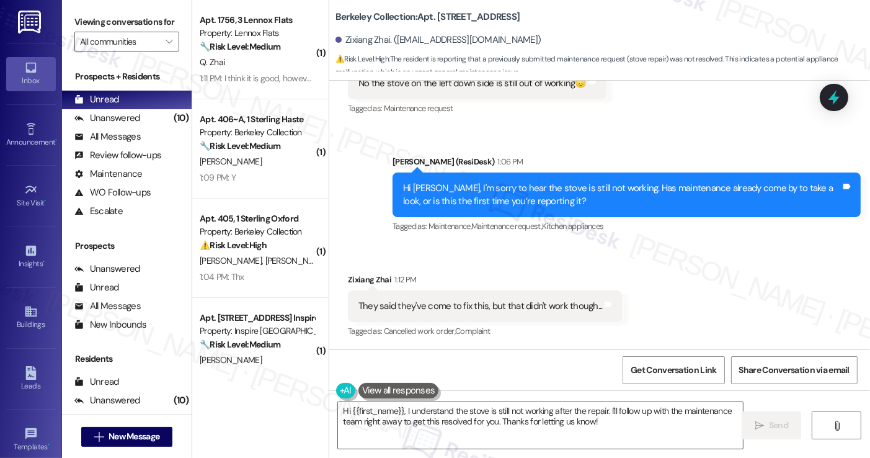
click at [471, 303] on div "They said they've come to fix this, but that didn't work though..." at bounding box center [480, 306] width 244 height 13
click at [539, 303] on div "They said they've come to fix this, but that didn't work though..." at bounding box center [480, 306] width 244 height 13
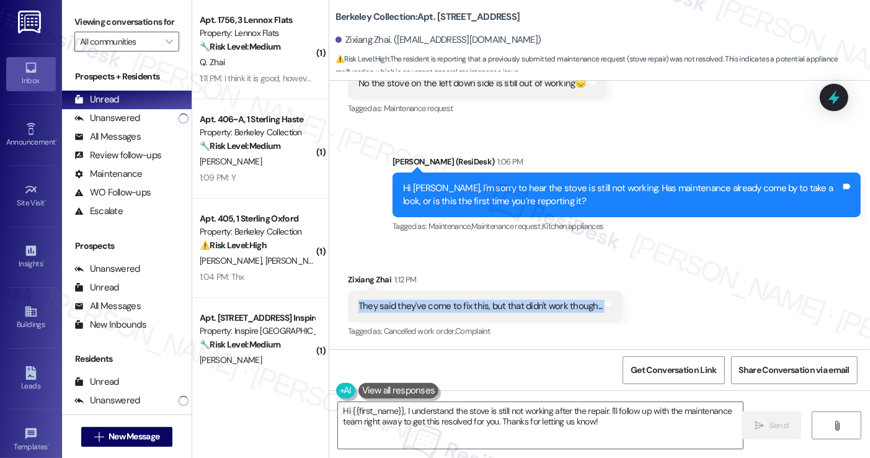
click at [539, 303] on div "They said they've come to fix this, but that didn't work though..." at bounding box center [480, 306] width 244 height 13
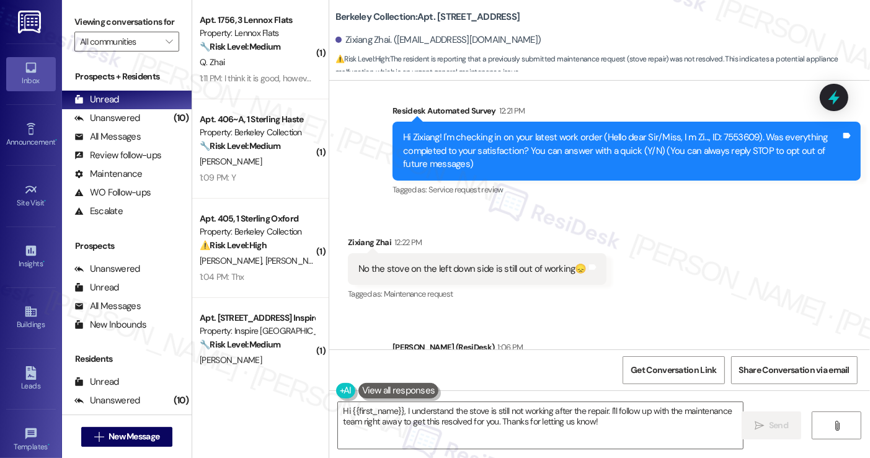
click at [477, 273] on div "No the stove on the left down side is still out of working😞" at bounding box center [472, 268] width 228 height 13
click at [477, 274] on div "No the stove on the left down side is still out of working😞" at bounding box center [472, 268] width 228 height 13
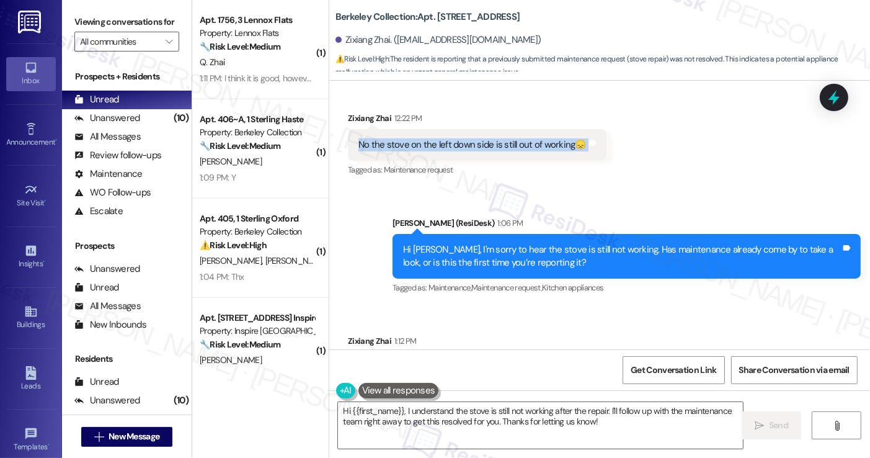
scroll to position [298, 0]
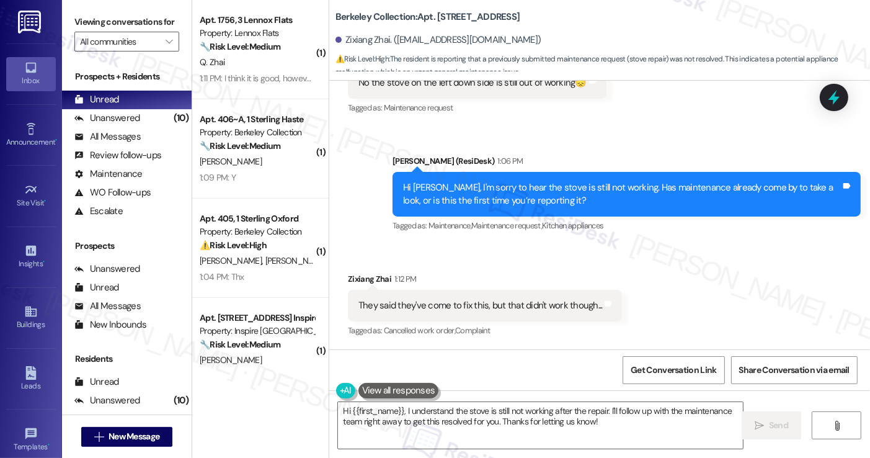
click at [501, 305] on div "They said they've come to fix this, but that didn't work though..." at bounding box center [480, 305] width 244 height 13
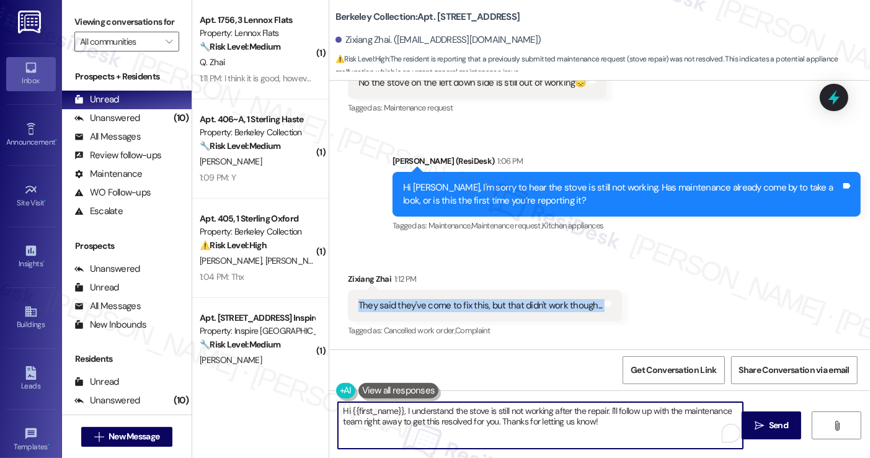
drag, startPoint x: 398, startPoint y: 411, endPoint x: 319, endPoint y: 401, distance: 79.3
click at [331, 402] on div "Hi {{first_name}}, I understand the stove is still not working after the repair…" at bounding box center [534, 425] width 406 height 48
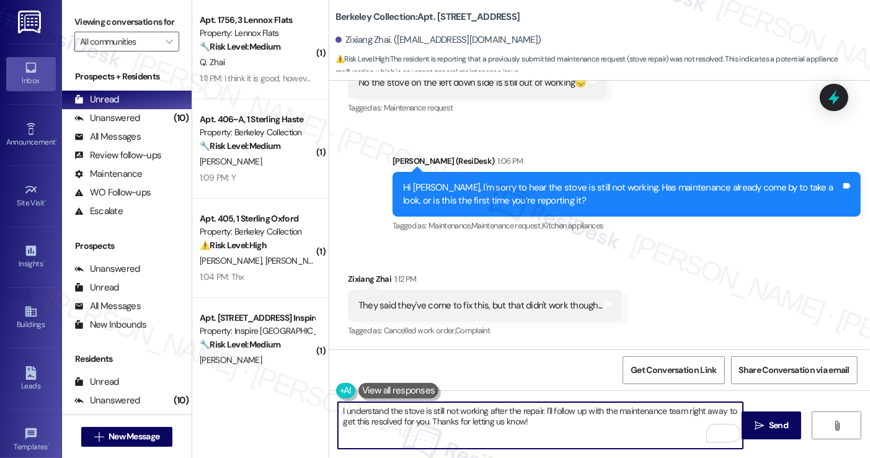
click at [590, 427] on textarea "I understand the stove is still not working after the repair. I'll follow up wi…" at bounding box center [540, 425] width 404 height 47
drag, startPoint x: 547, startPoint y: 409, endPoint x: 722, endPoint y: 406, distance: 174.9
click at [722, 406] on textarea "I understand the stove is still not working after the repair. I'll follow up wi…" at bounding box center [540, 425] width 404 height 47
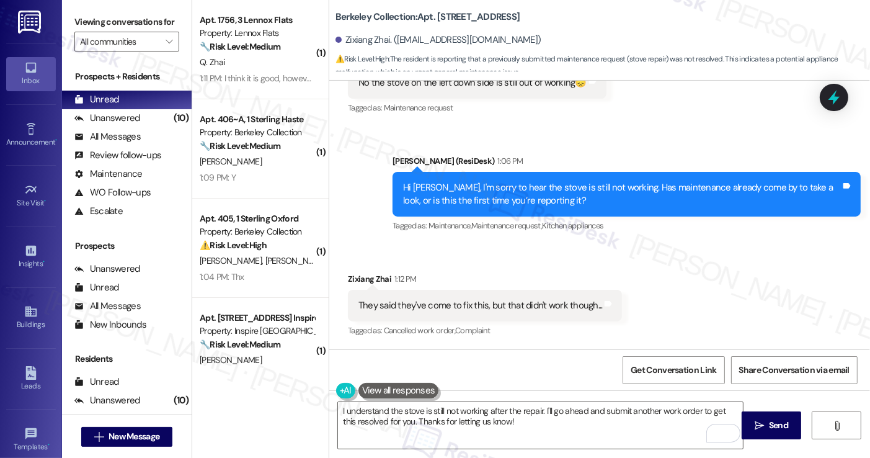
scroll to position [297, 0]
click at [95, 14] on label "Viewing conversations for" at bounding box center [126, 21] width 105 height 19
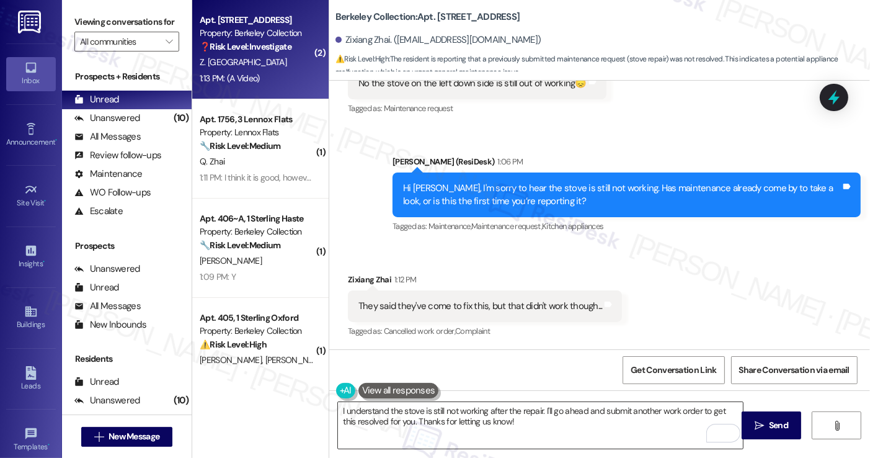
click at [528, 420] on textarea "I understand the stove is still not working after the repair. I'll go ahead and…" at bounding box center [540, 425] width 404 height 47
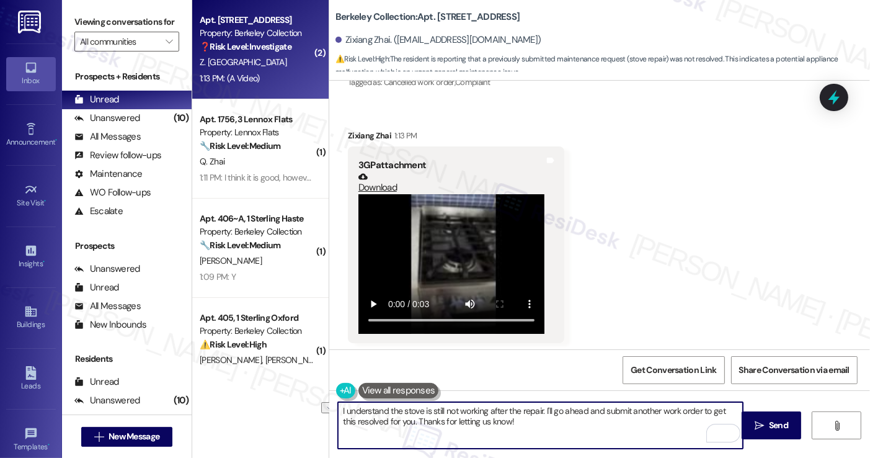
scroll to position [548, 0]
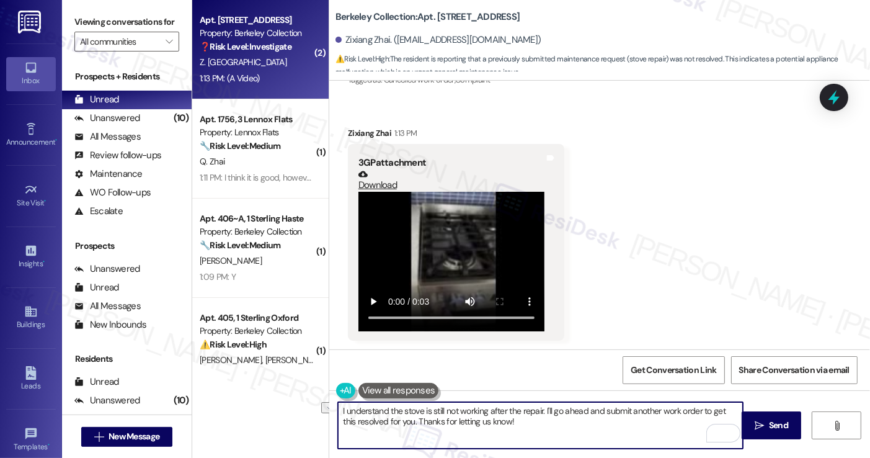
drag, startPoint x: 523, startPoint y: 420, endPoint x: 401, endPoint y: 421, distance: 122.8
click at [401, 421] on textarea "I understand the stove is still not working after the repair. I'll go ahead and…" at bounding box center [540, 425] width 404 height 47
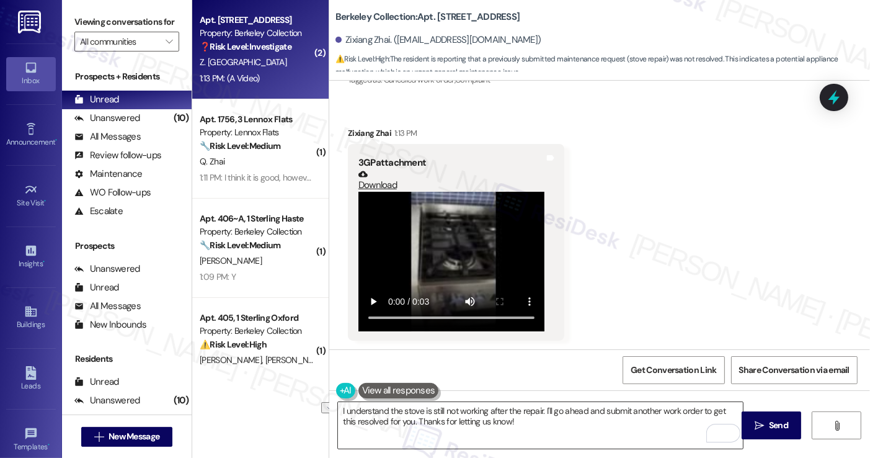
click at [501, 424] on textarea "I understand the stove is still not working after the repair. I'll go ahead and…" at bounding box center [540, 425] width 404 height 47
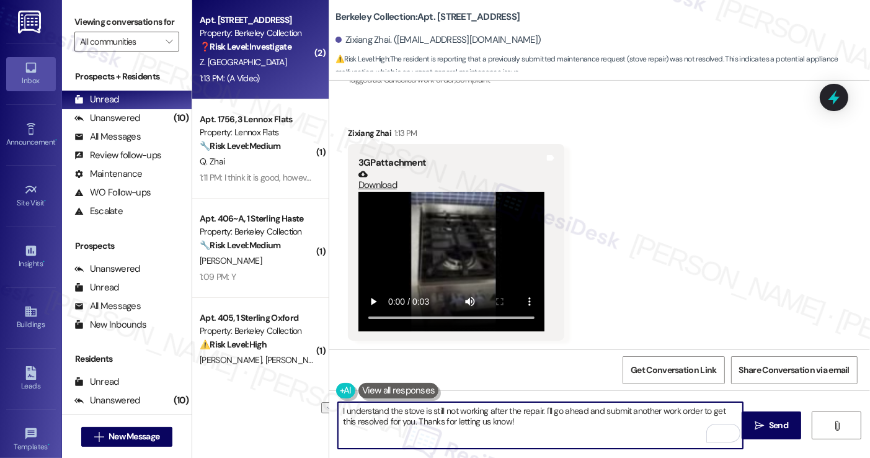
drag, startPoint x: 512, startPoint y: 421, endPoint x: 402, endPoint y: 422, distance: 110.4
click at [402, 422] on textarea "I understand the stove is still not working after the repair. I'll go ahead and…" at bounding box center [540, 425] width 404 height 47
drag, startPoint x: 536, startPoint y: 411, endPoint x: 561, endPoint y: 412, distance: 24.8
click at [536, 411] on textarea "I understand the stove is still not working after the repair. I'll go ahead and…" at bounding box center [540, 425] width 404 height 47
click at [560, 416] on textarea "I understand the stove is still not working after the repair, and thanks for se…" at bounding box center [540, 425] width 404 height 47
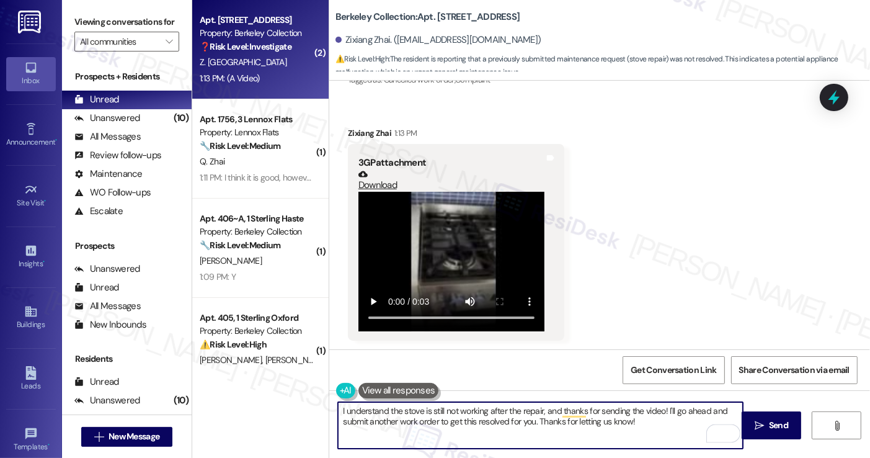
click at [592, 418] on textarea "I understand the stove is still not working after the repair, and thanks for se…" at bounding box center [540, 425] width 404 height 47
drag, startPoint x: 652, startPoint y: 432, endPoint x: 535, endPoint y: 426, distance: 118.0
click at [535, 426] on textarea "I understand the stove is still not working after the repair, and thanks for se…" at bounding box center [540, 425] width 404 height 47
paste textarea "Please confirm we have your permission to enter when you're not home, and if yo…"
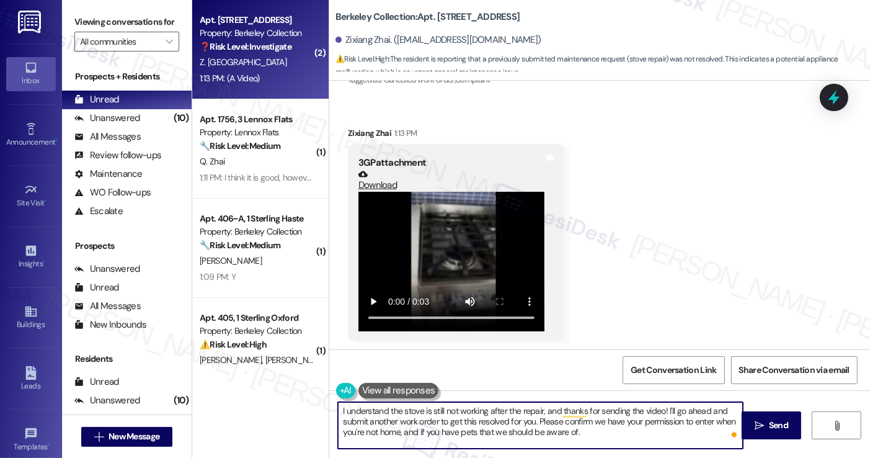
click at [602, 437] on textarea "I understand the stove is still not working after the repair, and thanks for se…" at bounding box center [540, 425] width 404 height 47
click at [664, 248] on div "Received via SMS Zixiang Zhai 1:12 PM They said they've come to fix this, but t…" at bounding box center [599, 215] width 541 height 443
drag, startPoint x: 587, startPoint y: 422, endPoint x: 533, endPoint y: 420, distance: 54.0
click at [533, 420] on textarea "I understand the stove is still not working after the repair, and thanks for se…" at bounding box center [540, 425] width 404 height 47
click at [538, 421] on textarea "I understand the stove is still not working after the repair, and thanks for se…" at bounding box center [540, 425] width 404 height 47
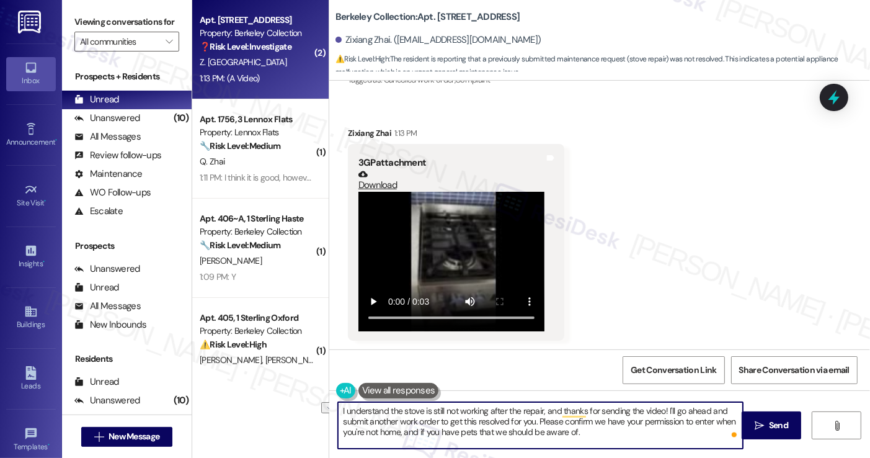
click at [538, 421] on textarea "I understand the stove is still not working after the repair, and thanks for se…" at bounding box center [540, 425] width 404 height 47
click at [602, 437] on textarea "I understand the stove is still not working after the repair, and thanks for se…" at bounding box center [540, 425] width 404 height 47
click at [458, 414] on textarea "I understand the stove is still not working after the repair, and thanks for se…" at bounding box center [540, 425] width 404 height 47
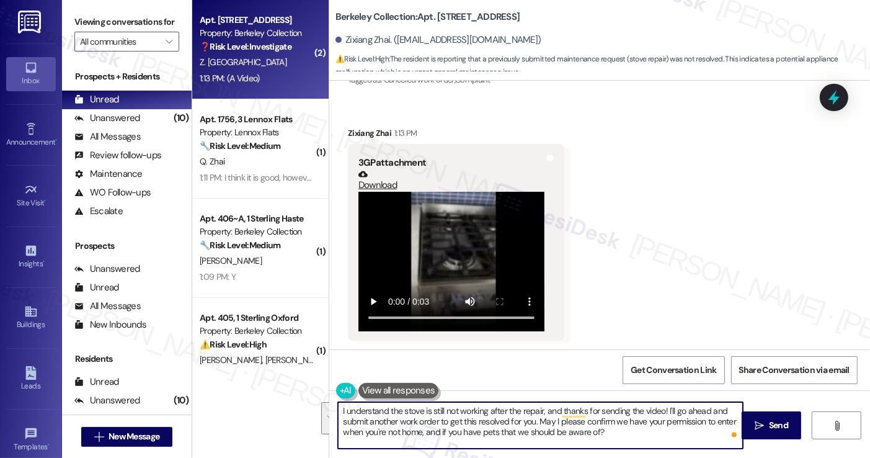
click at [491, 419] on textarea "I understand the stove is still not working after the repair, and thanks for se…" at bounding box center [540, 425] width 404 height 47
click at [615, 427] on textarea "I understand the stove is still not working after the repair, and thanks for se…" at bounding box center [540, 425] width 404 height 47
type textarea "I understand the stove is still not working after the repair, and thanks for se…"
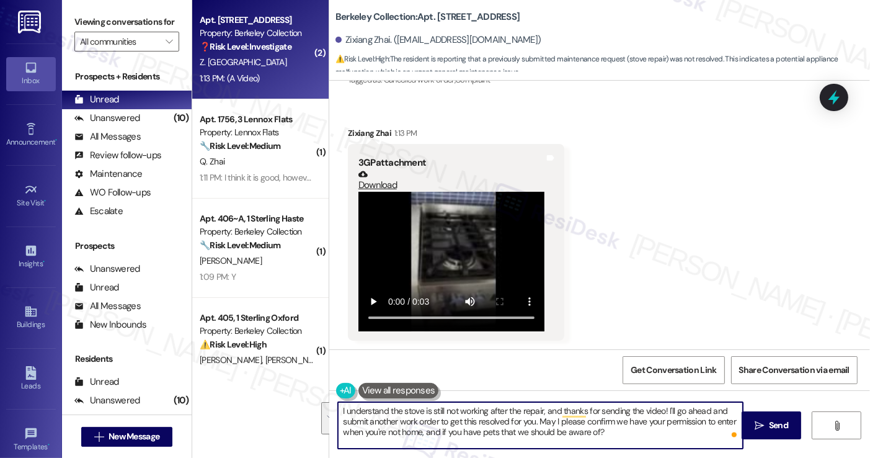
click at [661, 314] on div "Received via SMS Zixiang Zhai 1:12 PM They said they've come to fix this, but t…" at bounding box center [599, 215] width 541 height 443
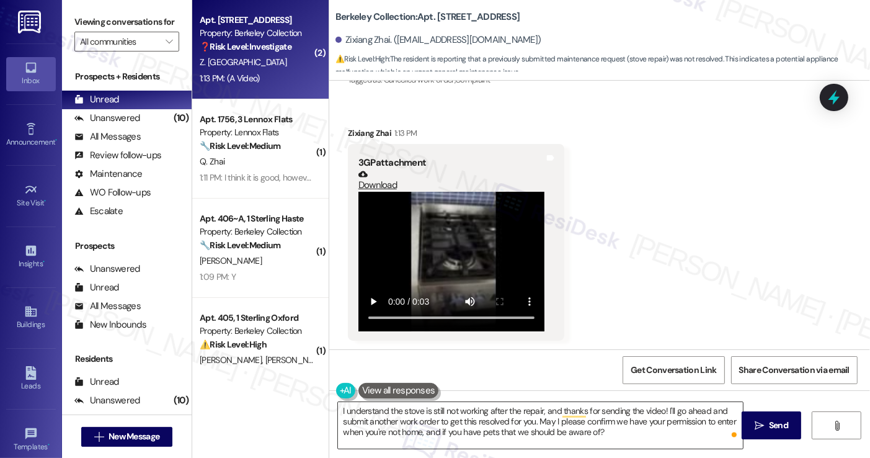
click at [582, 427] on textarea "I understand the stove is still not working after the repair, and thanks for se…" at bounding box center [540, 425] width 404 height 47
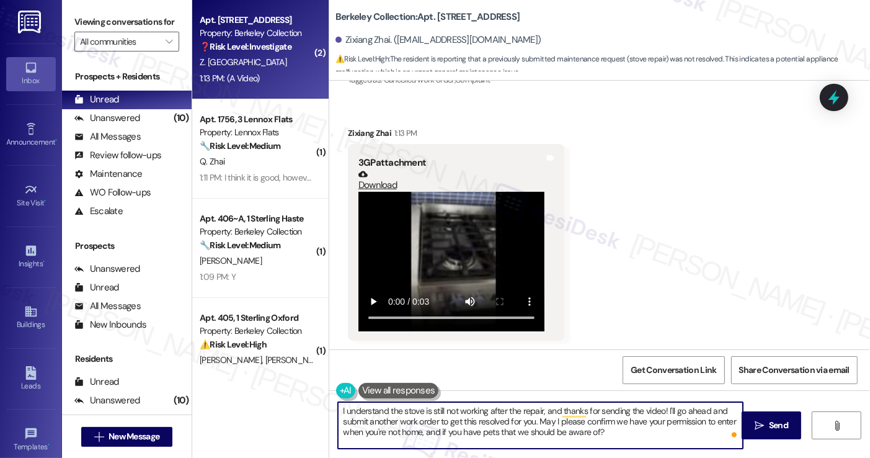
click at [582, 427] on textarea "I understand the stove is still not working after the repair, and thanks for se…" at bounding box center [540, 425] width 404 height 47
click at [628, 284] on div "Received via SMS Zixiang Zhai 1:12 PM They said they've come to fix this, but t…" at bounding box center [599, 215] width 541 height 443
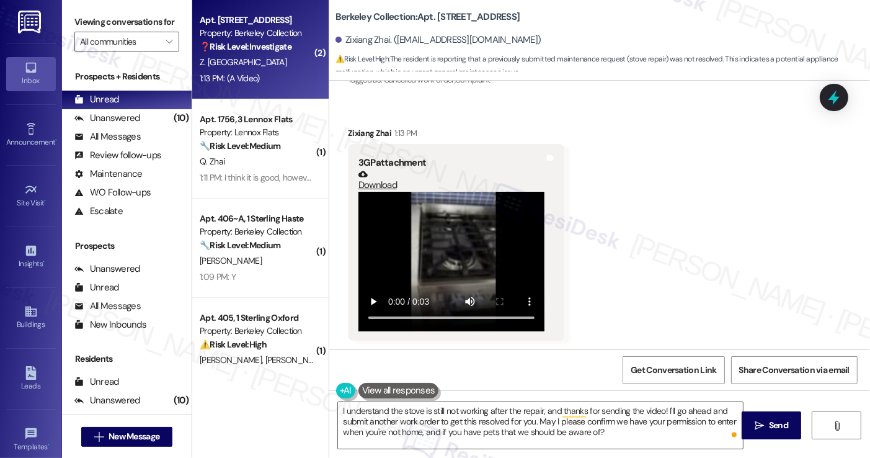
drag, startPoint x: 89, startPoint y: 25, endPoint x: 94, endPoint y: 35, distance: 10.3
click at [89, 25] on label "Viewing conversations for" at bounding box center [126, 21] width 105 height 19
click at [96, 27] on label "Viewing conversations for" at bounding box center [126, 21] width 105 height 19
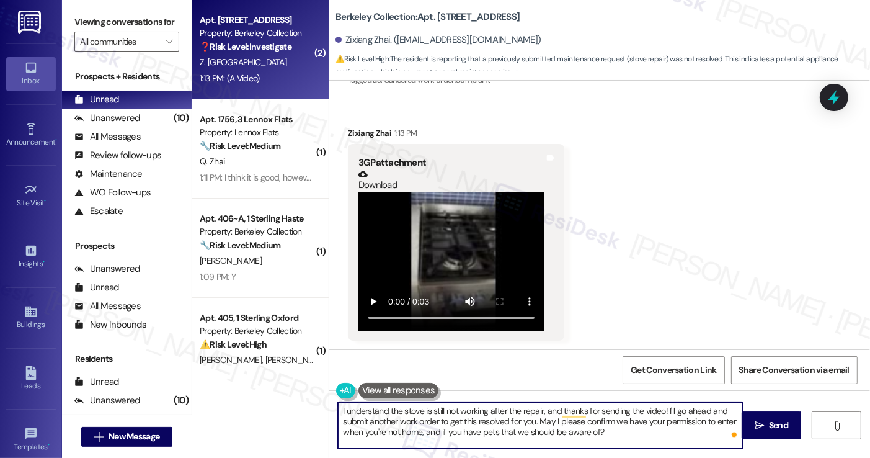
click at [625, 436] on textarea "I understand the stove is still not working after the repair, and thanks for se…" at bounding box center [540, 425] width 404 height 47
click at [770, 423] on span "Send" at bounding box center [778, 425] width 19 height 13
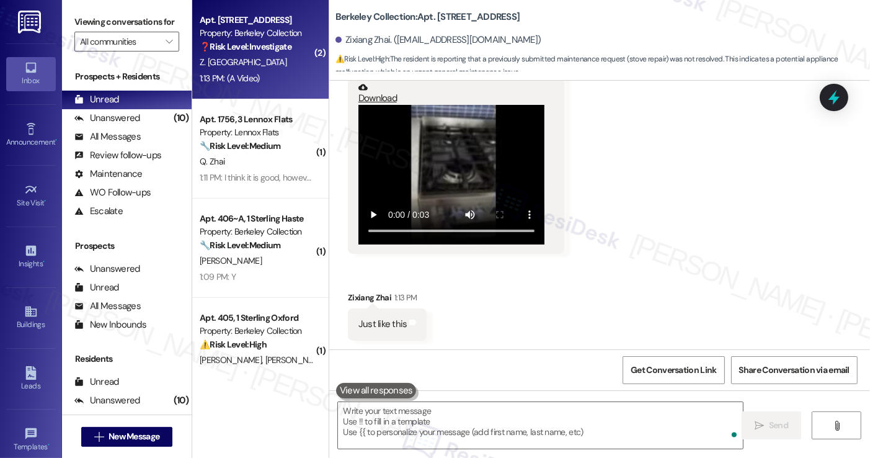
scroll to position [749, 0]
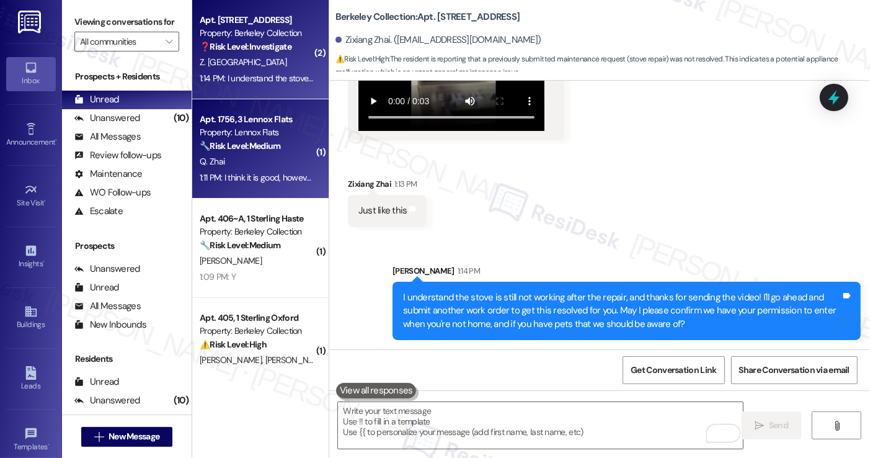
click at [247, 156] on div "Q. Zhai" at bounding box center [256, 162] width 117 height 16
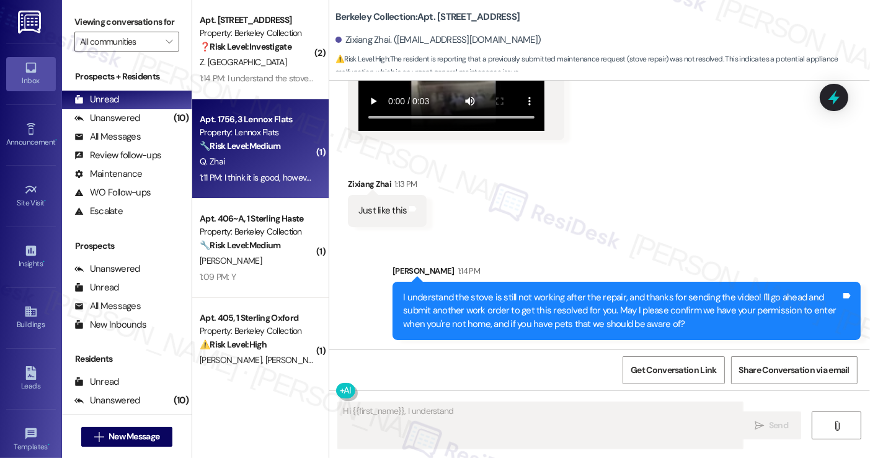
scroll to position [532, 0]
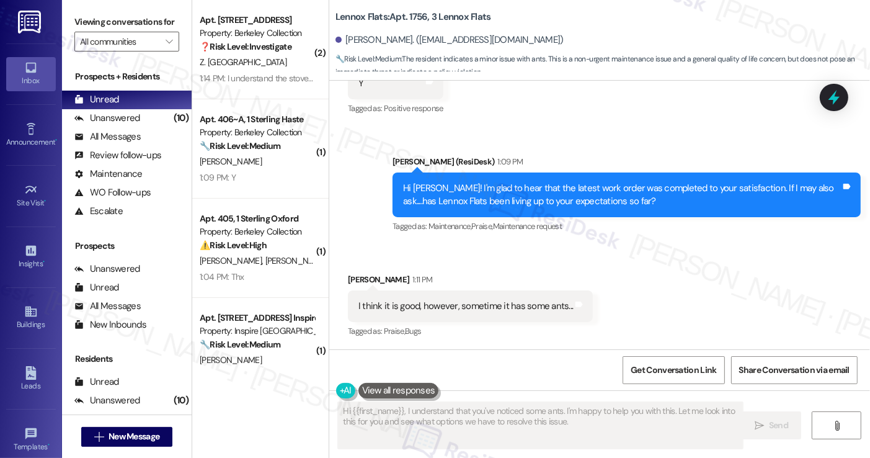
click at [652, 188] on div "Hi Qian! I'm glad to hear that the latest work order was completed to your sati…" at bounding box center [622, 195] width 438 height 27
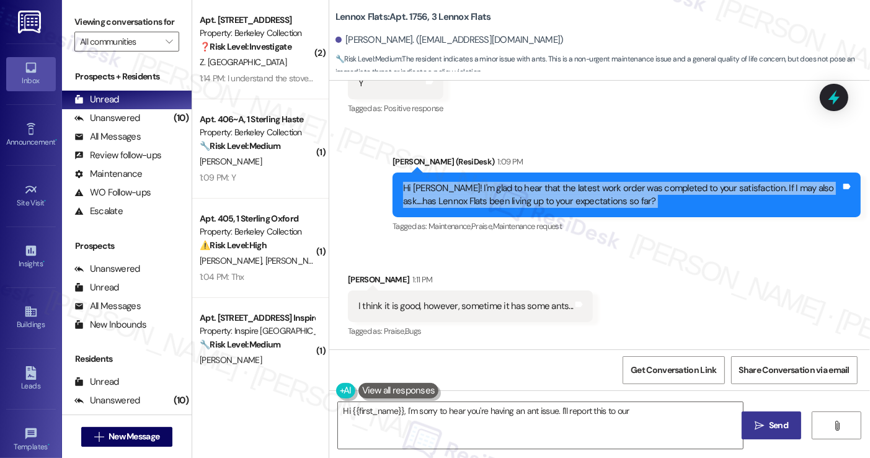
click at [652, 188] on div "Hi Qian! I'm glad to hear that the latest work order was completed to your sati…" at bounding box center [622, 195] width 438 height 27
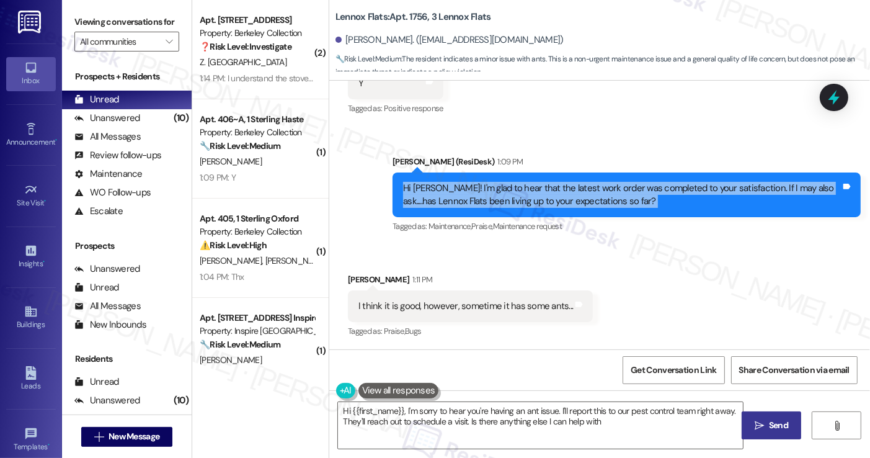
type textarea "Hi {{first_name}}, I'm sorry to hear you're having an ant issue. I'll report th…"
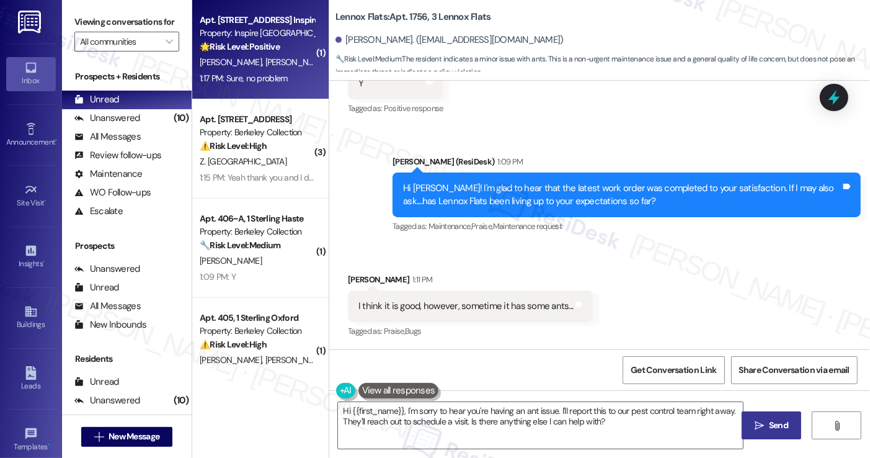
click at [227, 84] on div "1:17 PM: Sure, no problem 1:17 PM: Sure, no problem" at bounding box center [256, 79] width 117 height 16
type textarea "Hi {{first_name}}, I understand that you've noticed some ants. I'm happy to hel…"
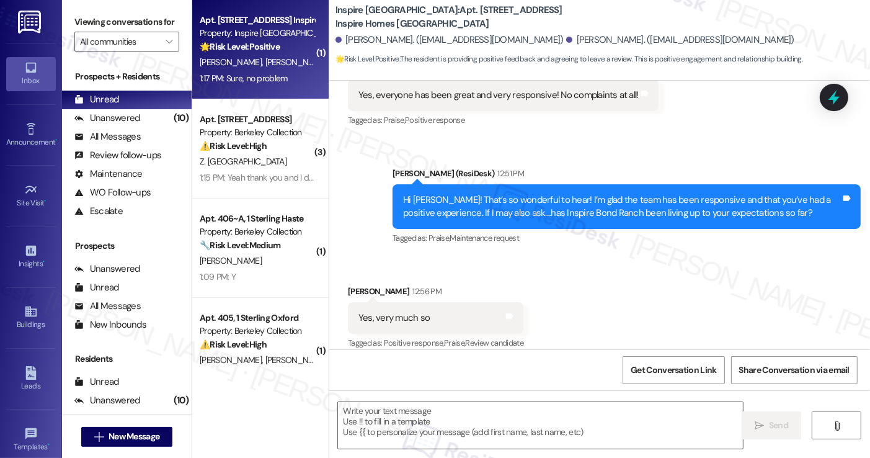
type textarea "Fetching suggested responses. Please feel free to read through the conversation…"
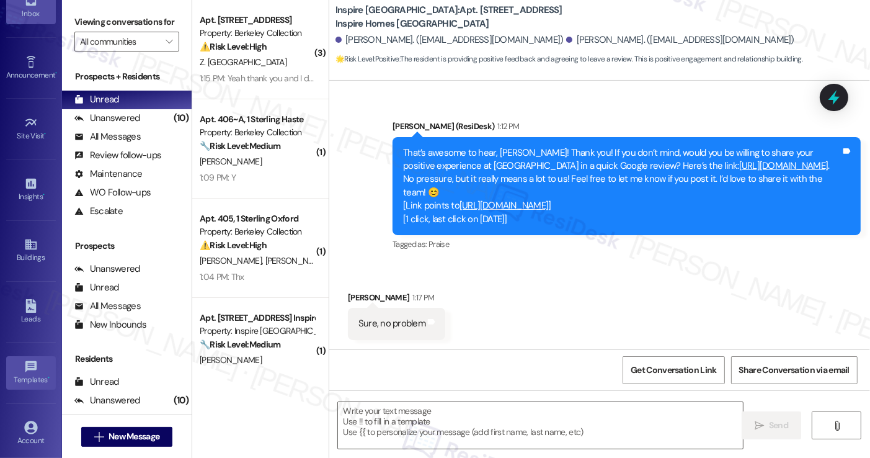
scroll to position [130, 0]
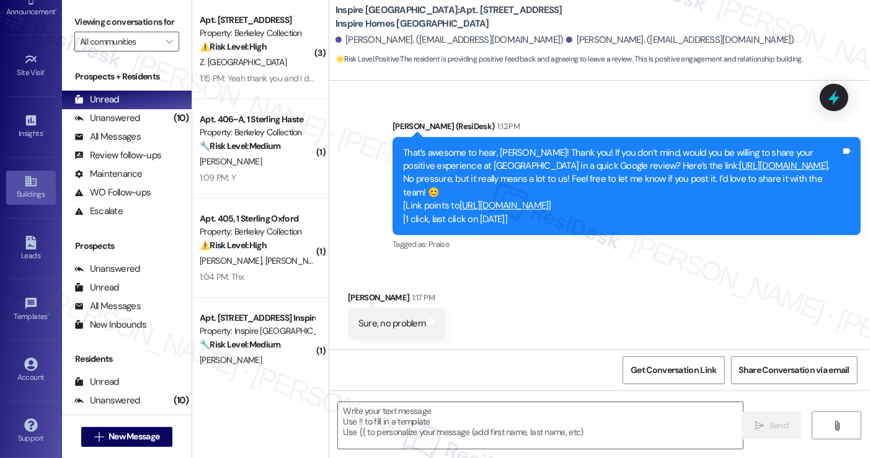
click at [32, 183] on icon at bounding box center [31, 181] width 14 height 14
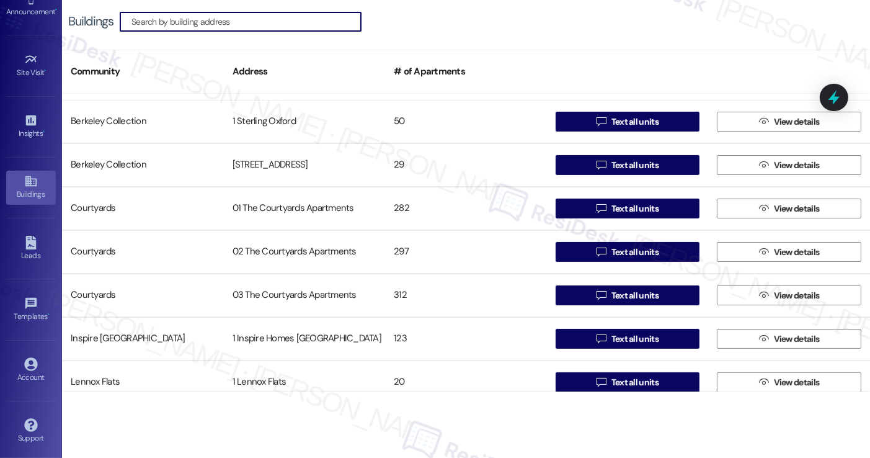
scroll to position [372, 0]
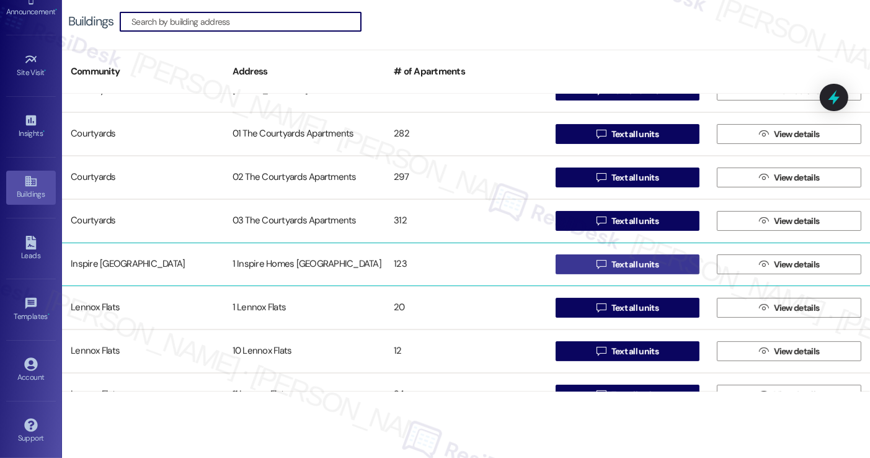
click at [603, 262] on icon "" at bounding box center [601, 264] width 9 height 10
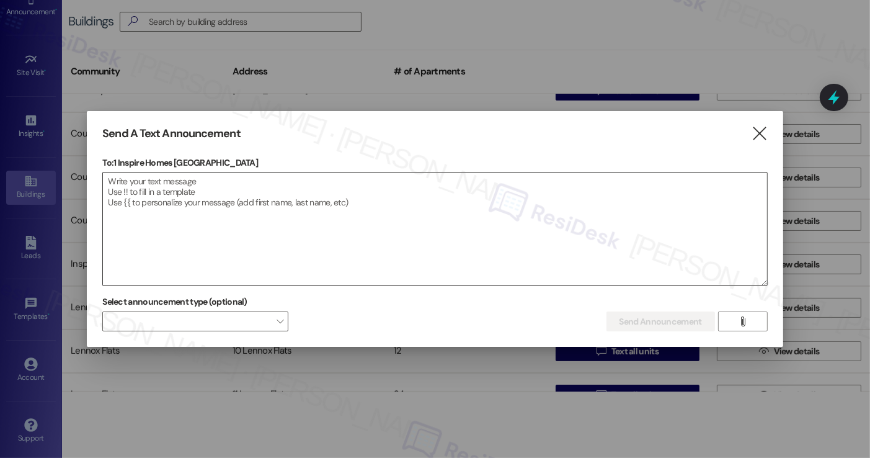
click at [215, 185] on textarea at bounding box center [435, 228] width 664 height 113
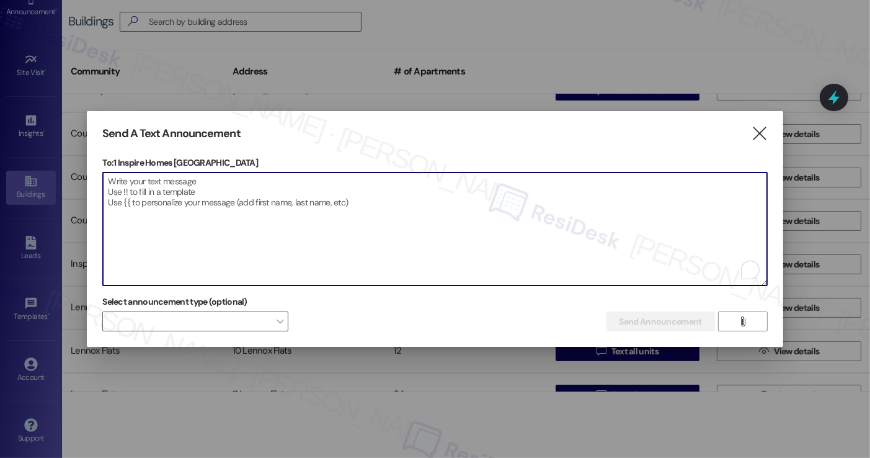
paste textarea "Hi {{first_name}}, Our pool will be closed for the day and will open again tomo…"
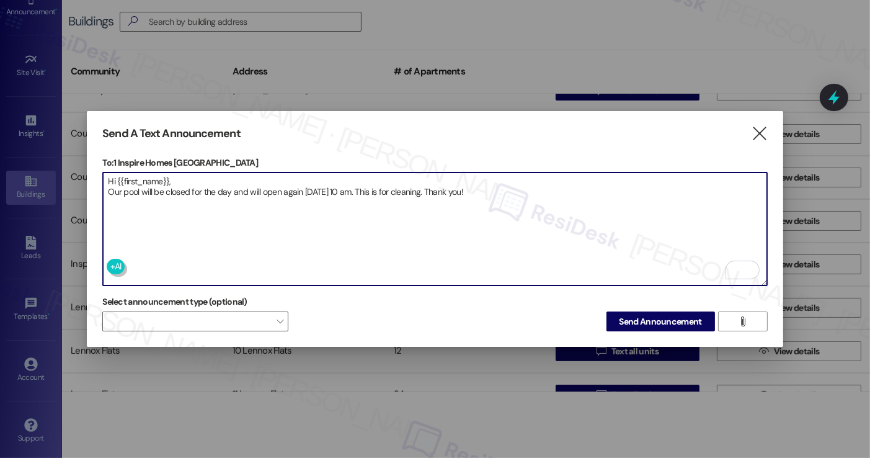
click at [231, 215] on textarea "Hi {{first_name}}, Our pool will be closed for the day and will open again tomo…" at bounding box center [435, 228] width 664 height 113
type textarea "Hi {{first_name}}, Our pool will be closed for the day and will open again tomo…"
click at [226, 185] on textarea "Hi {{first_name}}, Our pool will be closed for the day and will open again tomo…" at bounding box center [435, 228] width 664 height 113
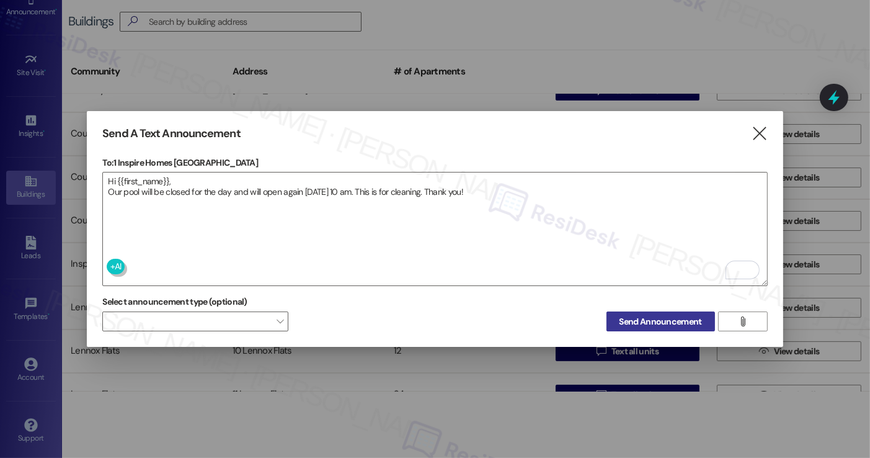
click at [640, 316] on span "Send Announcement" at bounding box center [661, 321] width 82 height 13
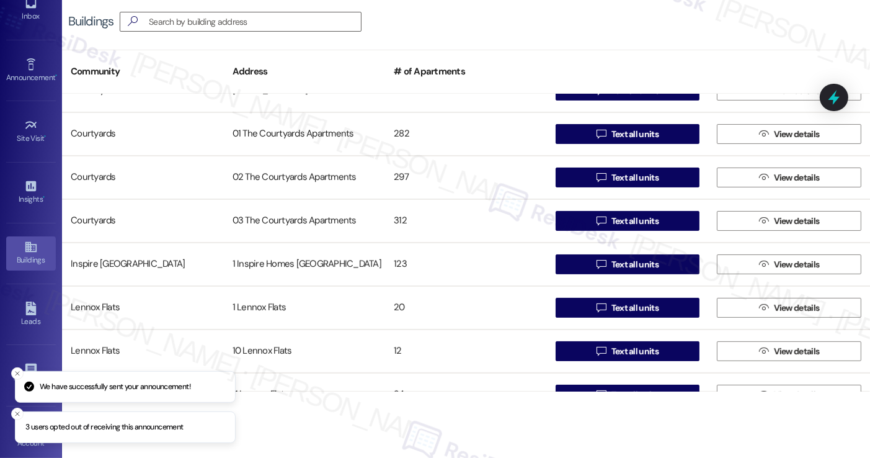
scroll to position [0, 0]
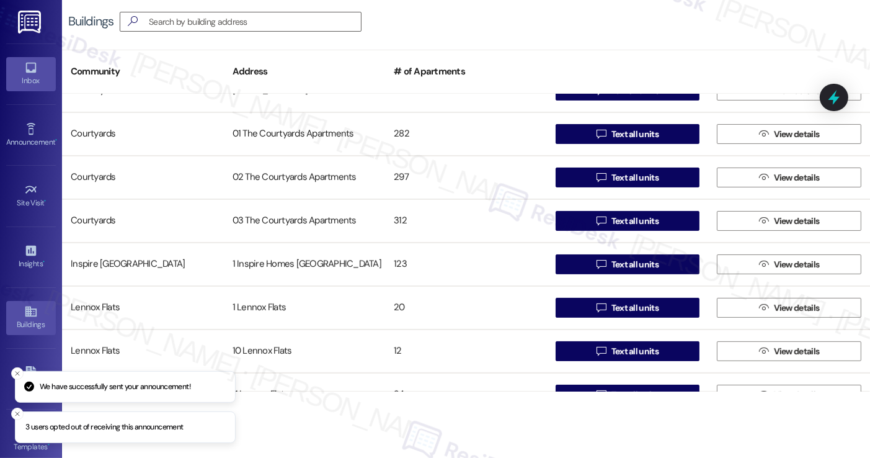
click at [27, 81] on div "Inbox" at bounding box center [31, 80] width 62 height 12
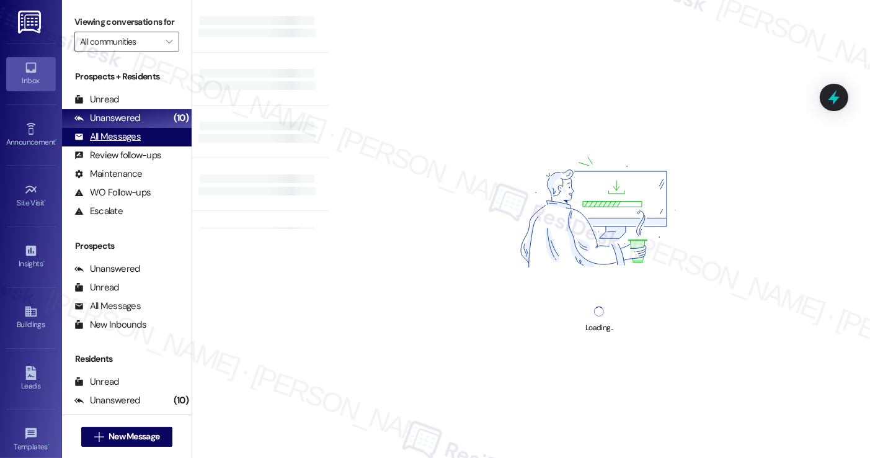
click at [131, 143] on div "All Messages" at bounding box center [107, 136] width 66 height 13
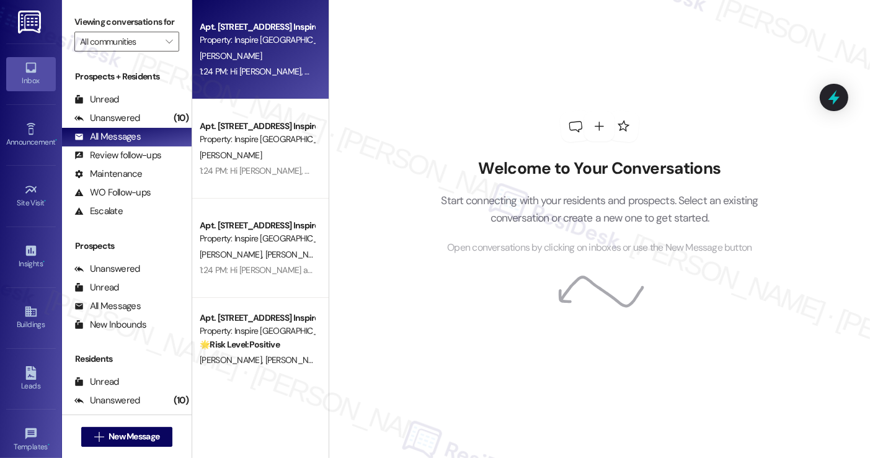
click at [295, 69] on div "1:24 PM: Hi Derek, Our pool will be closed for the day and will open again tomo…" at bounding box center [537, 71] width 674 height 11
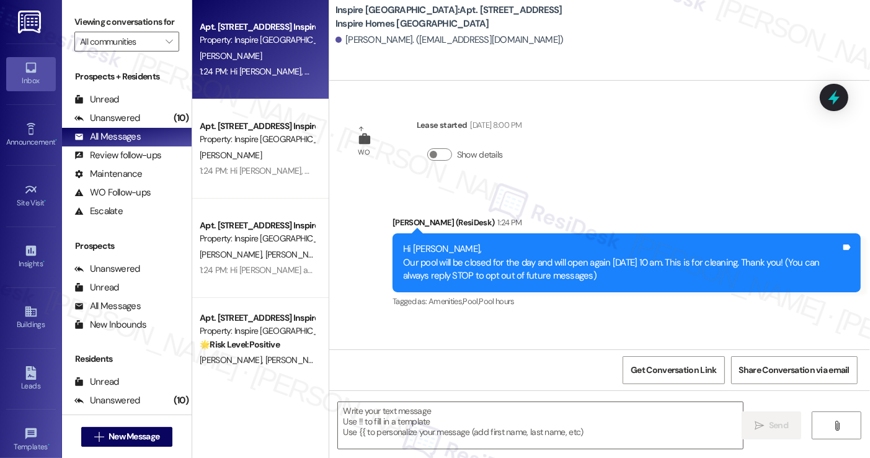
type textarea "Fetching suggested responses. Please feel free to read through the conversation…"
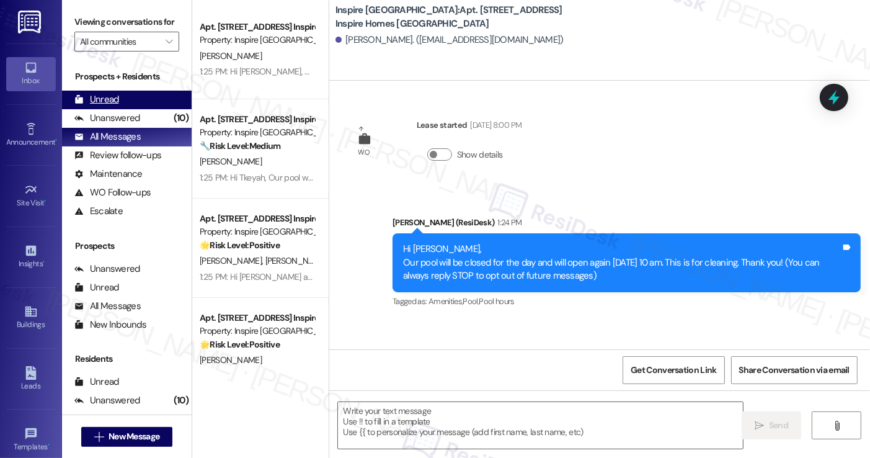
click at [118, 109] on div "Unread (0)" at bounding box center [127, 100] width 130 height 19
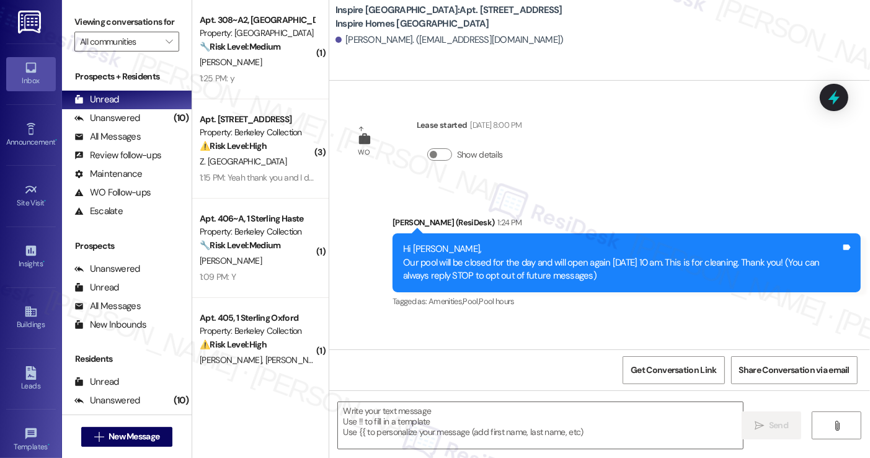
type textarea "Fetching suggested responses. Please feel free to read through the conversation…"
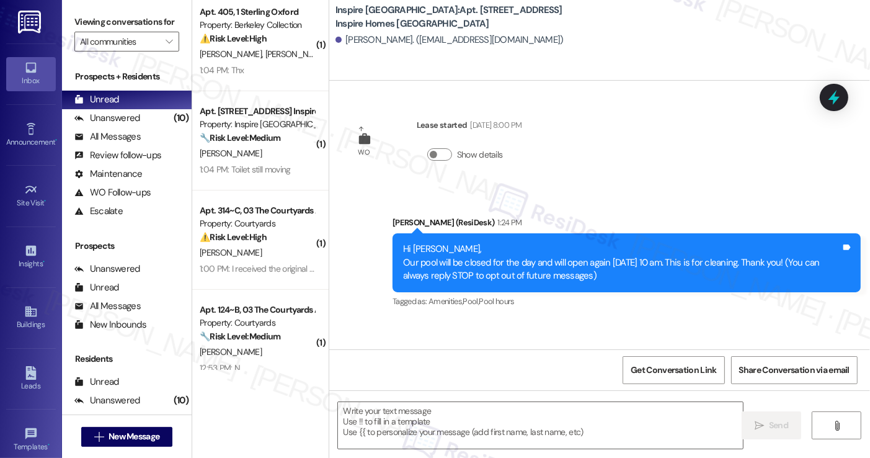
scroll to position [275, 0]
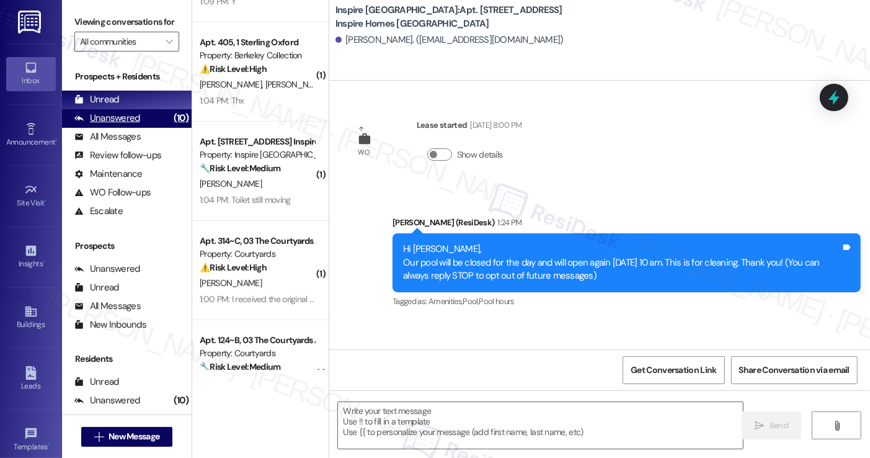
click at [144, 128] on div "Unanswered (10)" at bounding box center [127, 118] width 130 height 19
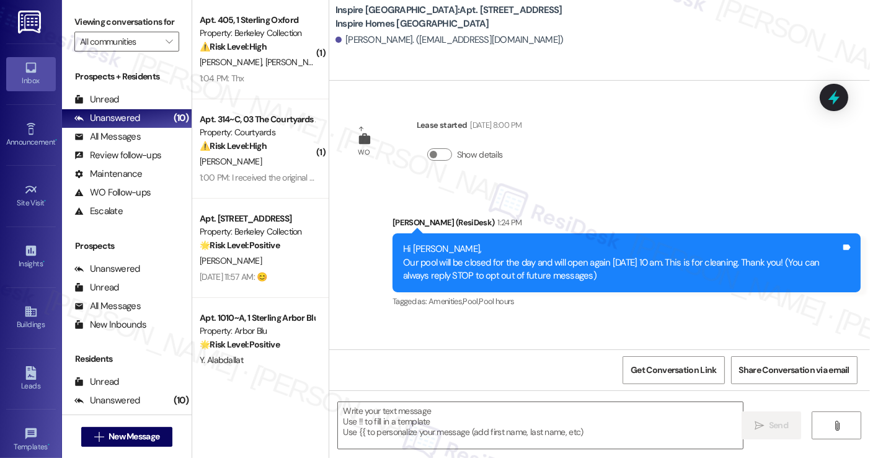
type textarea "Fetching suggested responses. Please feel free to read through the conversation…"
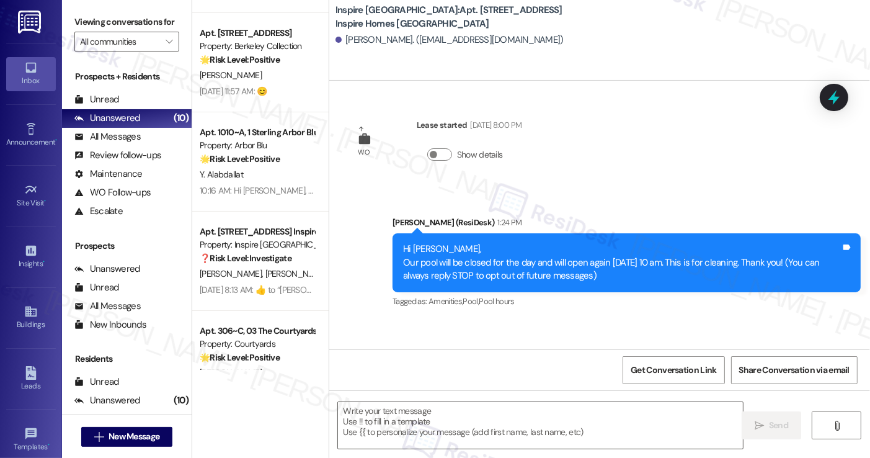
scroll to position [186, 0]
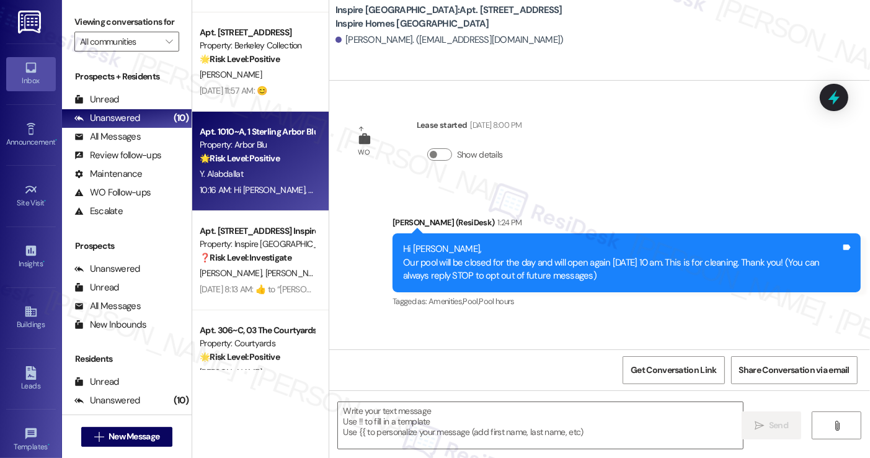
click at [284, 169] on div "Y. Alabdallat" at bounding box center [256, 174] width 117 height 16
type textarea "Fetching suggested responses. Please feel free to read through the conversation…"
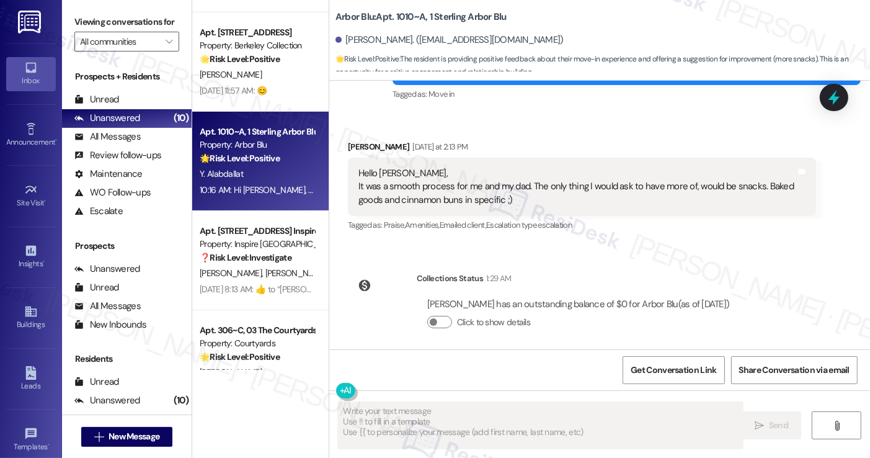
scroll to position [349, 0]
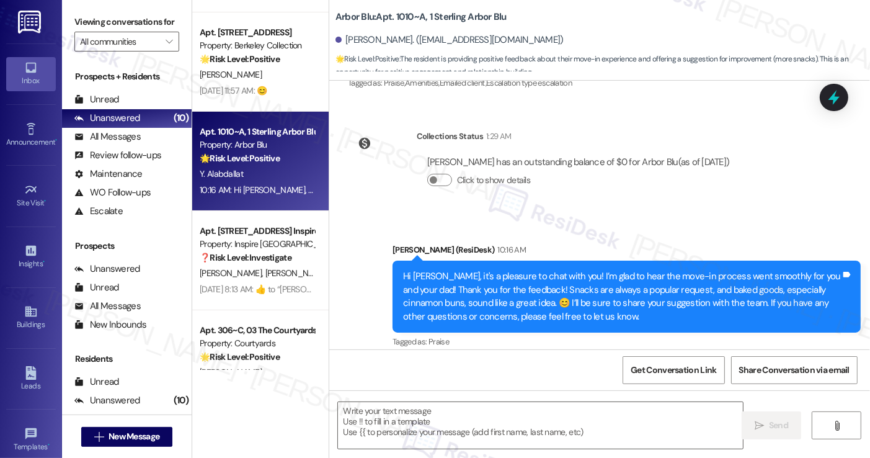
click at [564, 283] on div "Hi Yousef, it's a pleasure to chat with you! I’m glad to hear the move-in proce…" at bounding box center [622, 296] width 438 height 53
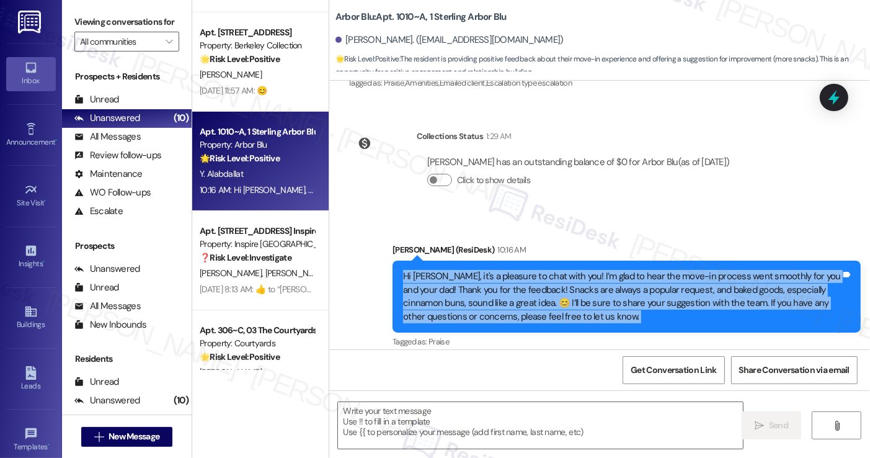
click at [564, 282] on div "Hi Yousef, it's a pleasure to chat with you! I’m glad to hear the move-in proce…" at bounding box center [622, 296] width 438 height 53
click at [563, 282] on div "Hi Yousef, it's a pleasure to chat with you! I’m glad to hear the move-in proce…" at bounding box center [622, 296] width 438 height 53
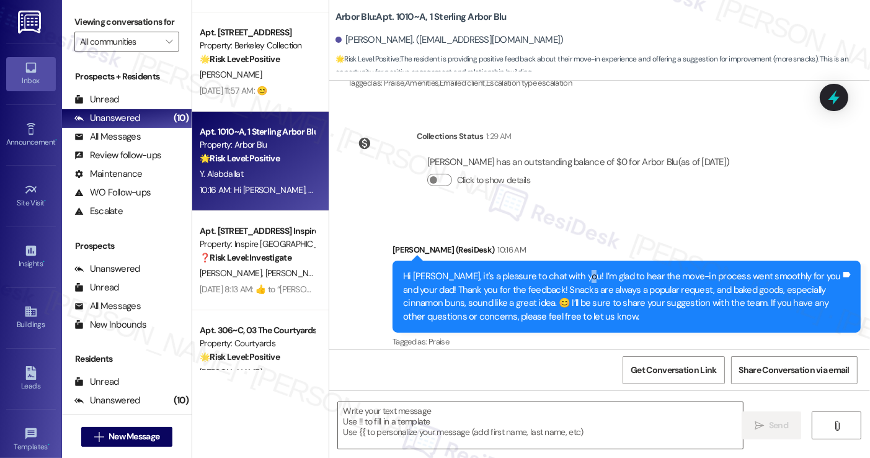
click at [563, 282] on div "Hi Yousef, it's a pleasure to chat with you! I’m glad to hear the move-in proce…" at bounding box center [622, 296] width 438 height 53
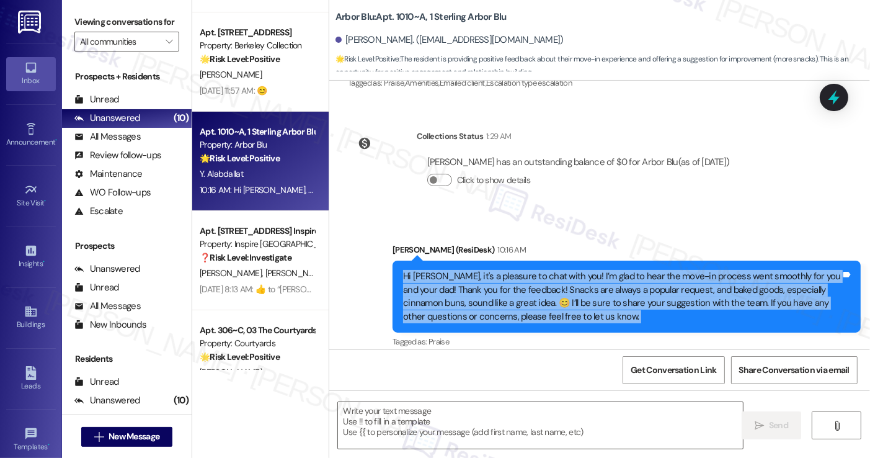
click at [563, 282] on div "Hi Yousef, it's a pleasure to chat with you! I’m glad to hear the move-in proce…" at bounding box center [622, 296] width 438 height 53
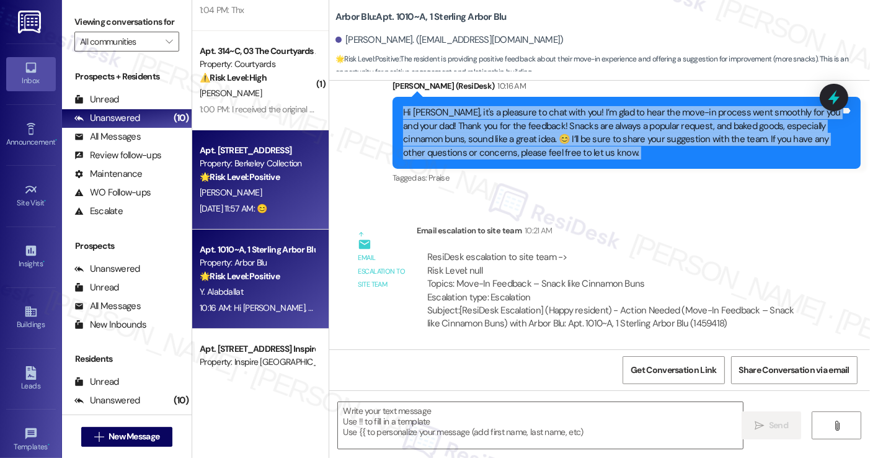
scroll to position [0, 0]
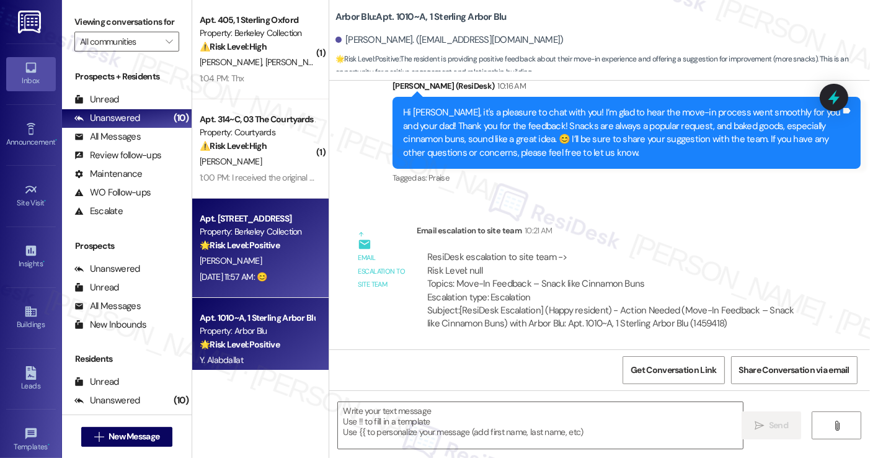
click at [274, 257] on div "C. Hou" at bounding box center [256, 261] width 117 height 16
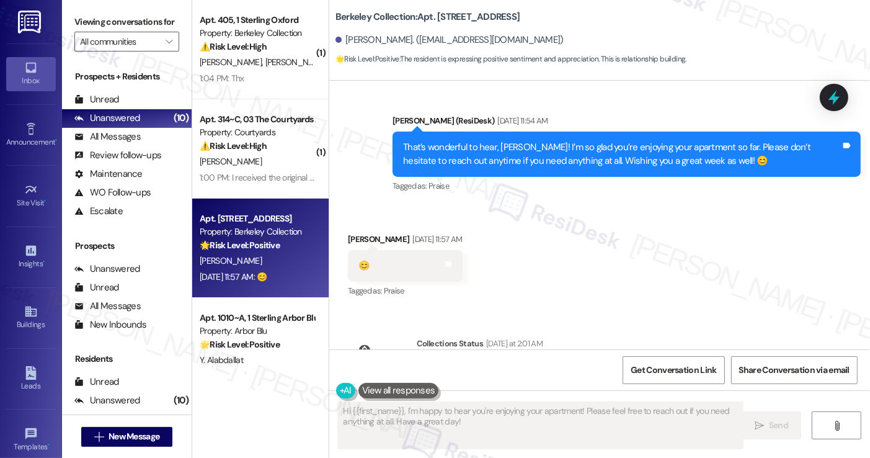
scroll to position [1418, 0]
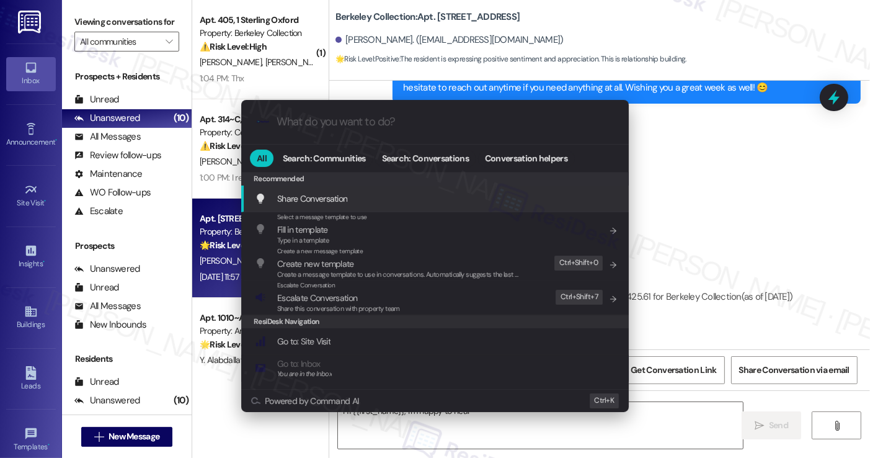
type textarea "Hi {{first_name}}, I'm happy to hear"
type input "a"
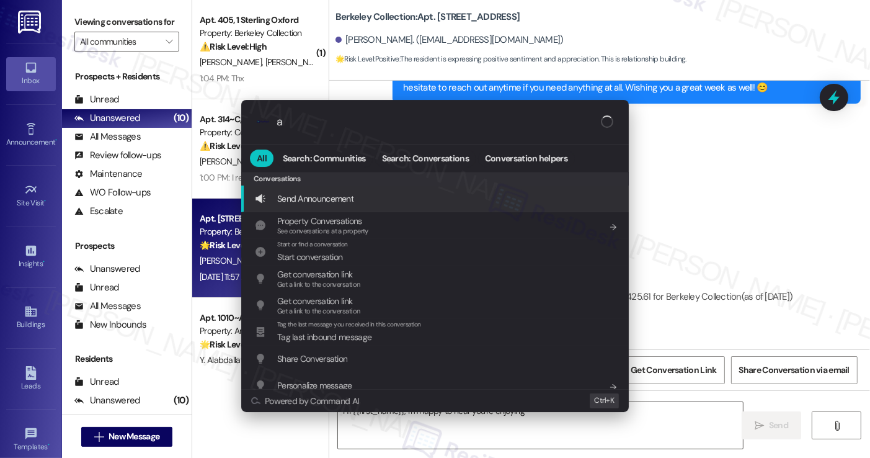
type textarea "Hi {{first_name}}, I'm happy to hear you're enjoying"
type input "ar"
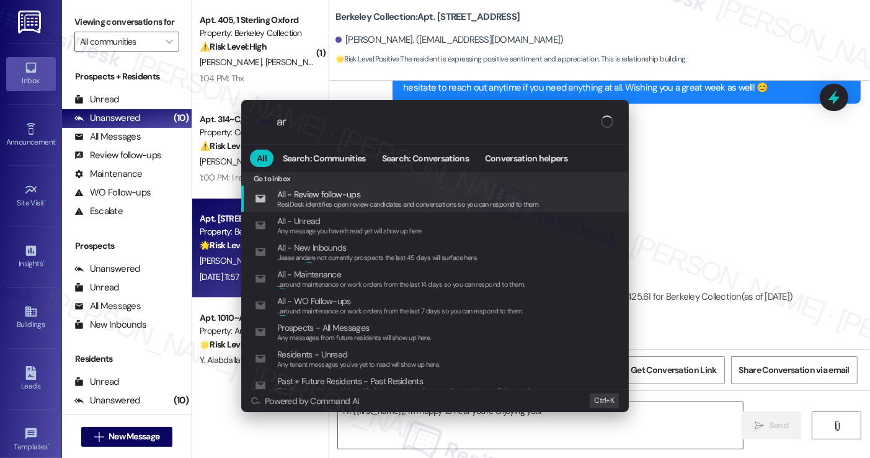
type textarea "Hi {{first_name}}, I'm happy to hear you're enjoying your apartment"
type input "arc"
type textarea "Hi {{first_name}}, I'm happy to hear you're enjoying your apartment!"
type input "arch"
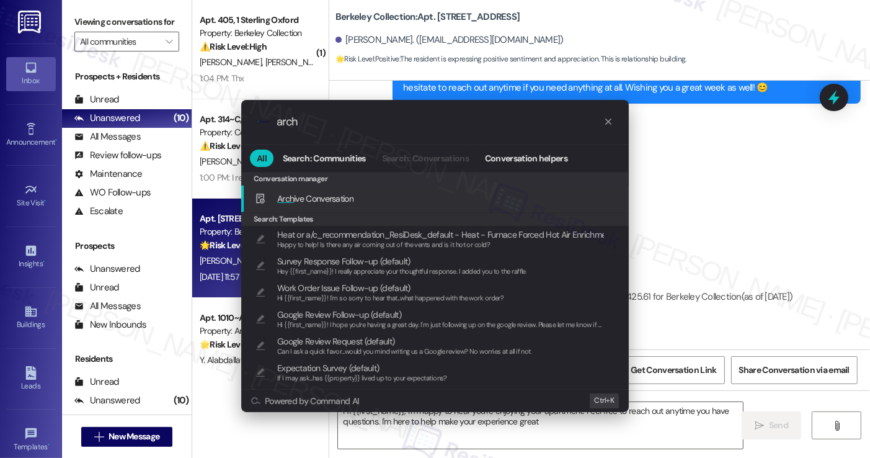
type textarea "Hi {{first_name}}, I'm happy to hear you're enjoying your apartment! Feel free …"
type input "arch"
click at [321, 195] on span "Arch ive Conversation" at bounding box center [315, 198] width 76 height 11
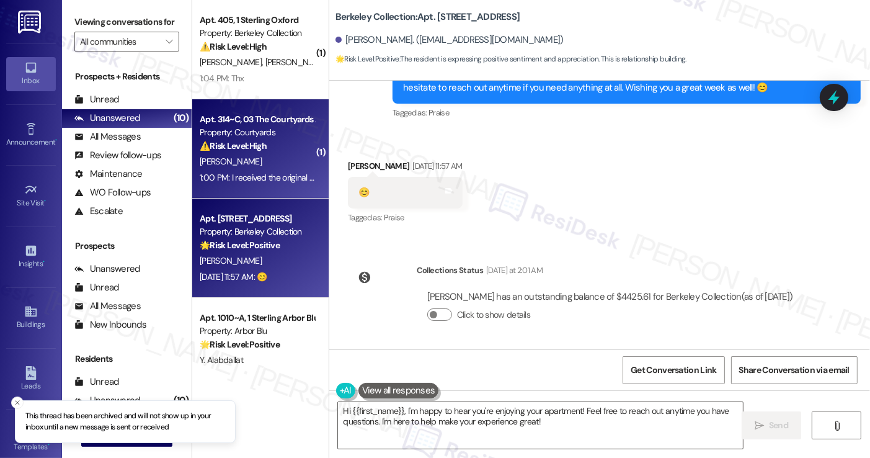
click at [280, 183] on div "1:00 PM: I received the original move in checklist, but not one for repairs 1:0…" at bounding box center [328, 177] width 256 height 11
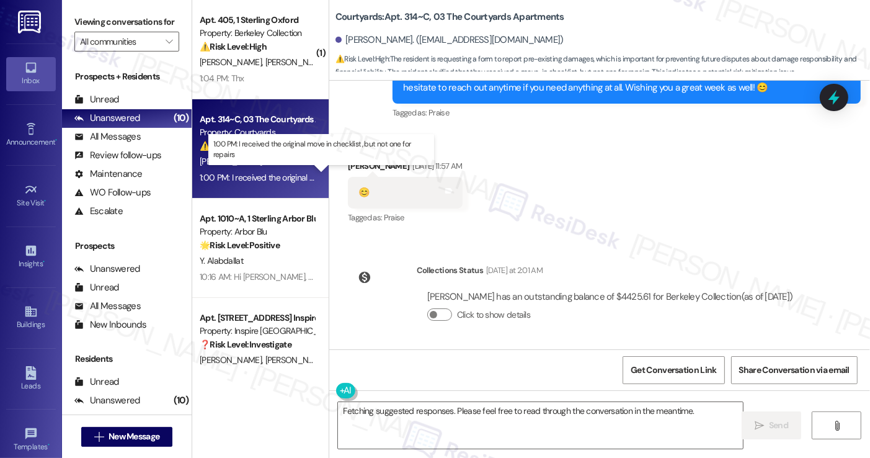
scroll to position [1037, 0]
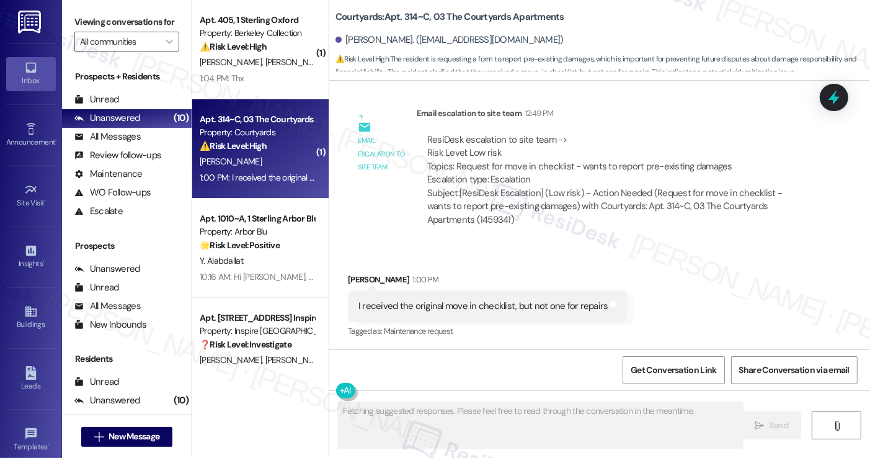
click at [465, 312] on div "I received the original move in checklist, but not one for repairs" at bounding box center [483, 306] width 250 height 13
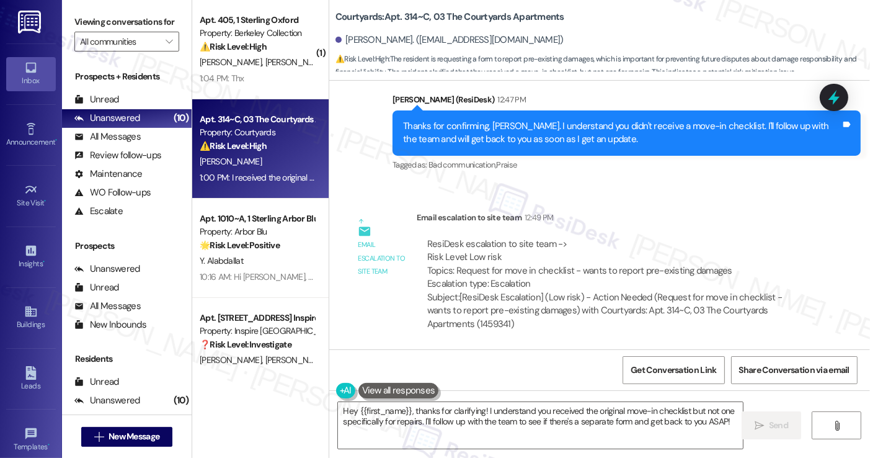
scroll to position [913, 0]
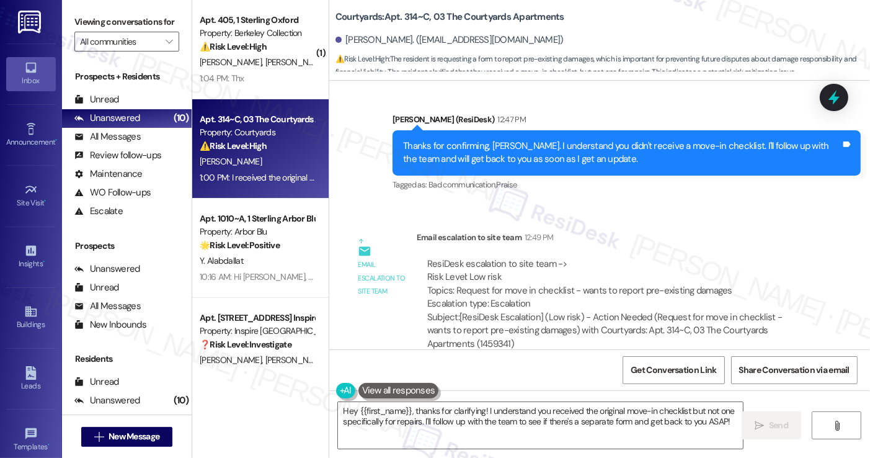
click at [531, 153] on div "Thanks for confirming, David. I understand you didn't receive a move-in checkli…" at bounding box center [622, 153] width 438 height 27
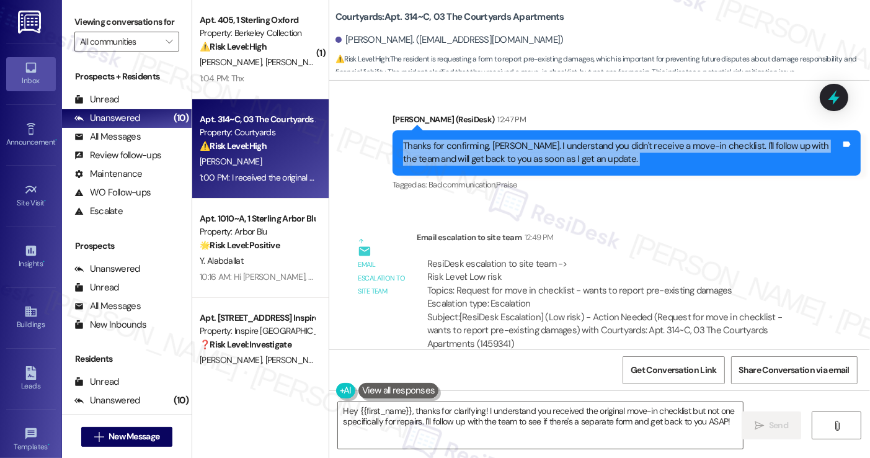
click at [531, 153] on div "Thanks for confirming, David. I understand you didn't receive a move-in checkli…" at bounding box center [622, 153] width 438 height 27
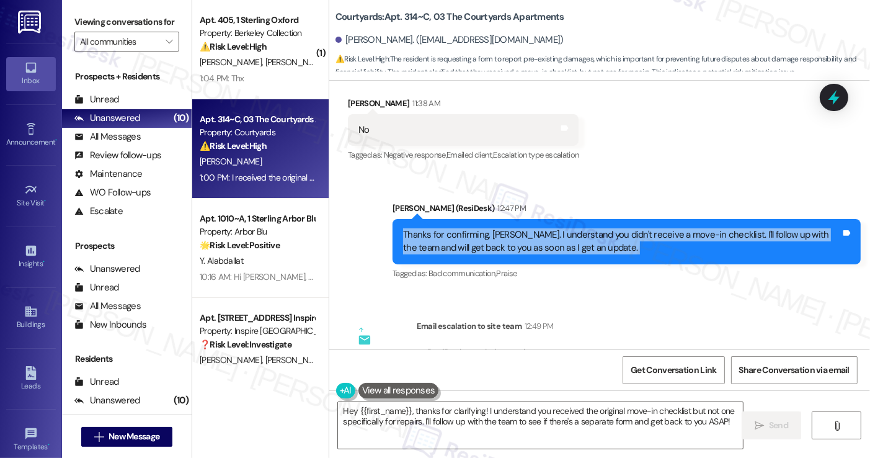
scroll to position [727, 0]
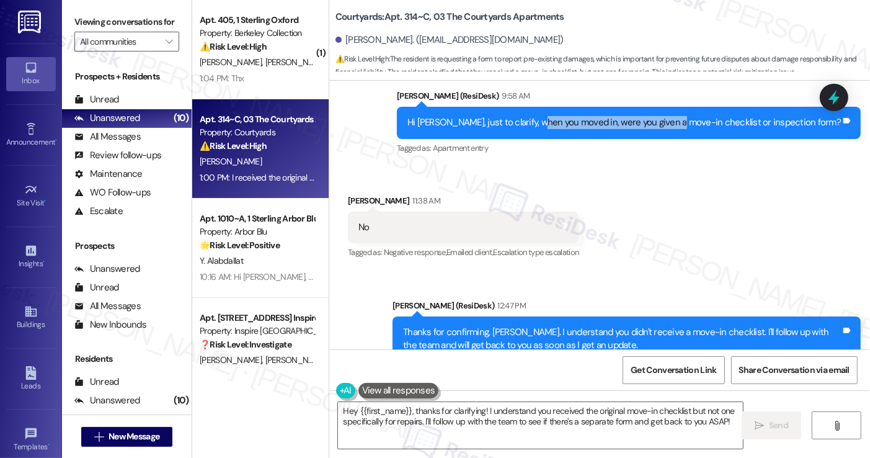
drag, startPoint x: 589, startPoint y: 117, endPoint x: 722, endPoint y: 116, distance: 133.3
click at [722, 116] on div "Hi David, just to clarify, when you moved in, were you given a move-in checklis…" at bounding box center [624, 122] width 434 height 13
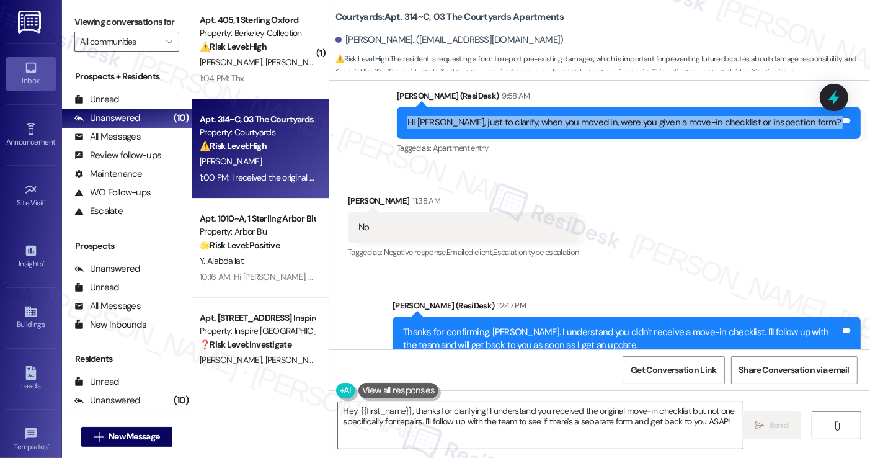
click at [722, 116] on div "Hi David, just to clarify, when you moved in, were you given a move-in checklis…" at bounding box center [624, 122] width 434 height 13
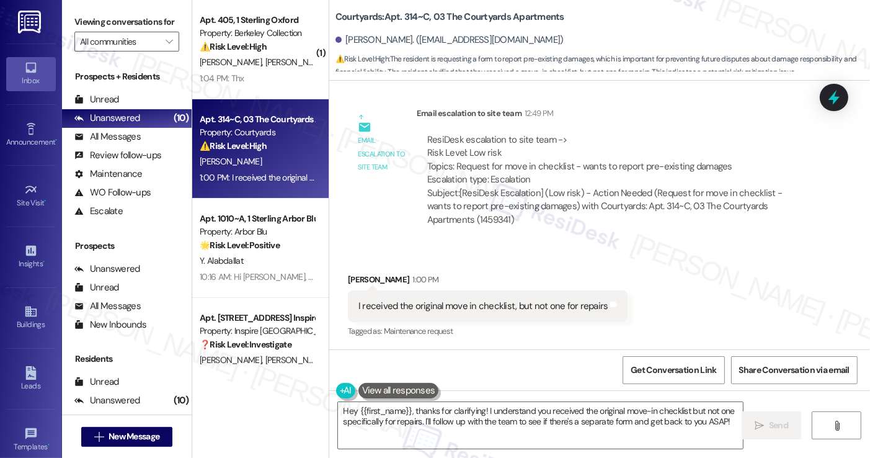
scroll to position [1037, 0]
click at [443, 308] on div "I received the original move in checklist, but not one for repairs" at bounding box center [483, 306] width 250 height 13
click at [442, 308] on div "I received the original move in checklist, but not one for repairs" at bounding box center [483, 306] width 250 height 13
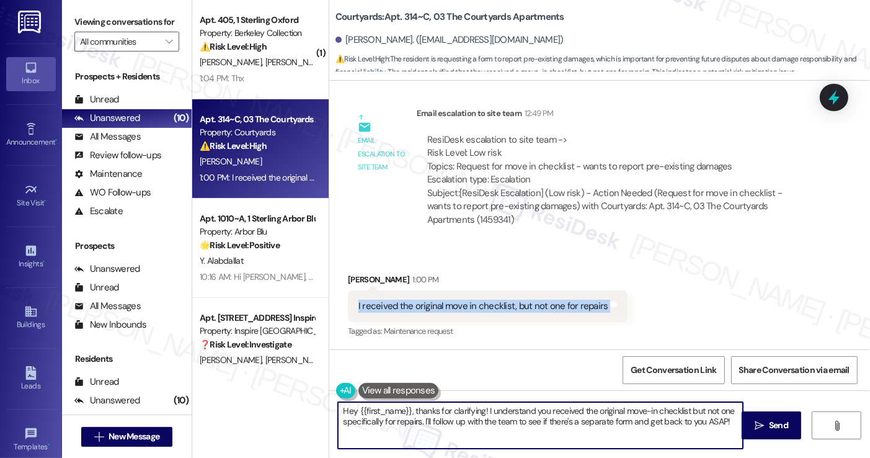
click at [457, 418] on textarea "Hey {{first_name}}, thanks for clarifying! I understand you received the origin…" at bounding box center [540, 425] width 404 height 47
click at [432, 418] on textarea "Hey {{first_name}}, thanks for clarifying! I understand you received the origin…" at bounding box center [540, 425] width 404 height 47
drag, startPoint x: 408, startPoint y: 409, endPoint x: 311, endPoint y: 407, distance: 97.4
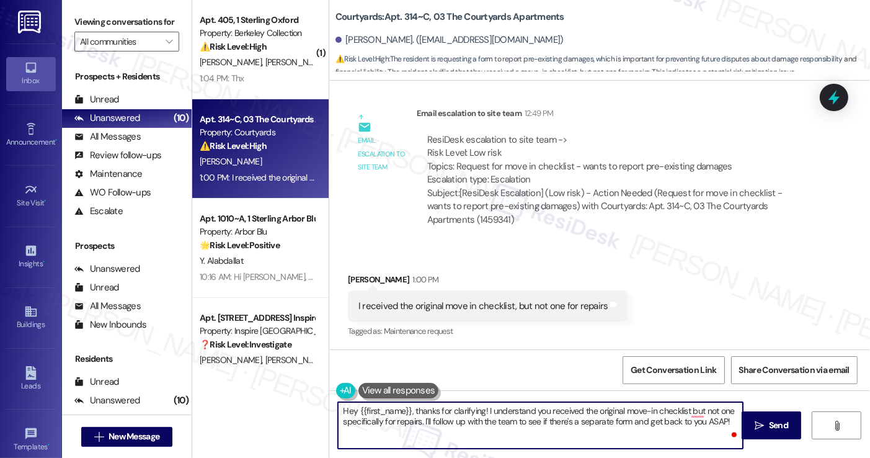
click at [311, 407] on div "( 1 ) Apt. 405, 1 Sterling Oxford Property: Berkeley Collection ⚠️ Risk Level: …" at bounding box center [531, 229] width 678 height 458
type textarea "Oh got it, thanks for clarifying! I understand you received the original move-i…"
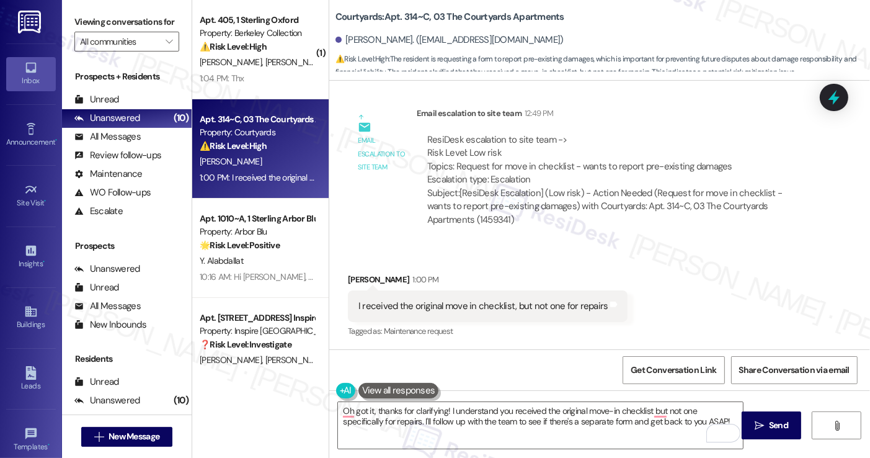
click at [414, 305] on div "I received the original move in checklist, but not one for repairs" at bounding box center [483, 306] width 250 height 13
click at [500, 195] on div "Subject: [ResiDesk Escalation] (Low risk) - Action Needed (Request for move in …" at bounding box center [616, 207] width 378 height 40
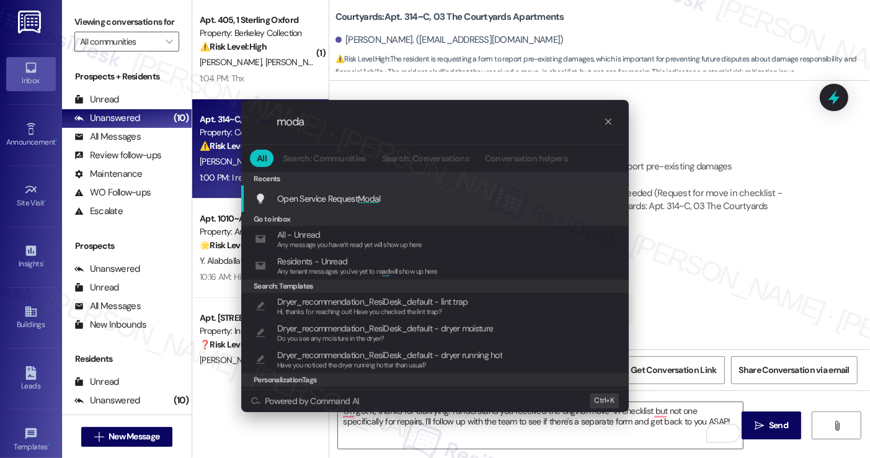
click at [733, 176] on div ".cls-1{fill:#0a055f;}.cls-2{fill:#0cc4c4;} resideskLogoBlueOrange moda All Sear…" at bounding box center [435, 229] width 870 height 458
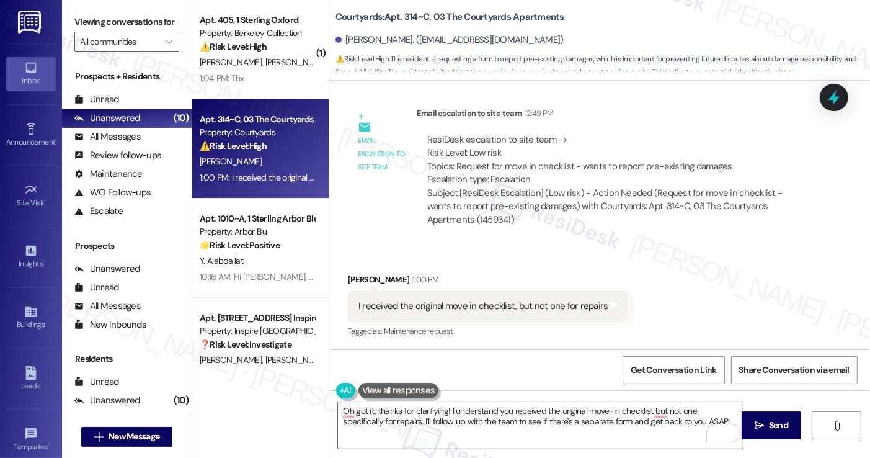
click at [401, 295] on div "I received the original move in checklist, but not one for repairs Tags and not…" at bounding box center [488, 306] width 280 height 32
copy div "I received the original move in checklist, but not one for repairs Tags and not…"
click at [97, 31] on label "Viewing conversations for" at bounding box center [126, 21] width 105 height 19
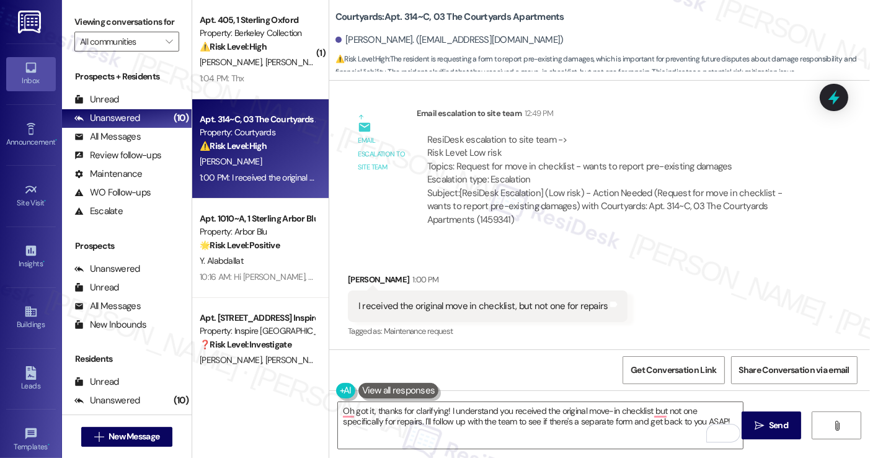
click at [103, 14] on label "Viewing conversations for" at bounding box center [126, 21] width 105 height 19
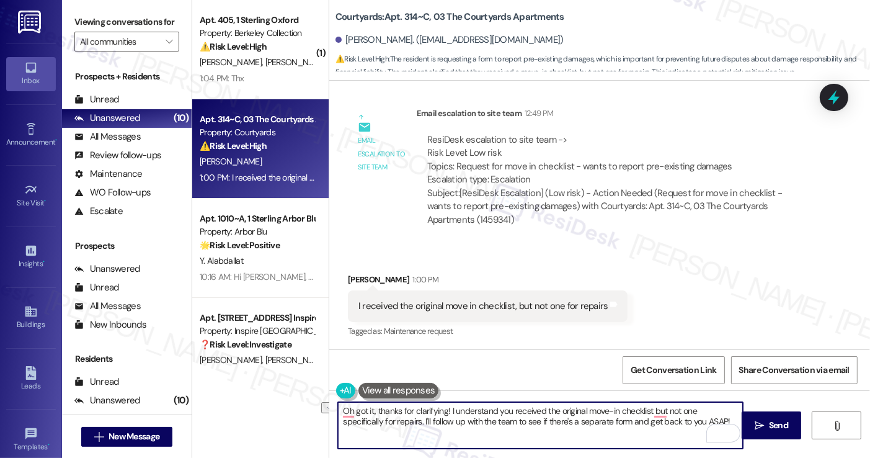
drag, startPoint x: 688, startPoint y: 424, endPoint x: 377, endPoint y: 422, distance: 311.3
click at [377, 422] on textarea "Oh got it, thanks for clarifying! I understand you received the original move-i…" at bounding box center [540, 425] width 404 height 47
click at [506, 422] on textarea "Oh got it, thanks for clarifying! I understand you received the original move-i…" at bounding box center [540, 425] width 404 height 47
drag, startPoint x: 698, startPoint y: 421, endPoint x: 385, endPoint y: 426, distance: 313.2
click at [385, 426] on textarea "Oh got it, thanks for clarifying! I understand you received the original move-i…" at bounding box center [540, 425] width 404 height 47
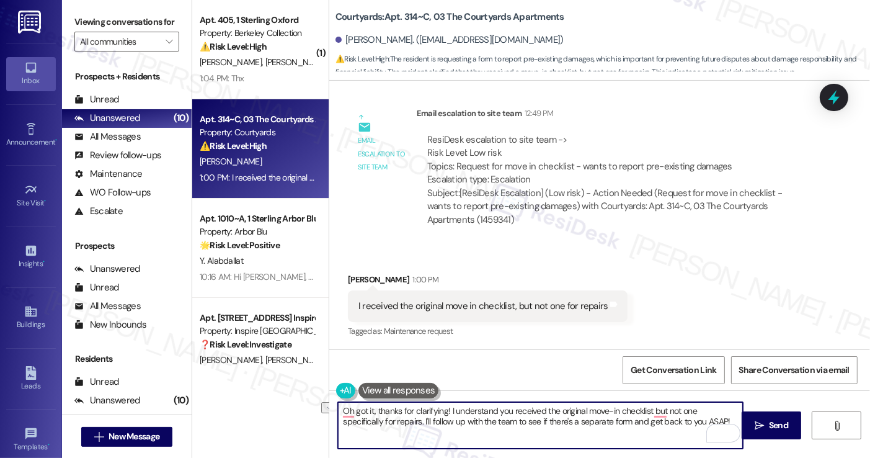
click at [603, 166] on div "ResiDesk escalation to site team -> Risk Level: Low risk Topics: Request for mo…" at bounding box center [616, 159] width 378 height 53
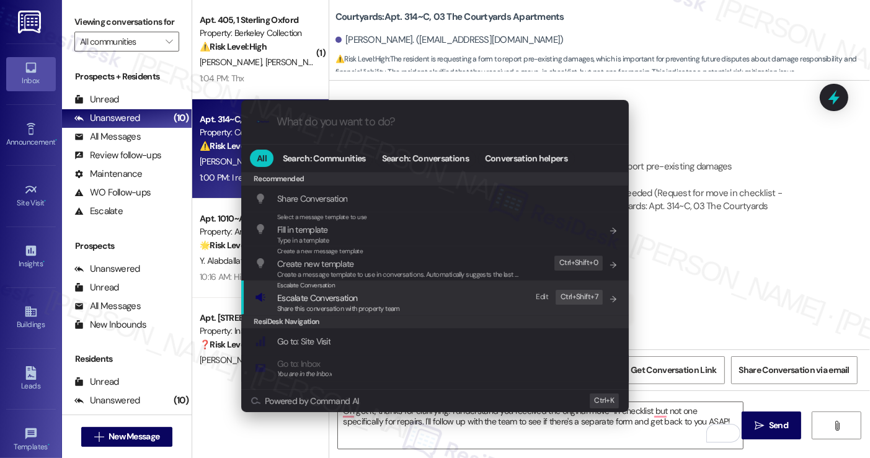
click at [365, 299] on span "Escalate Conversation" at bounding box center [338, 298] width 123 height 14
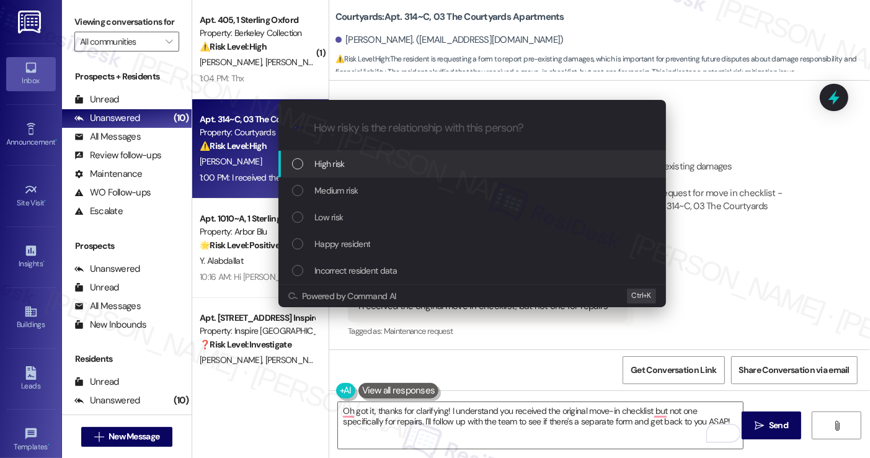
click at [749, 176] on div "Escalate Conversation How risky is the relationship with this person? Topics (e…" at bounding box center [435, 229] width 870 height 458
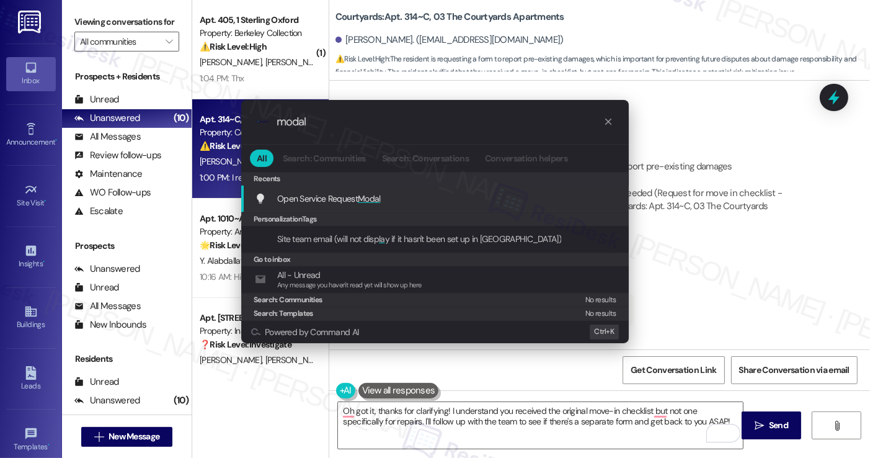
type input "modal"
click at [375, 195] on span "Modal" at bounding box center [369, 198] width 23 height 11
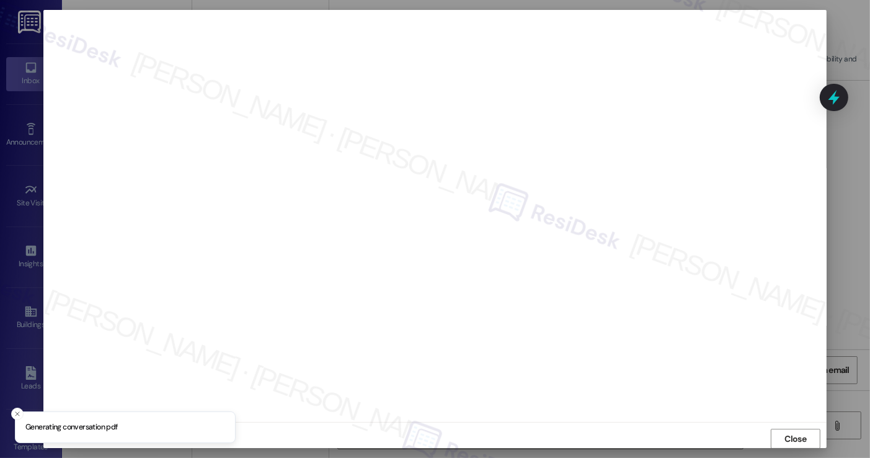
scroll to position [0, 0]
click at [788, 434] on span "Close" at bounding box center [796, 438] width 22 height 13
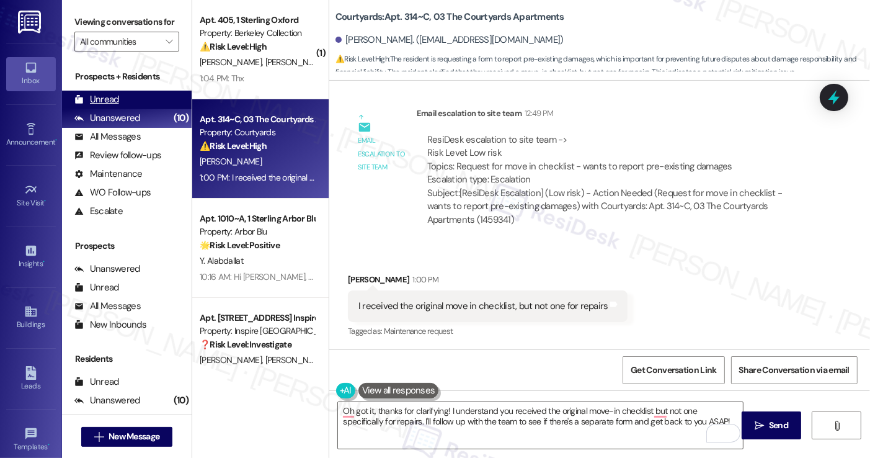
click at [127, 104] on div "Unread (0)" at bounding box center [127, 100] width 130 height 19
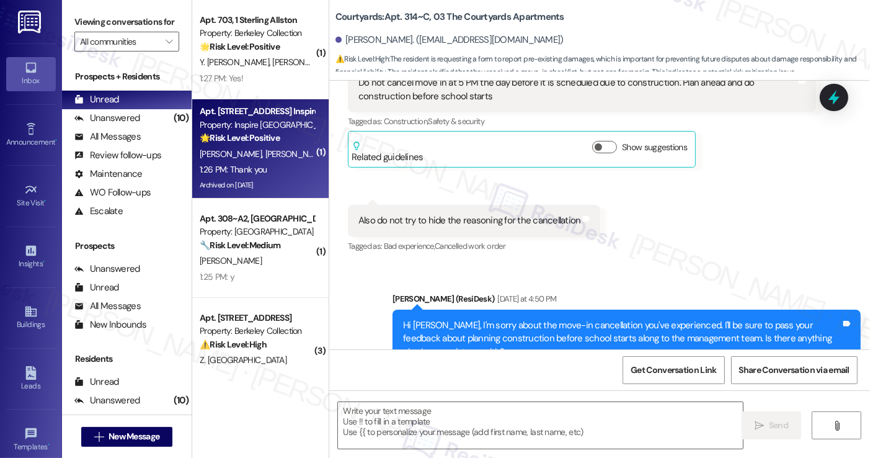
type textarea "Fetching suggested responses. Please feel free to read through the conversation…"
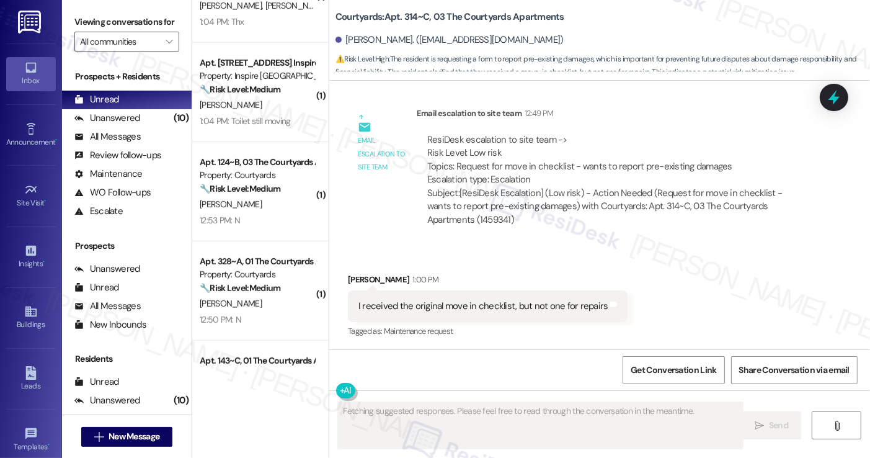
scroll to position [623, 0]
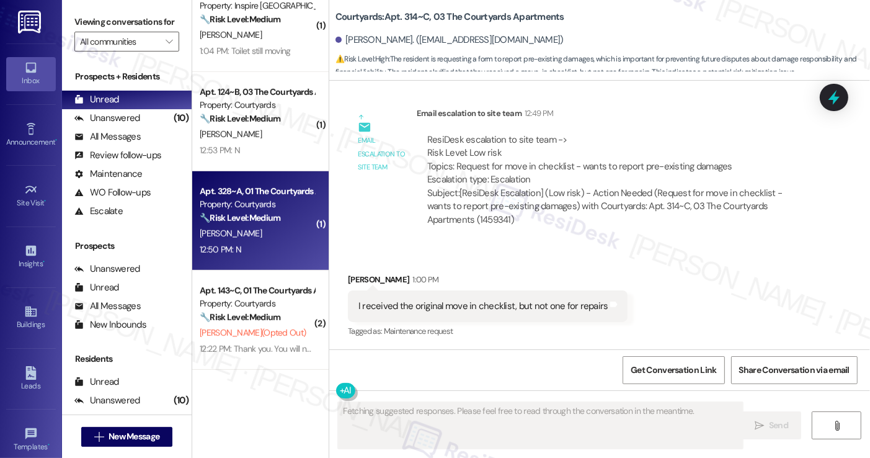
click at [233, 212] on strong "🔧 Risk Level: Medium" at bounding box center [240, 217] width 81 height 11
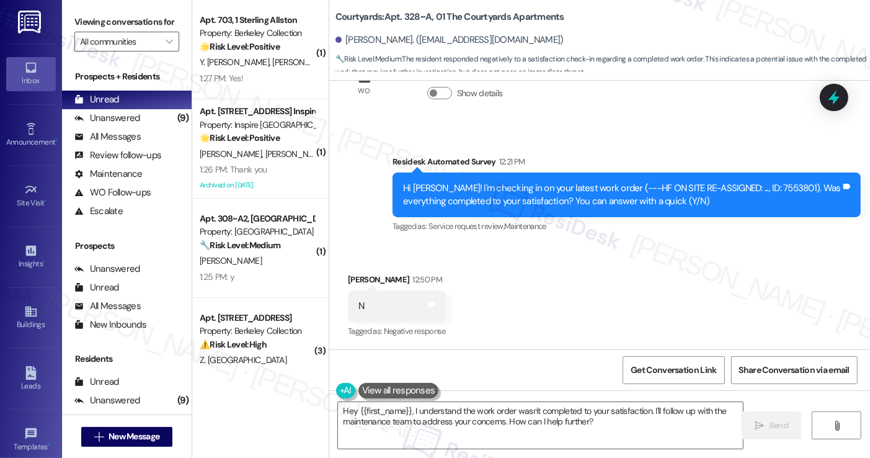
scroll to position [1315, 0]
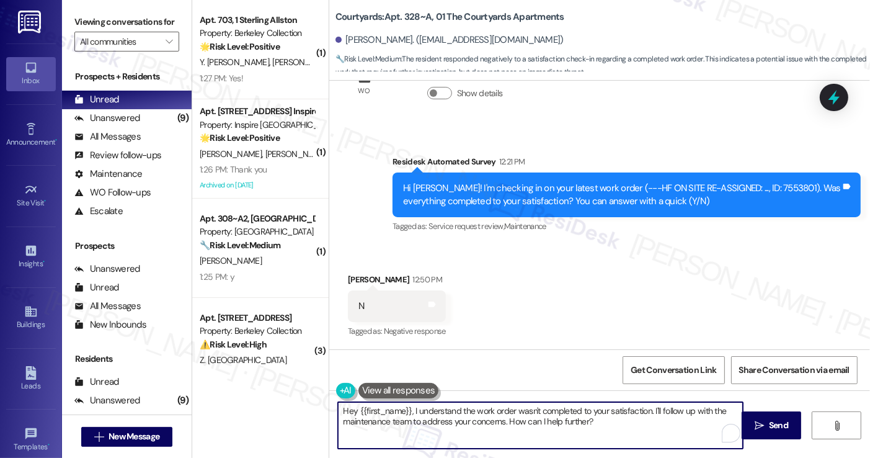
drag, startPoint x: 626, startPoint y: 427, endPoint x: 612, endPoint y: 427, distance: 14.3
click at [612, 427] on textarea "Hey {{first_name}}, I understand the work order wasn't completed to your satisf…" at bounding box center [540, 425] width 404 height 47
click at [338, 406] on textarea "Hey {{first_name}}, I understand the work order wasn't completed to your satisf…" at bounding box center [540, 425] width 404 height 47
drag, startPoint x: 639, startPoint y: 424, endPoint x: 643, endPoint y: 399, distance: 25.1
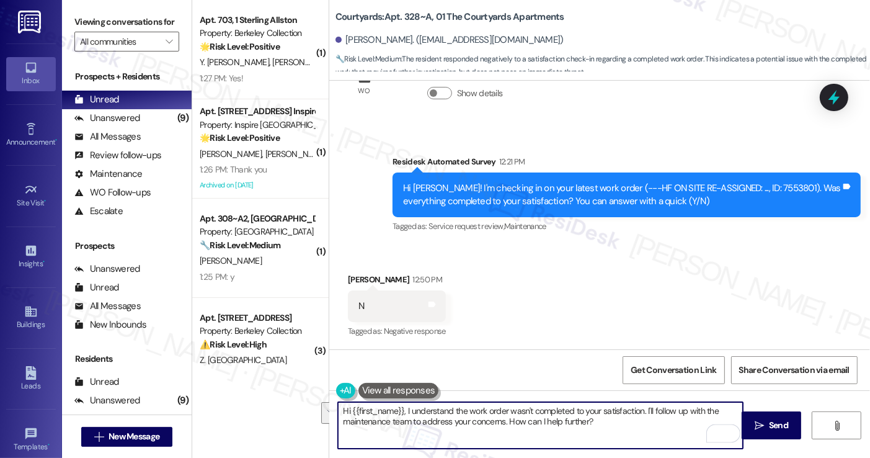
click at [643, 399] on div "Hi {{first_name}}, I understand the work order wasn't completed to your satisfa…" at bounding box center [599, 436] width 541 height 93
type textarea "Hi {{first_name}}, I understand the work order wasn't completed to your satisfa…"
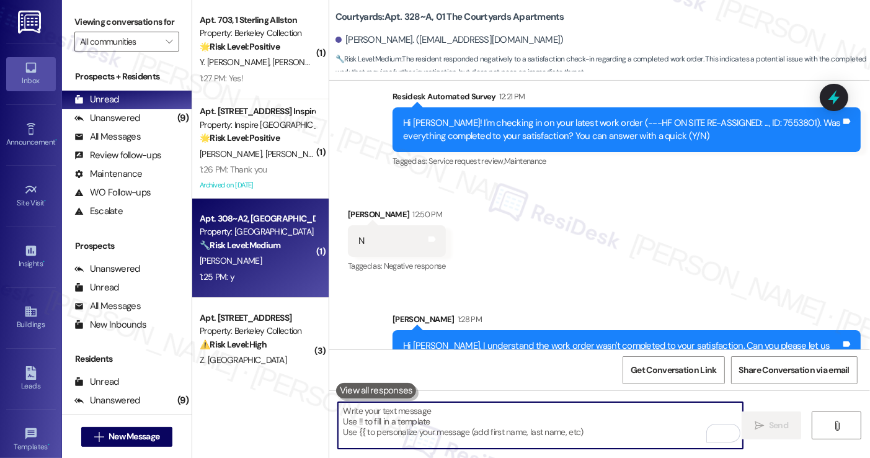
scroll to position [1415, 0]
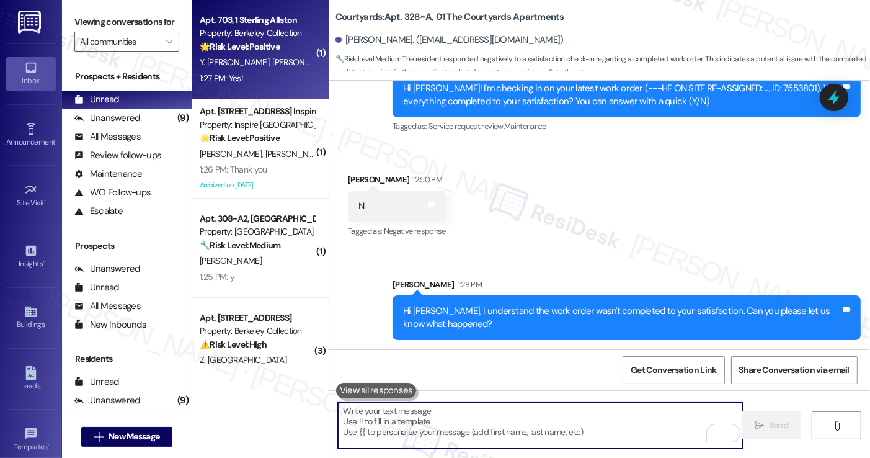
click at [241, 84] on div "1:27 PM: Yes! 1:27 PM: Yes!" at bounding box center [256, 79] width 117 height 16
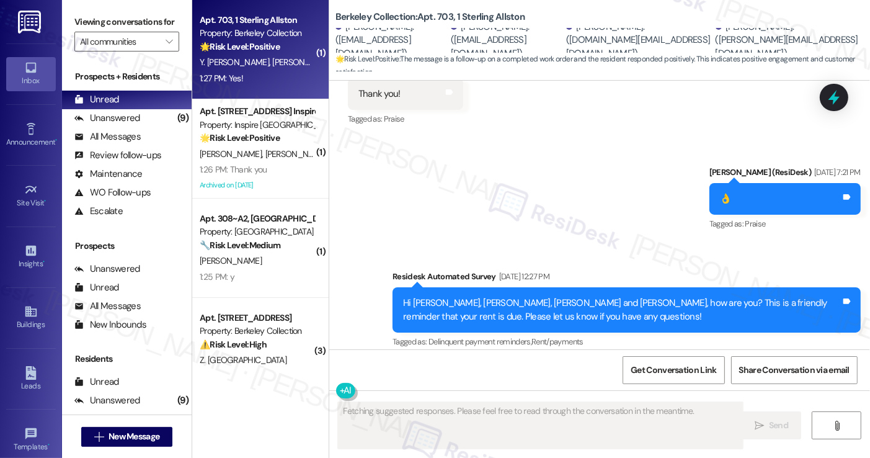
scroll to position [3588, 0]
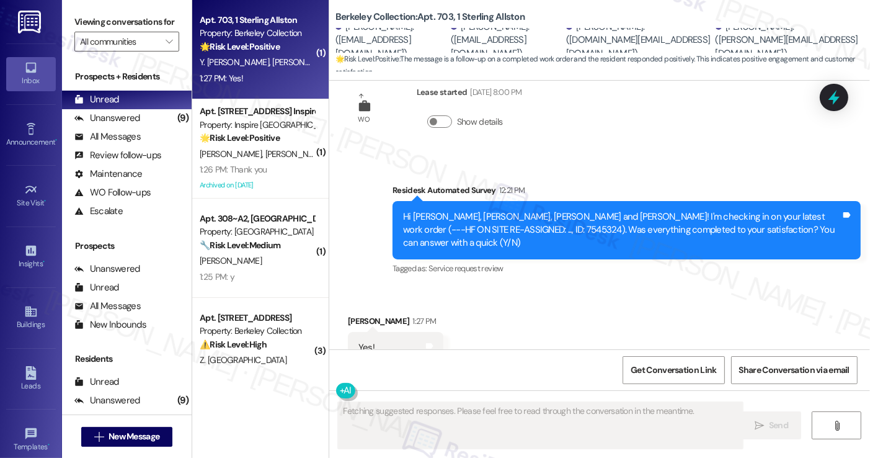
click at [518, 210] on div "Hi Ysabela, Isha, Priyanka and Saanvi! I'm checking in on your latest work orde…" at bounding box center [622, 230] width 438 height 40
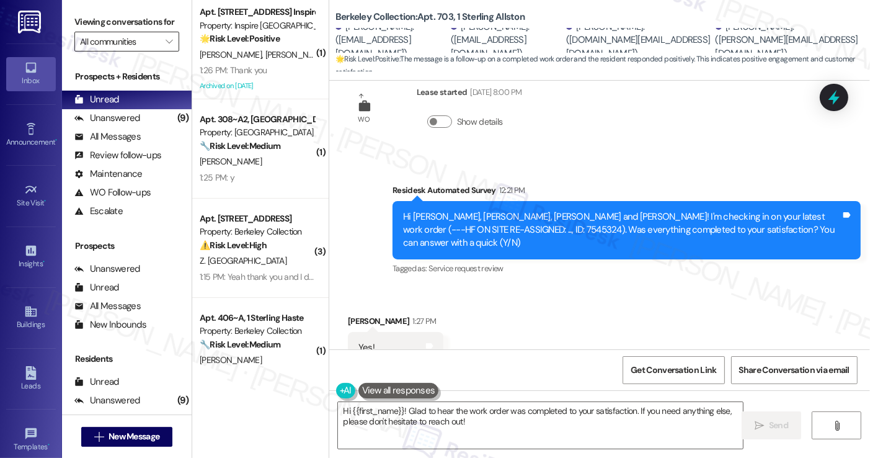
drag, startPoint x: 97, startPoint y: 17, endPoint x: 126, endPoint y: 57, distance: 48.9
click at [97, 17] on label "Viewing conversations for" at bounding box center [126, 21] width 105 height 19
click at [448, 419] on textarea "Hi {{first_name}}! Glad to hear the work order was completed to your satisfacti…" at bounding box center [540, 425] width 404 height 47
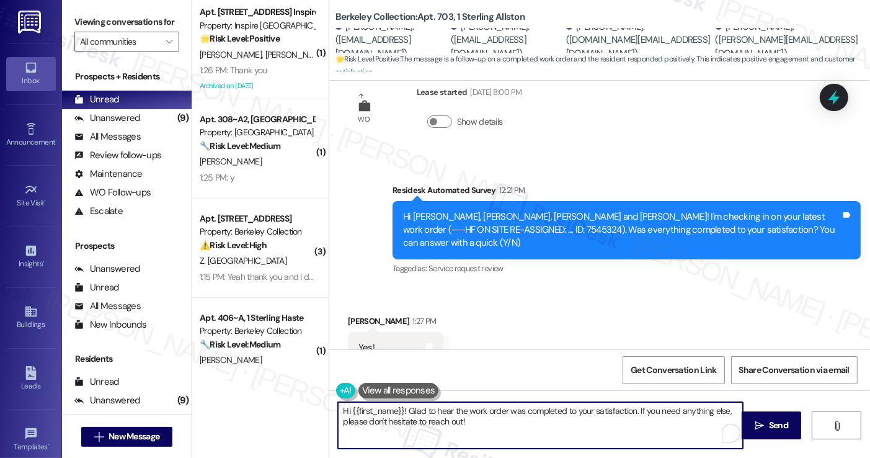
paste textarea "I'm glad to hear that the latest work order was completed to your satisfaction.…"
type textarea "Hi {{first_name}}! I'm glad to hear that the latest work order was completed to…"
click at [345, 305] on div "Received via SMS Ysabela Philip 1:27 PM Yes! Tags and notes Tagged as: Positive…" at bounding box center [396, 348] width 114 height 86
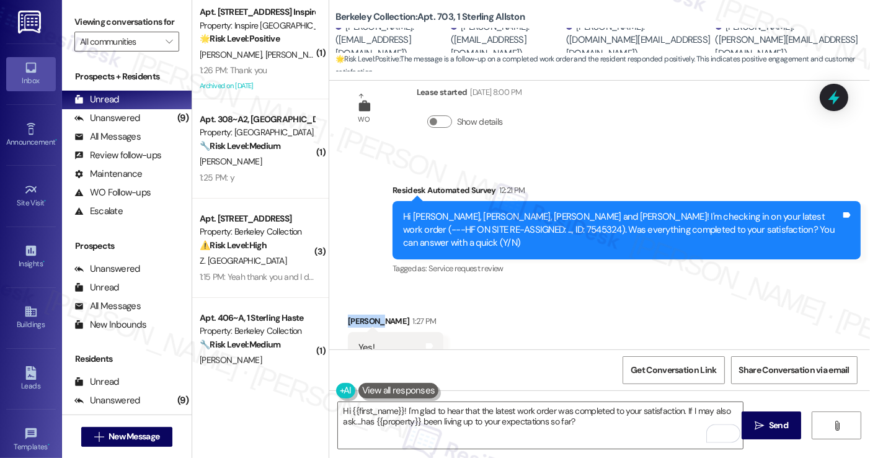
click at [345, 305] on div "Received via SMS Ysabela Philip 1:27 PM Yes! Tags and notes Tagged as: Positive…" at bounding box center [396, 348] width 114 height 86
copy div "Ysabela"
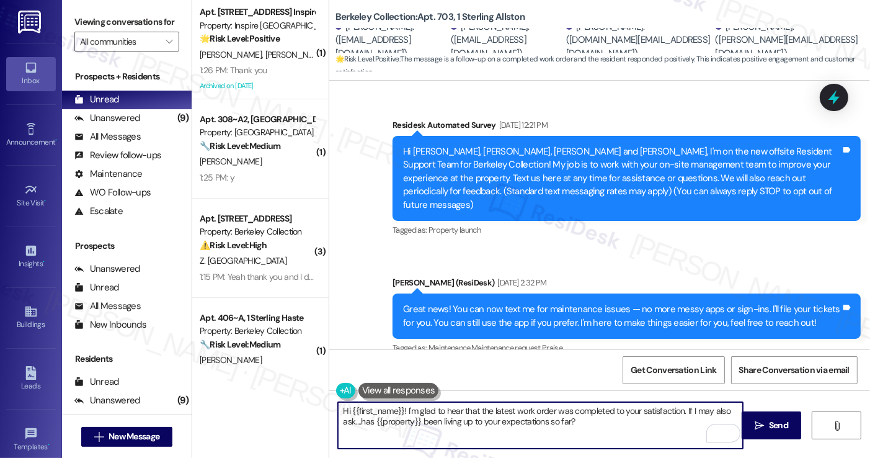
scroll to position [3588, 0]
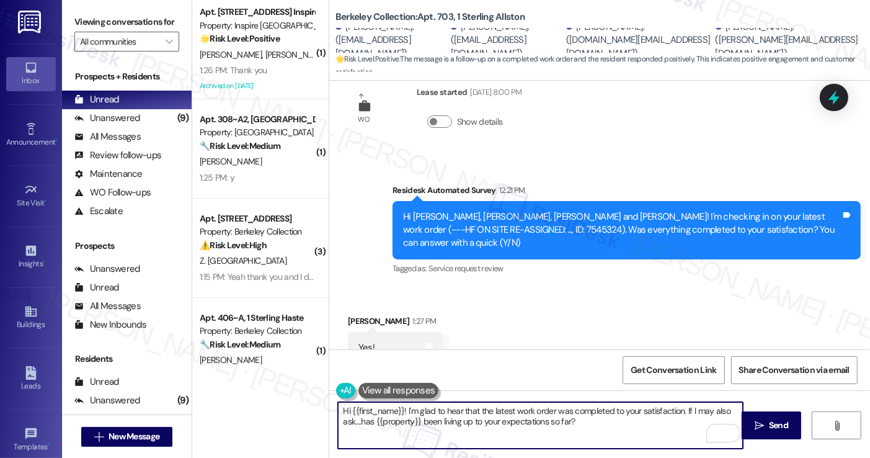
click at [399, 409] on textarea "Hi {{first_name}}! I'm glad to hear that the latest work order was completed to…" at bounding box center [540, 425] width 404 height 47
type textarea "Hi [PERSON_NAME]! I'm glad to hear that the latest work order was completed to …"
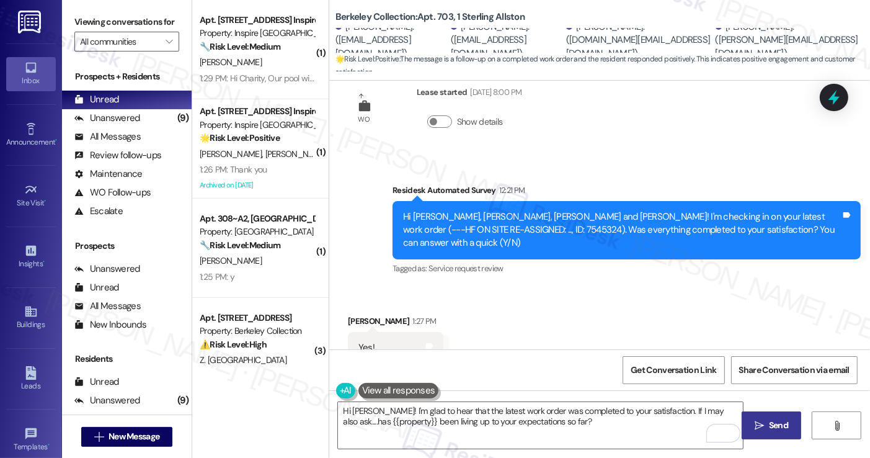
click at [764, 421] on span " Send" at bounding box center [771, 425] width 39 height 13
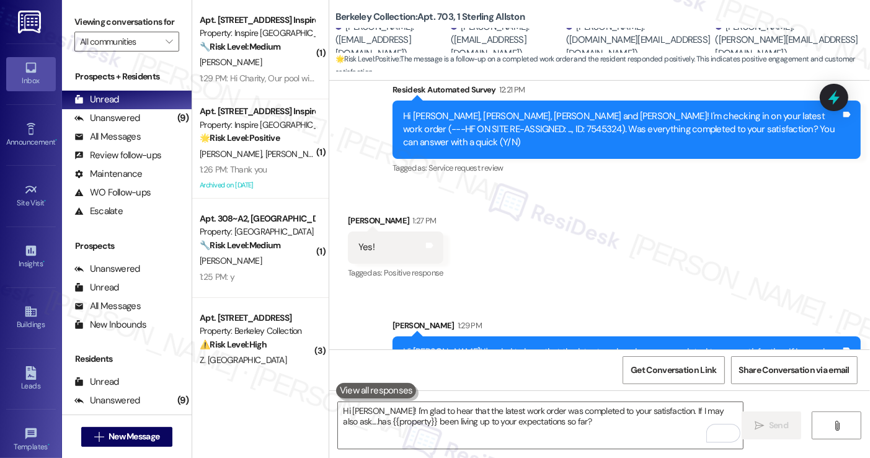
scroll to position [3502, 0]
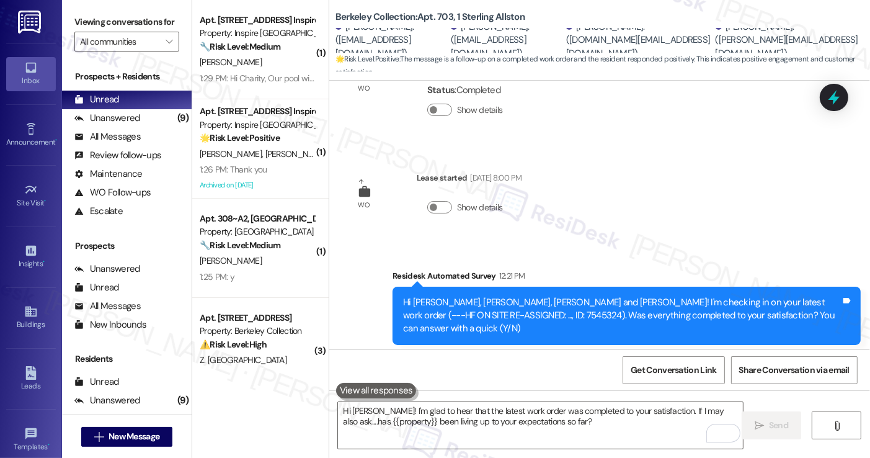
click at [296, 65] on div "[PERSON_NAME]" at bounding box center [256, 63] width 117 height 16
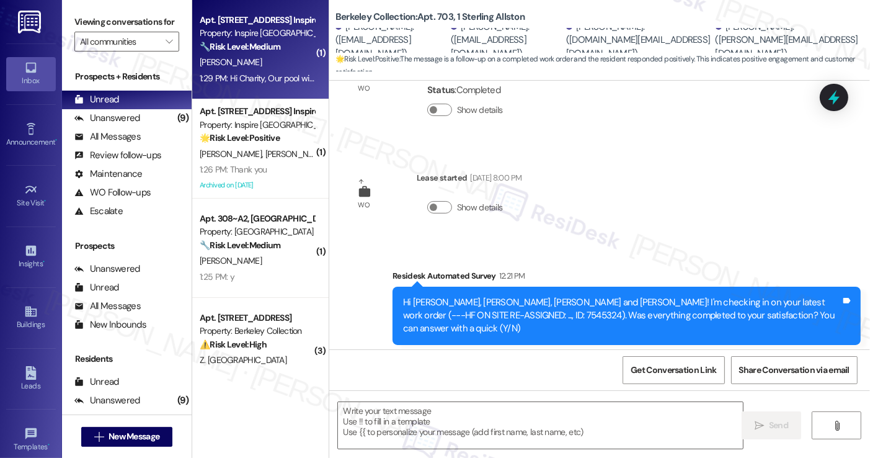
type textarea "Fetching suggested responses. Please feel free to read through the conversation…"
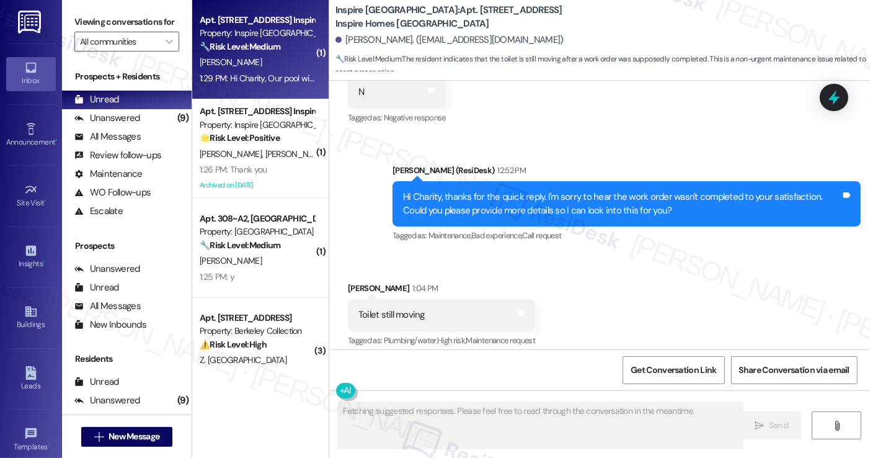
scroll to position [890, 0]
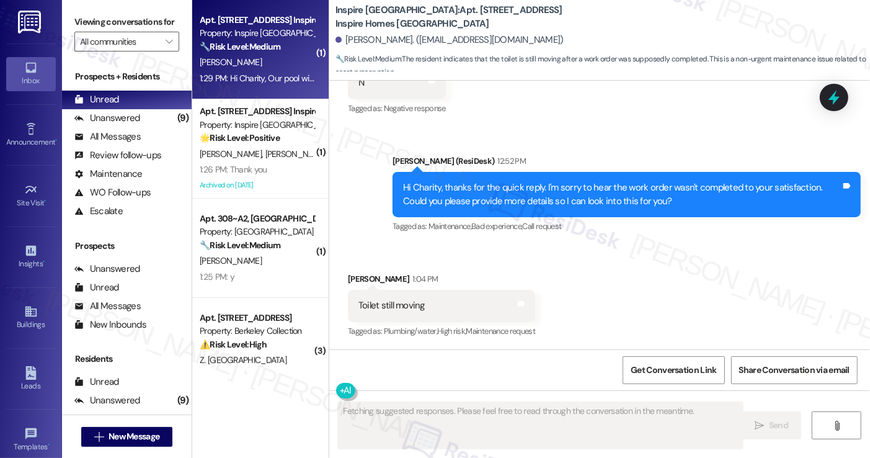
click at [391, 298] on div "Toilet still moving Tags and notes" at bounding box center [441, 306] width 187 height 32
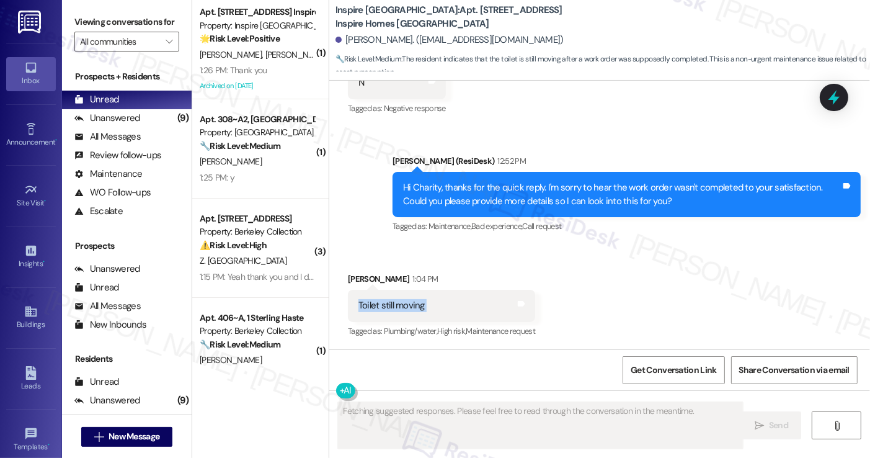
click at [391, 298] on div "Toilet still moving Tags and notes" at bounding box center [441, 306] width 187 height 32
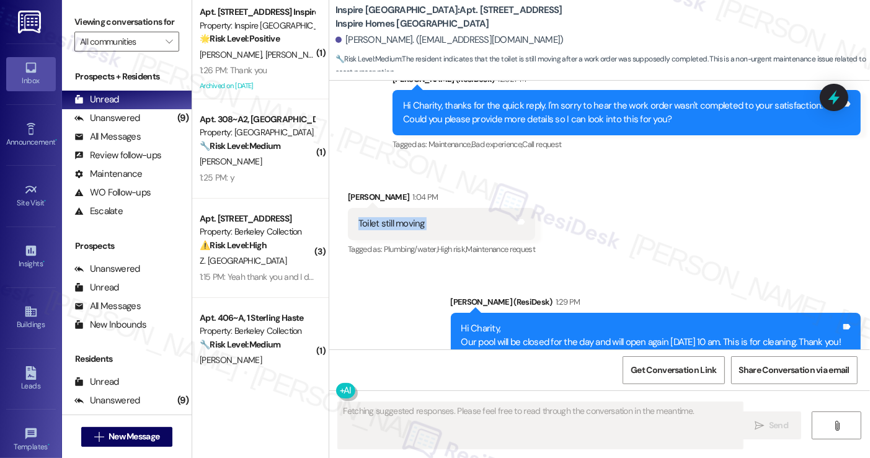
scroll to position [1008, 0]
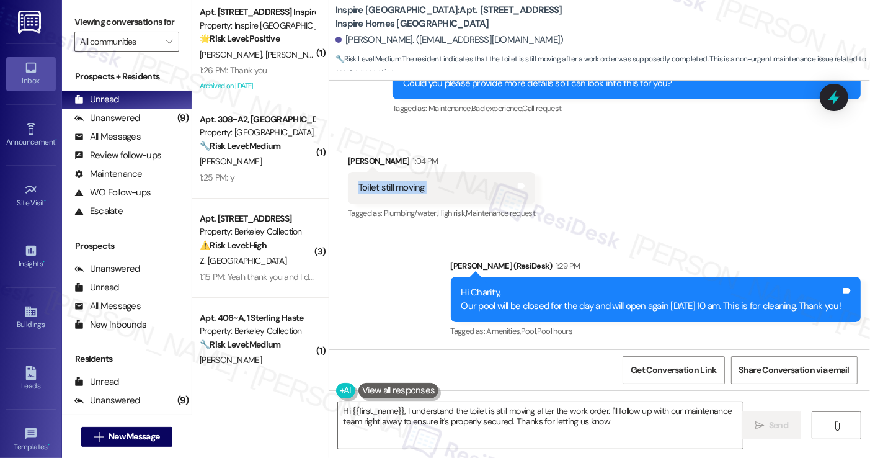
type textarea "Hi {{first_name}}, I understand the toilet is still moving after the work order…"
click at [530, 296] on div "Hi Charity, Our pool will be closed for the day and will open again [DATE] 10 a…" at bounding box center [651, 299] width 380 height 27
click at [530, 296] on div "Hi Charity, Our pool will be closed for the day and will open again tomorrow, 8…" at bounding box center [651, 299] width 380 height 27
click at [628, 302] on div "Hi Charity, Our pool will be closed for the day and will open again tomorrow, 8…" at bounding box center [651, 299] width 380 height 27
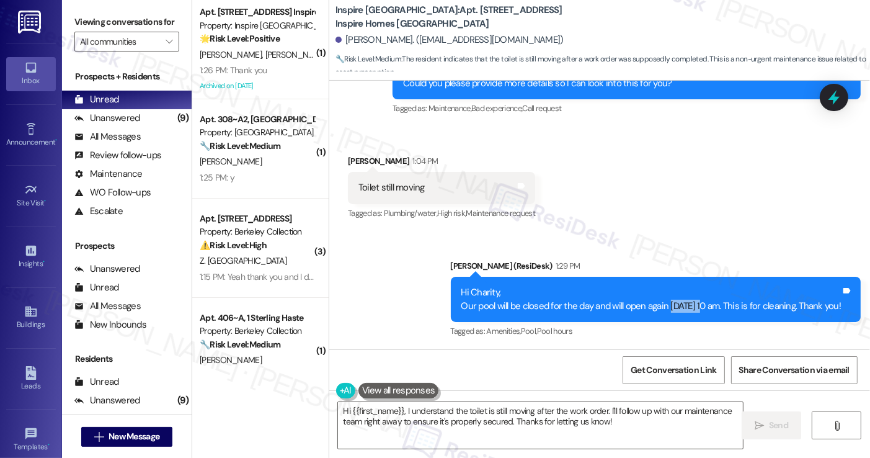
click at [628, 302] on div "Hi Charity, Our pool will be closed for the day and will open again tomorrow, 8…" at bounding box center [651, 299] width 380 height 27
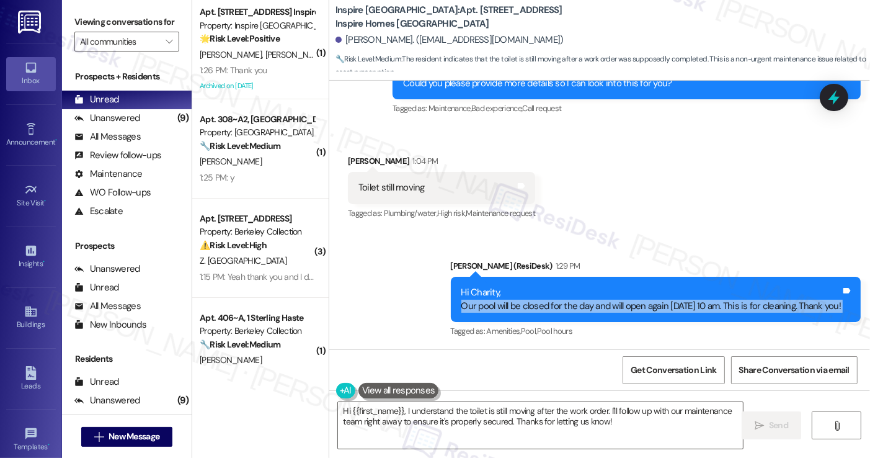
click at [628, 302] on div "Hi Charity, Our pool will be closed for the day and will open again tomorrow, 8…" at bounding box center [651, 299] width 380 height 27
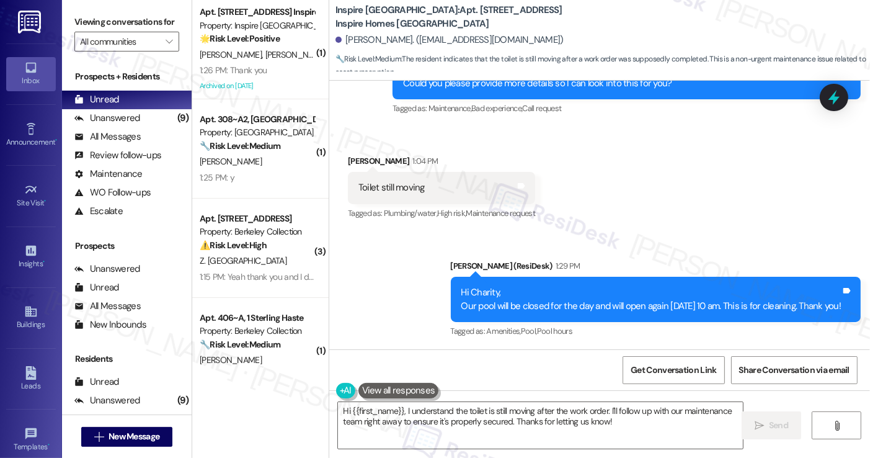
click at [593, 202] on div "Received via SMS Charity Brown 1:04 PM Toilet still moving Tags and notes Tagge…" at bounding box center [599, 179] width 541 height 105
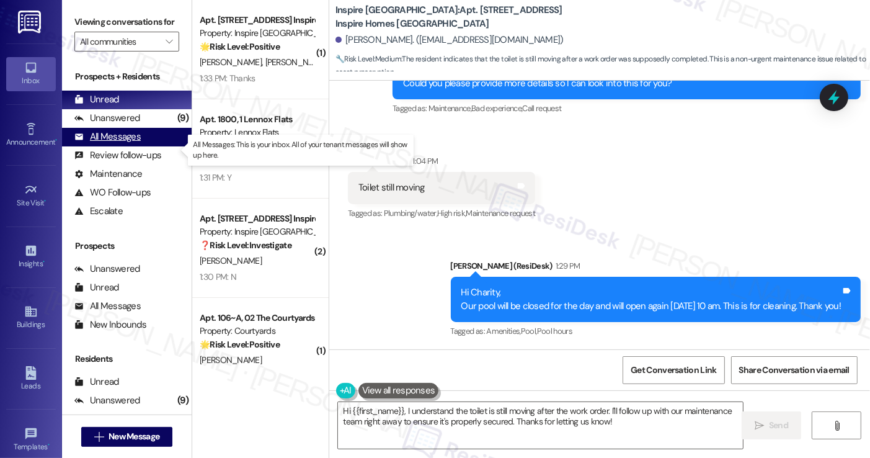
click at [136, 143] on div "All Messages" at bounding box center [107, 136] width 66 height 13
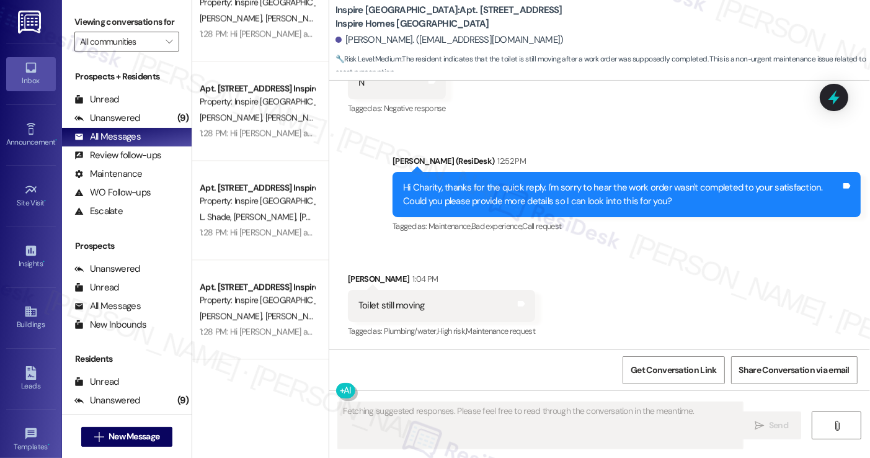
scroll to position [2543, 0]
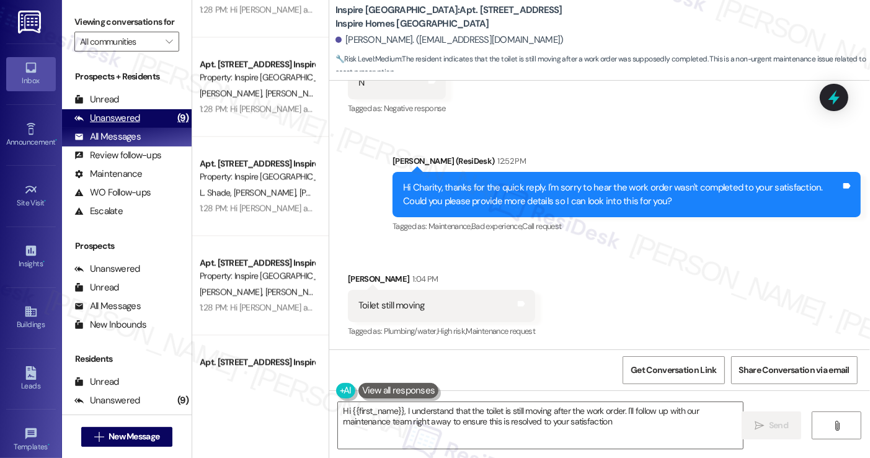
type textarea "Hi {{first_name}}, I understand that the toilet is still moving after the work …"
click at [127, 125] on div "Unanswered" at bounding box center [107, 118] width 66 height 13
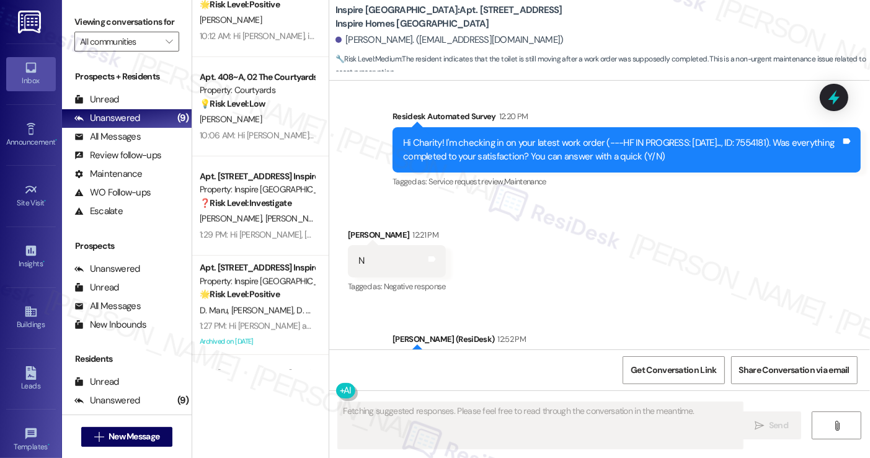
scroll to position [890, 0]
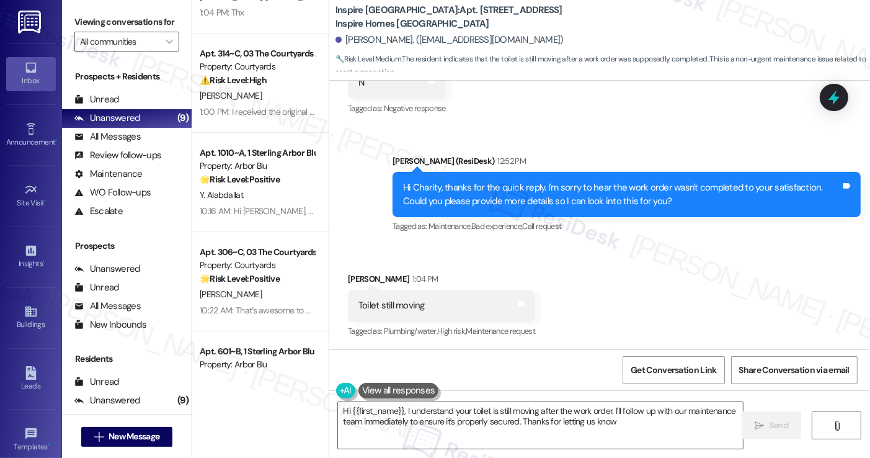
type textarea "Hi {{first_name}}, I understand your toilet is still moving after the work orde…"
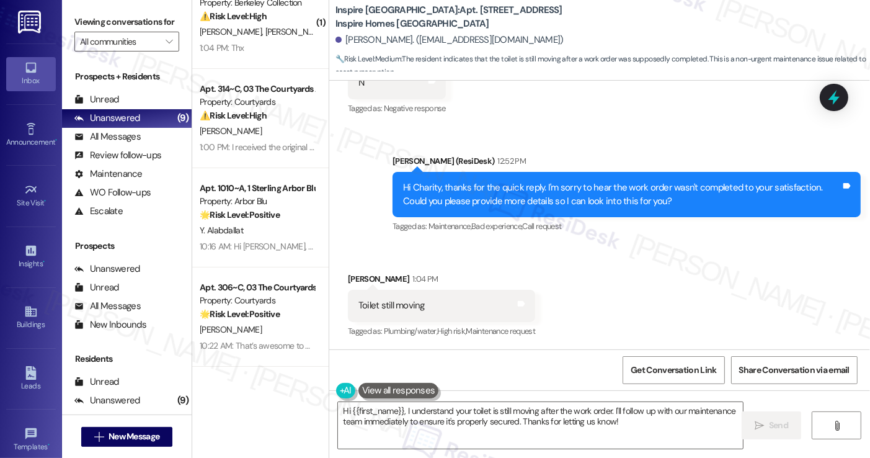
scroll to position [0, 0]
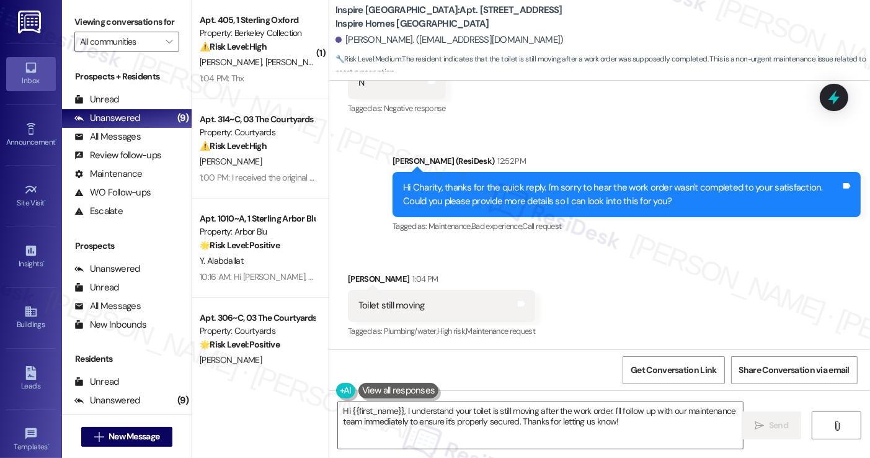
click at [464, 202] on div "Hi Charity, thanks for the quick reply. I'm sorry to hear the work order wasn't…" at bounding box center [622, 194] width 438 height 27
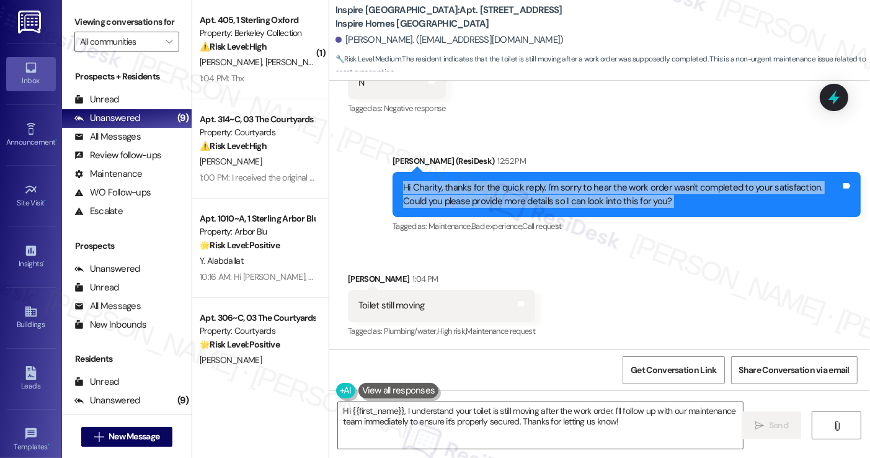
click at [464, 202] on div "Hi Charity, thanks for the quick reply. I'm sorry to hear the work order wasn't…" at bounding box center [622, 194] width 438 height 27
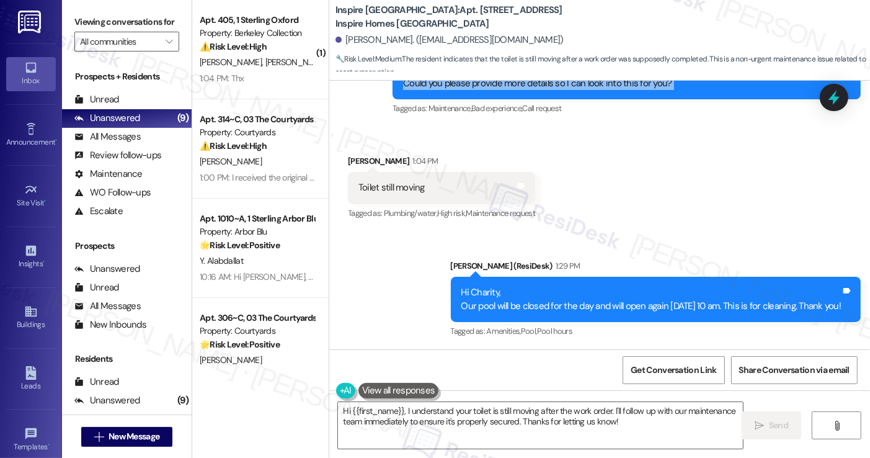
scroll to position [946, 0]
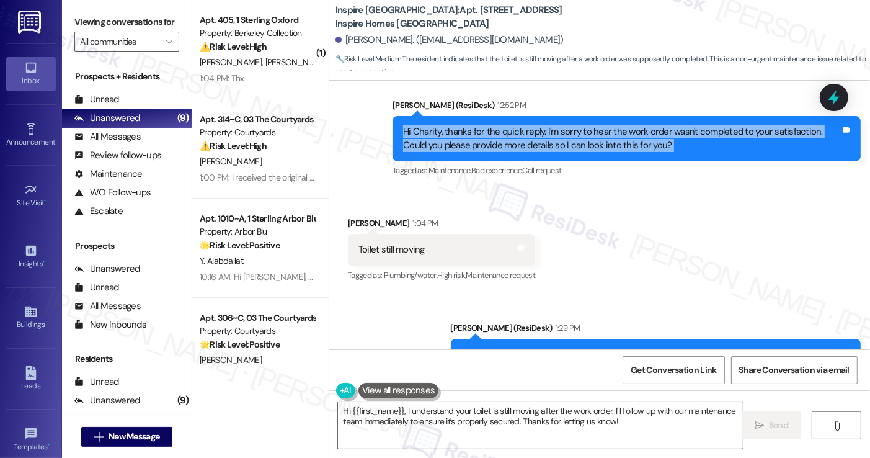
click at [484, 143] on div "Hi Charity, thanks for the quick reply. I'm sorry to hear the work order wasn't…" at bounding box center [622, 138] width 438 height 27
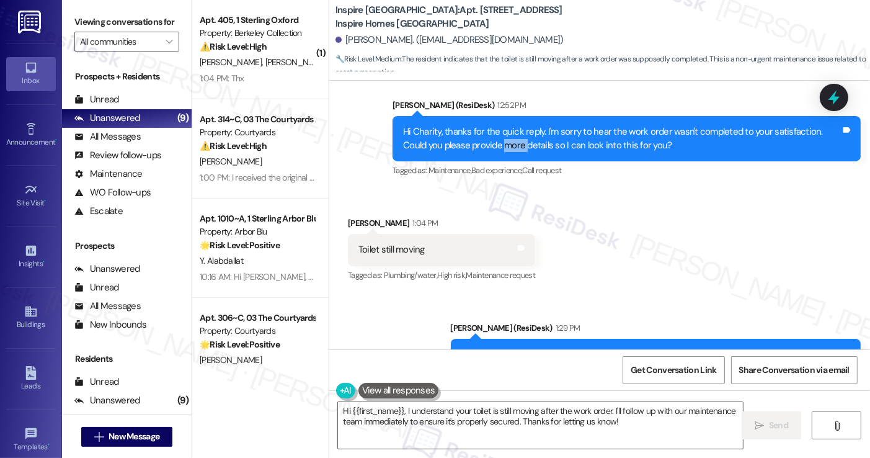
click at [484, 143] on div "Hi Charity, thanks for the quick reply. I'm sorry to hear the work order wasn't…" at bounding box center [622, 138] width 438 height 27
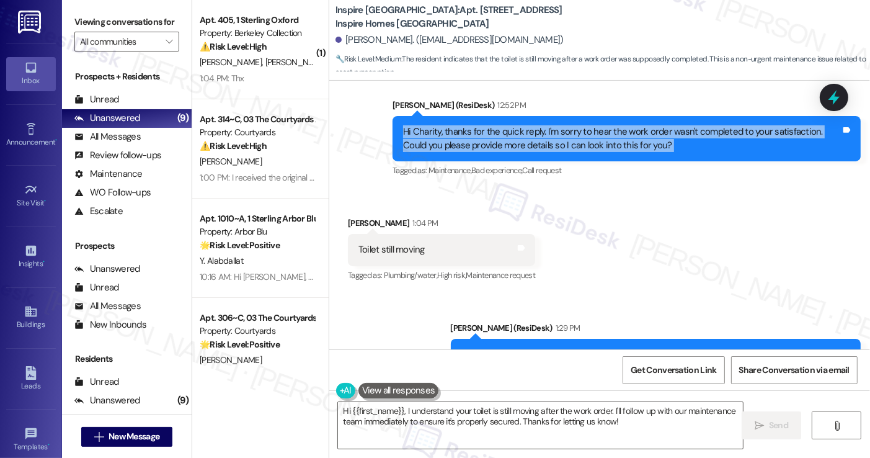
click at [484, 143] on div "Hi Charity, thanks for the quick reply. I'm sorry to hear the work order wasn't…" at bounding box center [622, 138] width 438 height 27
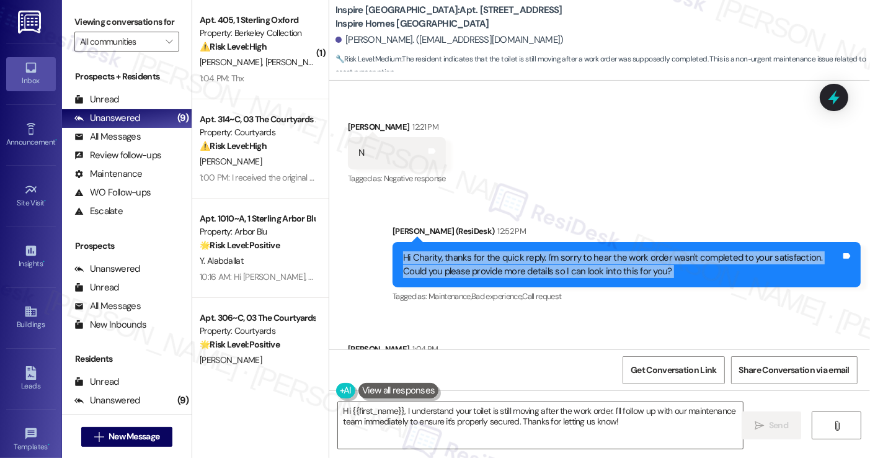
scroll to position [698, 0]
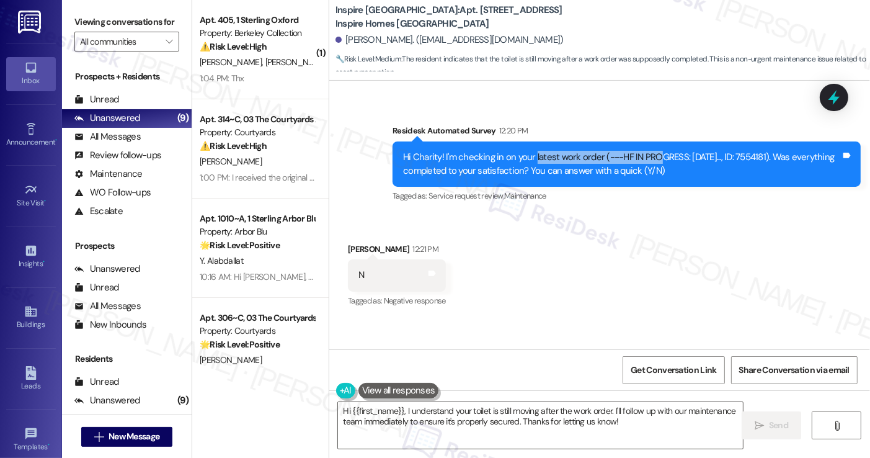
drag, startPoint x: 528, startPoint y: 143, endPoint x: 674, endPoint y: 154, distance: 146.2
click at [672, 153] on div "Hi Charity! I'm checking in on your latest work order (---HF IN PROGRESS: 08-26…" at bounding box center [627, 163] width 468 height 45
click at [674, 154] on div "Hi Charity! I'm checking in on your latest work order (---HF IN PROGRESS: 08-26…" at bounding box center [622, 164] width 438 height 27
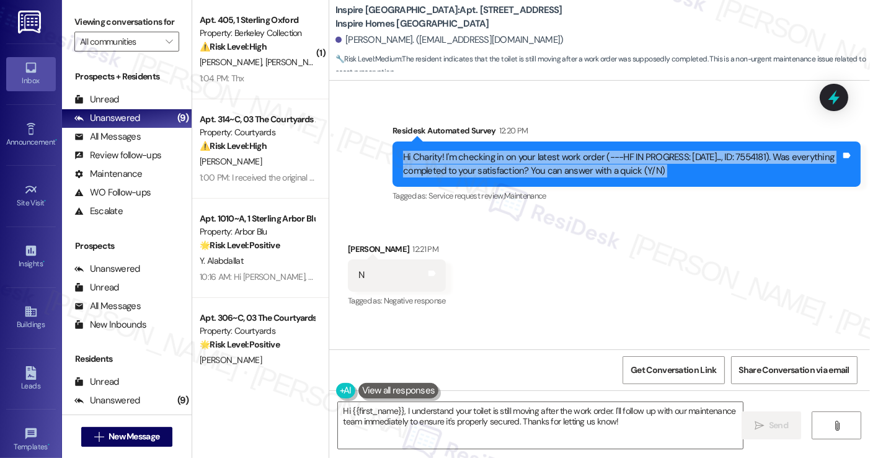
click at [674, 154] on div "Hi Charity! I'm checking in on your latest work order (---HF IN PROGRESS: 08-26…" at bounding box center [622, 164] width 438 height 27
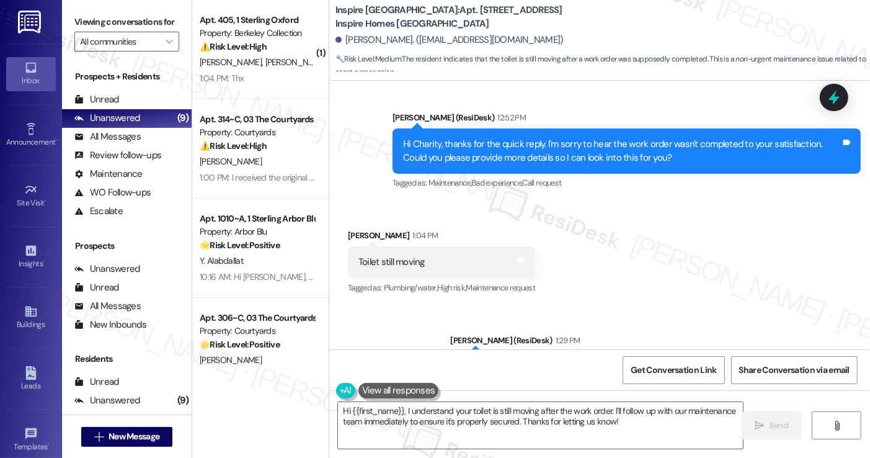
scroll to position [946, 0]
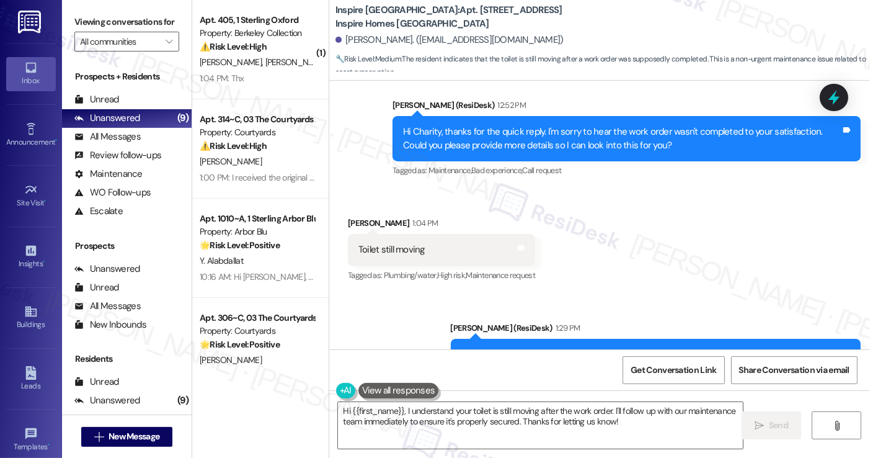
click at [358, 250] on div "Toilet still moving" at bounding box center [391, 249] width 66 height 13
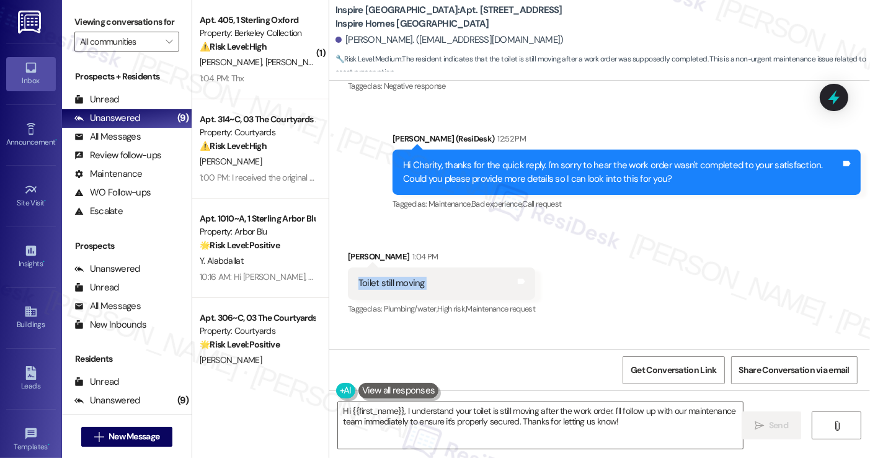
scroll to position [822, 0]
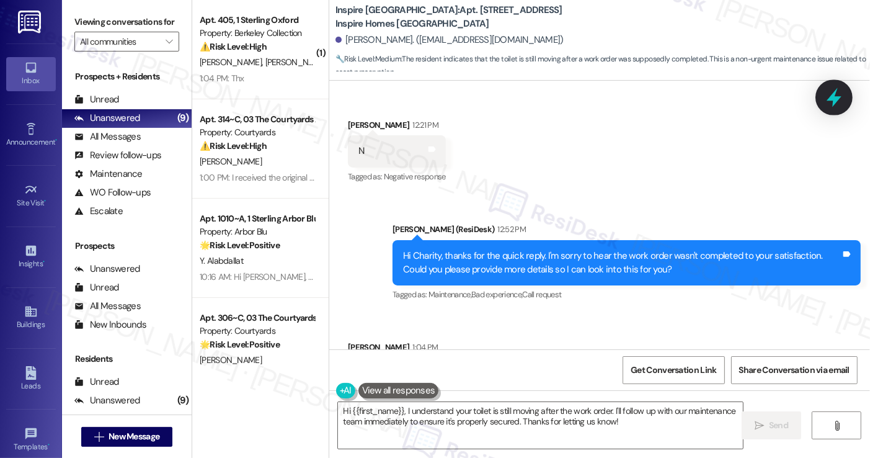
click at [832, 96] on icon at bounding box center [834, 97] width 15 height 19
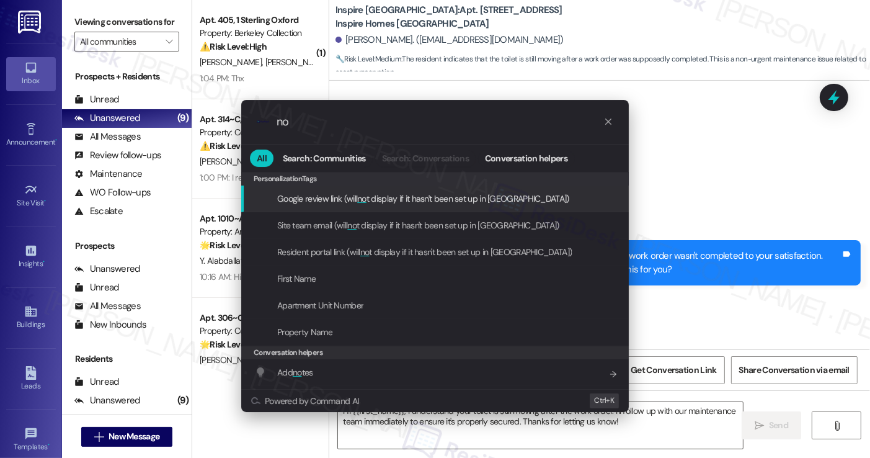
type input "n"
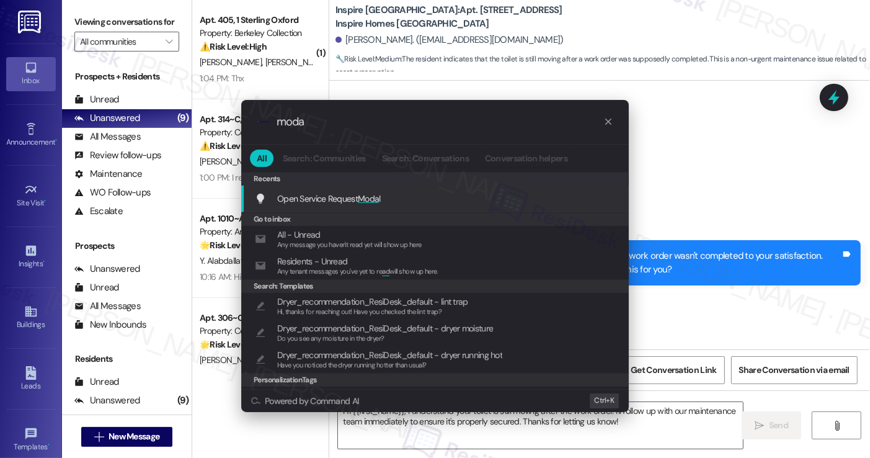
type input "moda"
click at [355, 205] on div "Open Service Request Moda l Add shortcut" at bounding box center [435, 198] width 388 height 27
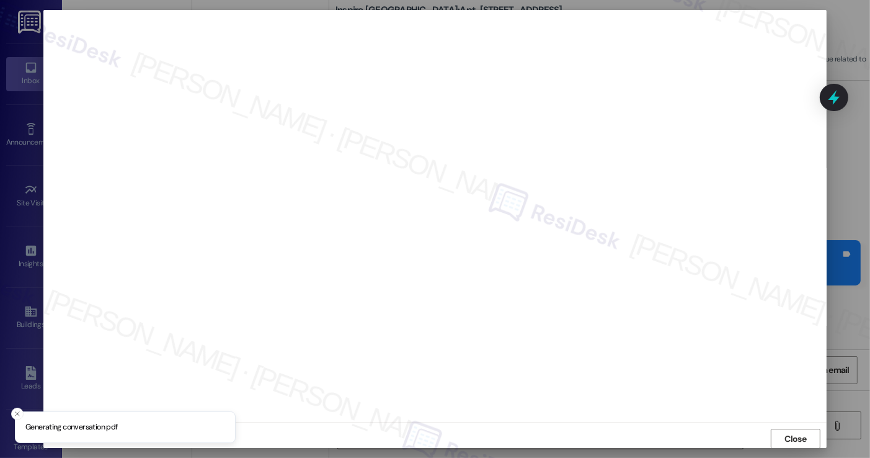
scroll to position [0, 0]
click at [793, 431] on span "Close" at bounding box center [796, 438] width 27 height 19
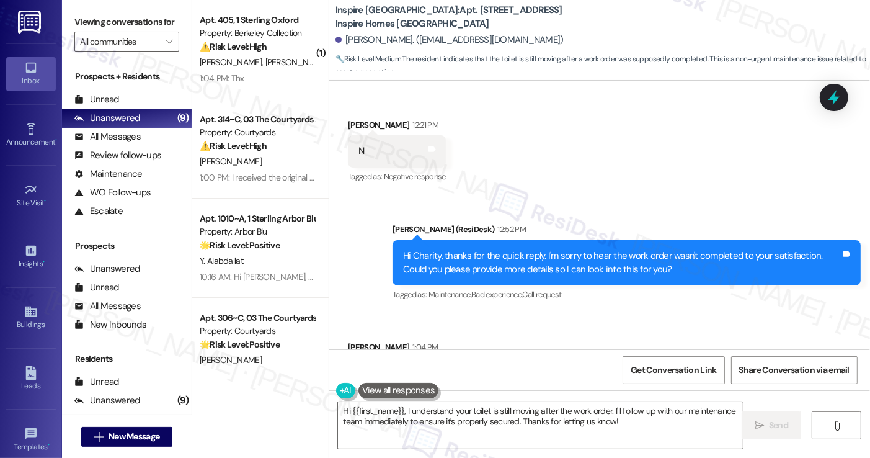
scroll to position [1008, 0]
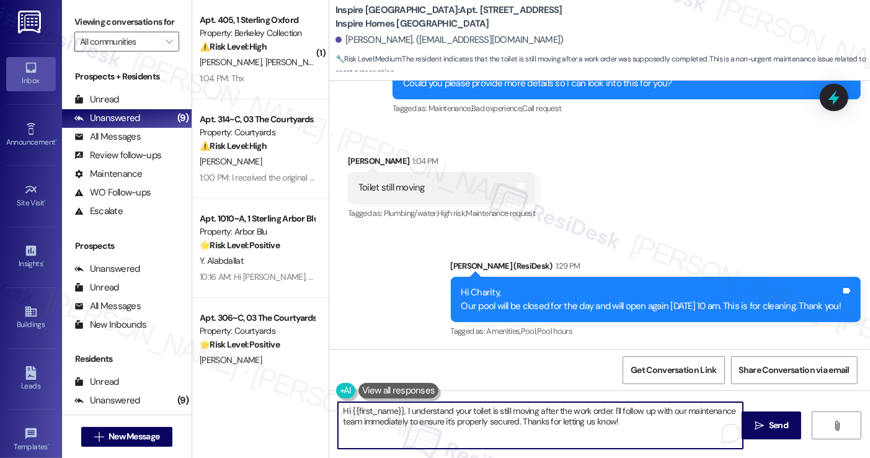
drag, startPoint x: 618, startPoint y: 418, endPoint x: 608, endPoint y: 411, distance: 12.6
click at [608, 411] on textarea "Hi {{first_name}}, I understand your toilet is still moving after the work orde…" at bounding box center [540, 425] width 404 height 47
click at [623, 419] on textarea "Hi {{first_name}}, I understand your toilet is still moving after the work orde…" at bounding box center [540, 425] width 404 height 47
drag, startPoint x: 618, startPoint y: 409, endPoint x: 647, endPoint y: 424, distance: 33.3
click at [647, 424] on textarea "Hi {{first_name}}, I understand your toilet is still moving after the work orde…" at bounding box center [540, 425] width 404 height 47
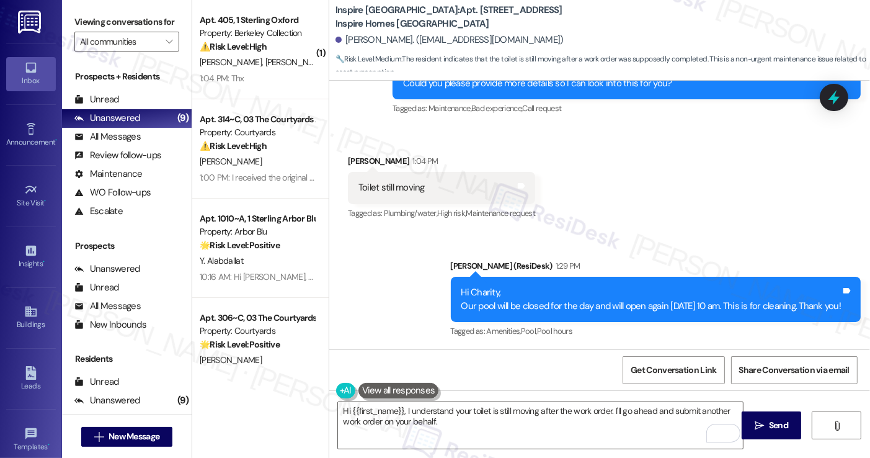
click at [118, 20] on label "Viewing conversations for" at bounding box center [126, 21] width 105 height 19
click at [449, 425] on textarea "Hi {{first_name}}, I understand your toilet is still moving after the work orde…" at bounding box center [540, 425] width 404 height 47
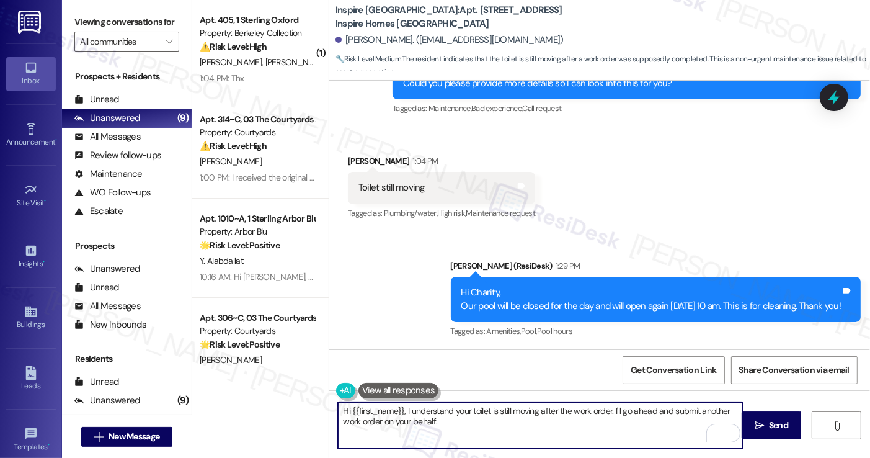
paste textarea "Please confirm we have your permission to enter when you're not home, and if yo…"
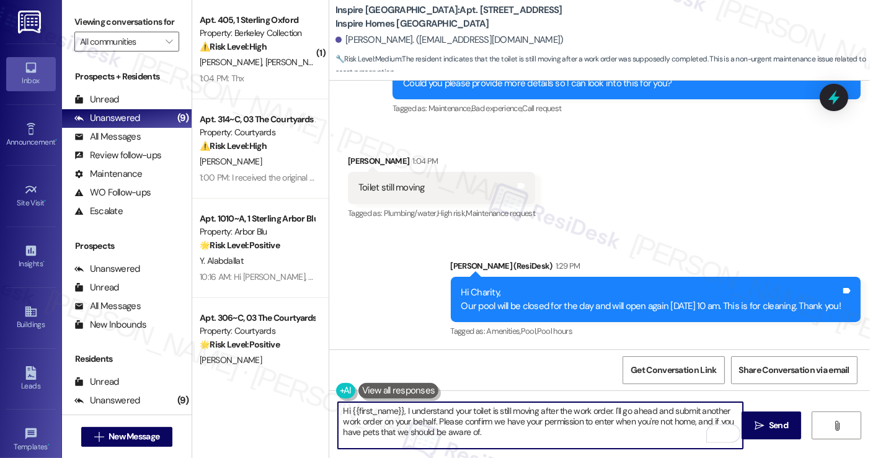
click at [441, 417] on textarea "Hi {{first_name}}, I understand your toilet is still moving after the work orde…" at bounding box center [540, 425] width 404 height 47
click at [442, 417] on textarea "Hi {{first_name}}, I understand your toilet is still moving after the work orde…" at bounding box center [540, 425] width 404 height 47
click at [627, 424] on textarea "Hi {{first_name}}, I understand your toilet is still moving after the work orde…" at bounding box center [540, 425] width 404 height 47
click at [712, 419] on textarea "Hi {{first_name}}, I understand your toilet is still moving after the work orde…" at bounding box center [540, 425] width 404 height 47
click at [725, 422] on textarea "Hi {{first_name}}, I understand your toilet is still moving after the work orde…" at bounding box center [540, 425] width 404 height 47
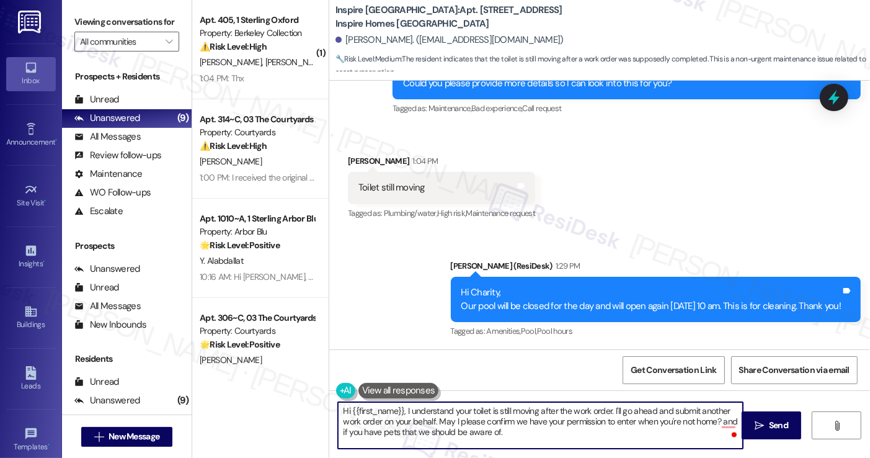
click at [725, 422] on textarea "Hi {{first_name}}, I understand your toilet is still moving after the work orde…" at bounding box center [540, 425] width 404 height 47
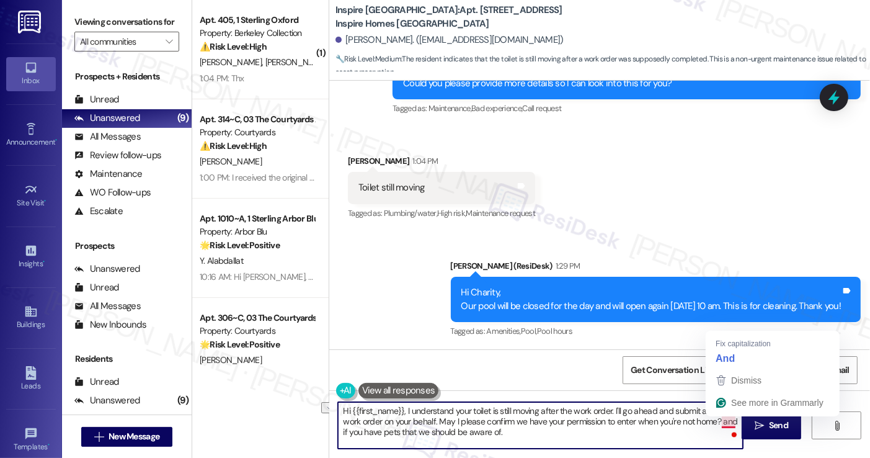
drag, startPoint x: 734, startPoint y: 421, endPoint x: 715, endPoint y: 422, distance: 19.3
click at [715, 422] on textarea "Hi {{first_name}}, I understand your toilet is still moving after the work orde…" at bounding box center [540, 425] width 404 height 47
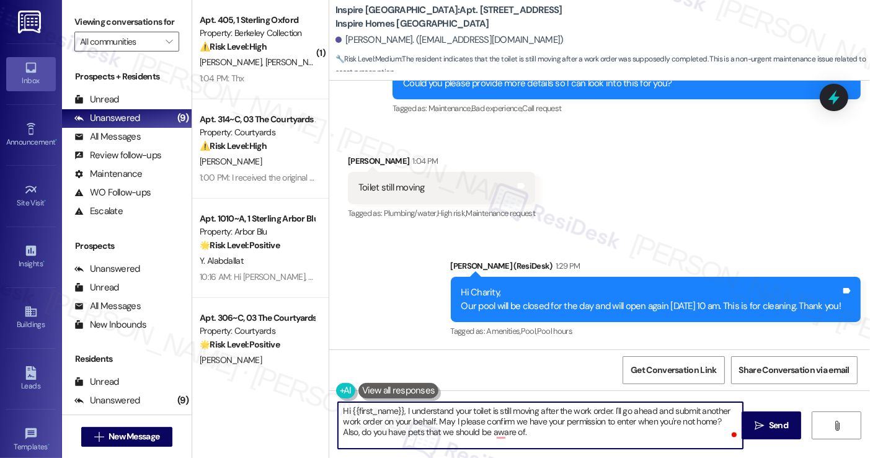
click at [578, 437] on textarea "Hi {{first_name}}, I understand your toilet is still moving after the work orde…" at bounding box center [540, 425] width 404 height 47
drag, startPoint x: 489, startPoint y: 426, endPoint x: 435, endPoint y: 425, distance: 54.0
click at [435, 425] on textarea "Hi {{first_name}}, I understand your toilet is still moving after the work orde…" at bounding box center [540, 425] width 404 height 47
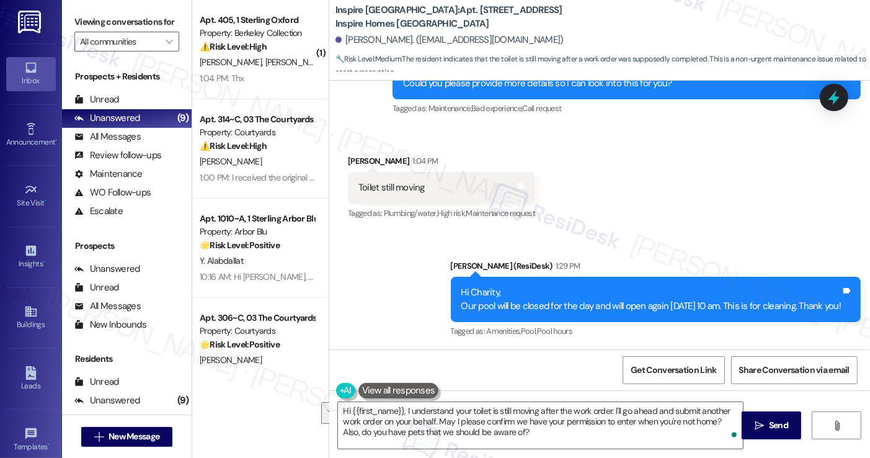
click at [99, 6] on div "Viewing conversations for All communities " at bounding box center [127, 32] width 130 height 64
click at [440, 412] on textarea "Hi {{first_name}}, I understand your toilet is still moving after the work orde…" at bounding box center [540, 425] width 404 height 47
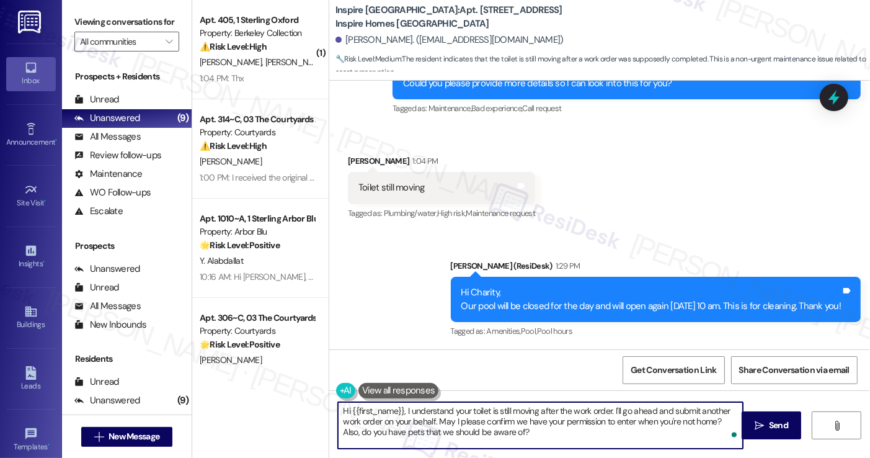
click at [440, 412] on textarea "Hi {{first_name}}, I understand your toilet is still moving after the work orde…" at bounding box center [540, 425] width 404 height 47
click at [603, 411] on textarea "Hi {{first_name}}, I understand your toilet is still moving after the work orde…" at bounding box center [540, 425] width 404 height 47
click at [603, 410] on textarea "Hi {{first_name}}, I understand your toilet is still moving after the work orde…" at bounding box center [540, 425] width 404 height 47
click at [597, 409] on textarea "Hi {{first_name}}, I understand your toilet is still moving after the work orde…" at bounding box center [540, 425] width 404 height 47
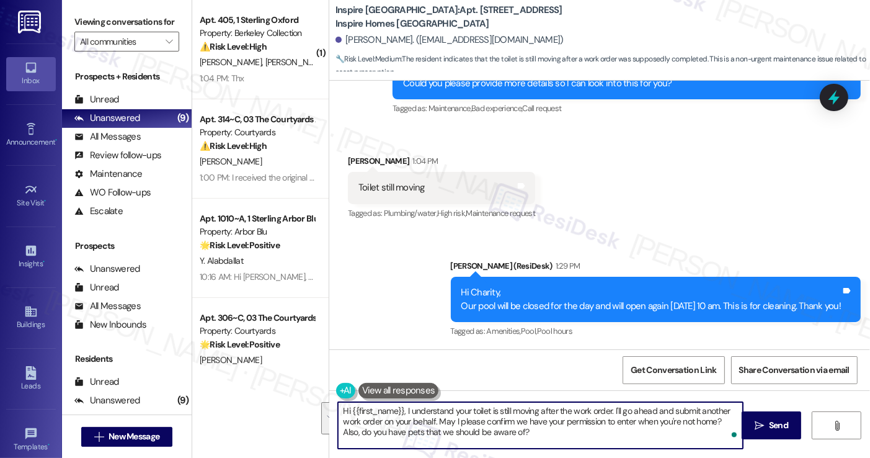
click at [597, 409] on textarea "Hi {{first_name}}, I understand your toilet is still moving after the work orde…" at bounding box center [540, 425] width 404 height 47
click at [642, 425] on textarea "Hi {{first_name}}, I understand your toilet is still moving after the recent fi…" at bounding box center [540, 425] width 404 height 47
click at [645, 425] on textarea "Hi {{first_name}}, I understand your toilet is still moving after the recent fi…" at bounding box center [540, 425] width 404 height 47
drag, startPoint x: 434, startPoint y: 423, endPoint x: 423, endPoint y: 422, distance: 11.2
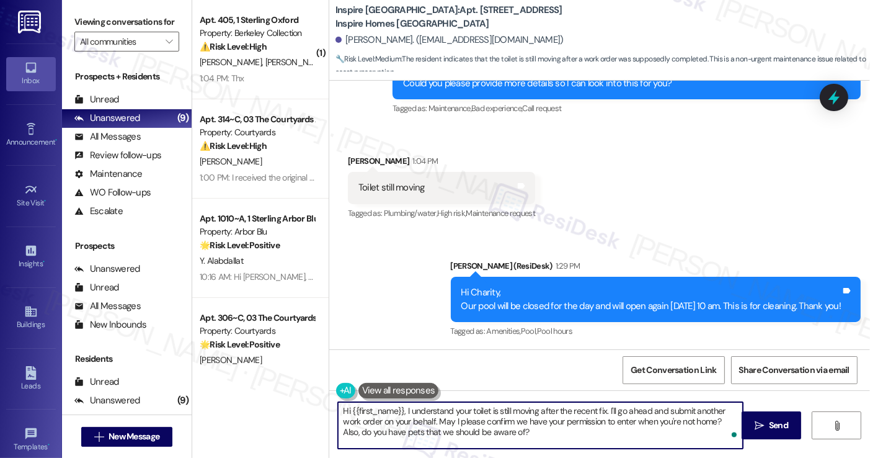
click at [434, 423] on textarea "Hi {{first_name}}, I understand your toilet is still moving after the recent fi…" at bounding box center [540, 425] width 404 height 47
drag, startPoint x: 400, startPoint y: 411, endPoint x: 311, endPoint y: 409, distance: 88.7
click at [311, 409] on div "( 1 ) Apt. 405, 1 Sterling Oxford Property: Berkeley Collection ⚠️ Risk Level: …" at bounding box center [531, 229] width 678 height 458
click at [536, 407] on textarea "I understand your toilet is still moving after the recent fix. I'll go ahead an…" at bounding box center [540, 425] width 404 height 47
type textarea "I understand your toilet is still moving after the recent fix. I'll go ahead an…"
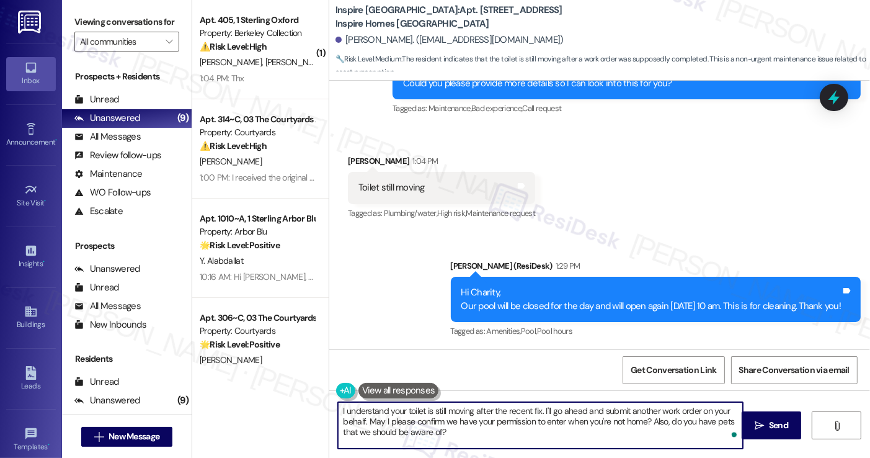
click at [426, 435] on textarea "I understand your toilet is still moving after the recent fix. I'll go ahead an…" at bounding box center [540, 425] width 404 height 47
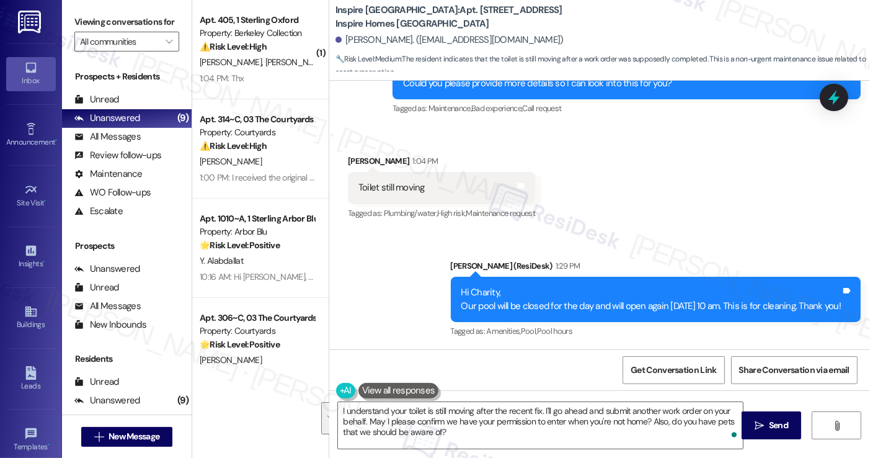
click at [533, 361] on div "Get Conversation Link Share Conversation via email" at bounding box center [599, 369] width 541 height 41
click at [779, 424] on span "Send" at bounding box center [778, 425] width 19 height 13
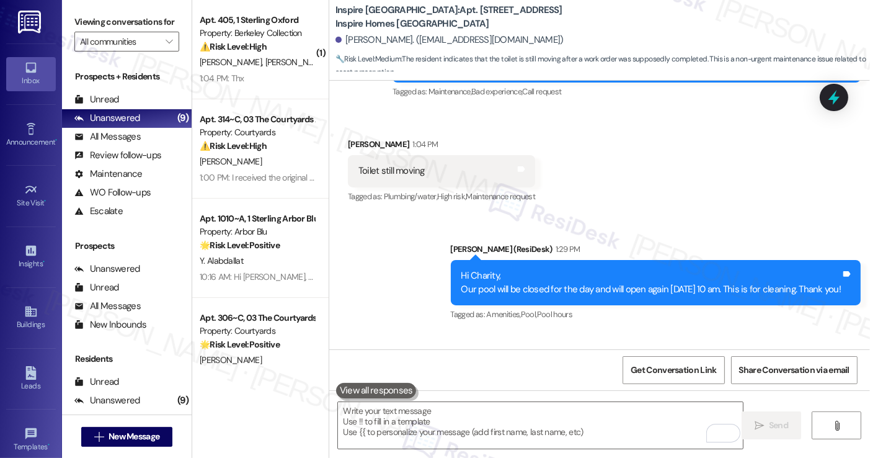
scroll to position [1121, 0]
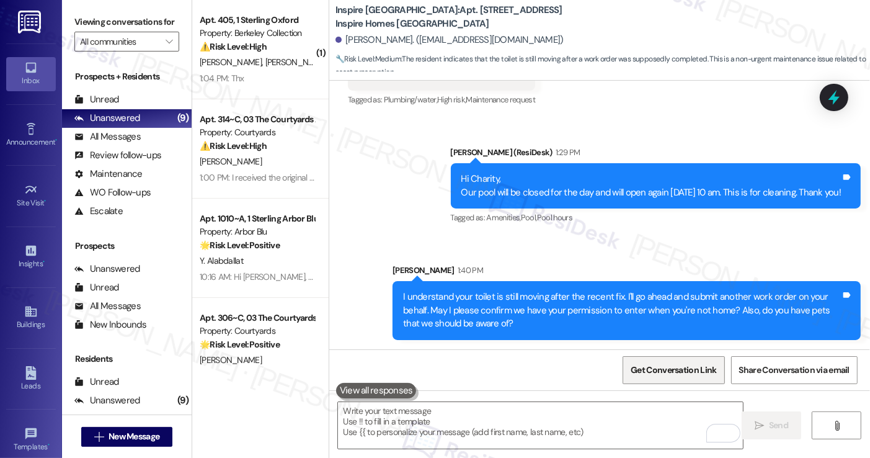
click at [697, 369] on span "Get Conversation Link" at bounding box center [674, 369] width 86 height 13
click at [672, 365] on span "Get Conversation Link" at bounding box center [674, 369] width 86 height 13
click at [102, 14] on label "Viewing conversations for" at bounding box center [126, 21] width 105 height 19
click at [497, 327] on div "I understand your toilet is still moving after the recent fix. I'll go ahead an…" at bounding box center [622, 310] width 438 height 40
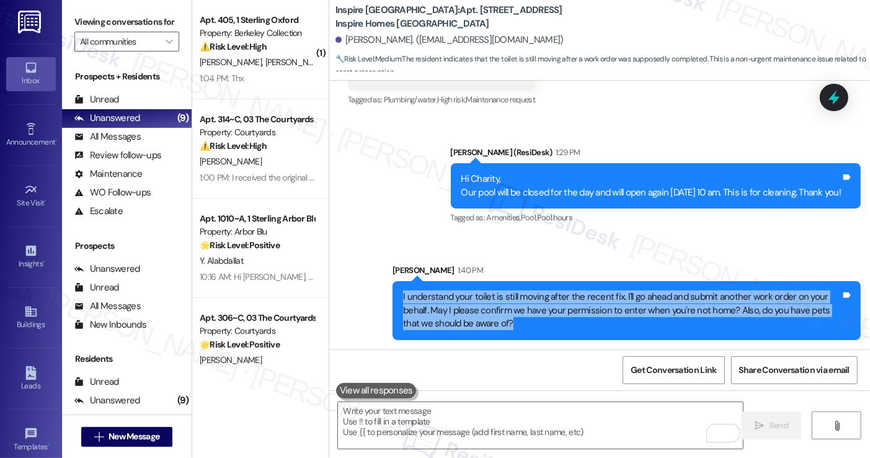
click at [497, 327] on div "I understand your toilet is still moving after the recent fix. I'll go ahead an…" at bounding box center [622, 310] width 438 height 40
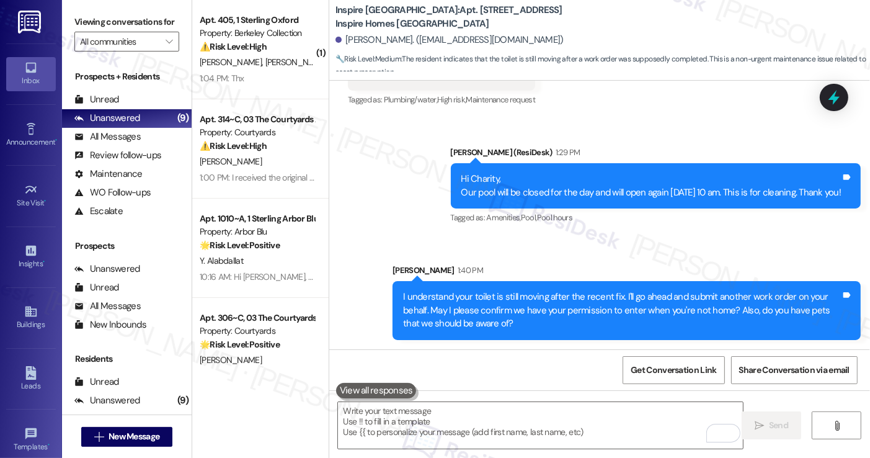
click at [564, 273] on div "Sarah 1:40 PM" at bounding box center [627, 272] width 468 height 17
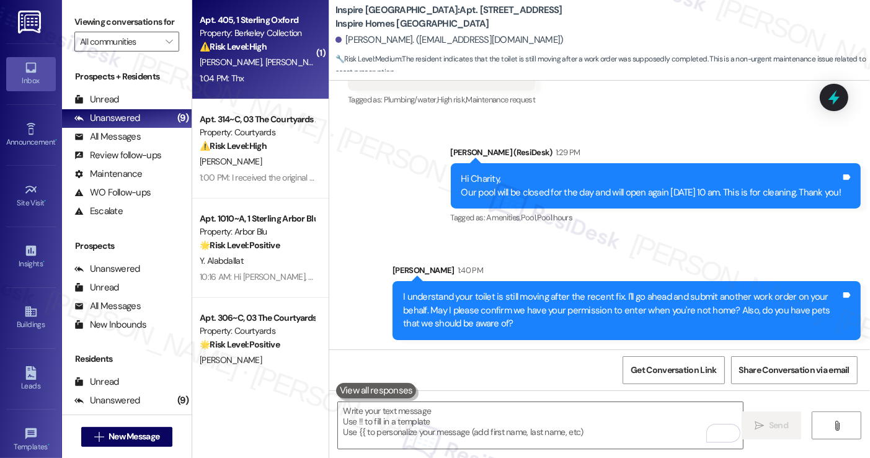
click at [243, 53] on div "⚠️ Risk Level: High The resident is inquiring about a refund amount, including …" at bounding box center [257, 46] width 115 height 13
type textarea "Fetching suggested responses. Please feel free to read through the conversation…"
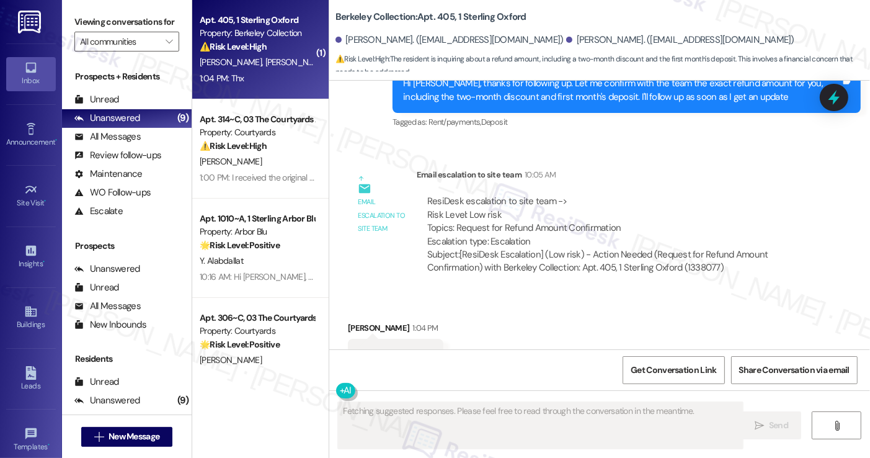
scroll to position [6601, 0]
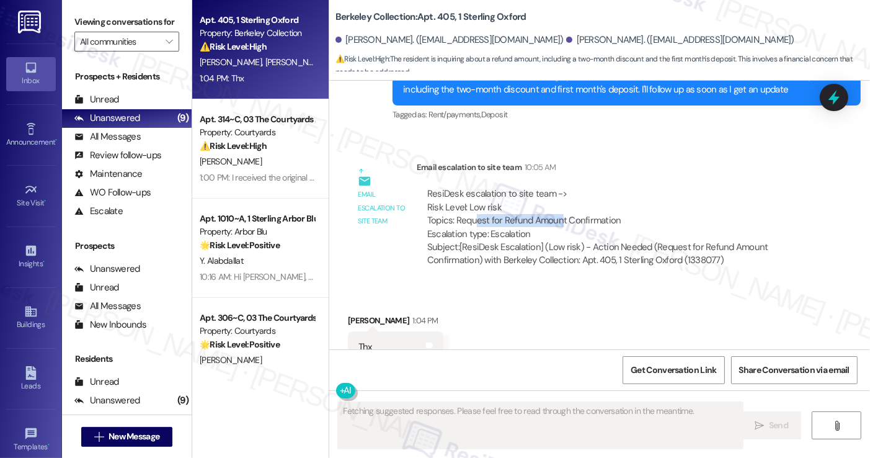
drag, startPoint x: 468, startPoint y: 179, endPoint x: 610, endPoint y: 178, distance: 142.0
click at [610, 187] on div "ResiDesk escalation to site team -> Risk Level: Low risk Topics: Request for Re…" at bounding box center [616, 213] width 378 height 53
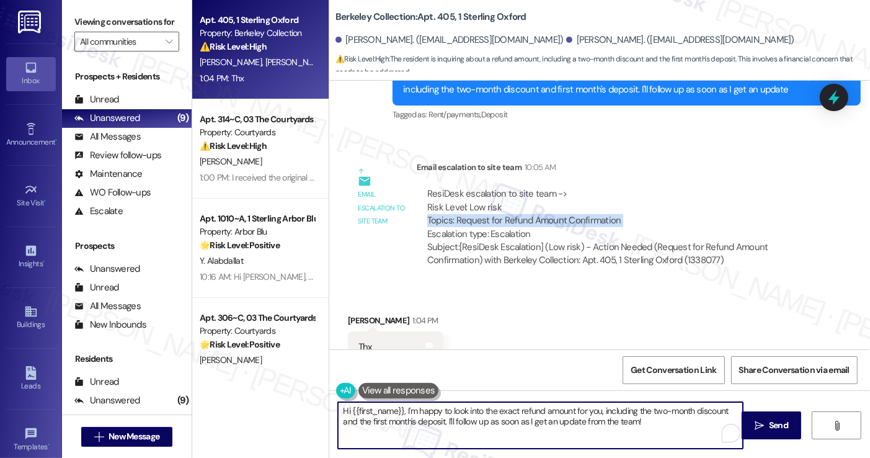
click at [452, 406] on textarea "Hi {{first_name}}, I'm happy to look into the exact refund amount for you, incl…" at bounding box center [540, 425] width 404 height 47
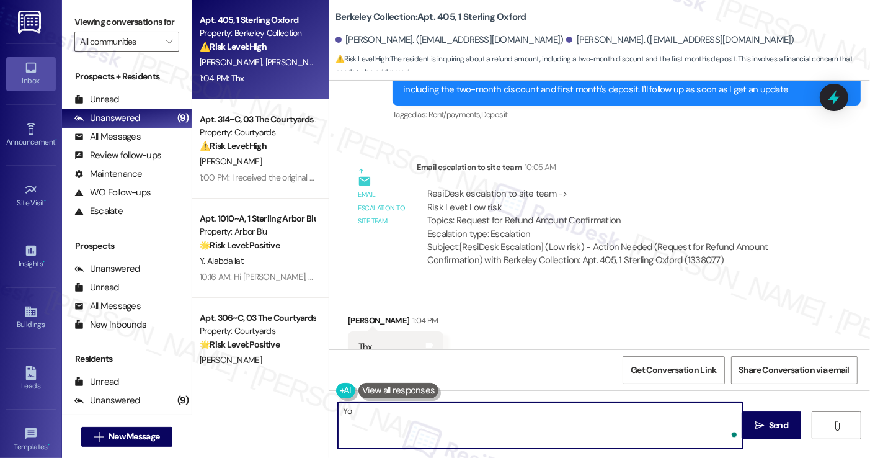
type textarea "Y"
type textarea "You're welcome!"
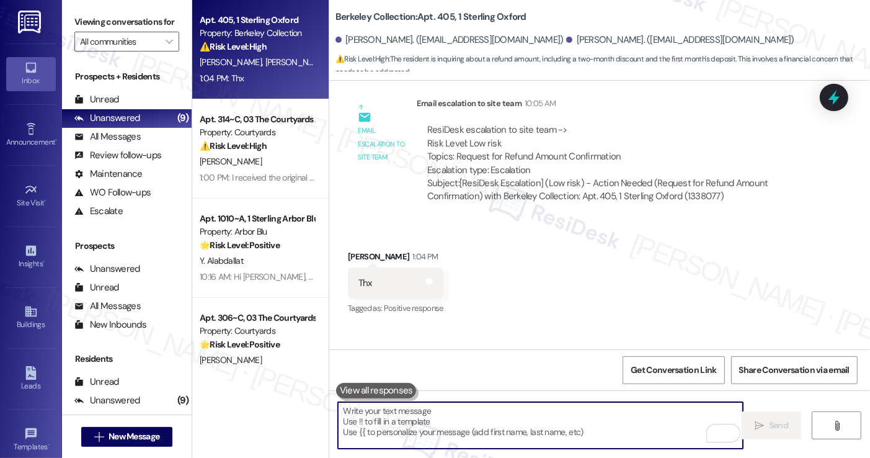
scroll to position [6688, 0]
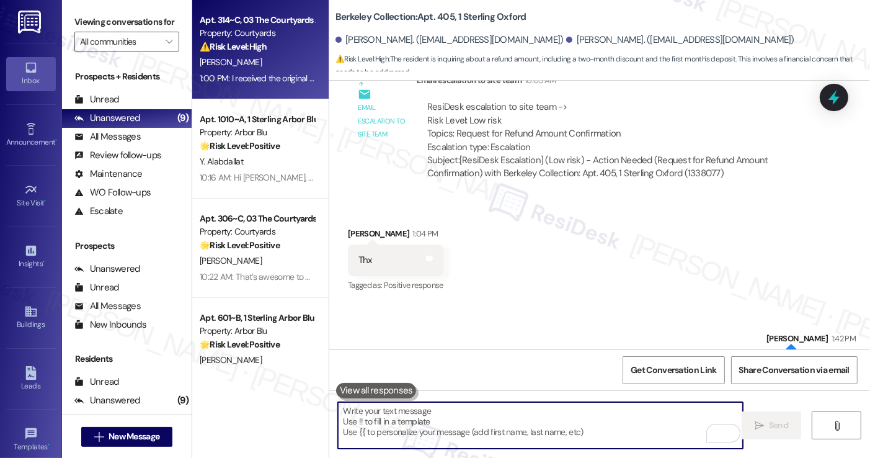
click at [285, 55] on div "D. Anapolsky" at bounding box center [256, 63] width 117 height 16
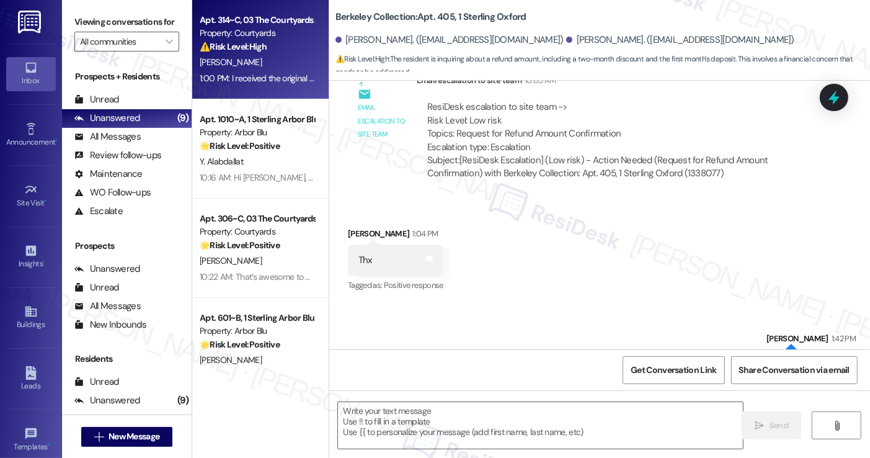
type textarea "Fetching suggested responses. Please feel free to read through the conversation…"
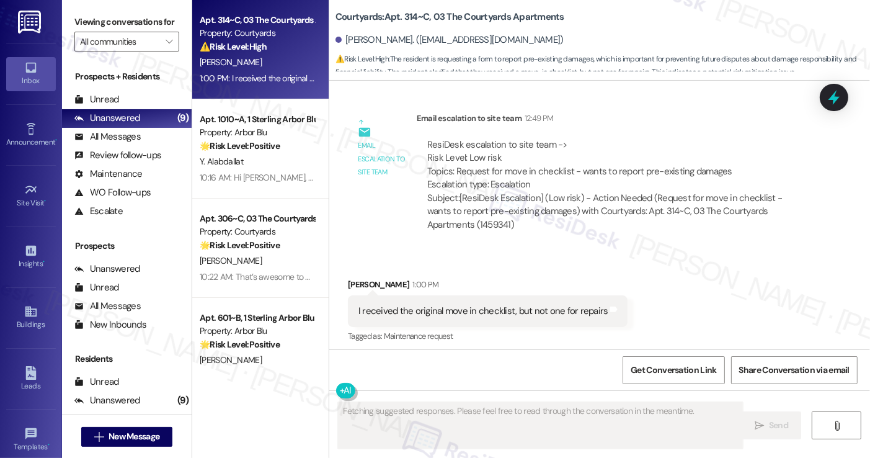
scroll to position [1037, 0]
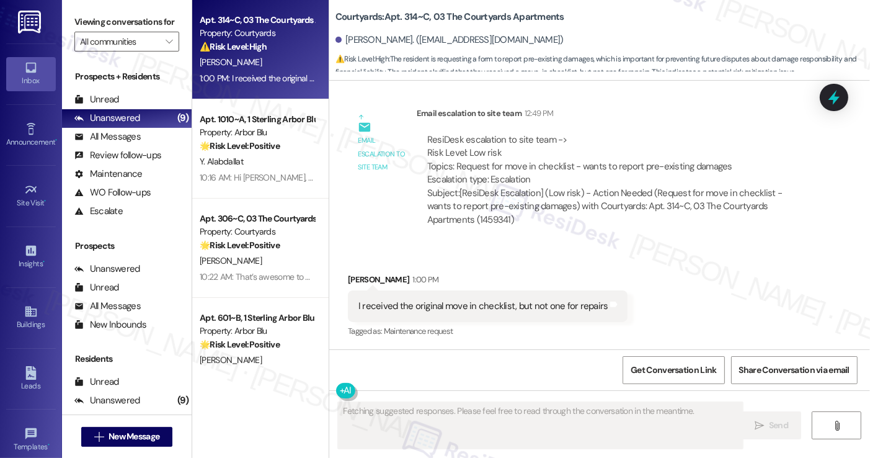
click at [397, 304] on div "I received the original move in checklist, but not one for repairs" at bounding box center [483, 306] width 250 height 13
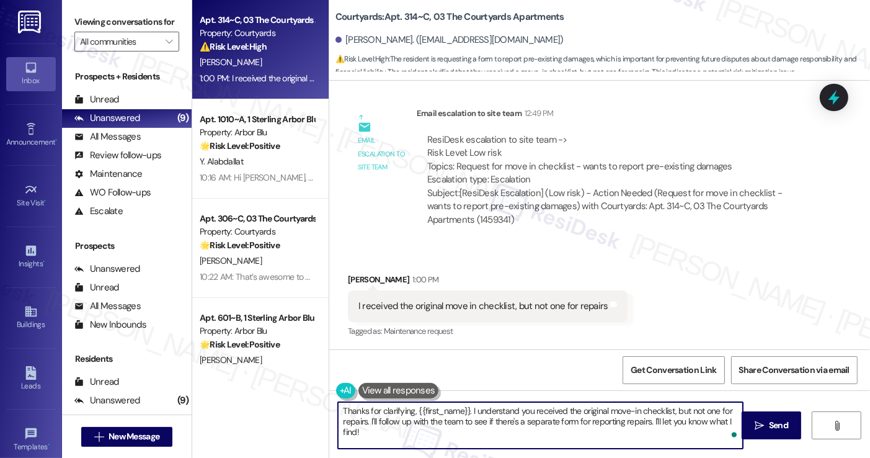
drag, startPoint x: 466, startPoint y: 409, endPoint x: 411, endPoint y: 411, distance: 55.8
click at [411, 411] on textarea "Thanks for clarifying, {{first_name}}. I understand you received the original m…" at bounding box center [540, 425] width 404 height 47
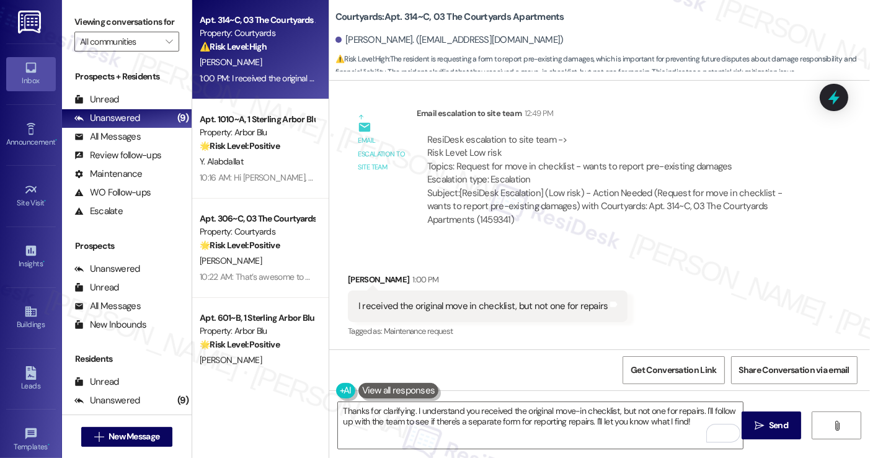
drag, startPoint x: 695, startPoint y: 304, endPoint x: 719, endPoint y: 391, distance: 90.7
click at [695, 303] on div "Received via SMS David Anapolsky 1:00 PM I received the original move in checkl…" at bounding box center [599, 297] width 541 height 105
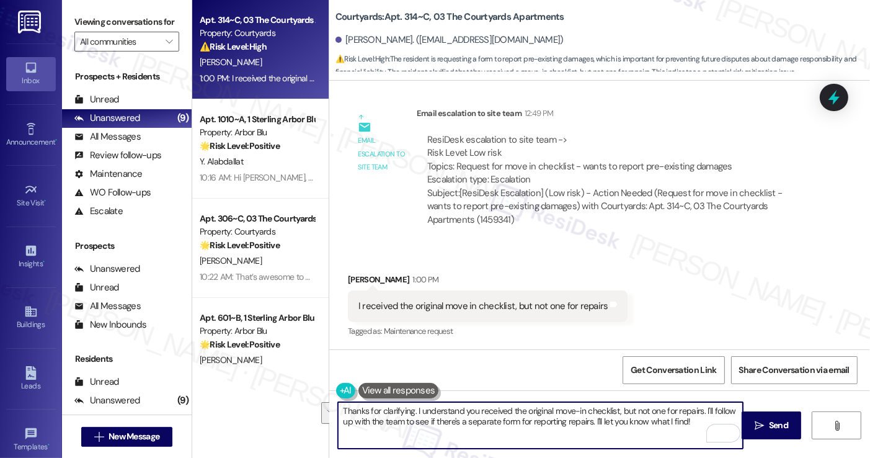
drag, startPoint x: 706, startPoint y: 422, endPoint x: 700, endPoint y: 406, distance: 17.3
click at [700, 406] on textarea "Thanks for clarifying. I understand you received the original move-in checklist…" at bounding box center [540, 425] width 404 height 47
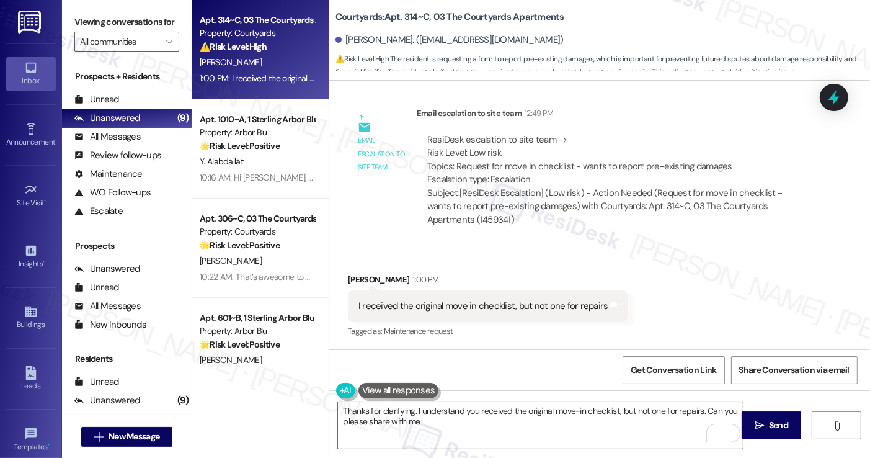
click at [87, 14] on label "Viewing conversations for" at bounding box center [126, 21] width 105 height 19
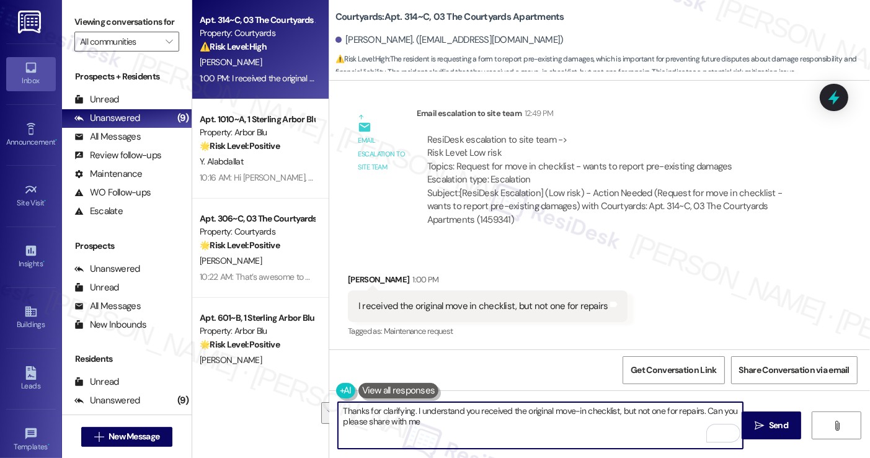
drag, startPoint x: 503, startPoint y: 425, endPoint x: 717, endPoint y: 402, distance: 215.2
click at [717, 402] on textarea "Thanks for clarifying. I understand you received the original move-in checklist…" at bounding box center [540, 425] width 404 height 47
paste textarea "Could you share what specific issues or repairs you’re seeing in your unit so I…"
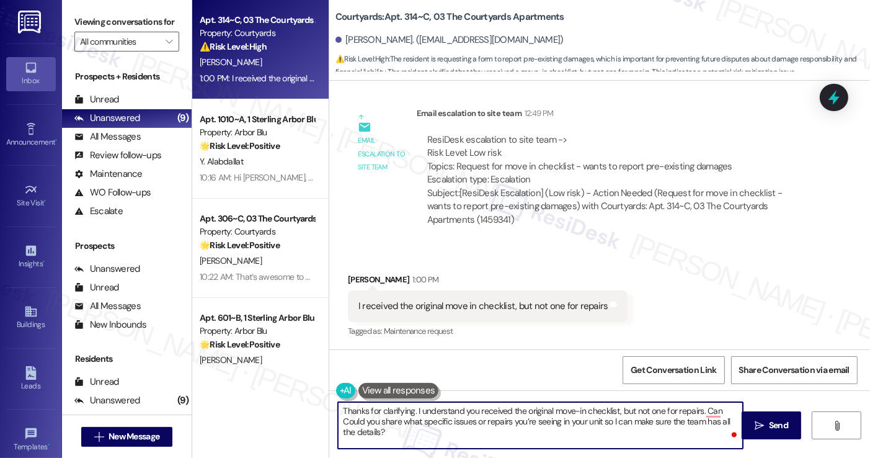
click at [340, 419] on textarea "Thanks for clarifying. I understand you received the original move-in checklist…" at bounding box center [540, 425] width 404 height 47
click at [341, 419] on textarea "Thanks for clarifying. I understand you received the original move-in checklist…" at bounding box center [540, 425] width 404 height 47
click at [726, 411] on textarea "Thanks for clarifying. I understand you received the original move-in checklist…" at bounding box center [540, 425] width 404 height 47
click at [730, 411] on textarea "Thanks for clarifying. I understand you received the original move-in checklist…" at bounding box center [540, 425] width 404 height 47
click at [548, 429] on textarea "Thanks for clarifying. I understand you received the original move-in checklist…" at bounding box center [540, 425] width 404 height 47
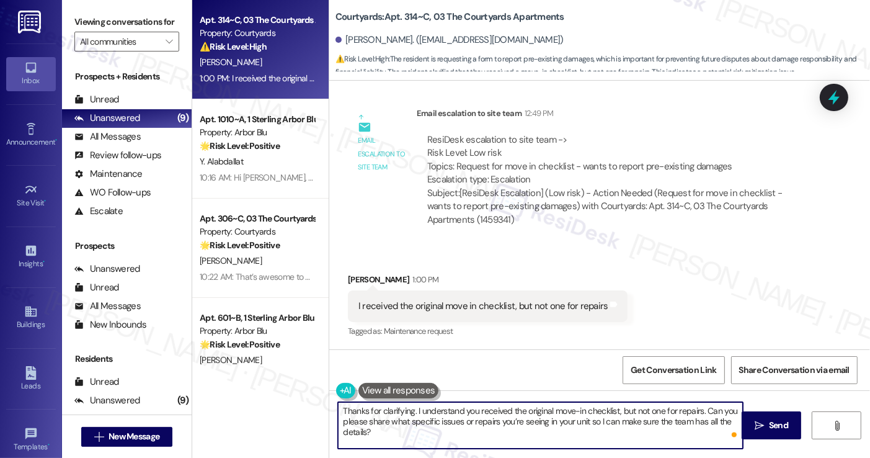
click at [548, 429] on textarea "Thanks for clarifying. I understand you received the original move-in checklist…" at bounding box center [540, 425] width 404 height 47
click at [573, 415] on textarea "Thanks for clarifying. I understand you received the original move-in checklist…" at bounding box center [540, 425] width 404 height 47
click at [484, 434] on textarea "Thanks for clarifying. I understand you received the original move-in checklist…" at bounding box center [540, 425] width 404 height 47
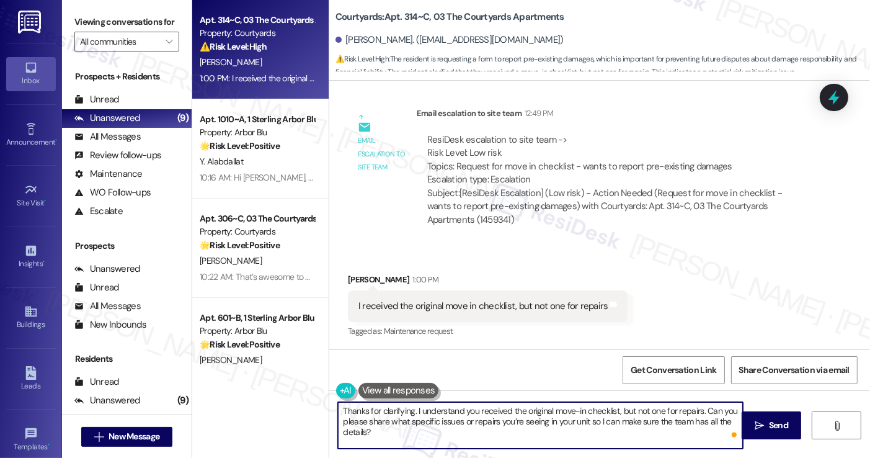
click at [610, 424] on textarea "Thanks for clarifying. I understand you received the original move-in checklist…" at bounding box center [540, 425] width 404 height 47
drag, startPoint x: 610, startPoint y: 424, endPoint x: 592, endPoint y: 425, distance: 18.1
click at [610, 424] on textarea "Thanks for clarifying. I understand you received the original move-in checklist…" at bounding box center [540, 425] width 404 height 47
click at [457, 425] on textarea "Thanks for clarifying. I understand you received the original move-in checklist…" at bounding box center [540, 425] width 404 height 47
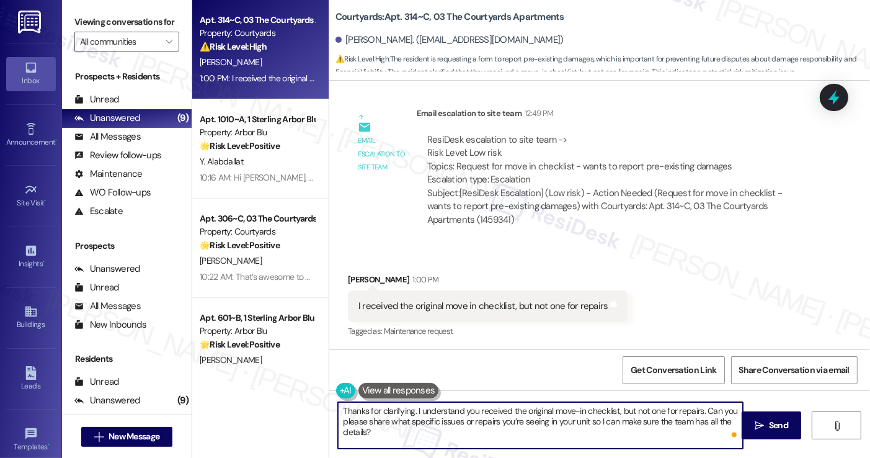
click at [417, 429] on textarea "Thanks for clarifying. I understand you received the original move-in checklist…" at bounding box center [540, 425] width 404 height 47
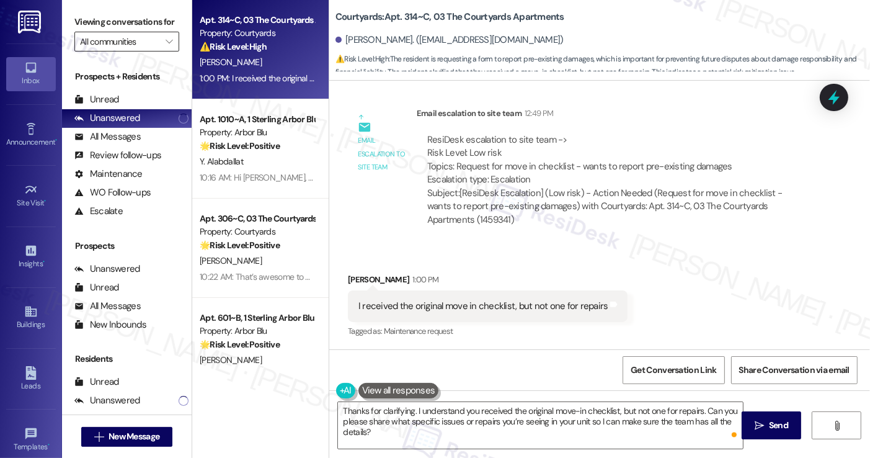
drag, startPoint x: 89, startPoint y: 14, endPoint x: 143, endPoint y: 53, distance: 66.8
click at [89, 14] on label "Viewing conversations for" at bounding box center [126, 21] width 105 height 19
click at [380, 431] on textarea "Thanks for clarifying. I understand you received the original move-in checklist…" at bounding box center [540, 425] width 404 height 47
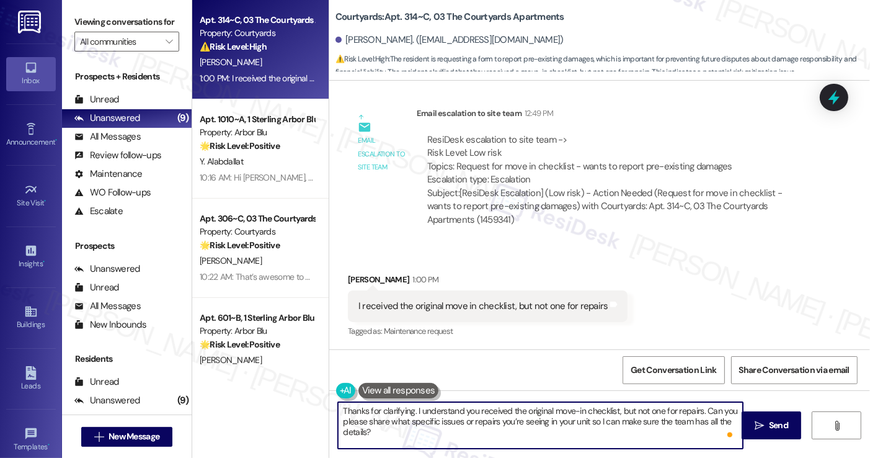
scroll to position [10, 0]
paste textarea "Please confirm we have your permission to enter when you're not home, and if yo…"
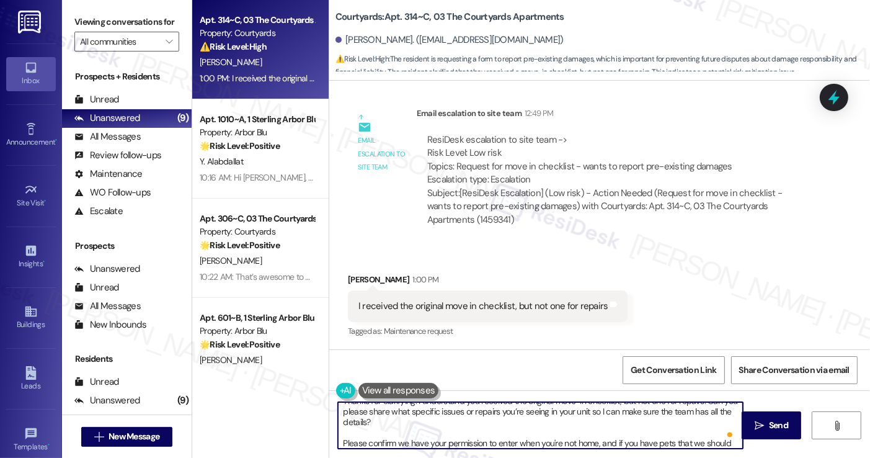
scroll to position [20, 0]
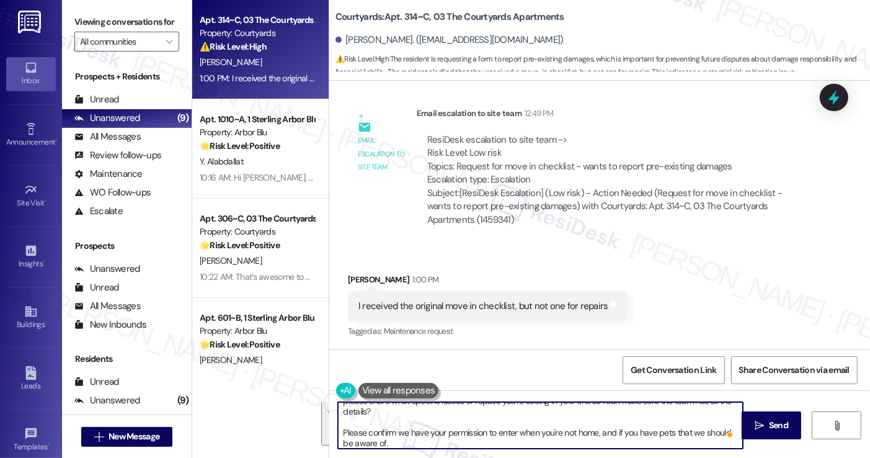
type textarea "Thanks for clarifying. I understand you received the original move-in checklist…"
click at [626, 242] on div "Email escalation to site team Email escalation to site team 12:49 PM ResiDesk e…" at bounding box center [582, 171] width 487 height 148
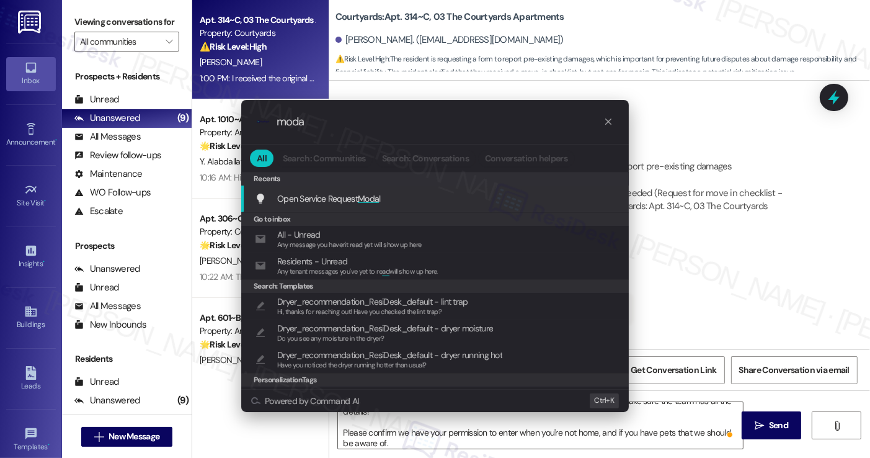
type input "moda"
click at [346, 193] on span "Open Service Request Moda l" at bounding box center [329, 198] width 104 height 11
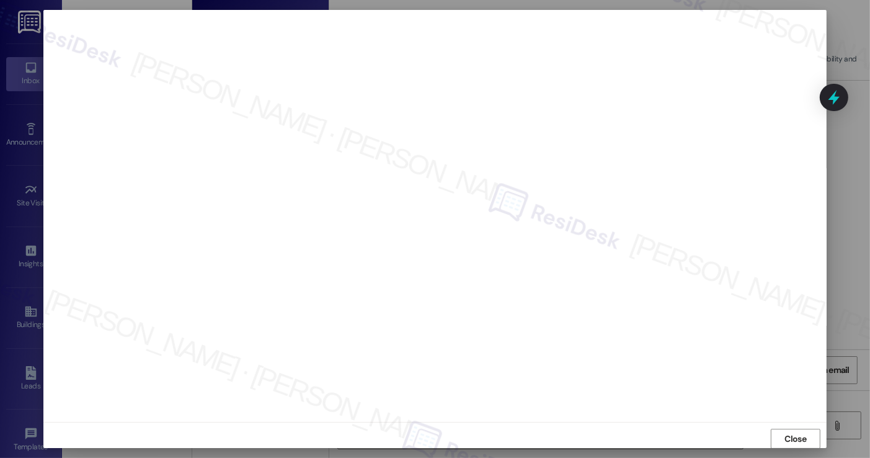
scroll to position [0, 0]
click at [783, 430] on span "Close" at bounding box center [796, 438] width 27 height 19
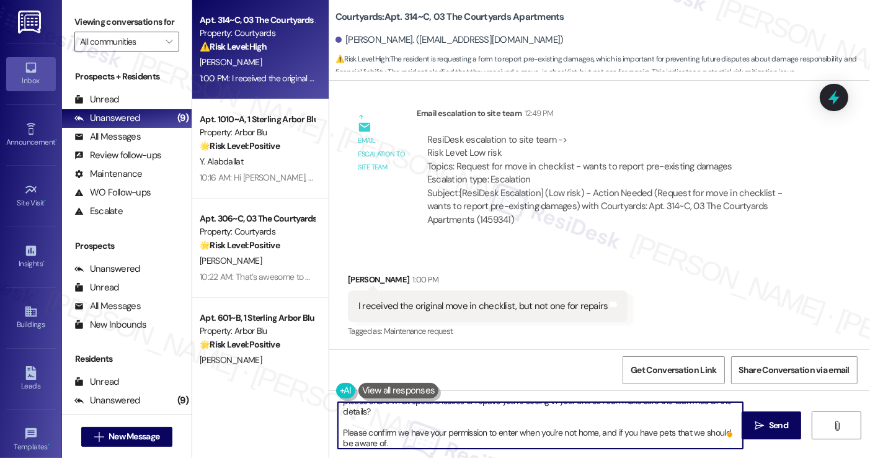
click at [507, 437] on textarea "Thanks for clarifying. I understand you received the original move-in checklist…" at bounding box center [540, 425] width 404 height 47
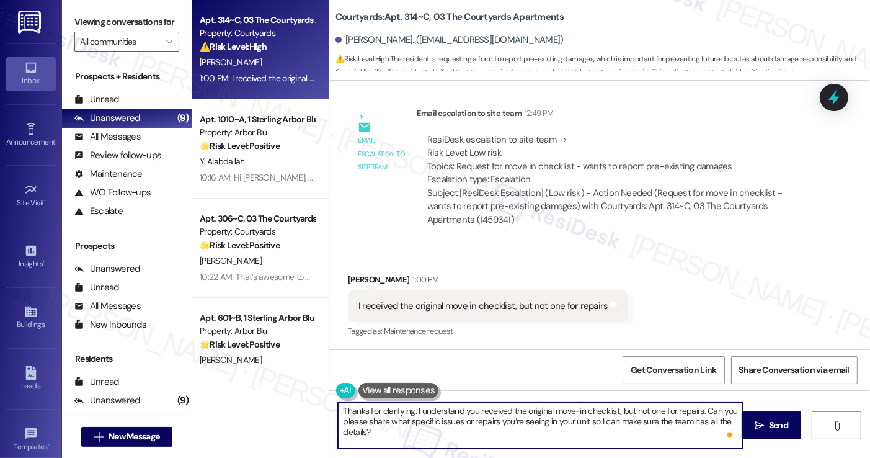
scroll to position [24, 0]
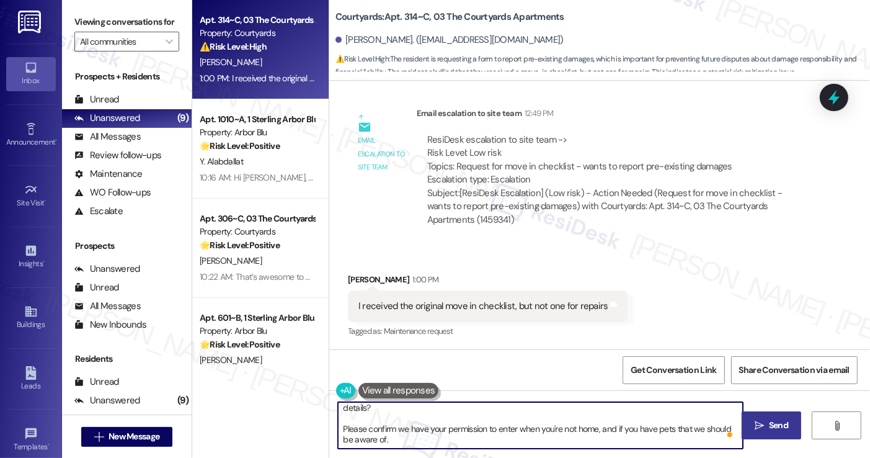
click at [758, 420] on icon "" at bounding box center [759, 425] width 9 height 10
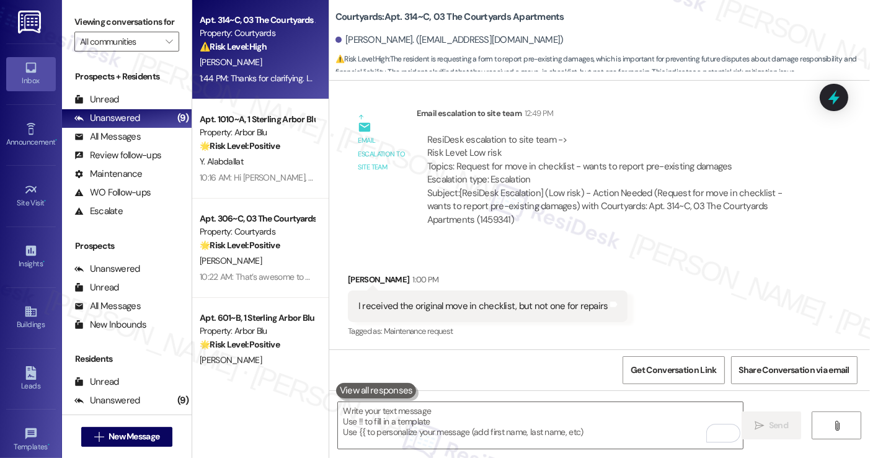
scroll to position [1190, 0]
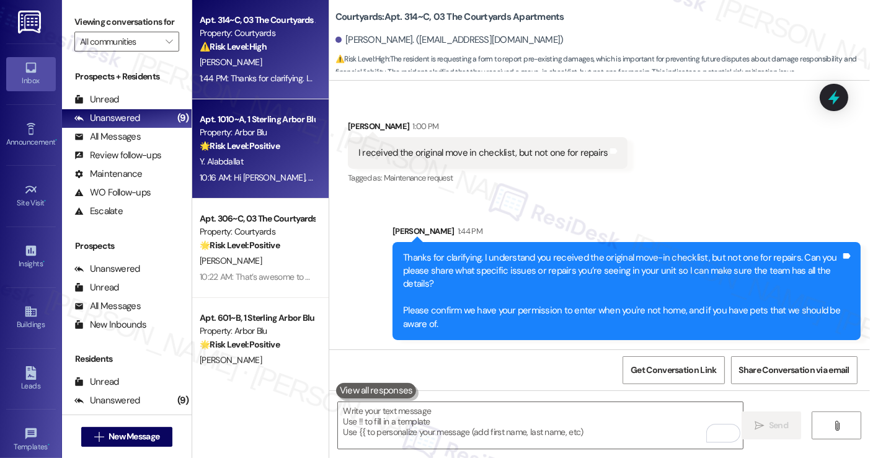
click at [202, 157] on span "Y. Alabdallat" at bounding box center [221, 161] width 43 height 11
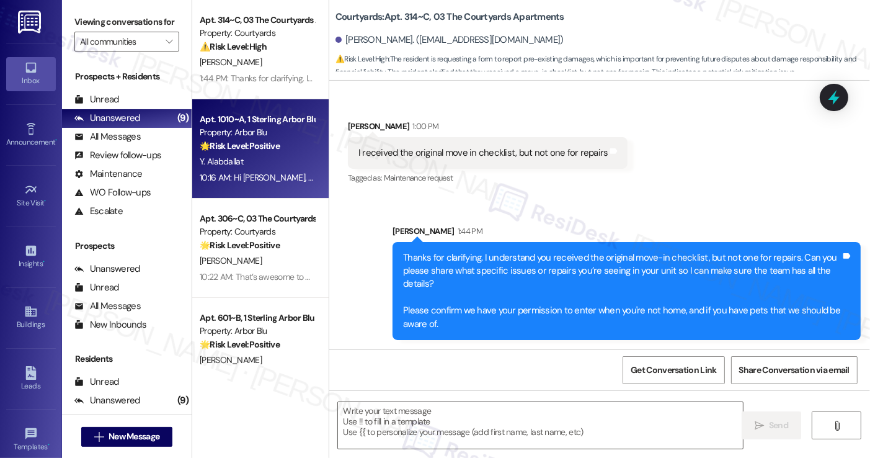
type textarea "Fetching suggested responses. Please feel free to read through the conversation…"
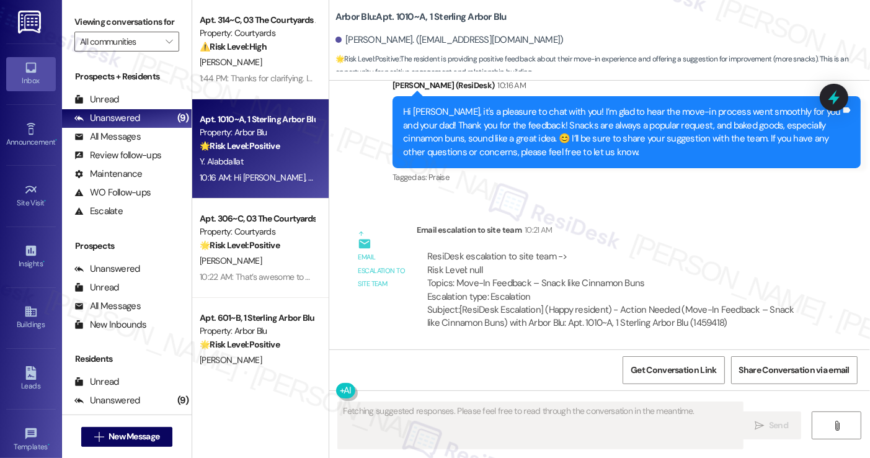
scroll to position [513, 0]
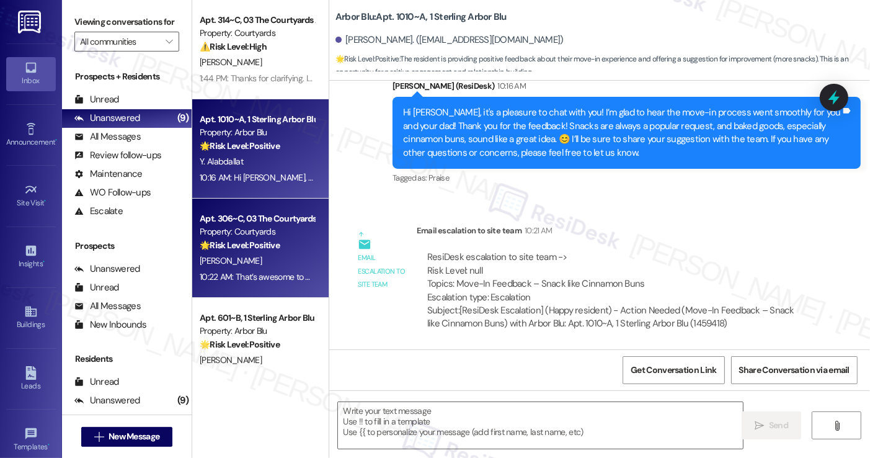
click at [277, 237] on div "Property: Courtyards" at bounding box center [257, 231] width 115 height 13
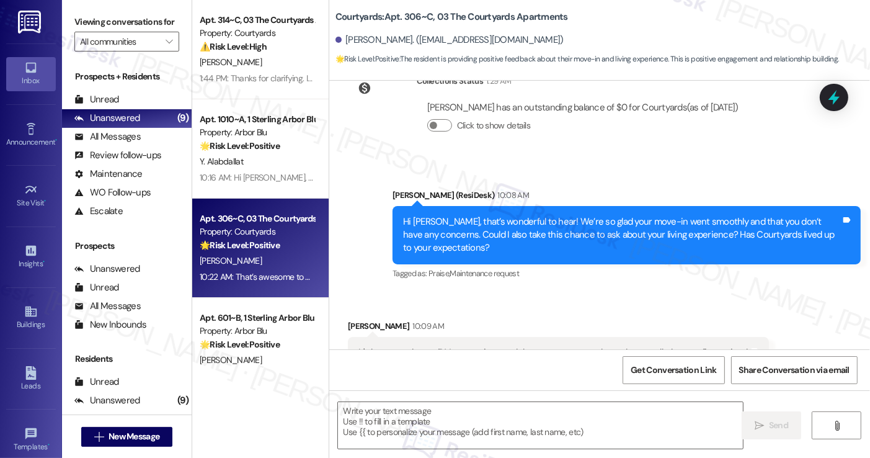
scroll to position [382, 0]
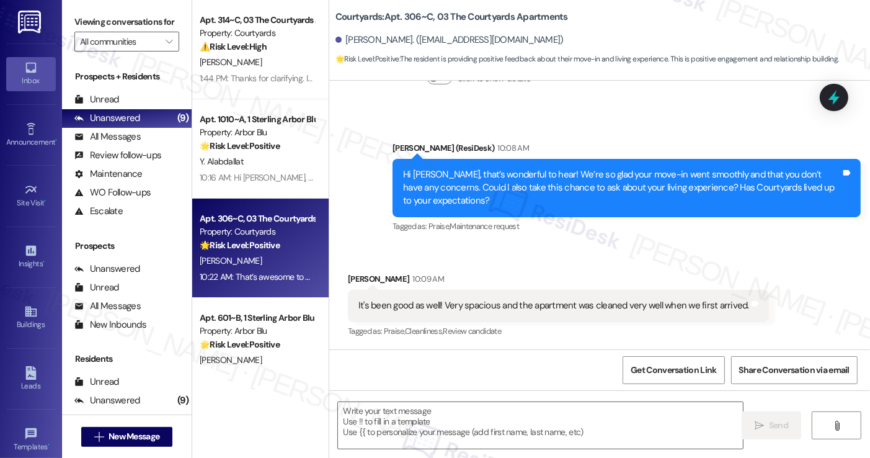
type textarea "Fetching suggested responses. Please feel free to read through the conversation…"
click at [416, 299] on div "It's been good as well! Very spacious and the apartment was cleaned very well w…" at bounding box center [553, 305] width 391 height 13
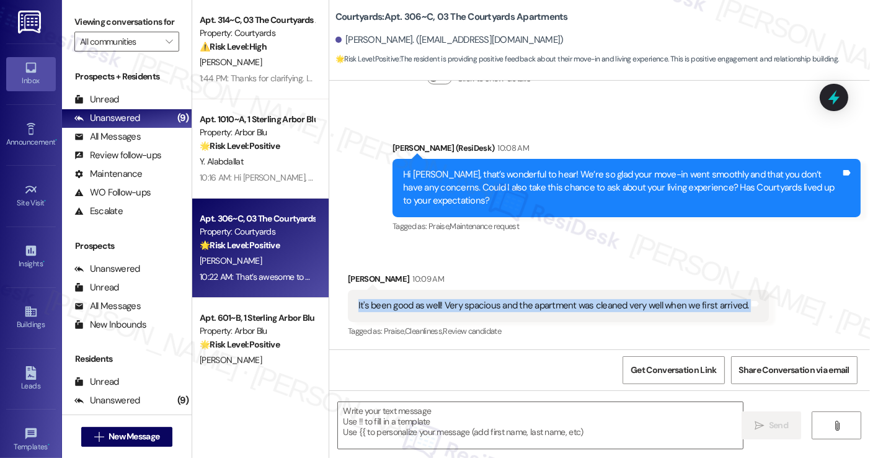
click at [416, 299] on div "It's been good as well! Very spacious and the apartment was cleaned very well w…" at bounding box center [553, 305] width 391 height 13
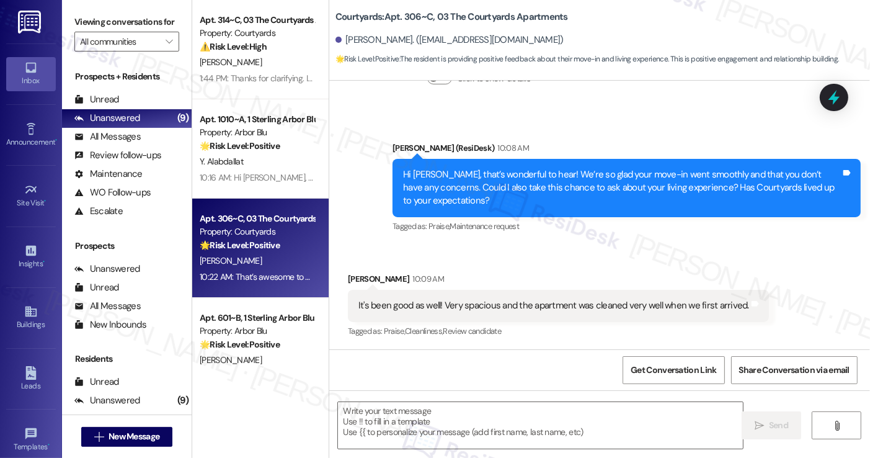
click at [505, 182] on div "Hi Andrea, that’s wonderful to hear! We’re so glad your move-in went smoothly a…" at bounding box center [622, 188] width 438 height 40
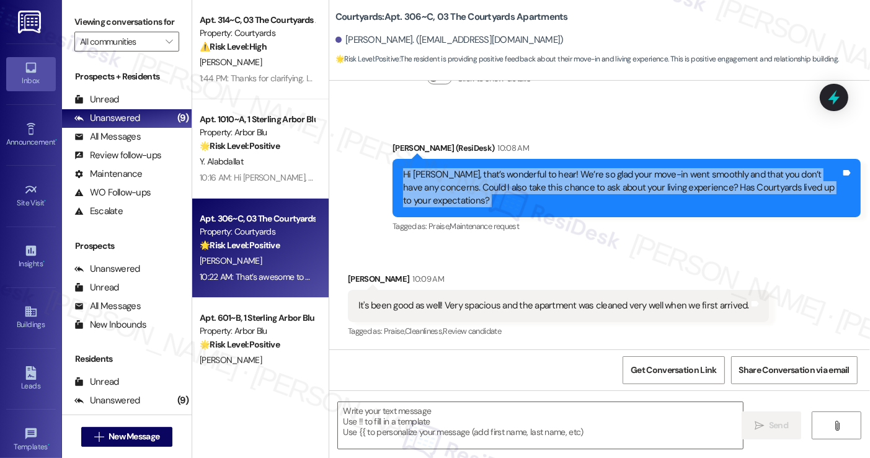
click at [505, 182] on div "Hi Andrea, that’s wonderful to hear! We’re so glad your move-in went smoothly a…" at bounding box center [622, 188] width 438 height 40
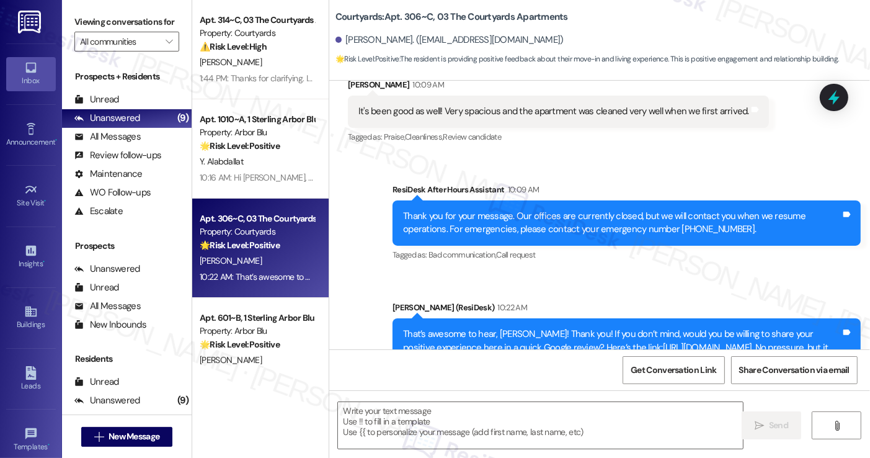
scroll to position [485, 0]
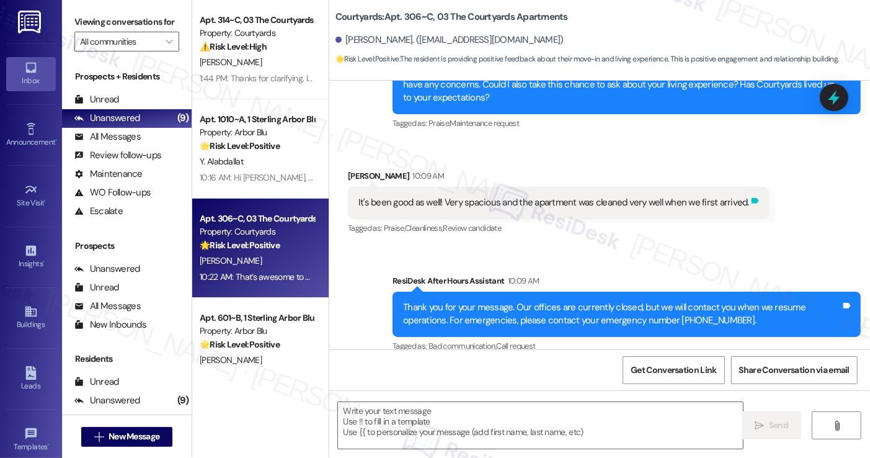
click at [752, 203] on icon at bounding box center [755, 201] width 7 height 6
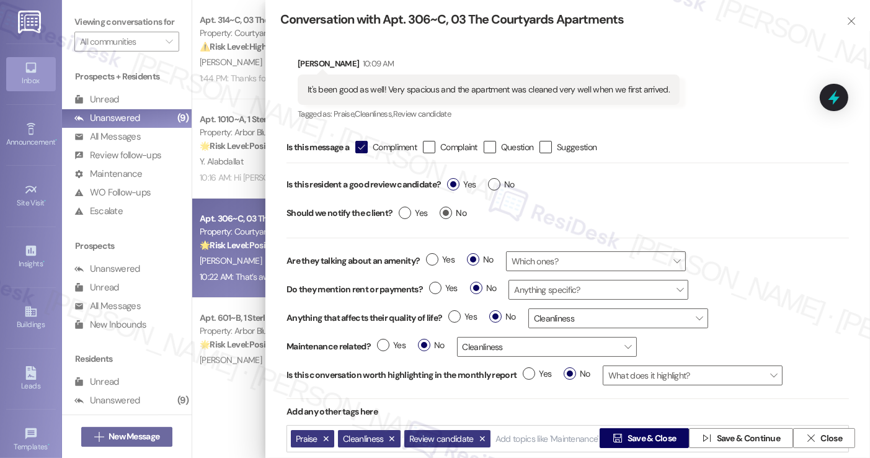
click at [443, 209] on label "No" at bounding box center [453, 213] width 27 height 13
click at [443, 209] on input "No" at bounding box center [453, 215] width 27 height 16
radio input "true"
click at [626, 427] on div " Save & Close  Save & Continue  Close" at bounding box center [567, 438] width 605 height 40
click at [628, 432] on span "Save & Close" at bounding box center [652, 438] width 49 height 13
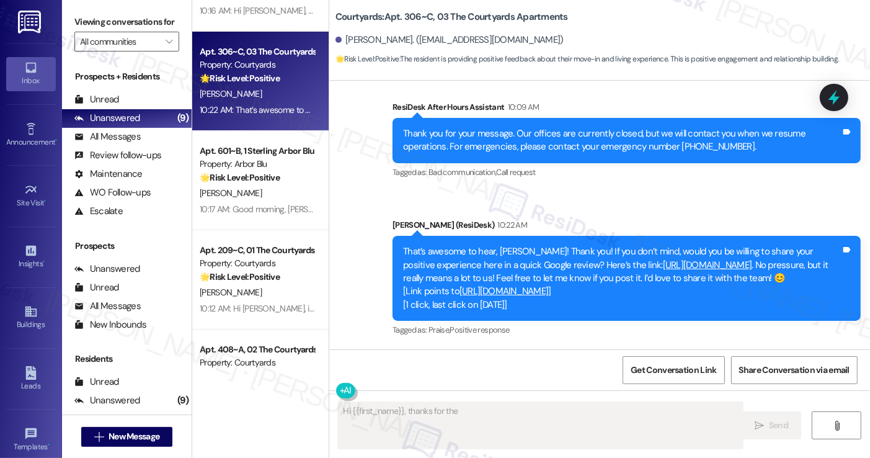
scroll to position [186, 0]
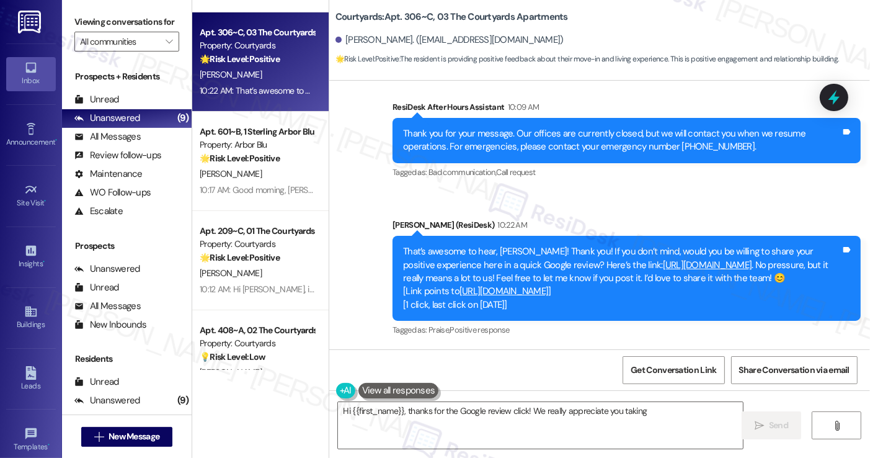
click at [258, 190] on div "Apt. 314~C, 03 The Courtyards Apartments Property: Courtyards ⚠️ Risk Level: Hi…" at bounding box center [260, 185] width 136 height 370
type textarea "Hi {{first_name}}, thanks for the Google review click! We really appreciate you…"
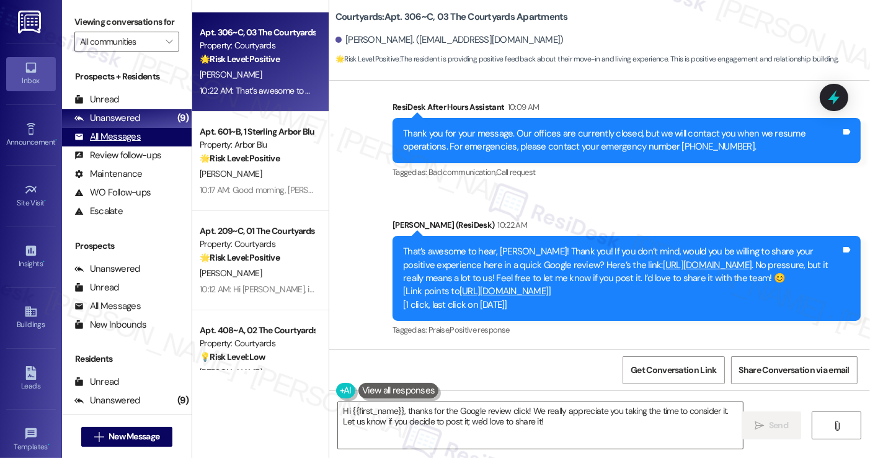
click at [161, 141] on div "All Messages (undefined)" at bounding box center [127, 137] width 130 height 19
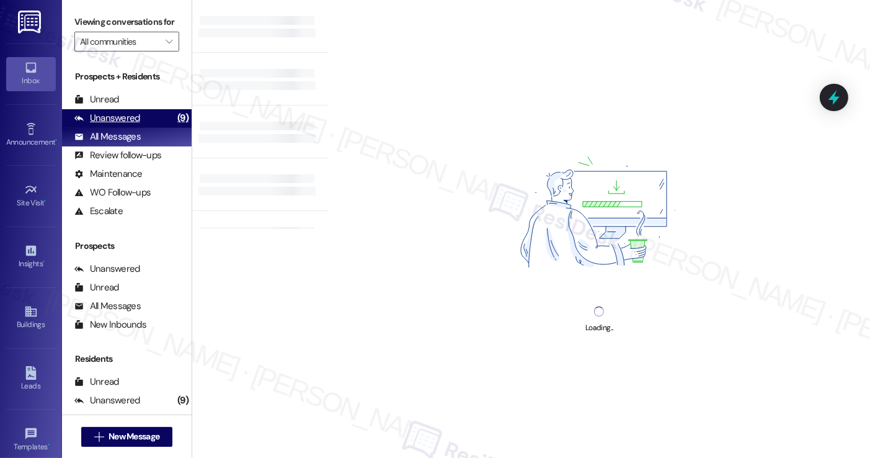
click at [158, 128] on div "Unanswered (9)" at bounding box center [127, 118] width 130 height 19
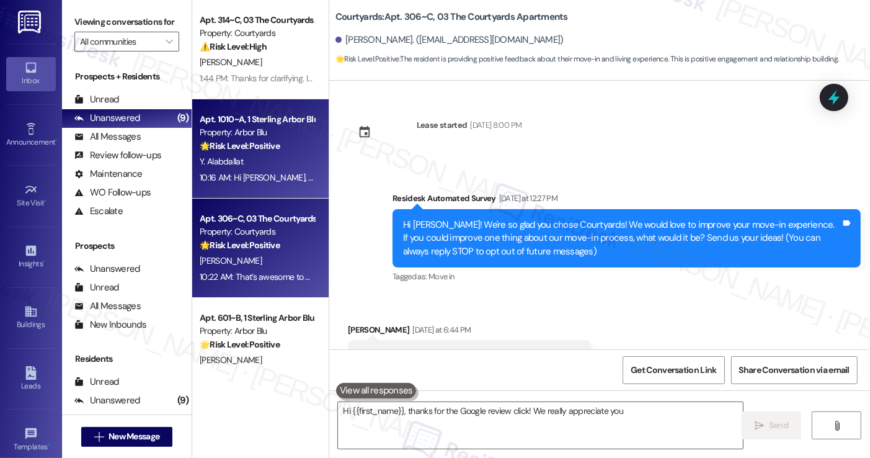
type textarea "Hi {{first_name}}, thanks for the Google review click! We really appreciate you"
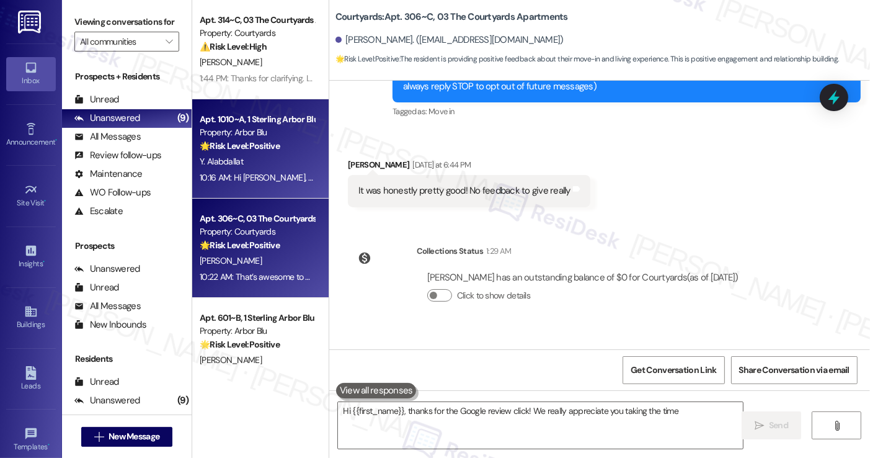
click at [252, 158] on div "Y. Alabdallat" at bounding box center [256, 162] width 117 height 16
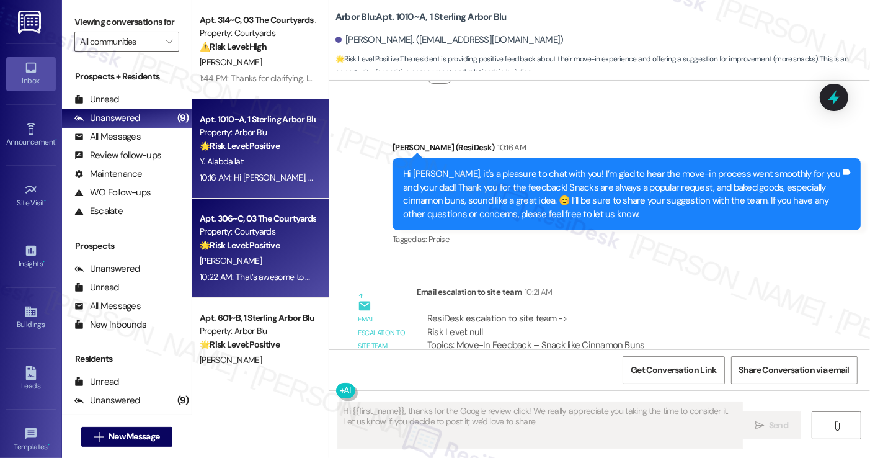
type textarea "Hi {{first_name}}, thanks for the Google review click! We really appreciate you…"
click at [270, 263] on div "A. Correa" at bounding box center [256, 261] width 117 height 16
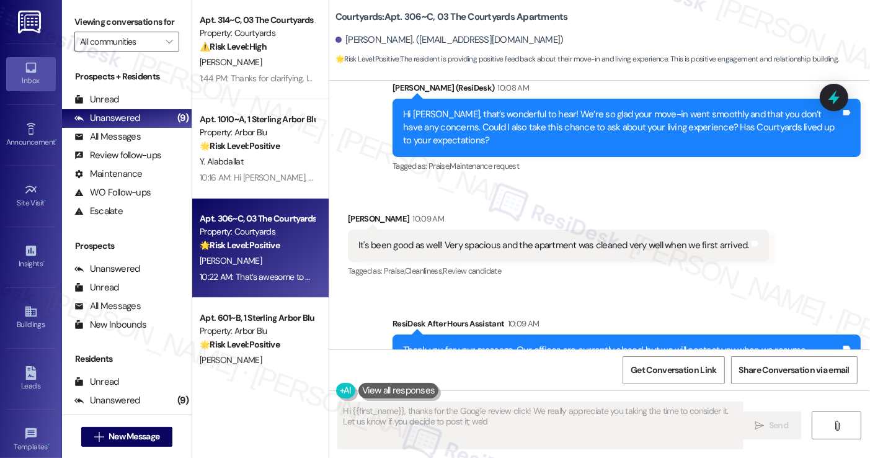
type textarea "Hi {{first_name}}, thanks for the Google review click! We really appreciate you…"
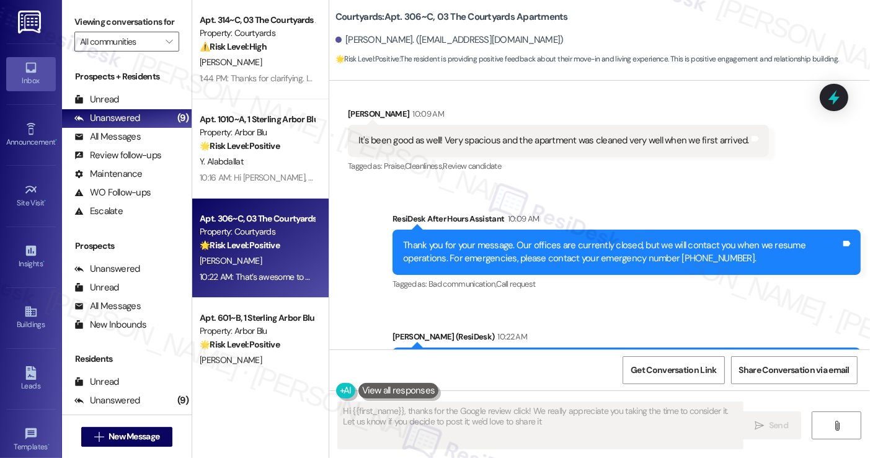
type textarea "Hi {{first_name}}, thanks for the Google review click! We really appreciate you…"
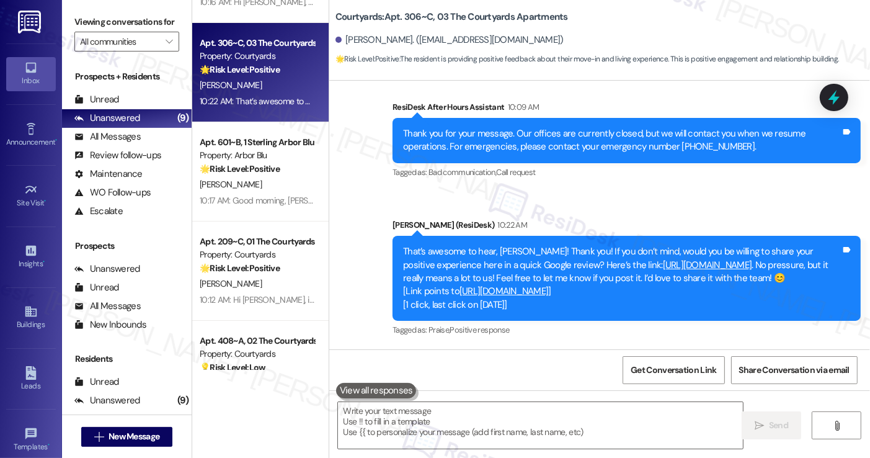
scroll to position [248, 0]
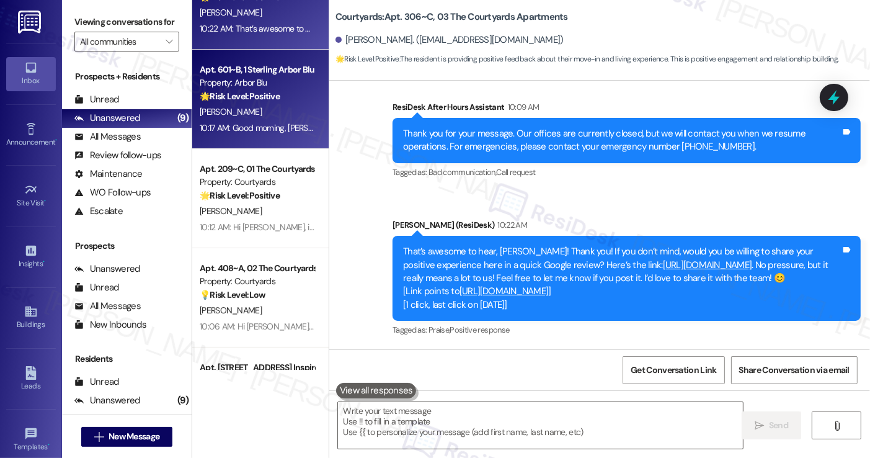
click at [265, 128] on div "10:17 AM: Good morning, Nicholas! Taco Tuesday every week sounds amazing! I'll …" at bounding box center [687, 127] width 975 height 11
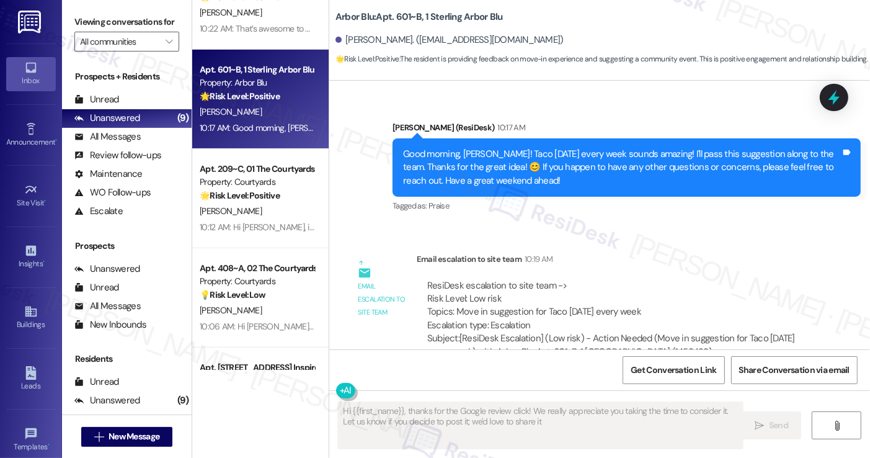
type textarea "Hi {{first_name}}, thanks for the Google review click! We really appreciate you…"
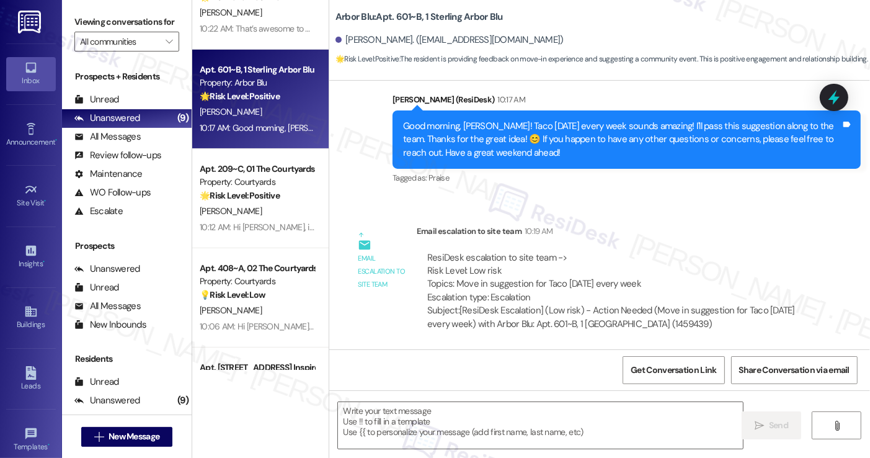
scroll to position [372, 0]
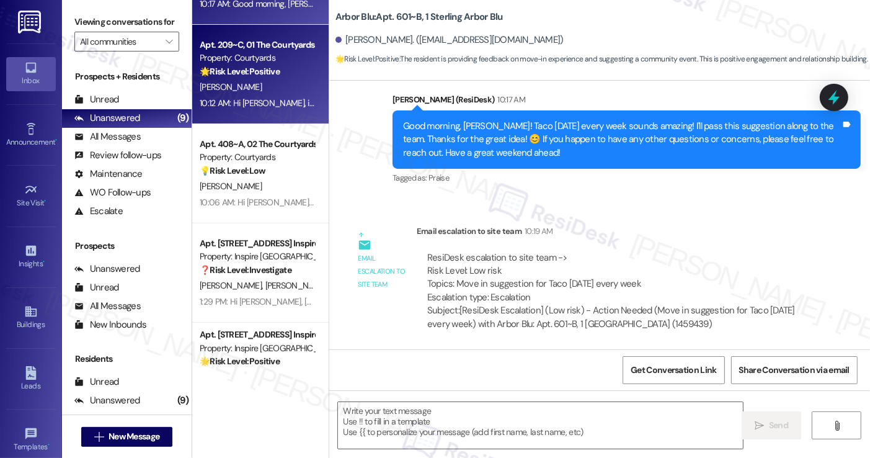
click at [246, 73] on strong "🌟 Risk Level: Positive" at bounding box center [240, 71] width 80 height 11
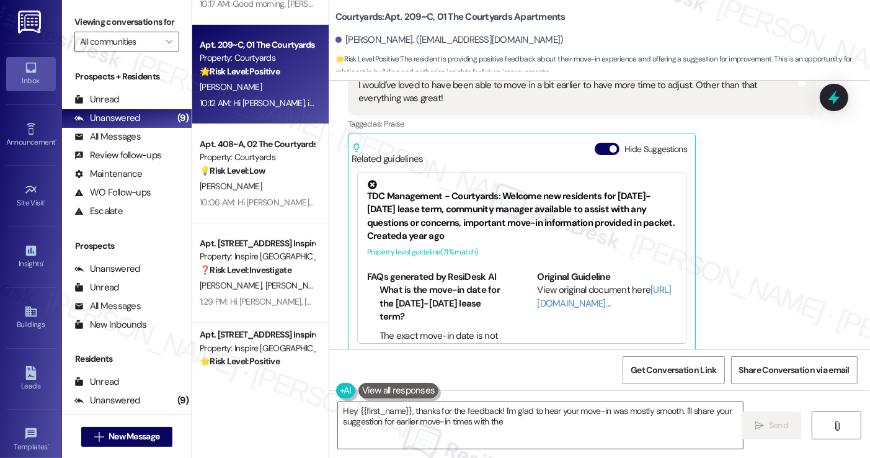
scroll to position [308, 0]
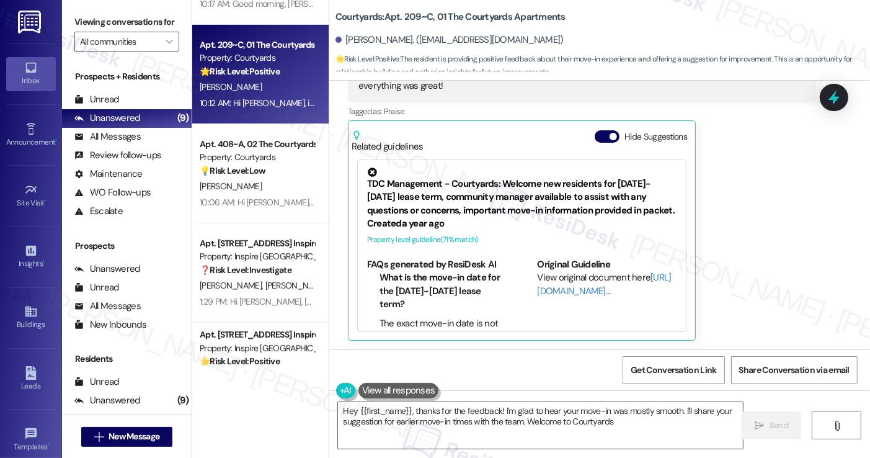
type textarea "Hey {{first_name}}, thanks for the feedback! I'm glad to hear your move-in was …"
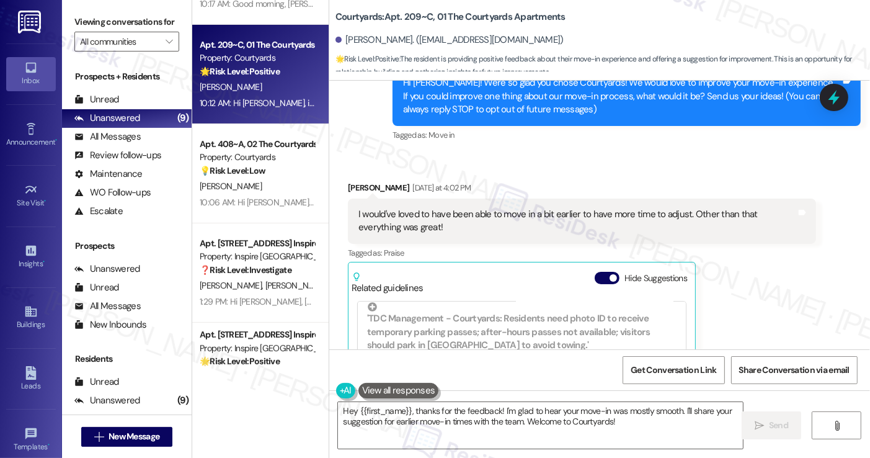
scroll to position [186, 0]
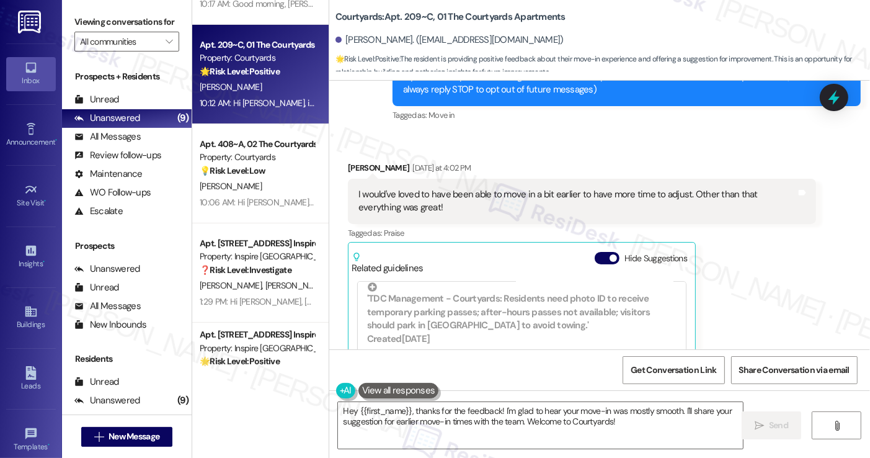
click at [442, 212] on div "I would've loved to have been able to move in a bit earlier to have more time t…" at bounding box center [577, 201] width 438 height 27
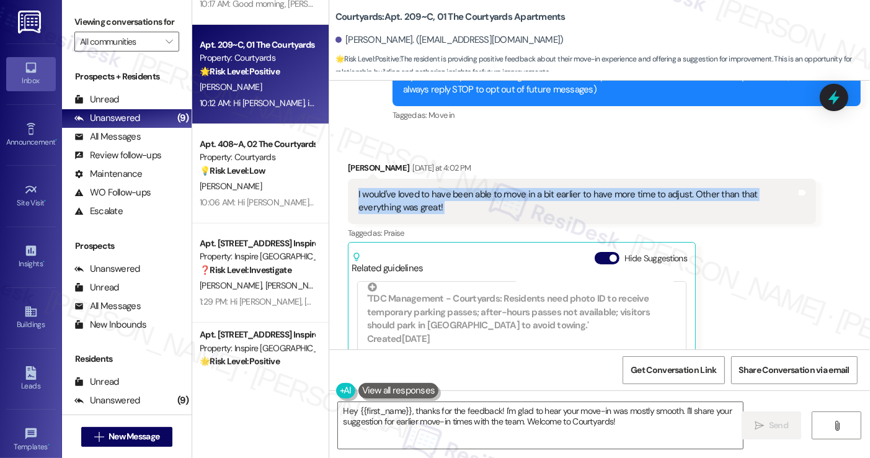
click at [442, 212] on div "I would've loved to have been able to move in a bit earlier to have more time t…" at bounding box center [577, 201] width 438 height 27
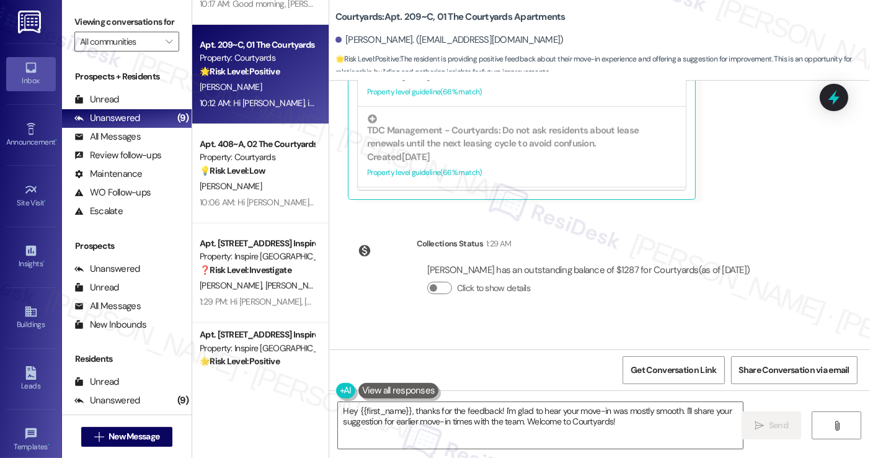
scroll to position [553, 0]
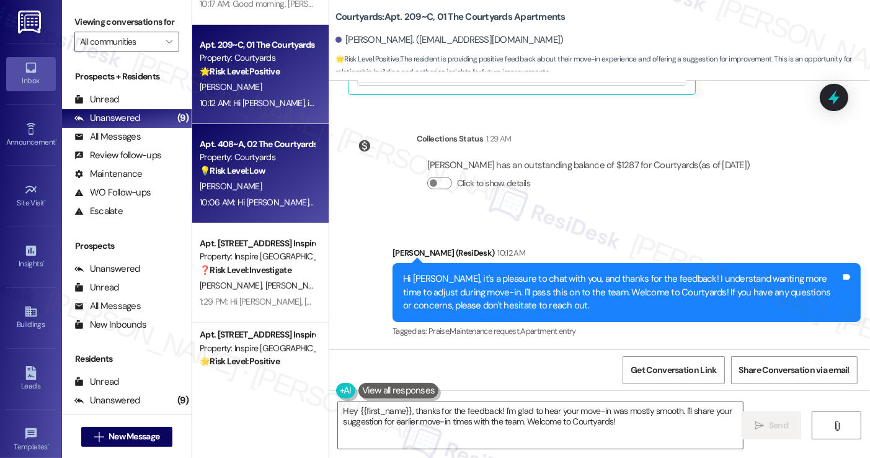
click at [231, 204] on div "10:06 AM: Hi Maximus, thanks for the suggestion! I'll pass along the feedback a…" at bounding box center [556, 202] width 713 height 11
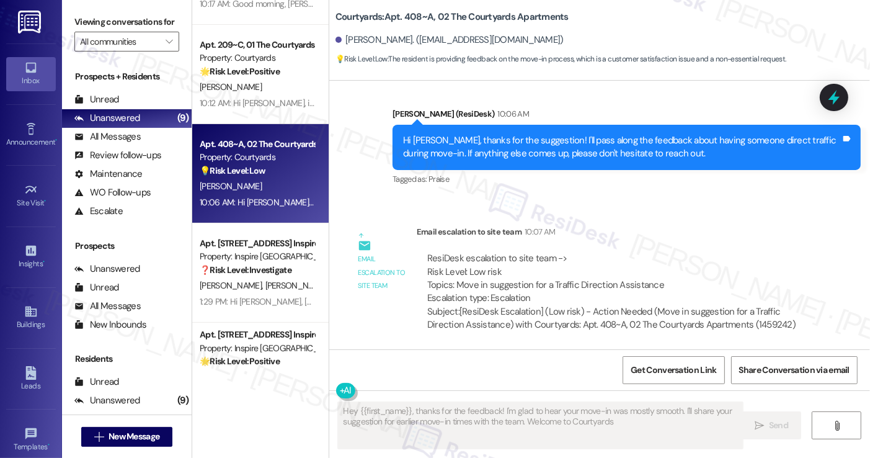
type textarea "Hey {{first_name}}, thanks for the feedback! I'm glad to hear your move-in was …"
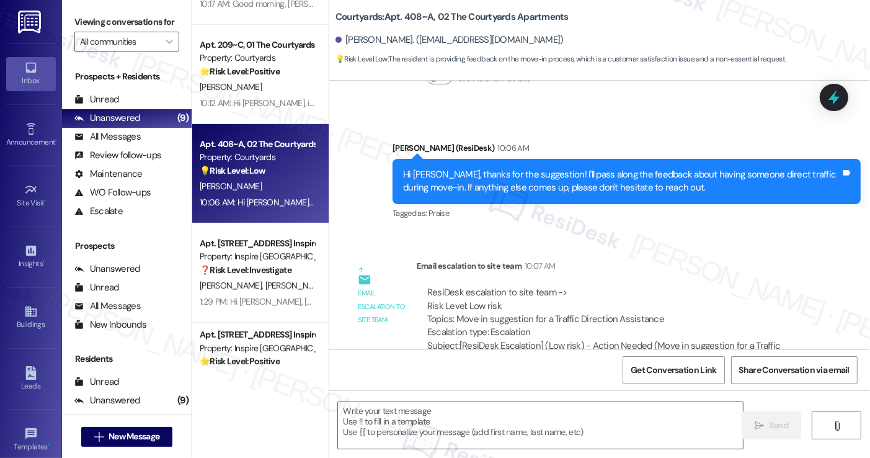
scroll to position [438, 0]
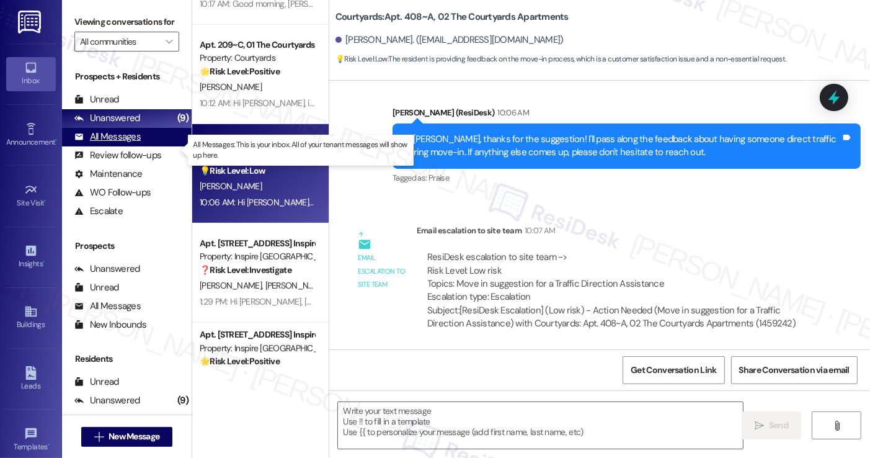
click at [135, 143] on div "All Messages" at bounding box center [107, 136] width 66 height 13
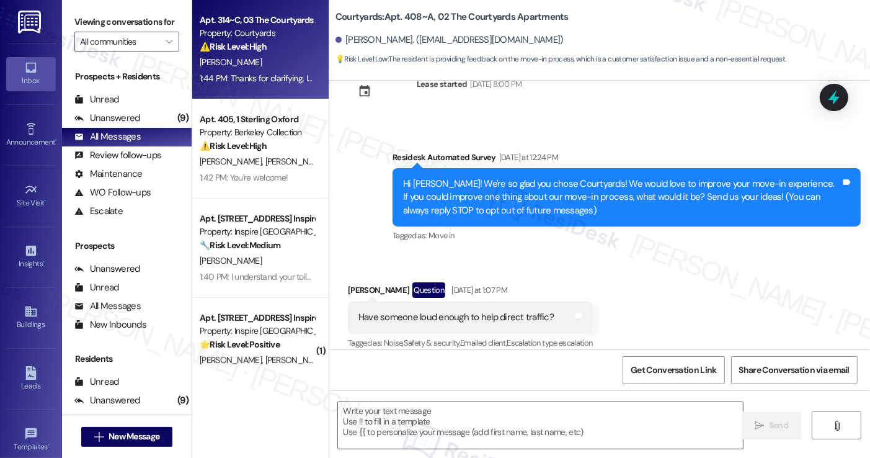
scroll to position [52, 0]
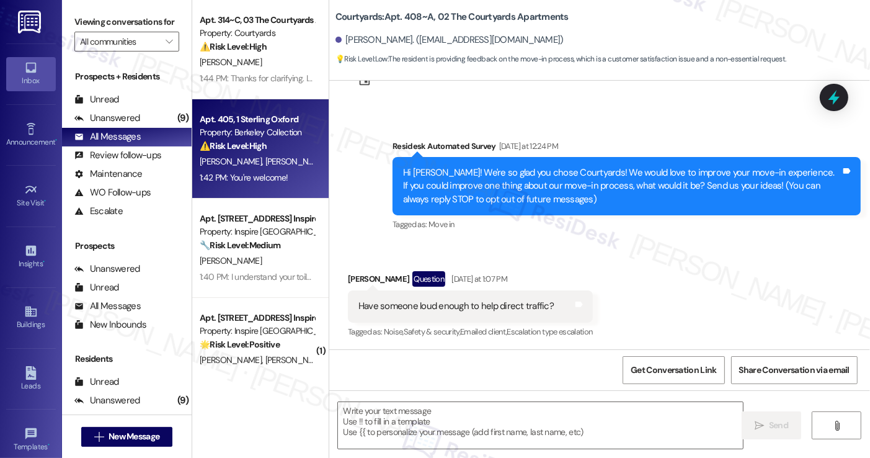
type textarea "Fetching suggested responses. Please feel free to read through the conversation…"
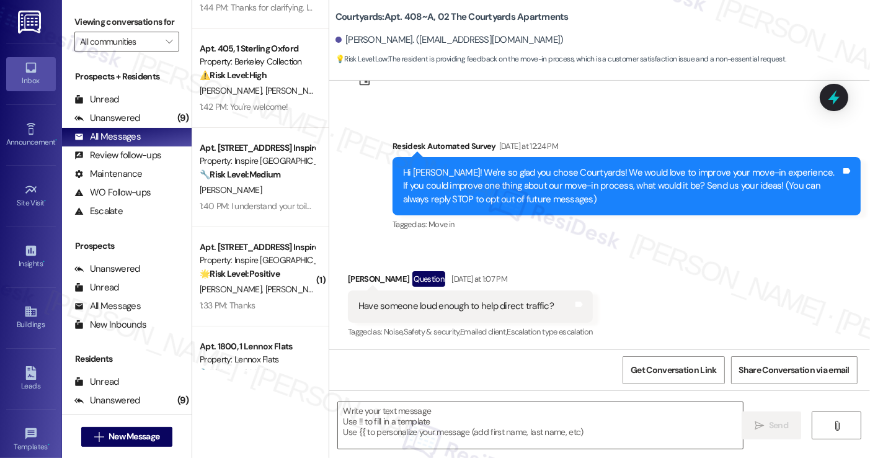
scroll to position [124, 0]
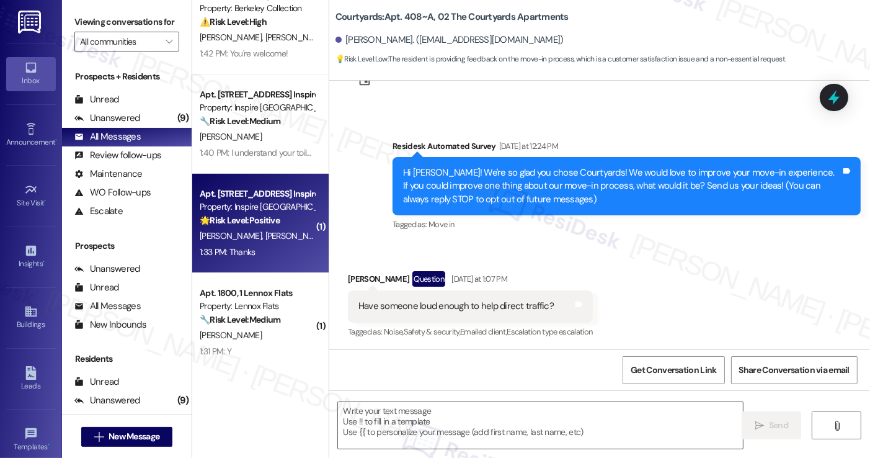
click at [260, 227] on div "🌟 Risk Level: Positive The resident is simply acknowledging the pool closure no…" at bounding box center [257, 220] width 115 height 13
type textarea "Fetching suggested responses. Please feel free to read through the conversation…"
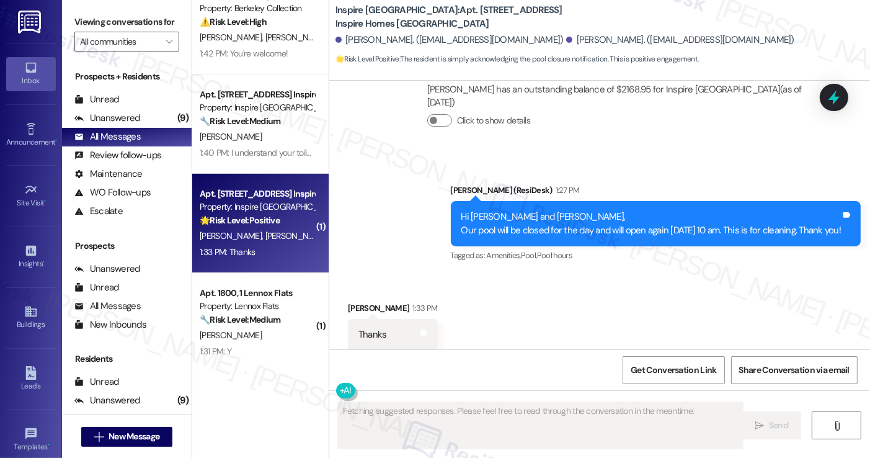
scroll to position [1598, 0]
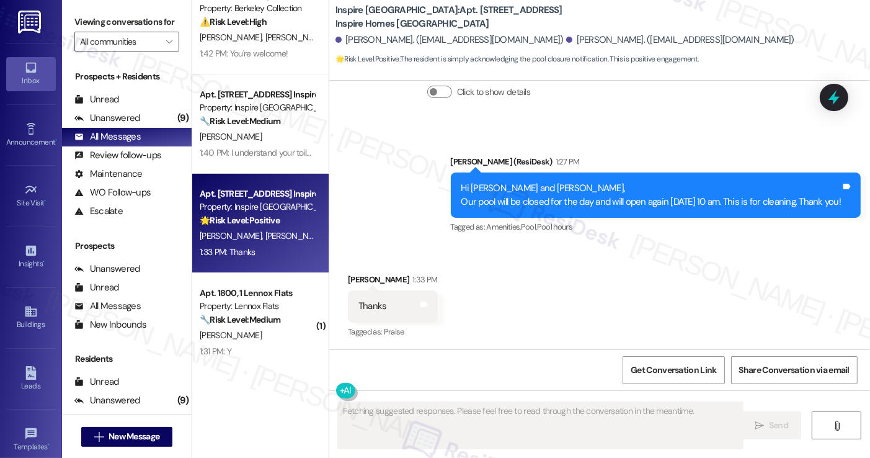
click at [518, 200] on div "Hi Marquin and Titiana, Our pool will be closed for the day and will open again…" at bounding box center [651, 195] width 380 height 27
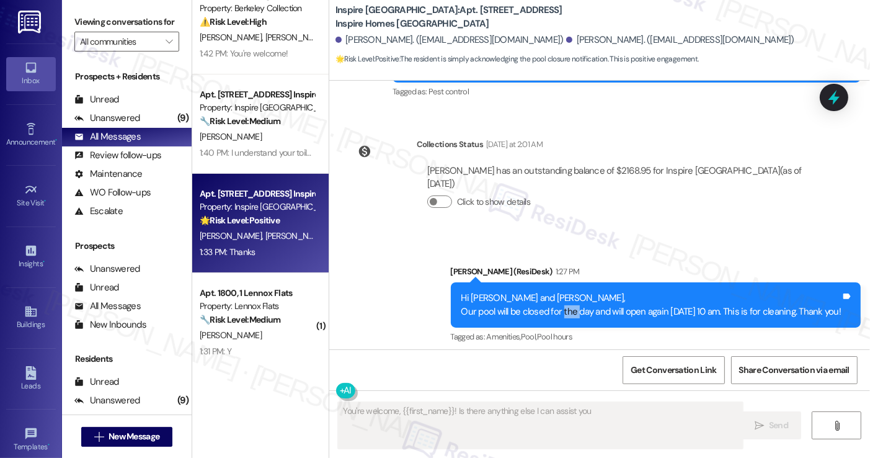
scroll to position [1599, 0]
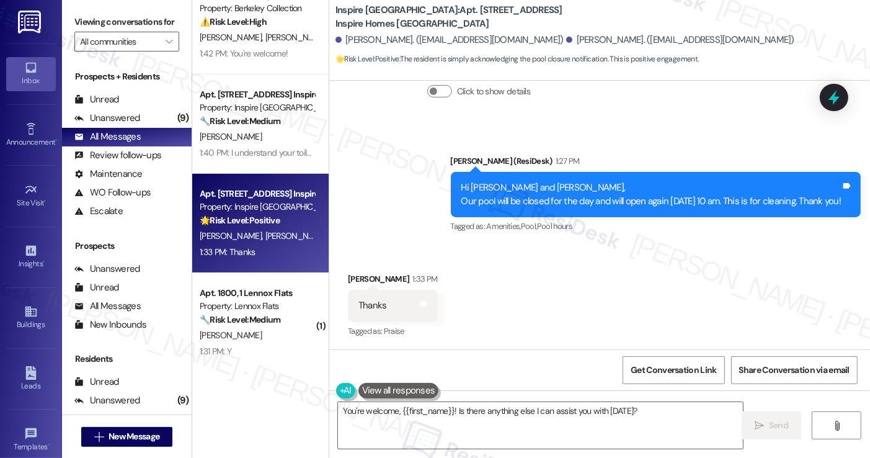
click at [358, 277] on div "Marquin Jackson 1:33 PM" at bounding box center [393, 280] width 90 height 17
copy div "Marquin"
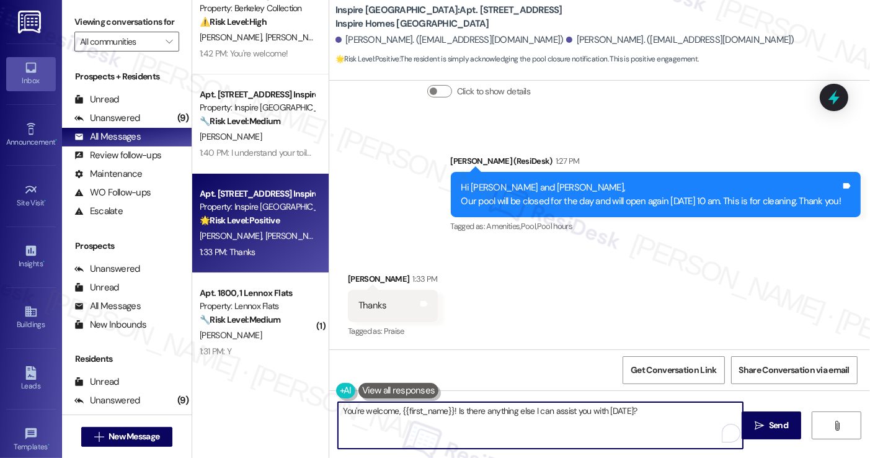
drag, startPoint x: 396, startPoint y: 409, endPoint x: 449, endPoint y: 404, distance: 52.9
click at [449, 404] on textarea "You're welcome, {{first_name}}! Is there anything else I can assist you with to…" at bounding box center [540, 425] width 404 height 47
drag, startPoint x: 448, startPoint y: 408, endPoint x: 397, endPoint y: 409, distance: 51.5
click at [397, 409] on textarea "You're welcome, {{first_name}}! Is there anything else I can assist you with to…" at bounding box center [540, 425] width 404 height 47
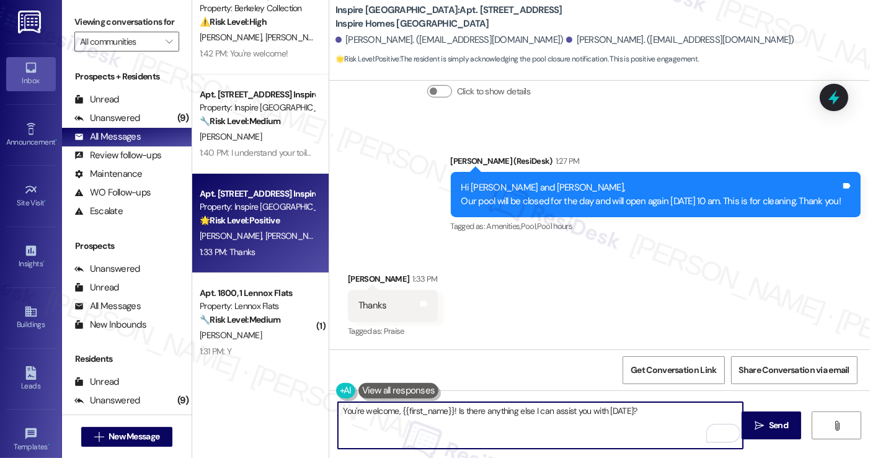
paste textarea "Marquin"
click at [624, 412] on textarea "You're welcome, Marquin! Is there anything else I can assist you with today?" at bounding box center [540, 425] width 404 height 47
drag, startPoint x: 647, startPoint y: 414, endPoint x: 430, endPoint y: 416, distance: 216.5
click at [430, 416] on textarea "You're welcome, Marquin! Is there anything else I can assist you with today?" at bounding box center [540, 425] width 404 height 47
type textarea "You're welcome, Marquin! If you have any questions or concerns, please feel fre…"
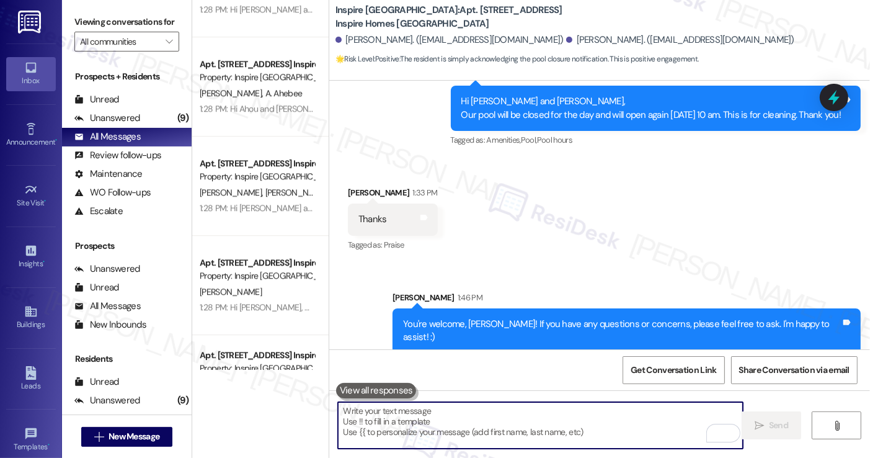
scroll to position [3165, 0]
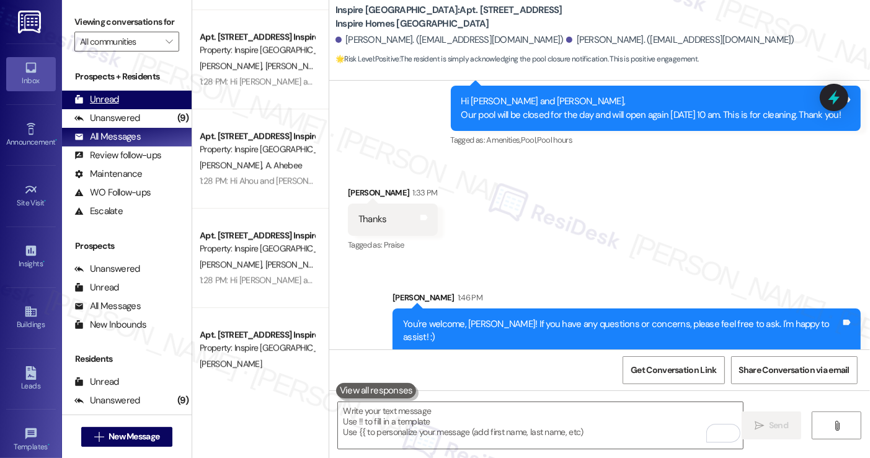
click at [115, 106] on div "Unread" at bounding box center [96, 99] width 45 height 13
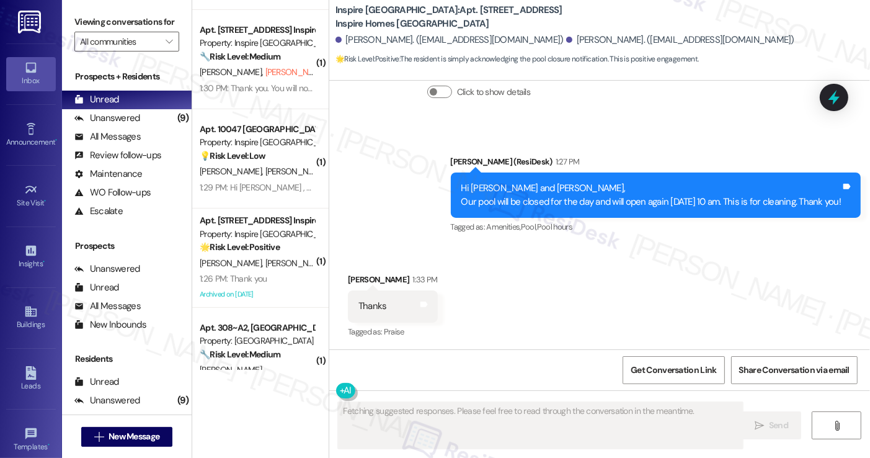
scroll to position [310, 0]
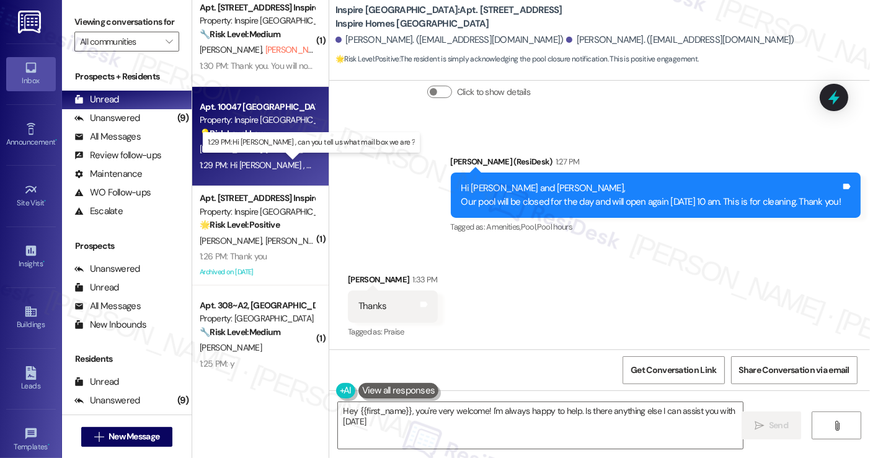
type textarea "Hey {{first_name}}, you're very welcome! I'm always happy to help. Is there any…"
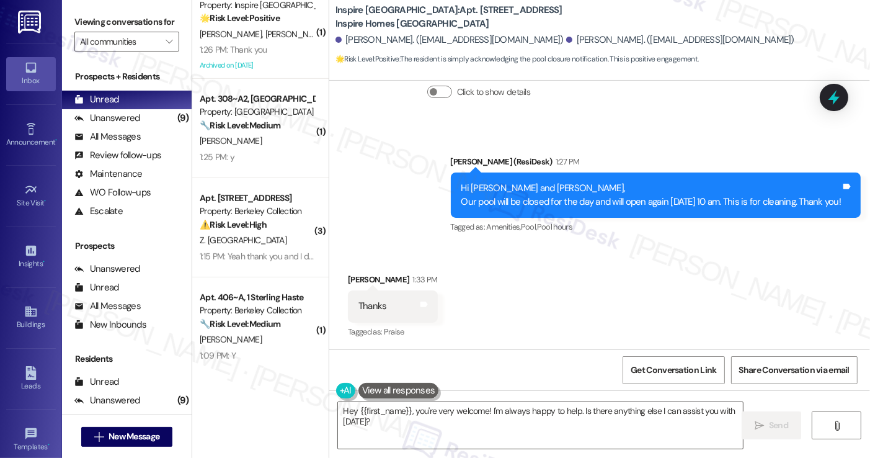
scroll to position [620, 0]
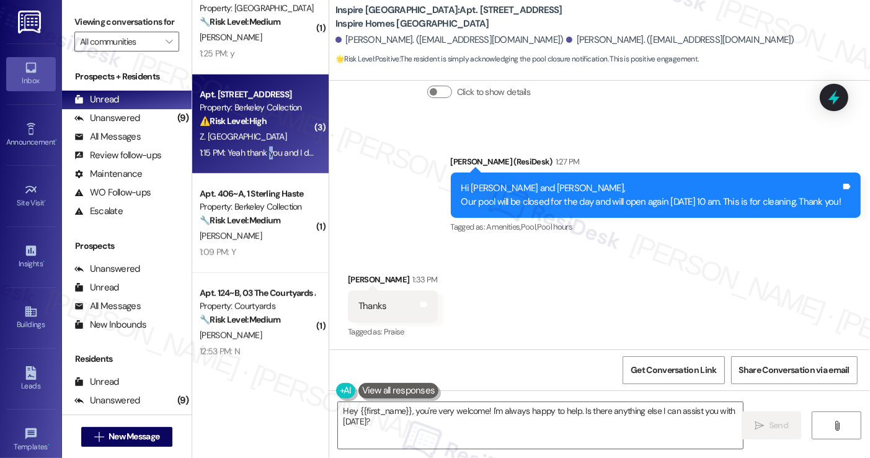
click at [263, 148] on div "1:15 PM: Yeah thank you and I don't have pets. 1:15 PM: Yeah thank you and I do…" at bounding box center [280, 152] width 161 height 11
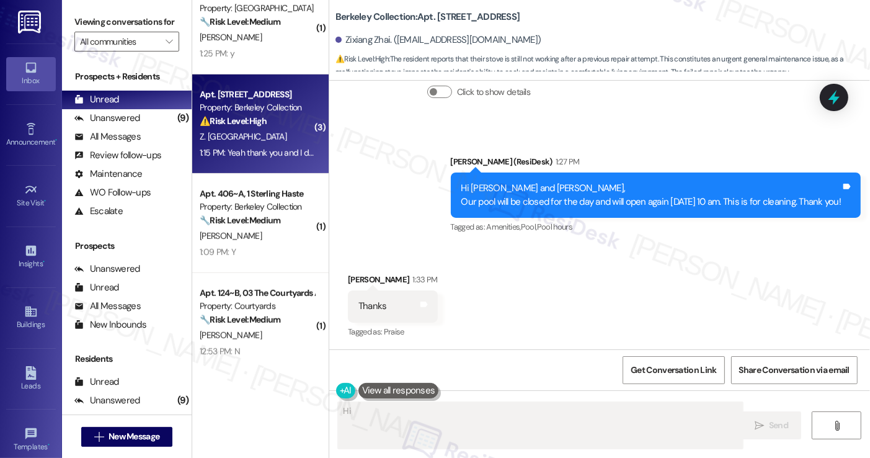
scroll to position [836, 0]
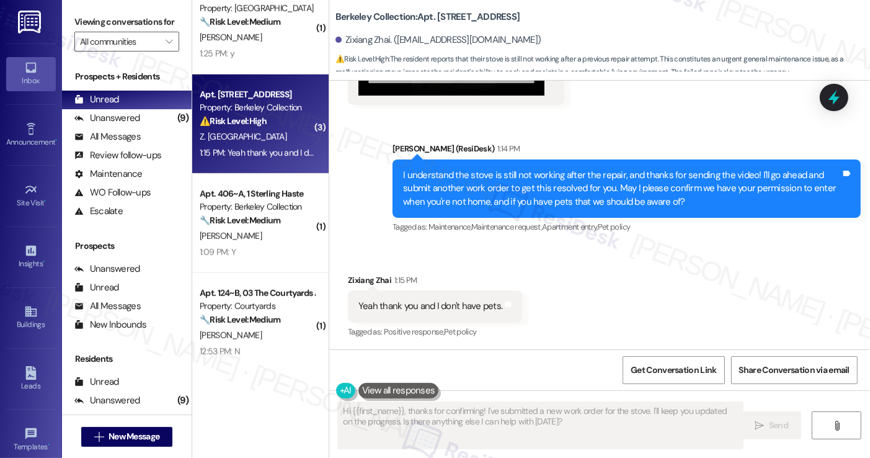
click at [479, 189] on div "I understand the stove is still not working after the repair, and thanks for se…" at bounding box center [622, 189] width 438 height 40
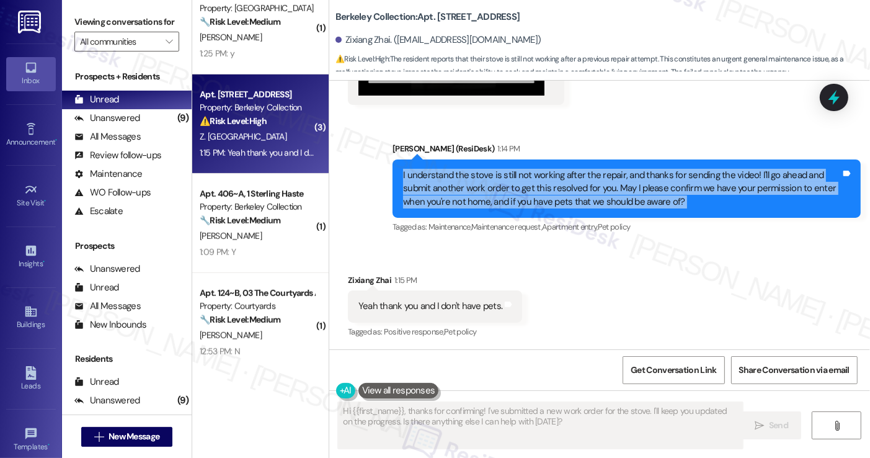
click at [479, 189] on div "I understand the stove is still not working after the repair, and thanks for se…" at bounding box center [622, 189] width 438 height 40
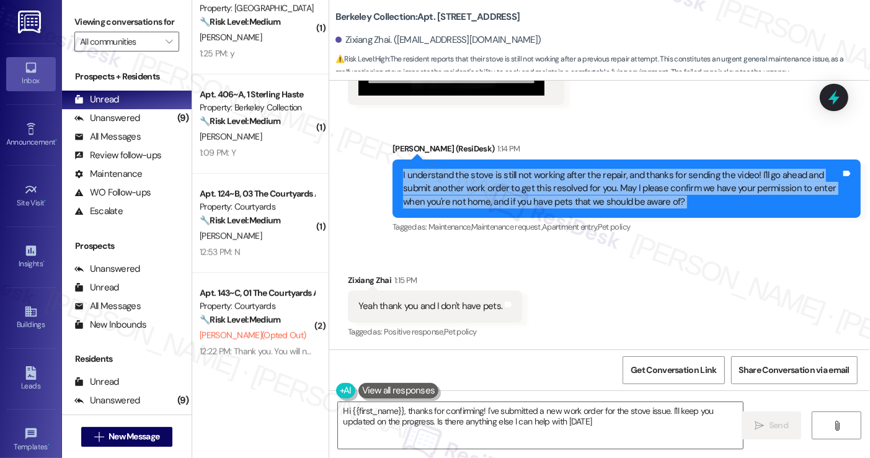
type textarea "Hi {{first_name}}, thanks for confirming! I've submitted a new work order for t…"
click at [543, 192] on div "I understand the stove is still not working after the repair, and thanks for se…" at bounding box center [622, 189] width 438 height 40
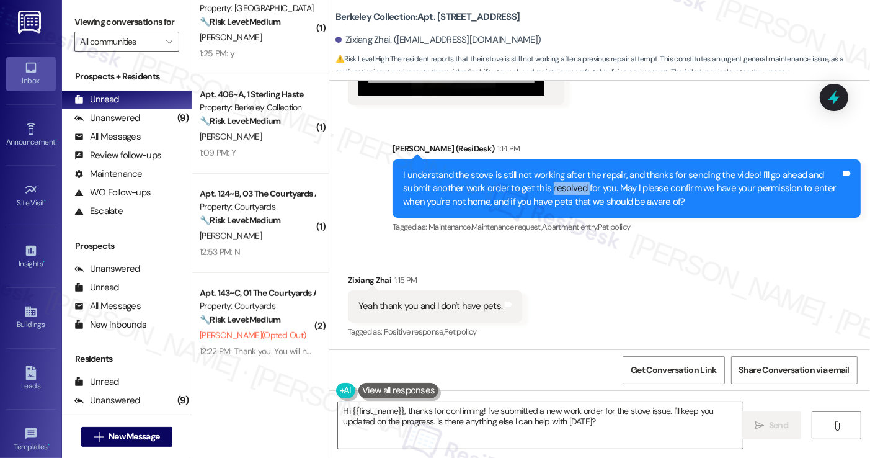
click at [543, 192] on div "I understand the stove is still not working after the repair, and thanks for se…" at bounding box center [622, 189] width 438 height 40
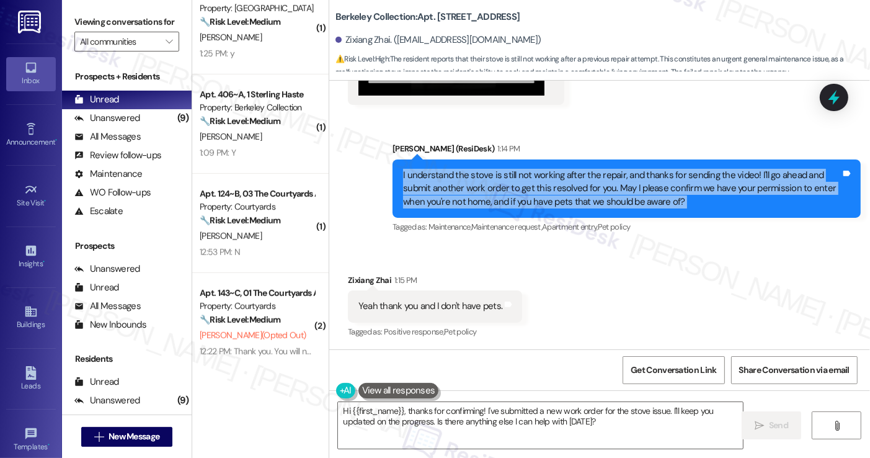
click at [543, 192] on div "I understand the stove is still not working after the repair, and thanks for se…" at bounding box center [622, 189] width 438 height 40
click at [636, 185] on div "I understand the stove is still not working after the repair, and thanks for se…" at bounding box center [622, 189] width 438 height 40
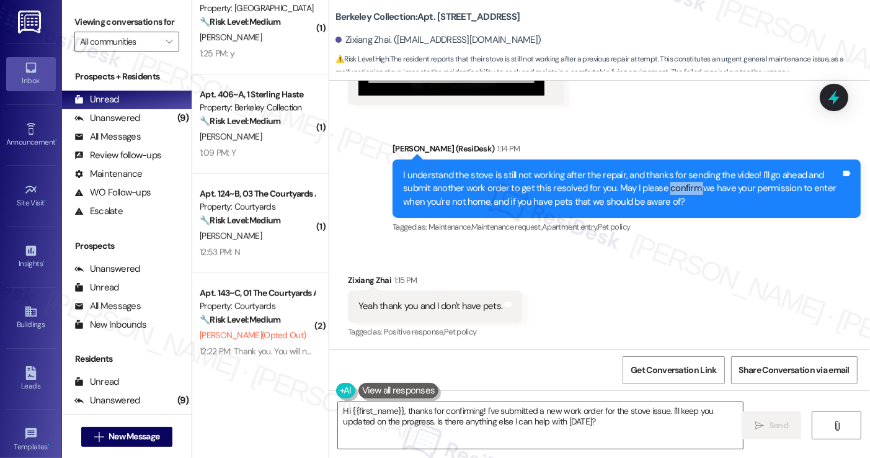
click at [636, 185] on div "I understand the stove is still not working after the repair, and thanks for se…" at bounding box center [622, 189] width 438 height 40
click at [636, 184] on div "I understand the stove is still not working after the repair, and thanks for se…" at bounding box center [622, 189] width 438 height 40
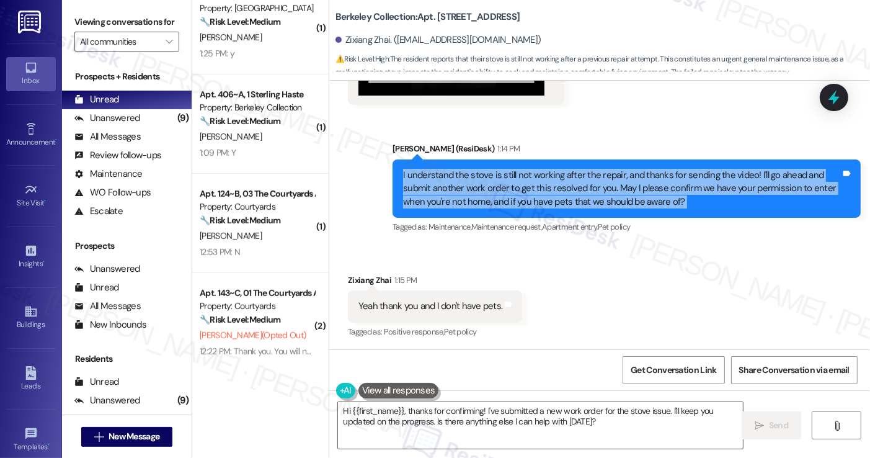
click at [636, 184] on div "I understand the stove is still not working after the repair, and thanks for se…" at bounding box center [622, 189] width 438 height 40
click at [662, 195] on div "I understand the stove is still not working after the repair, and thanks for se…" at bounding box center [622, 189] width 438 height 40
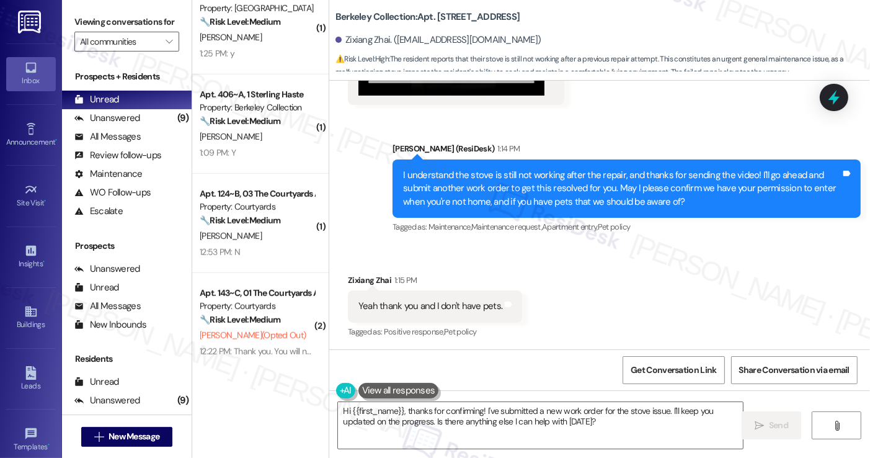
click at [662, 195] on div "I understand the stove is still not working after the repair, and thanks for se…" at bounding box center [622, 189] width 438 height 40
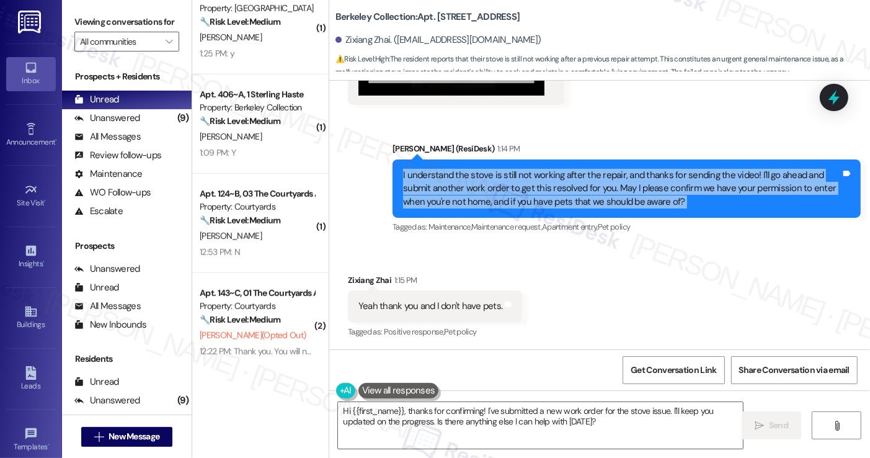
click at [662, 195] on div "I understand the stove is still not working after the repair, and thanks for se…" at bounding box center [622, 189] width 438 height 40
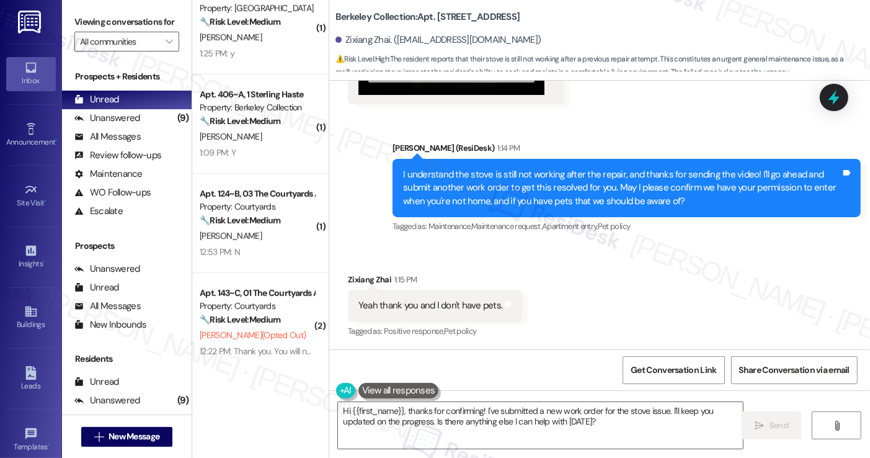
click at [402, 301] on div "Yeah thank you and I don't have pets." at bounding box center [430, 305] width 144 height 13
click at [638, 282] on div "Received via SMS Zixiang Zhai 1:15 PM Yeah thank you and I don't have pets. Tag…" at bounding box center [599, 297] width 541 height 105
click at [572, 191] on div "I understand the stove is still not working after the repair, and thanks for se…" at bounding box center [622, 188] width 438 height 40
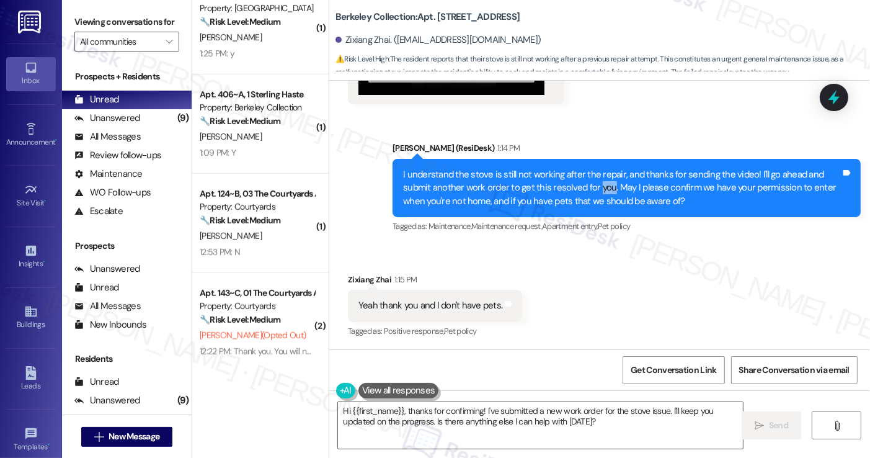
click at [571, 190] on div "I understand the stove is still not working after the repair, and thanks for se…" at bounding box center [622, 188] width 438 height 40
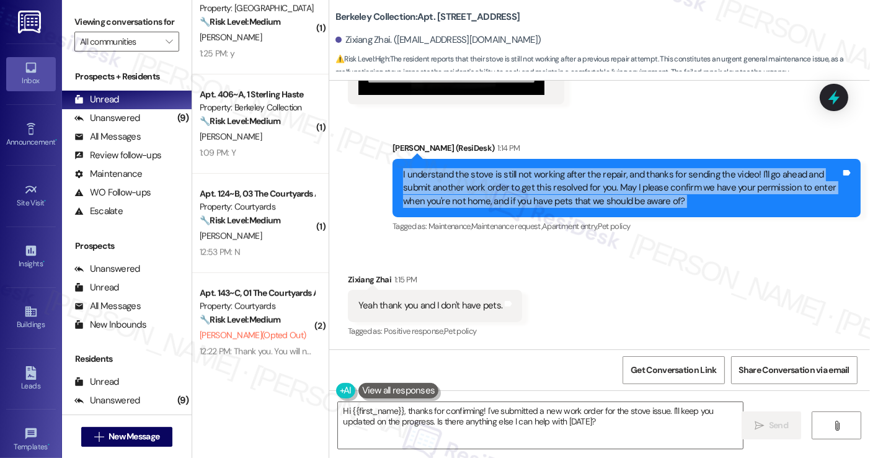
click at [571, 190] on div "I understand the stove is still not working after the repair, and thanks for se…" at bounding box center [622, 188] width 438 height 40
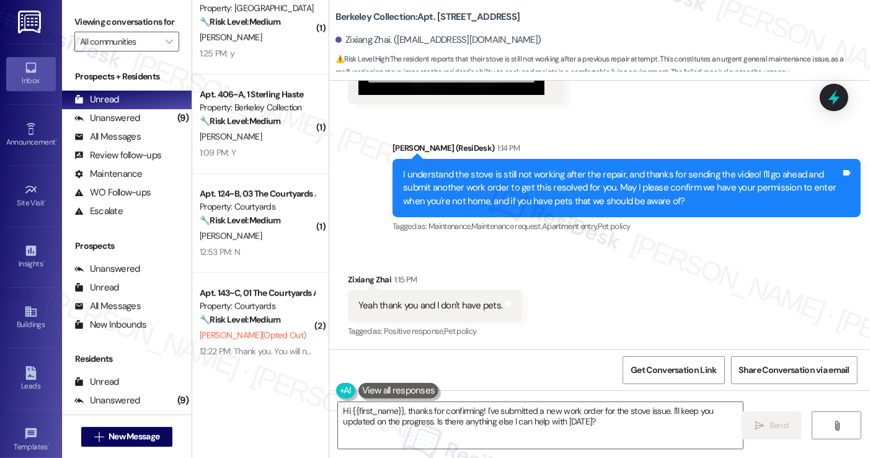
click at [596, 265] on div "Received via SMS Zixiang Zhai 1:15 PM Yeah thank you and I don't have pets. Tag…" at bounding box center [599, 297] width 541 height 105
click at [600, 295] on div "Received via SMS Zixiang Zhai 1:15 PM Yeah thank you and I don't have pets. Tag…" at bounding box center [599, 297] width 541 height 105
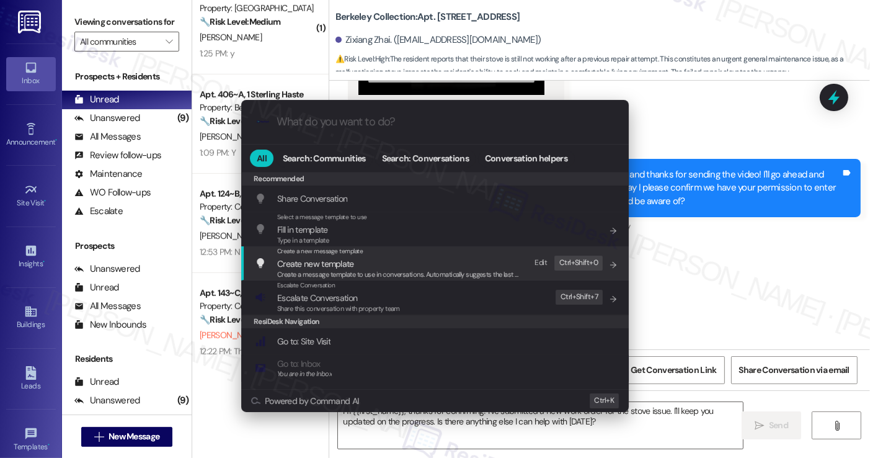
click at [718, 178] on div ".cls-1{fill:#0a055f;}.cls-2{fill:#0cc4c4;} resideskLogoBlueOrange All Search: C…" at bounding box center [435, 229] width 870 height 458
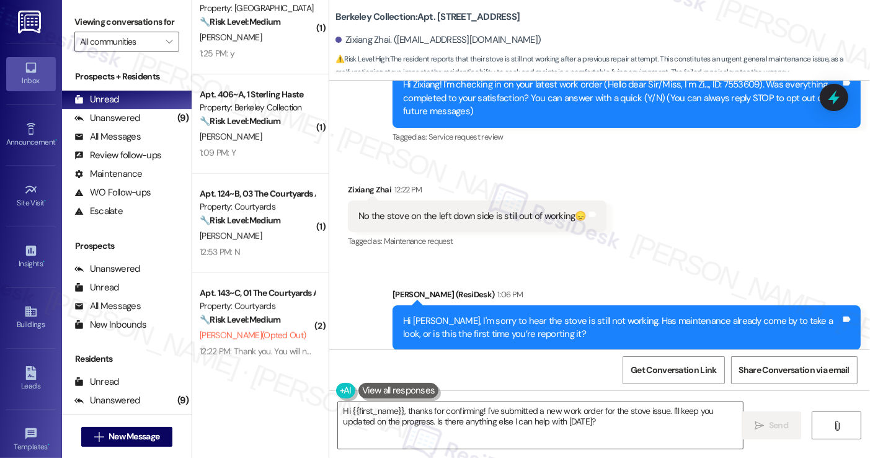
scroll to position [154, 0]
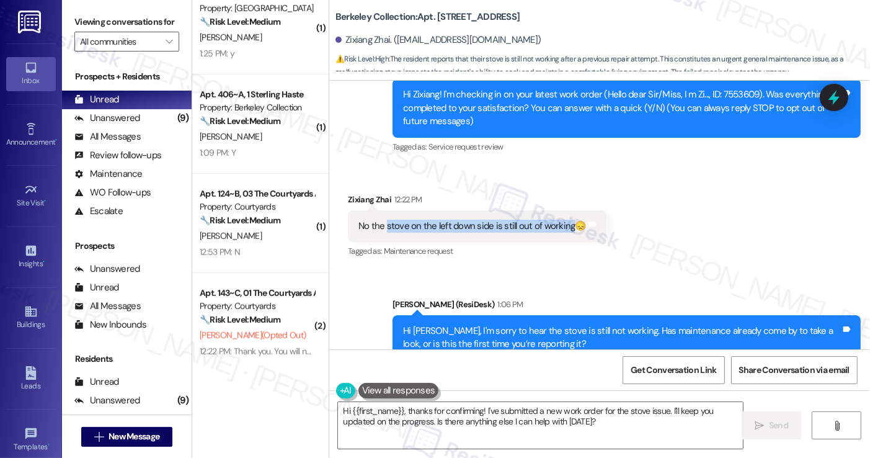
drag, startPoint x: 380, startPoint y: 226, endPoint x: 565, endPoint y: 224, distance: 184.8
click at [565, 224] on div "No the stove on the left down side is still out of working😞" at bounding box center [472, 226] width 228 height 13
copy div "stove on the left down side is still out of working"
click at [558, 146] on div "Tagged as: Service request review Click to highlight conversations about Servic…" at bounding box center [627, 147] width 468 height 18
click at [108, 29] on label "Viewing conversations for" at bounding box center [126, 21] width 105 height 19
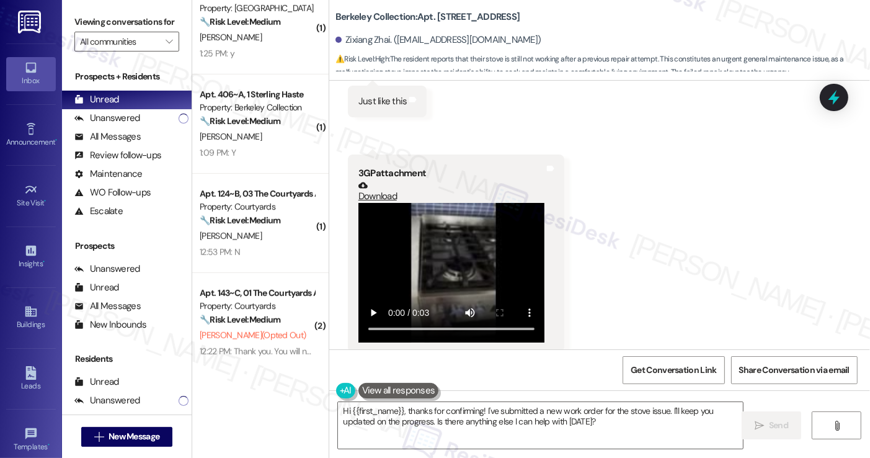
scroll to position [465, 0]
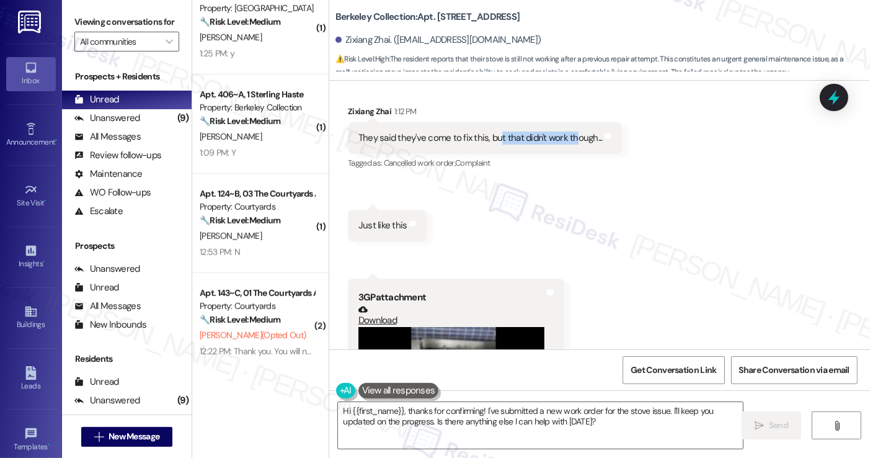
drag, startPoint x: 492, startPoint y: 137, endPoint x: 568, endPoint y: 138, distance: 76.3
click at [568, 138] on div "They said they've come to fix this, but that didn't work though..." at bounding box center [480, 137] width 244 height 13
click at [74, 12] on div "Viewing conversations for All communities " at bounding box center [127, 32] width 130 height 64
click at [649, 290] on div "Received via SMS Zixiang Zhai 1:12 PM They said they've come to fix this, but t…" at bounding box center [599, 281] width 541 height 408
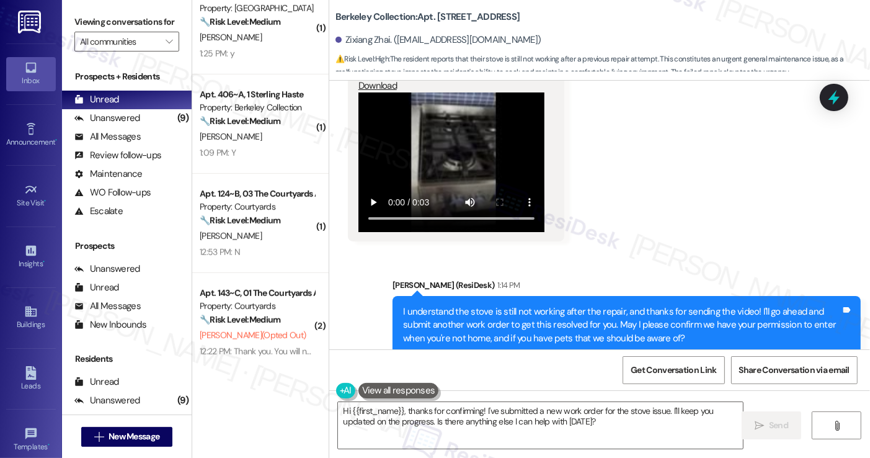
scroll to position [837, 0]
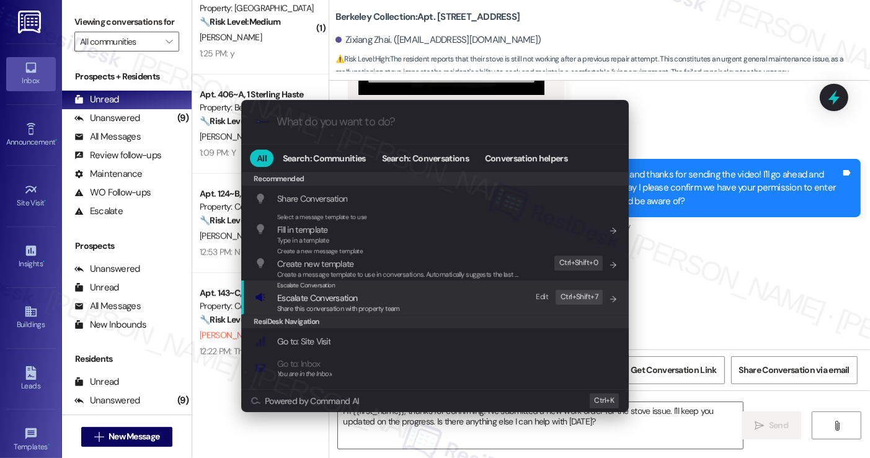
click at [388, 307] on span "Share this conversation with property team" at bounding box center [338, 308] width 123 height 9
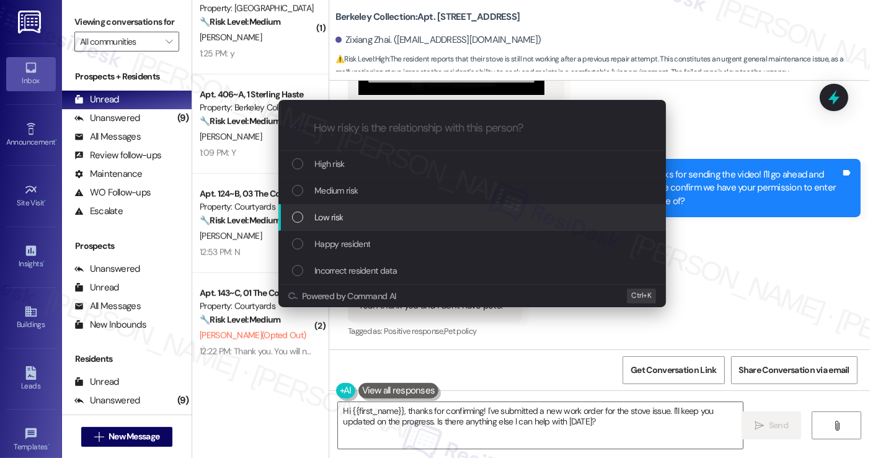
click at [705, 208] on div "Escalate Conversation How risky is the relationship with this person? Topics (e…" at bounding box center [435, 229] width 870 height 458
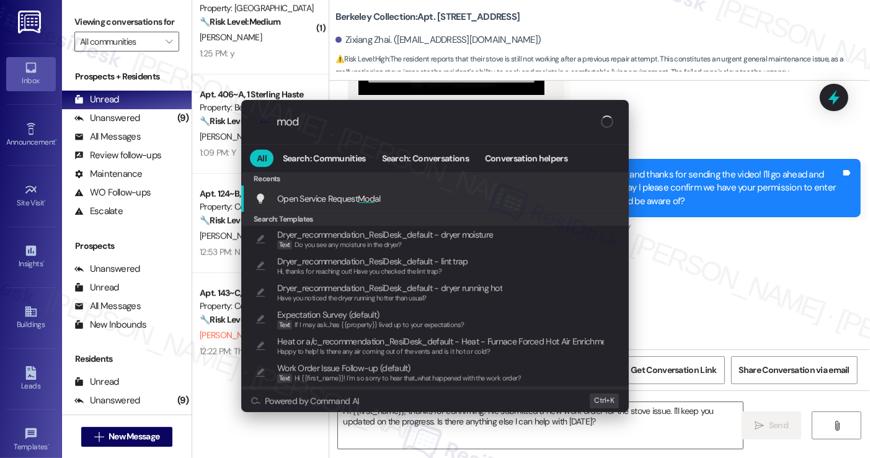
type input "moda"
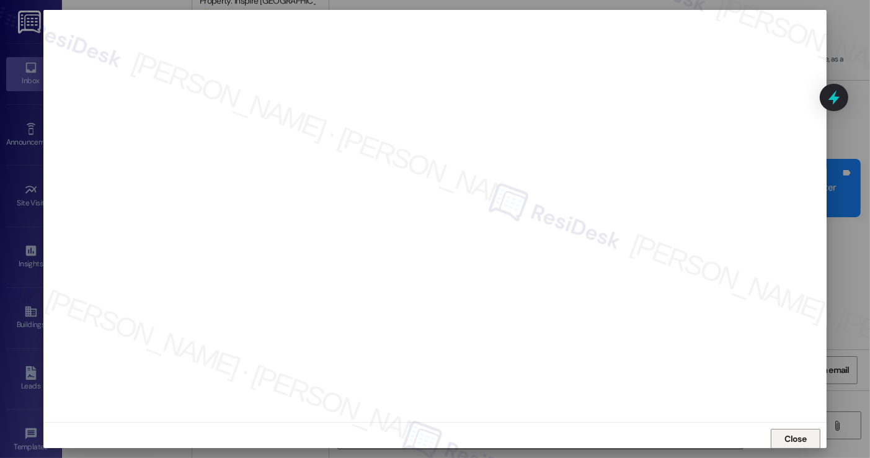
click at [791, 436] on span "Close" at bounding box center [796, 438] width 22 height 13
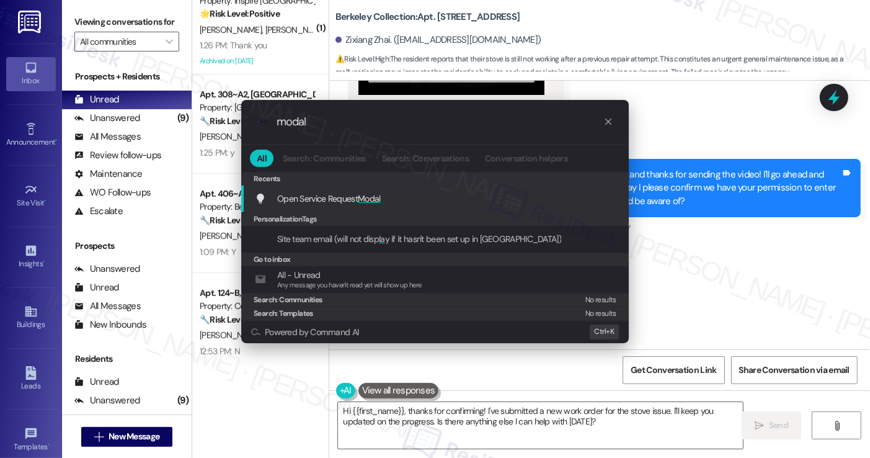
type input "modal"
click at [378, 202] on span "Modal" at bounding box center [369, 198] width 23 height 11
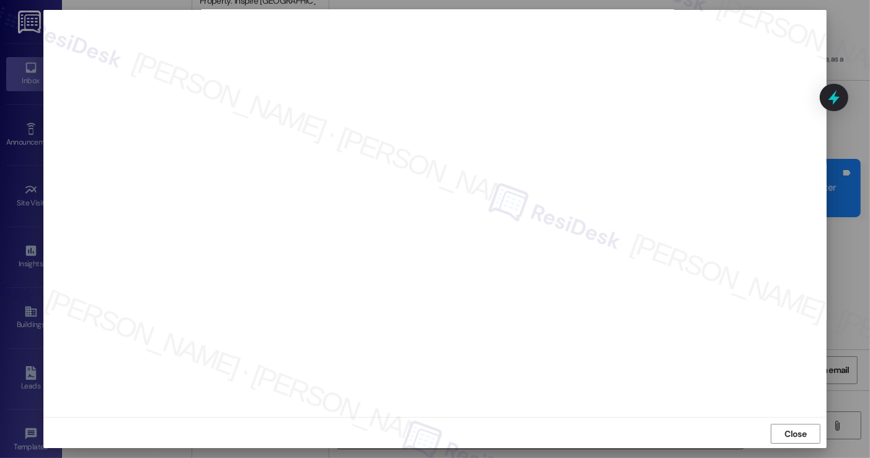
scroll to position [7, 0]
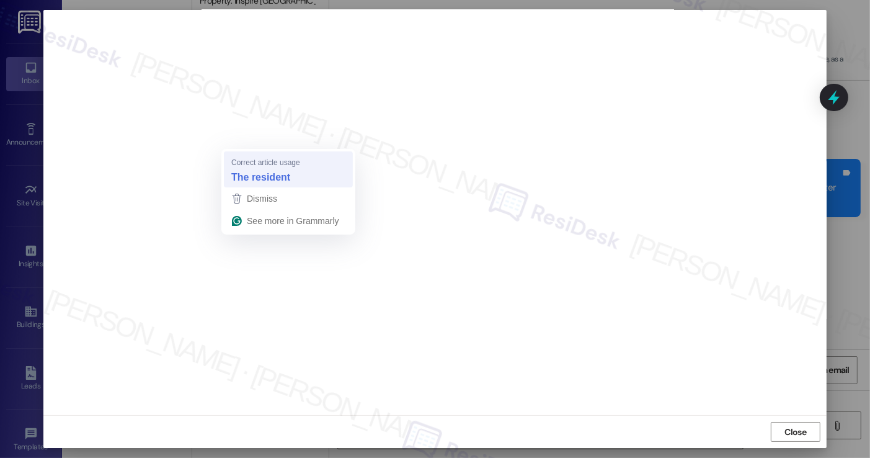
click at [256, 169] on div "The resident" at bounding box center [288, 177] width 119 height 20
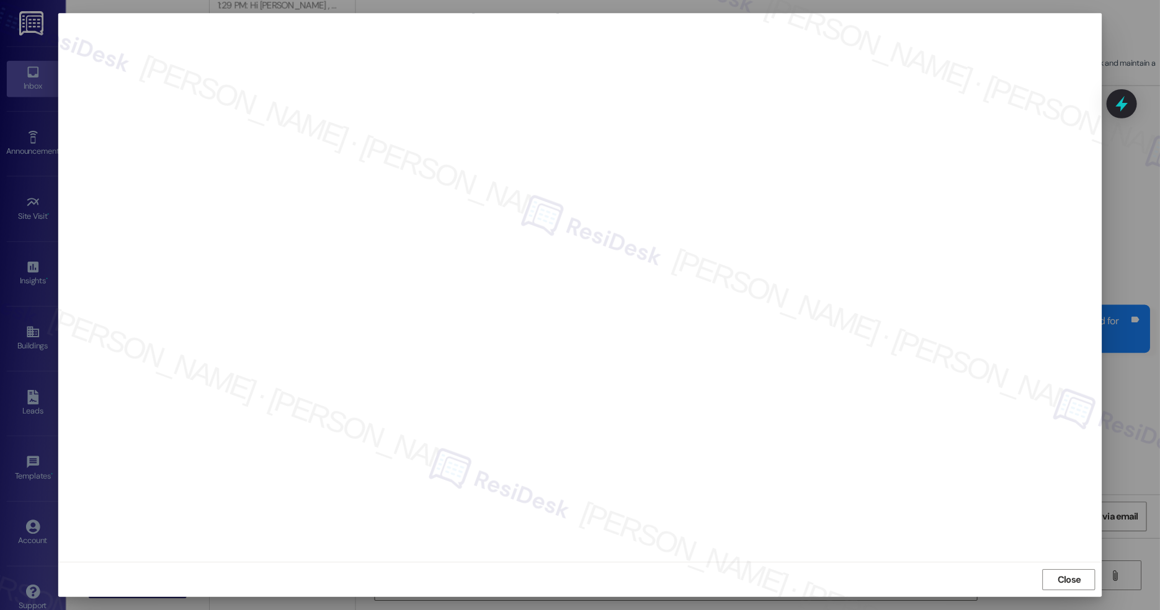
scroll to position [645, 0]
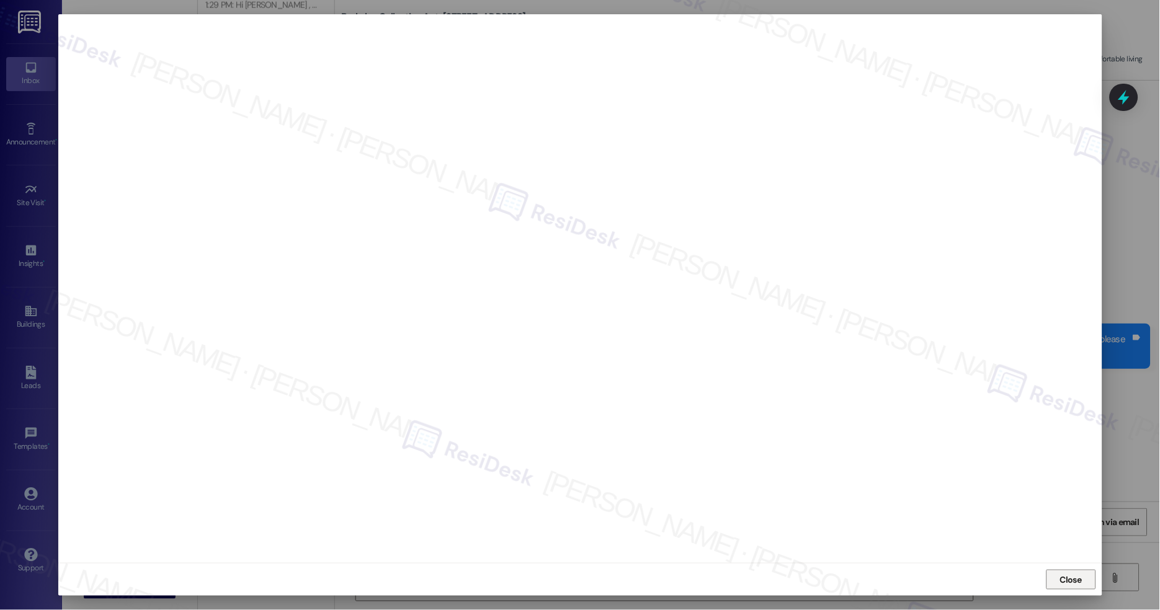
click at [869, 457] on span "Close" at bounding box center [1071, 580] width 22 height 13
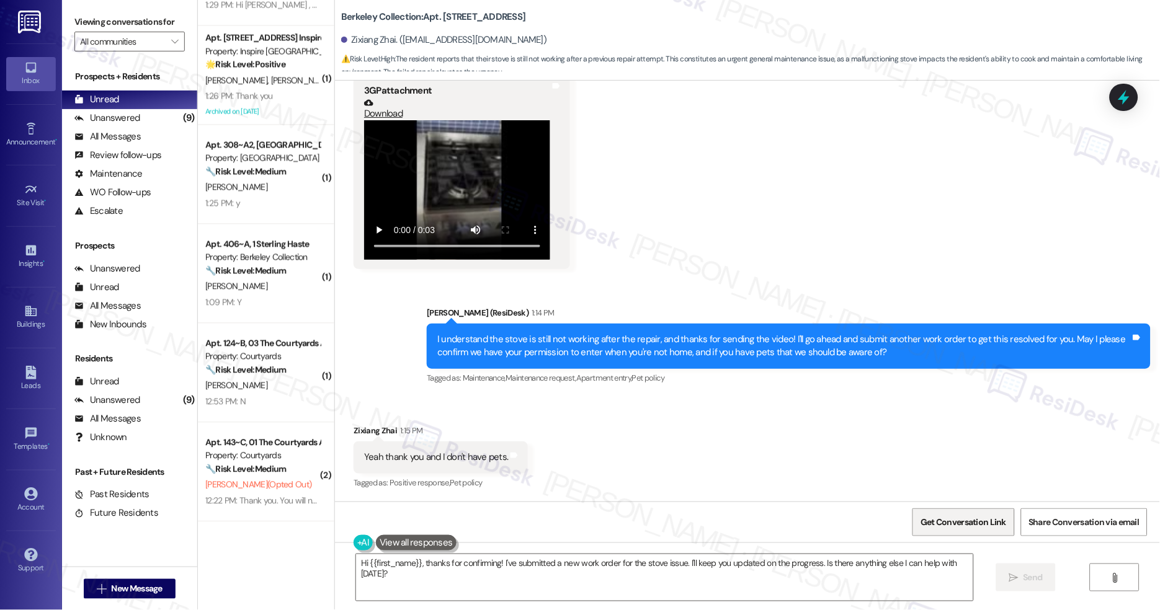
click at [869, 457] on span "Get Conversation Link" at bounding box center [963, 522] width 86 height 13
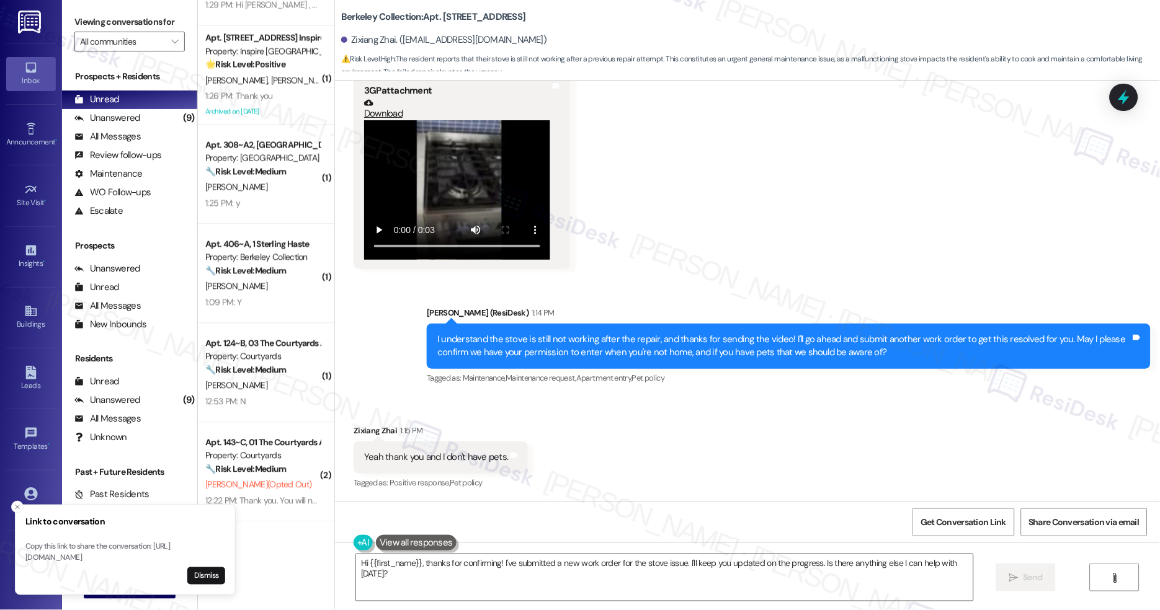
click at [335, 11] on div "Berkeley Collection: Apt. [STREET_ADDRESS]. ([EMAIL_ADDRESS][DOMAIN_NAME]) ⚠️ R…" at bounding box center [747, 37] width 825 height 68
click at [342, 17] on b "Berkeley Collection: Apt. [STREET_ADDRESS]" at bounding box center [433, 17] width 184 height 13
drag, startPoint x: 335, startPoint y: 17, endPoint x: 414, endPoint y: 24, distance: 79.6
click at [414, 24] on b "Berkeley Collection: Apt. [STREET_ADDRESS]" at bounding box center [433, 17] width 184 height 13
copy b "Berkeley Collection"
